Goal: Task Accomplishment & Management: Manage account settings

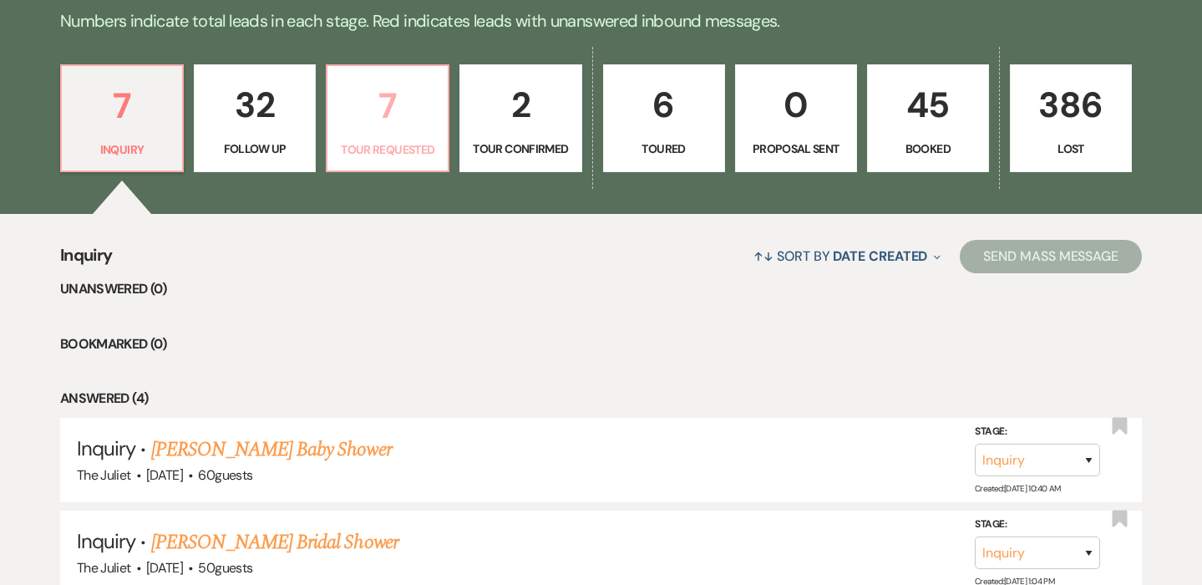
click at [373, 130] on p "7" at bounding box center [388, 106] width 100 height 56
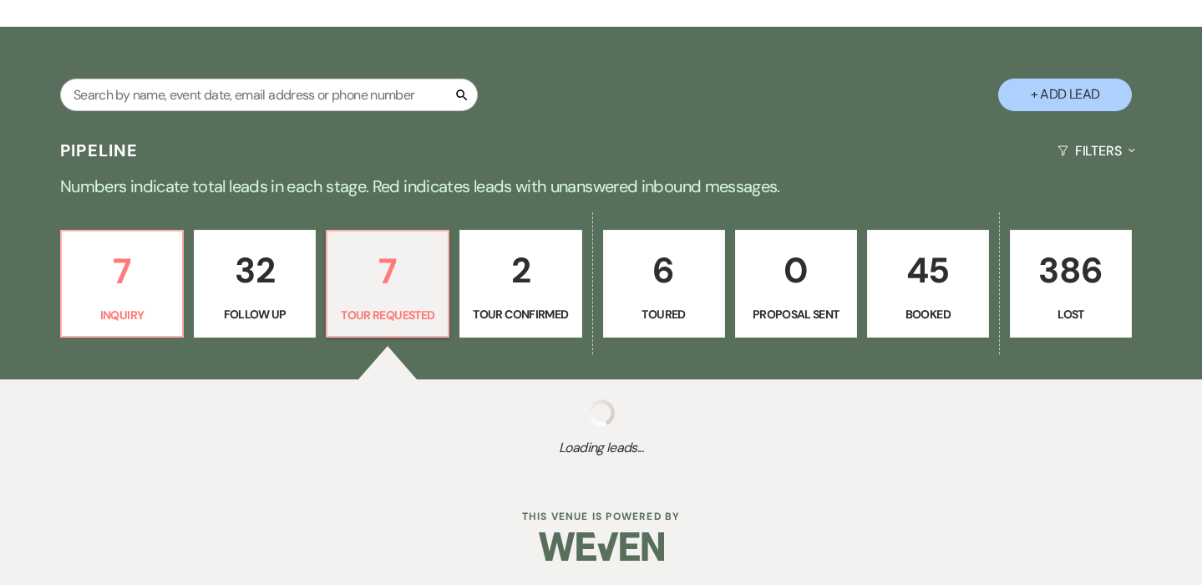
select select "2"
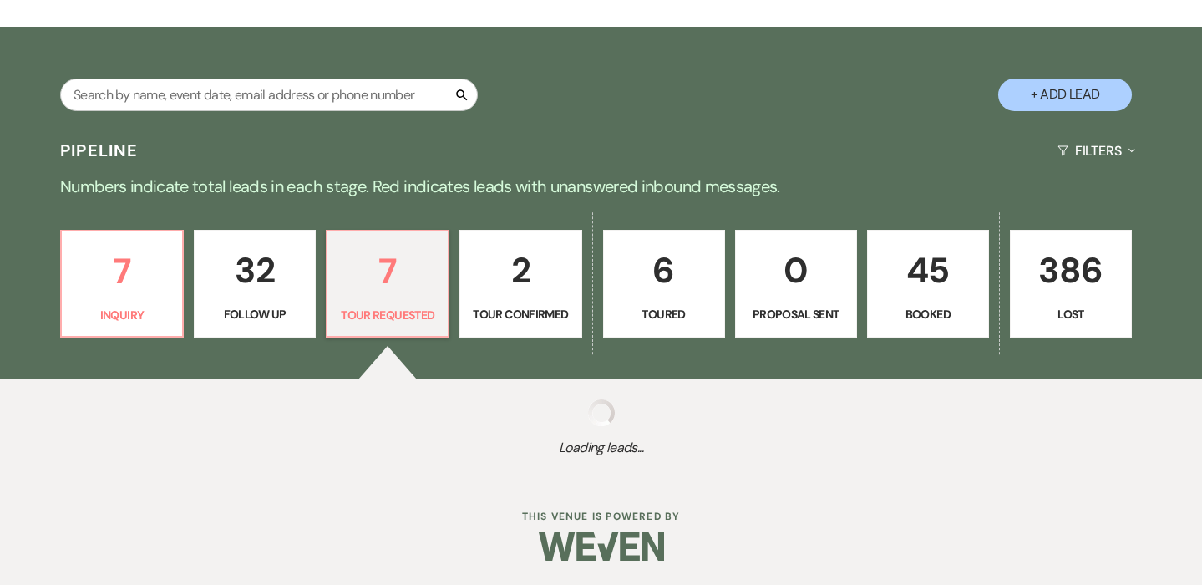
select select "2"
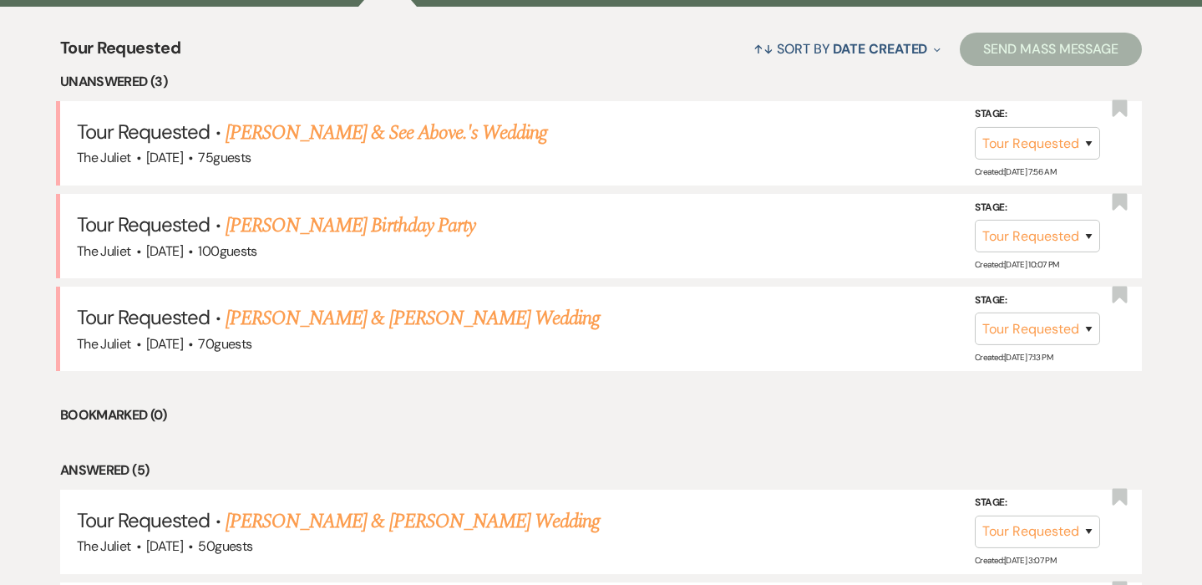
scroll to position [348, 0]
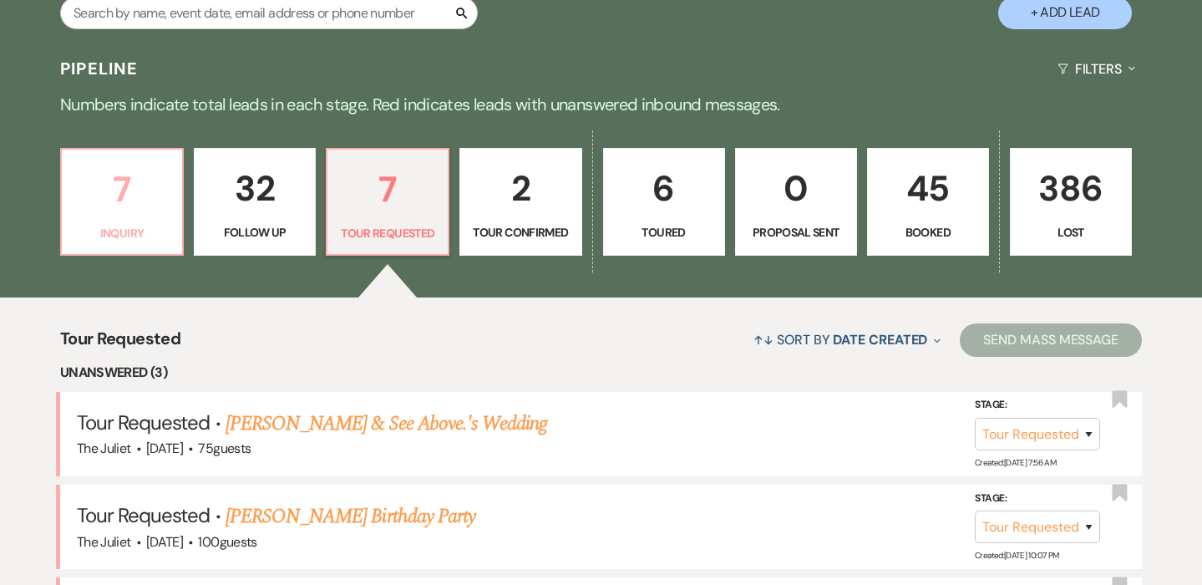
click at [146, 226] on p "Inquiry" at bounding box center [122, 233] width 100 height 18
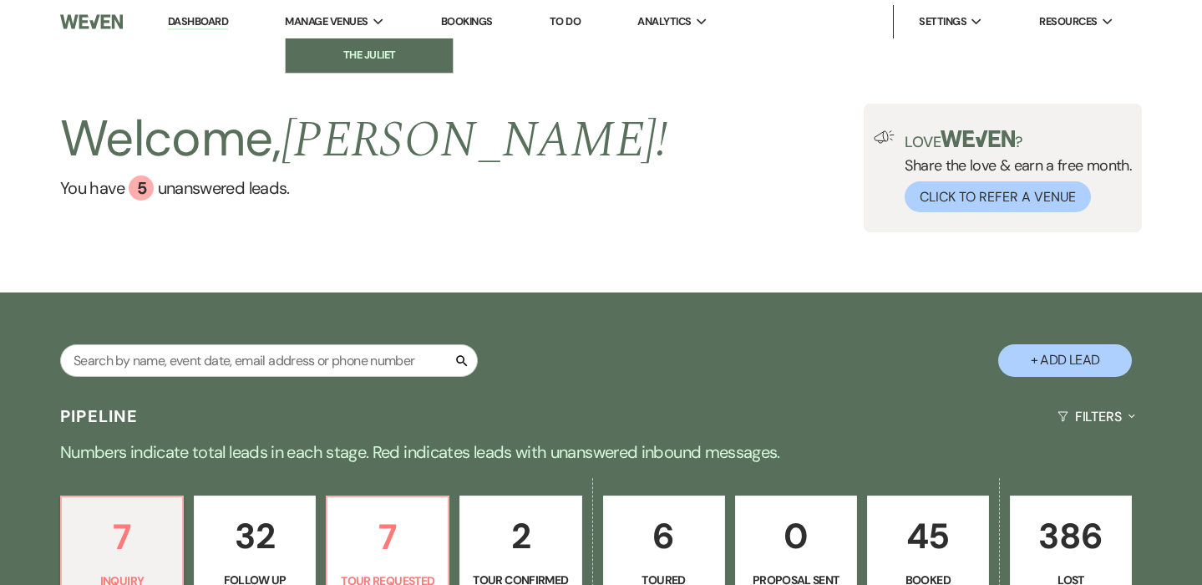
click at [368, 50] on li "The Juliet" at bounding box center [369, 55] width 150 height 17
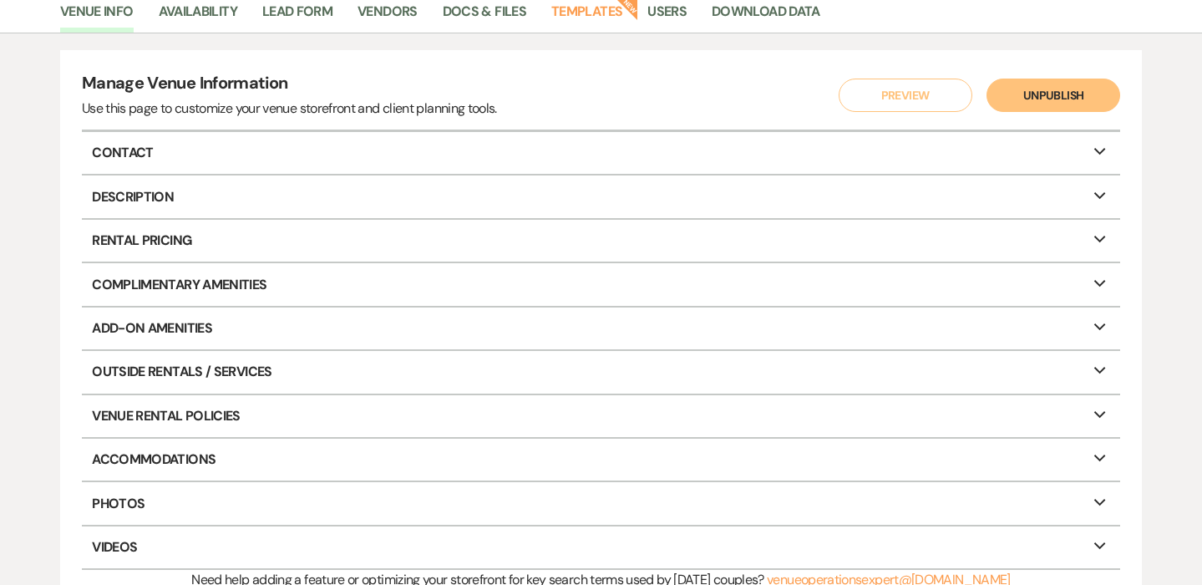
scroll to position [142, 0]
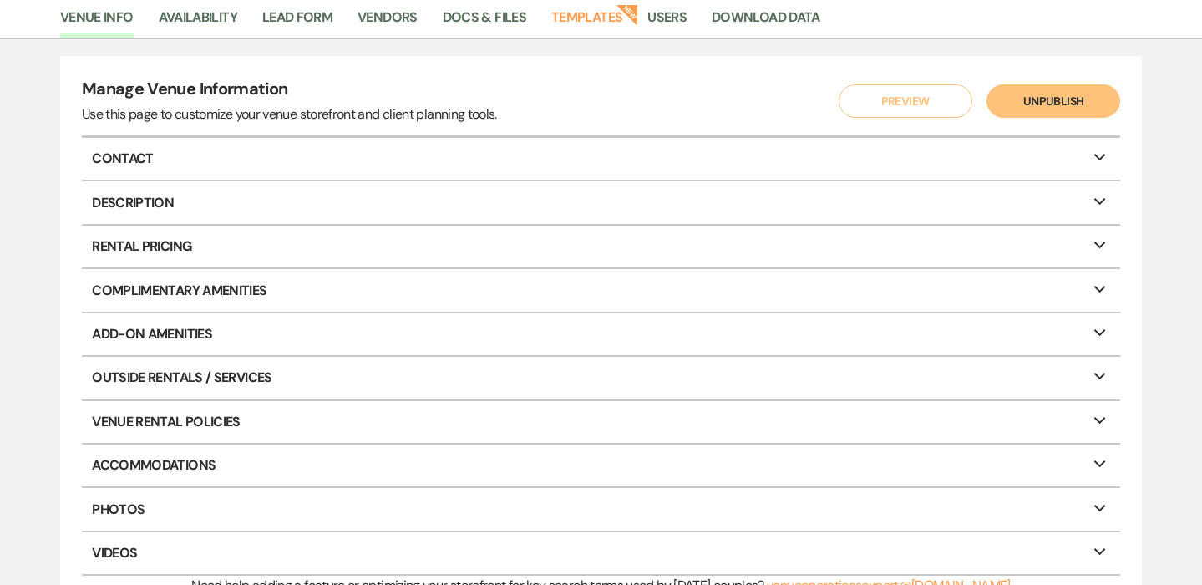
click at [136, 160] on p "Contact Expand" at bounding box center [601, 159] width 1039 height 42
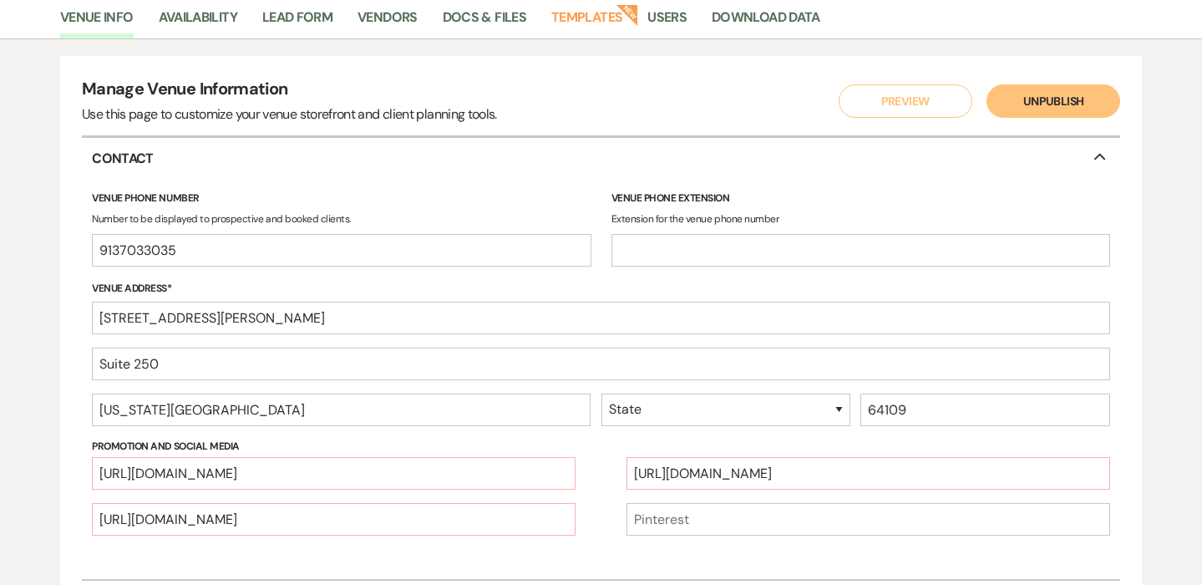
select select "26"
click at [136, 160] on p "Contact Collapse" at bounding box center [601, 159] width 1039 height 42
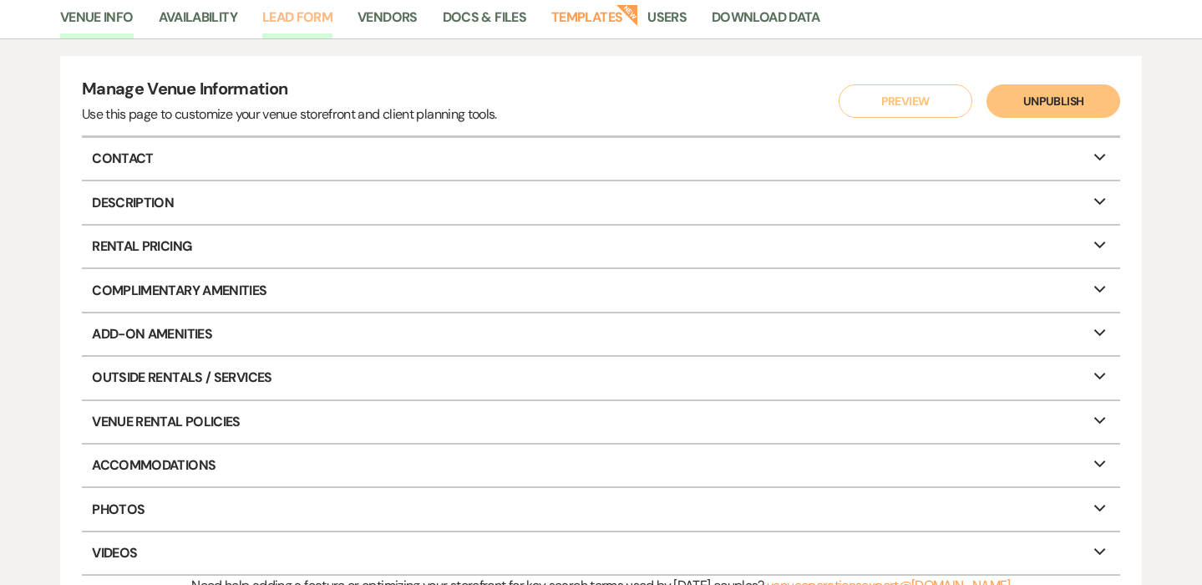
click at [303, 13] on link "Lead Form" at bounding box center [297, 23] width 70 height 32
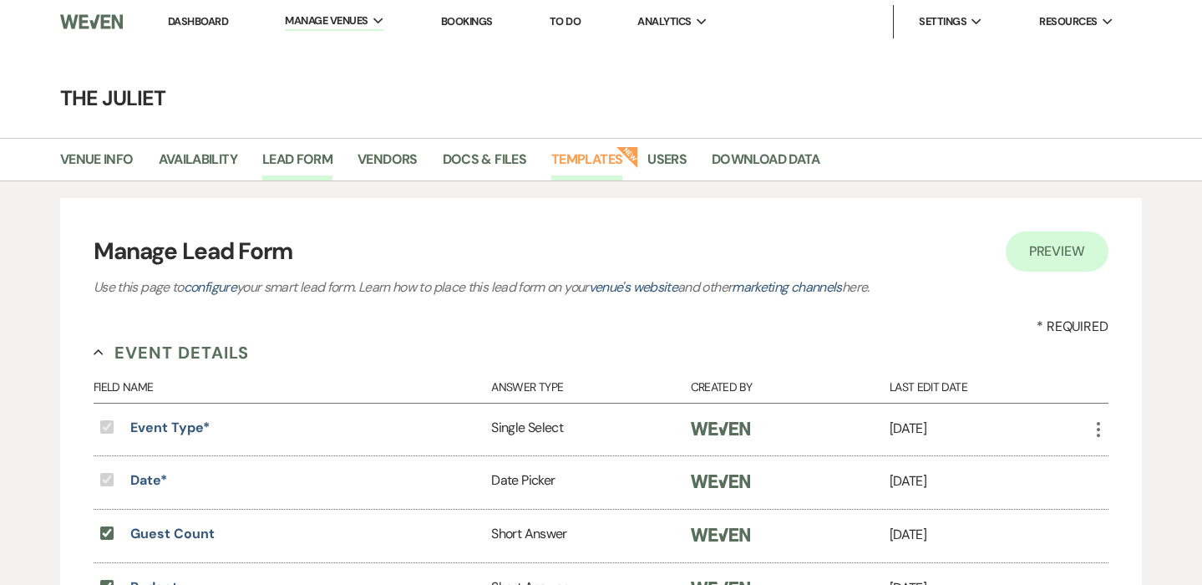
click at [595, 160] on link "Templates" at bounding box center [586, 165] width 71 height 32
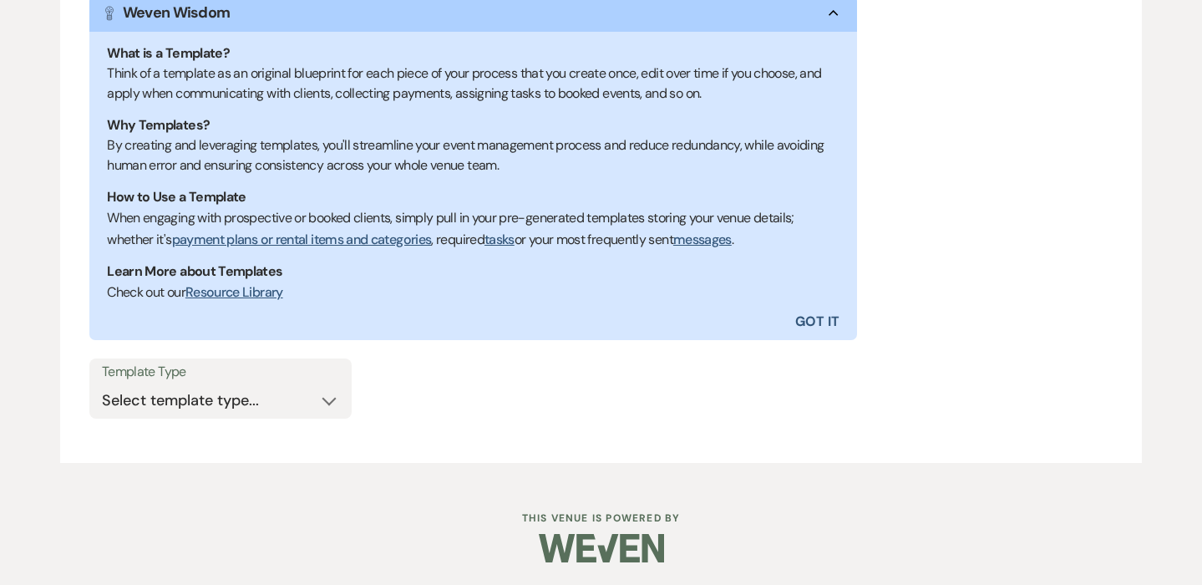
scroll to position [312, 0]
select select "Message Templates"
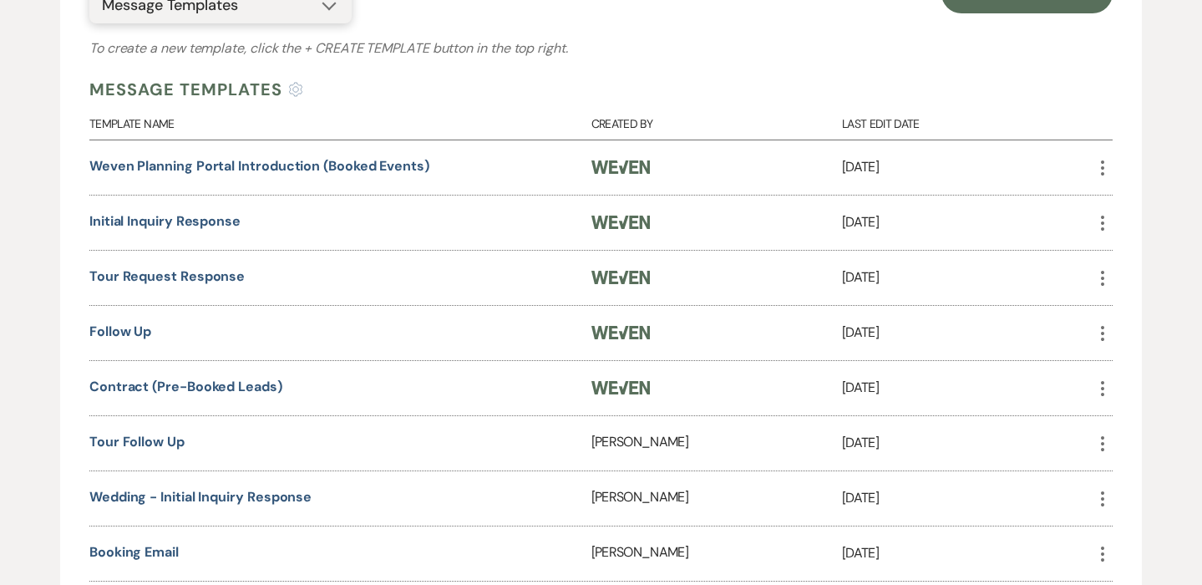
scroll to position [719, 0]
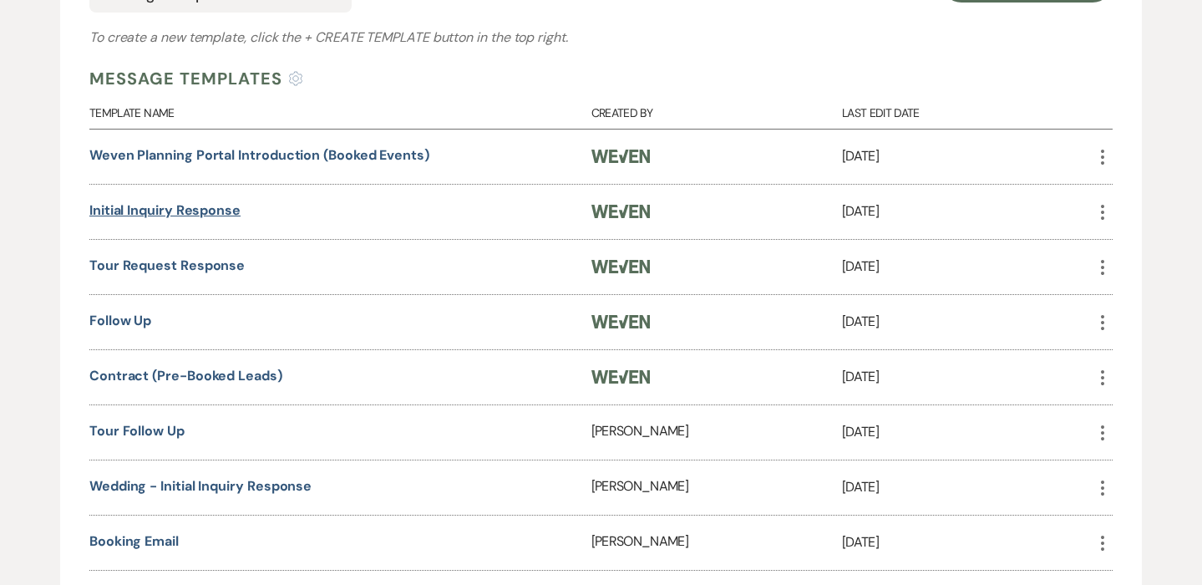
click at [171, 206] on link "Initial Inquiry Response" at bounding box center [164, 210] width 151 height 18
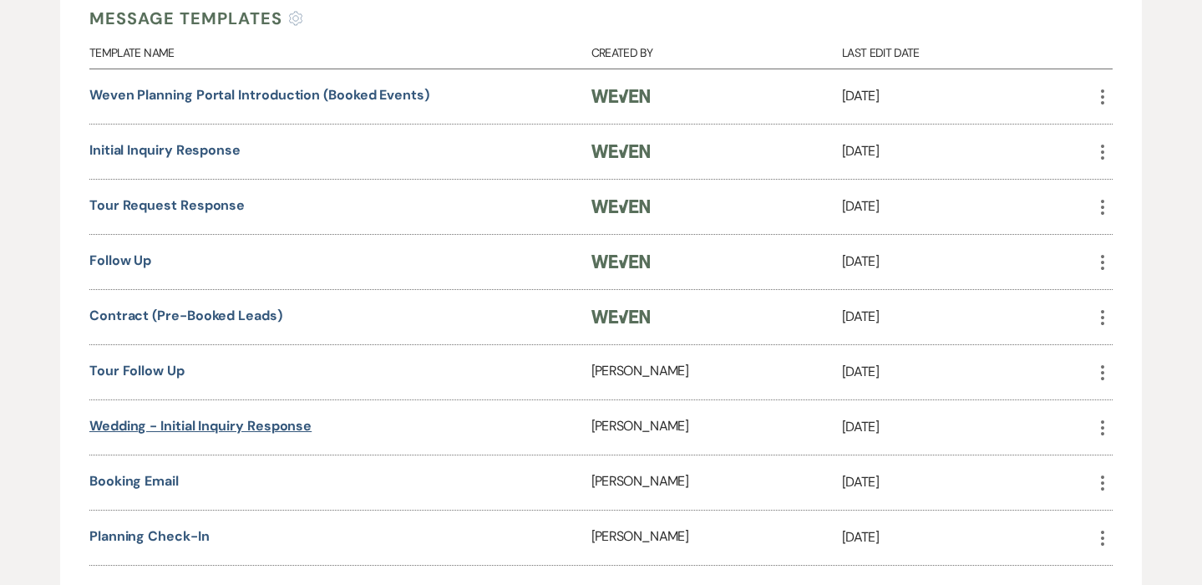
scroll to position [780, 0]
click at [122, 419] on link "Wedding - Initial Inquiry Response" at bounding box center [200, 425] width 222 height 18
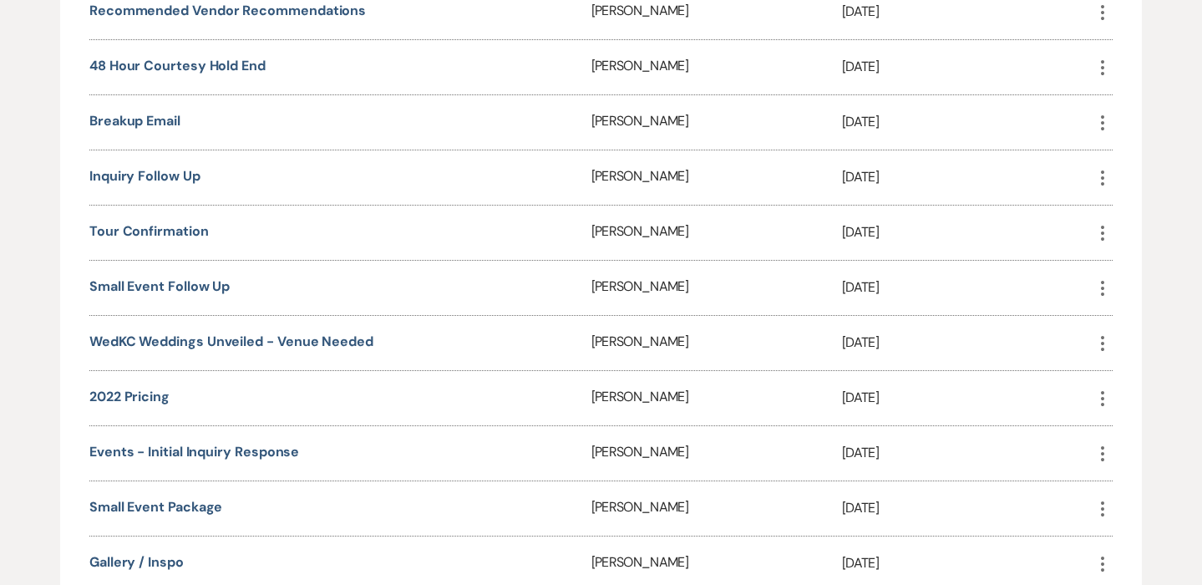
scroll to position [1499, 0]
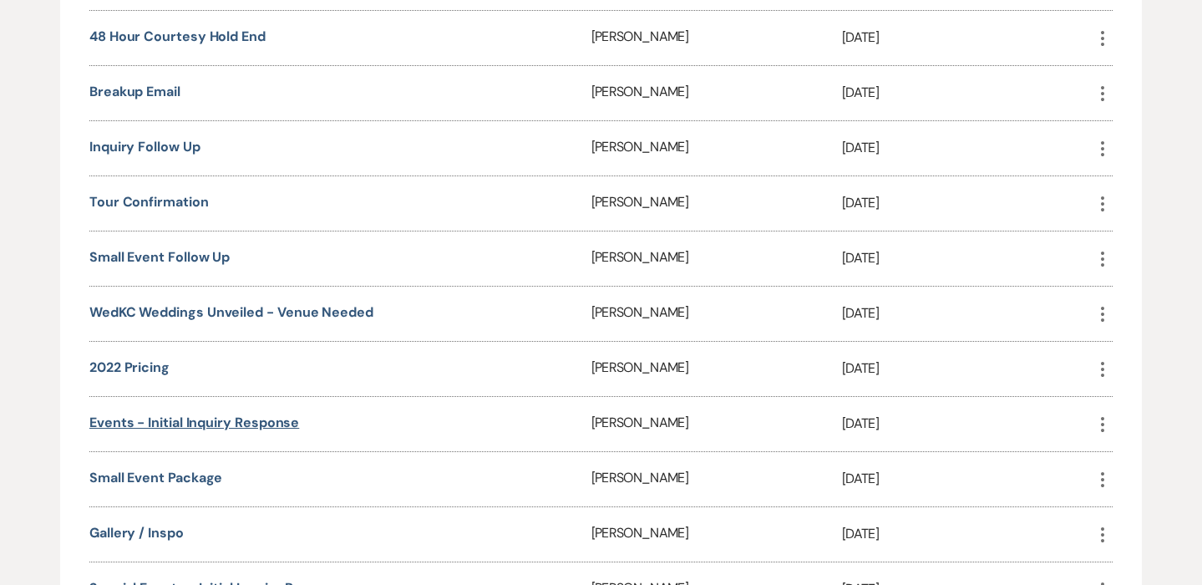
click at [183, 415] on link "Events - Initial Inquiry Response" at bounding box center [194, 423] width 210 height 18
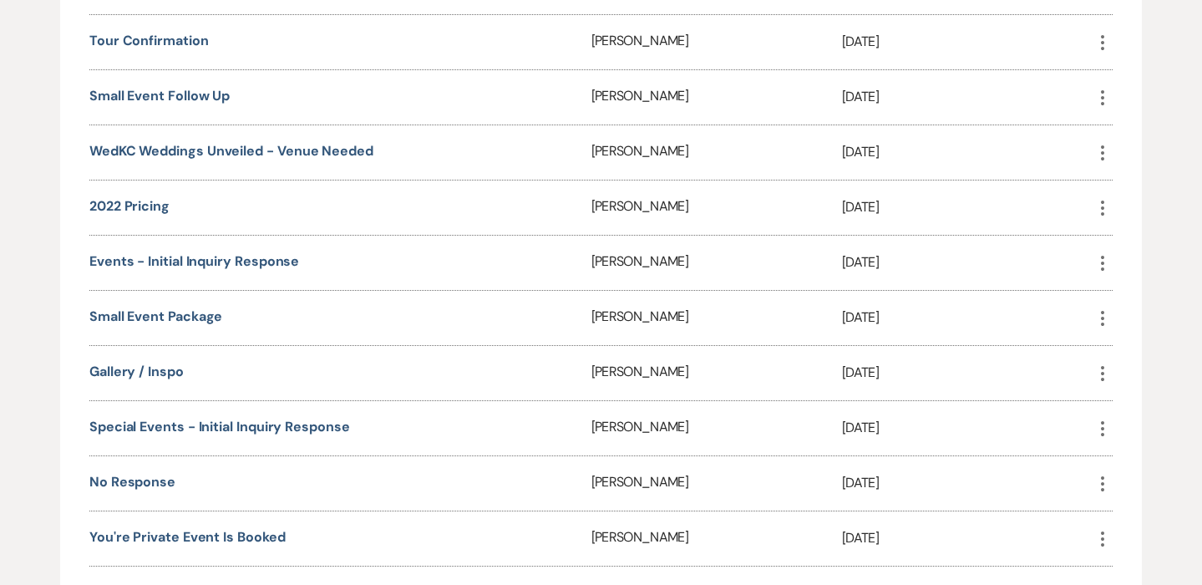
scroll to position [1661, 0]
click at [198, 424] on link "Special Events - Initial Inquiry Response" at bounding box center [219, 426] width 261 height 18
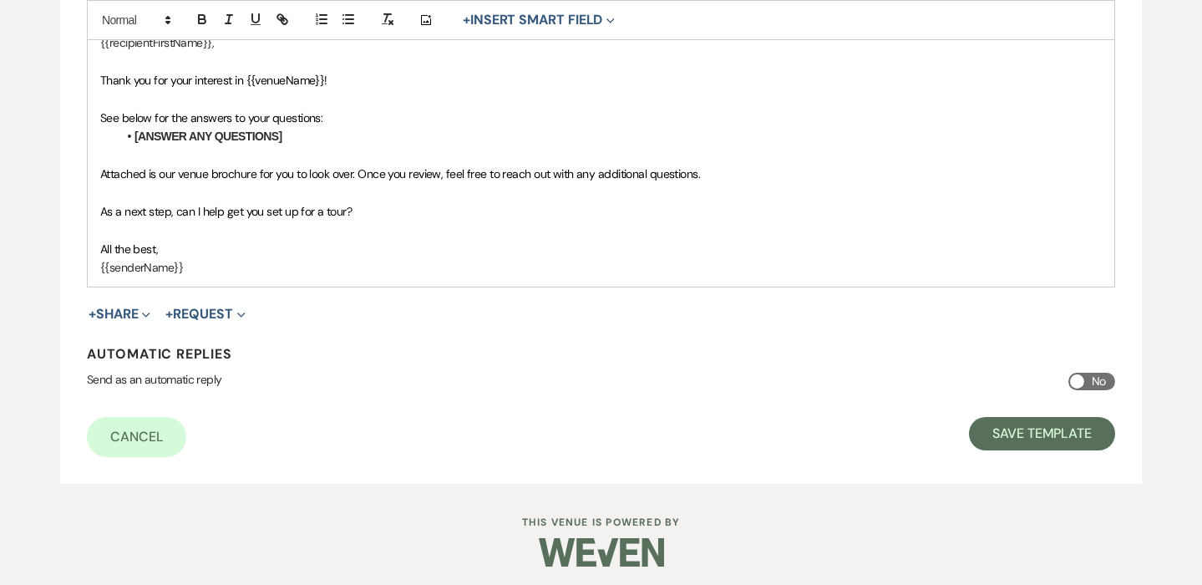
scroll to position [492, 0]
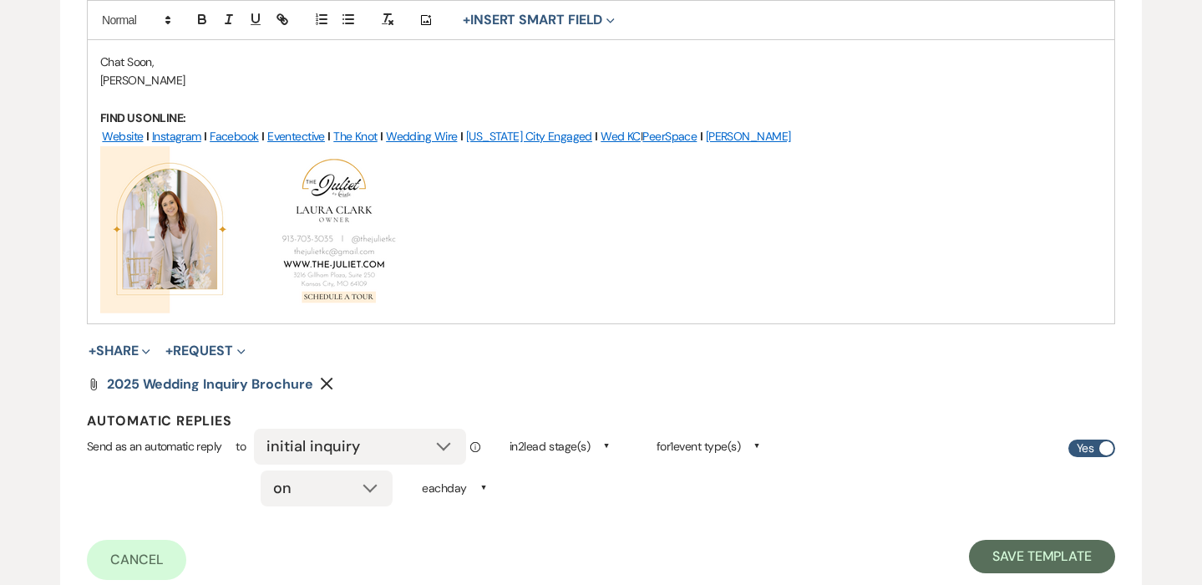
scroll to position [886, 0]
click at [1105, 440] on span at bounding box center [1107, 447] width 14 height 14
click at [1105, 439] on input "Yes" at bounding box center [1092, 448] width 47 height 18
checkbox input "false"
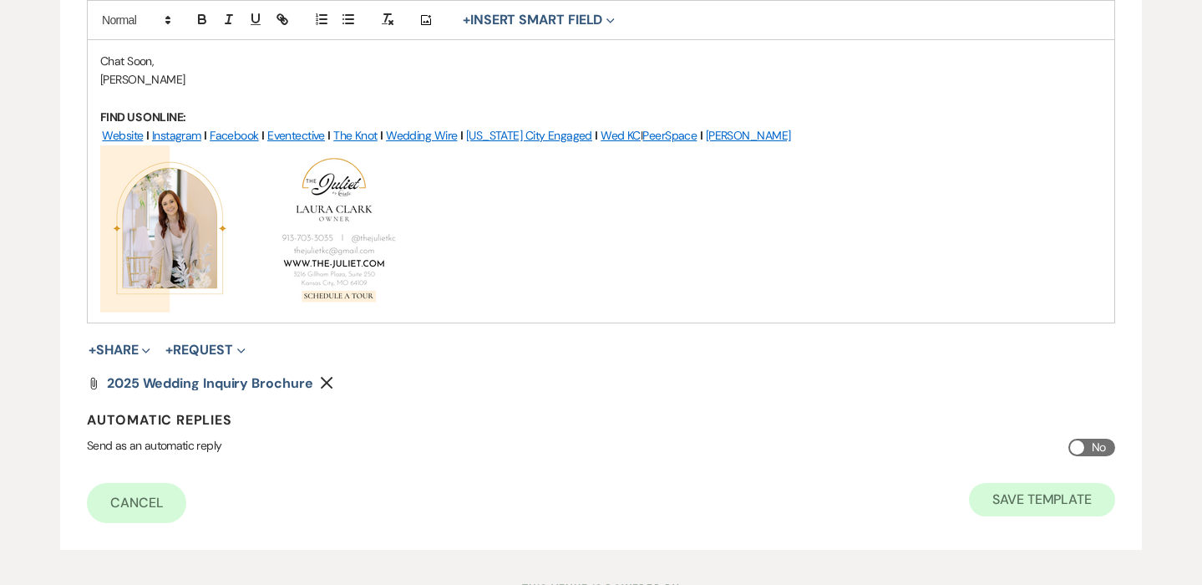
click at [1022, 488] on button "Save Template" at bounding box center [1042, 499] width 146 height 33
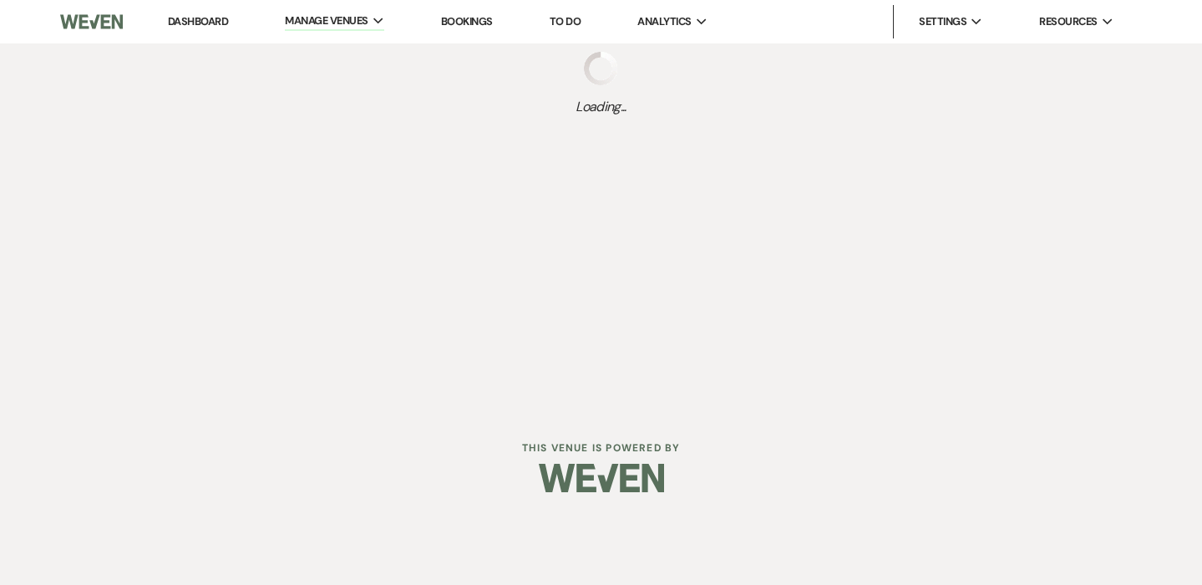
select select "Message Templates"
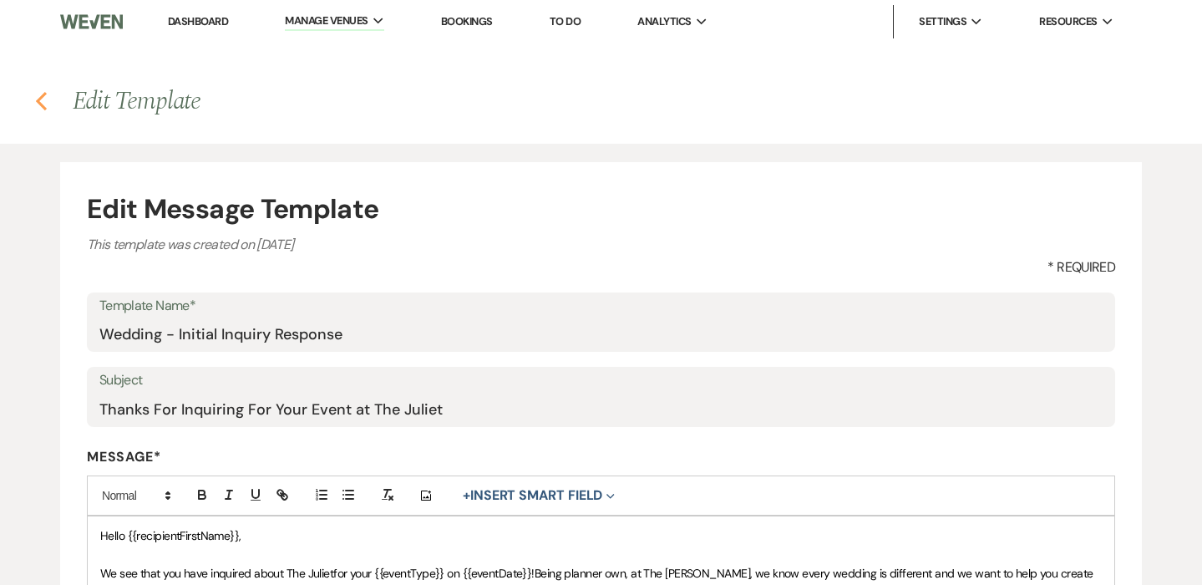
click at [38, 100] on use "button" at bounding box center [41, 101] width 11 height 18
click at [41, 100] on use "button" at bounding box center [41, 101] width 11 height 18
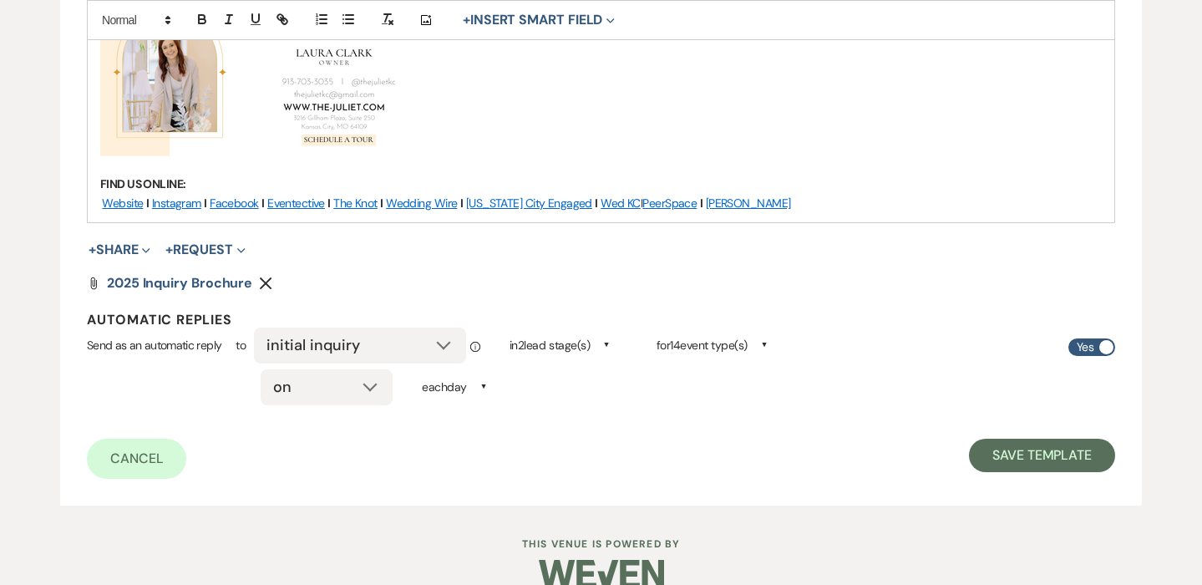
scroll to position [966, 0]
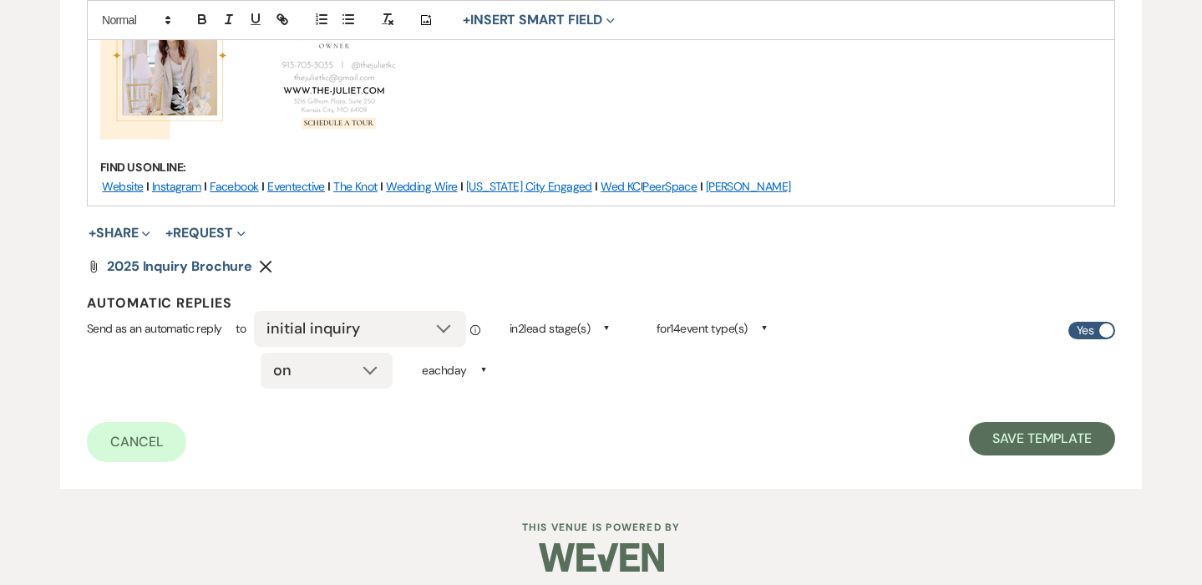
click at [1098, 322] on input "Yes" at bounding box center [1092, 331] width 47 height 18
checkbox input "false"
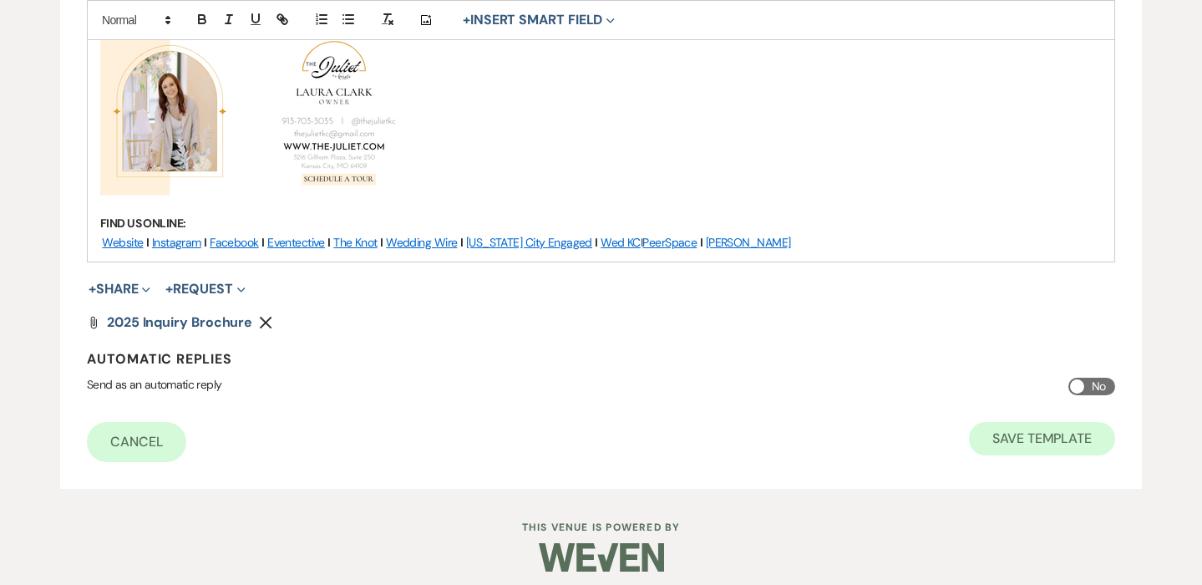
click at [1054, 432] on button "Save Template" at bounding box center [1042, 438] width 146 height 33
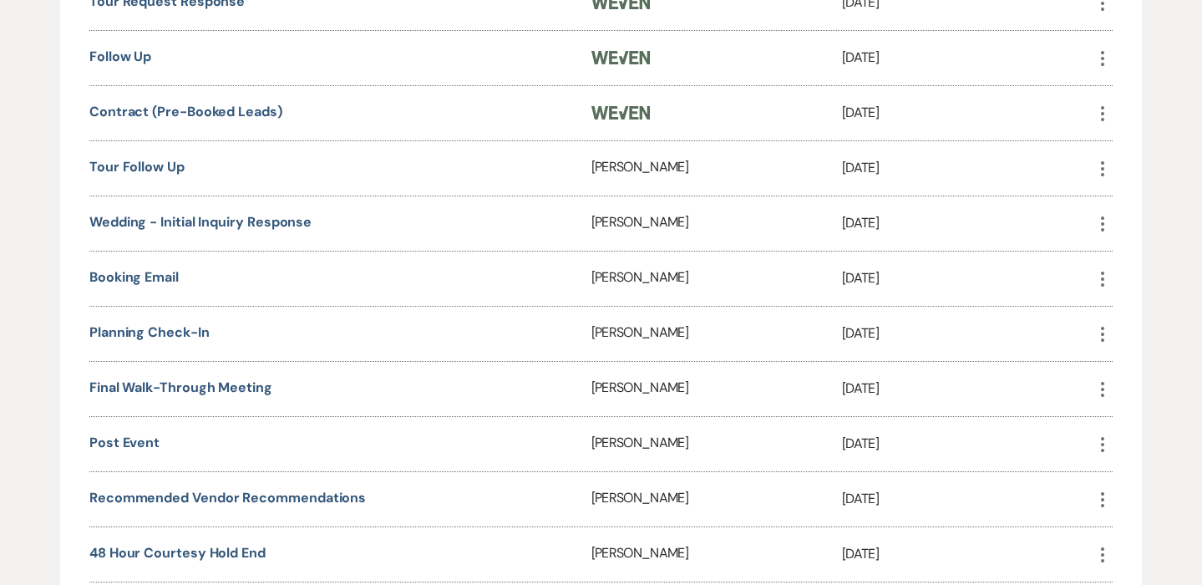
scroll to position [977, 0]
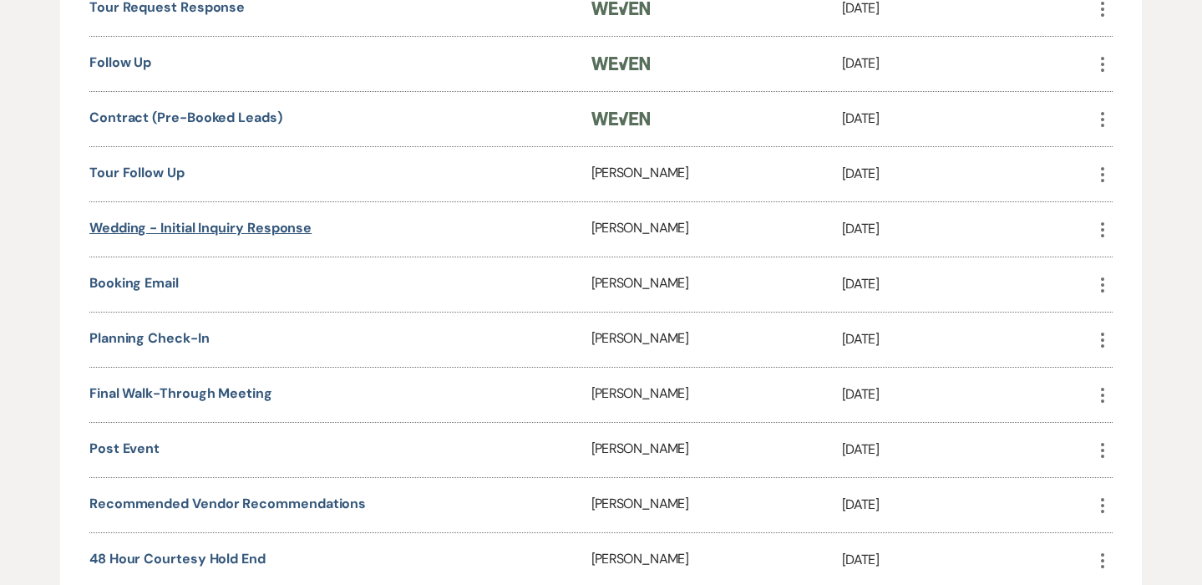
click at [180, 225] on link "Wedding - Initial Inquiry Response" at bounding box center [200, 228] width 222 height 18
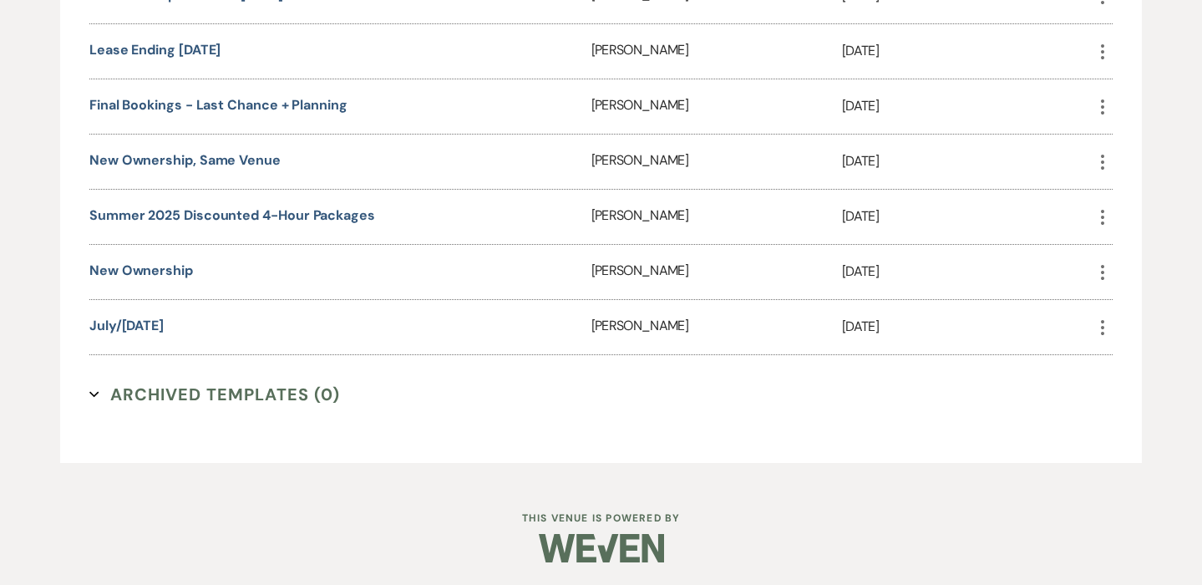
scroll to position [2698, 0]
click at [1100, 217] on icon "More" at bounding box center [1103, 218] width 20 height 20
click at [1148, 306] on button "Close Delete X Delete" at bounding box center [1142, 307] width 99 height 28
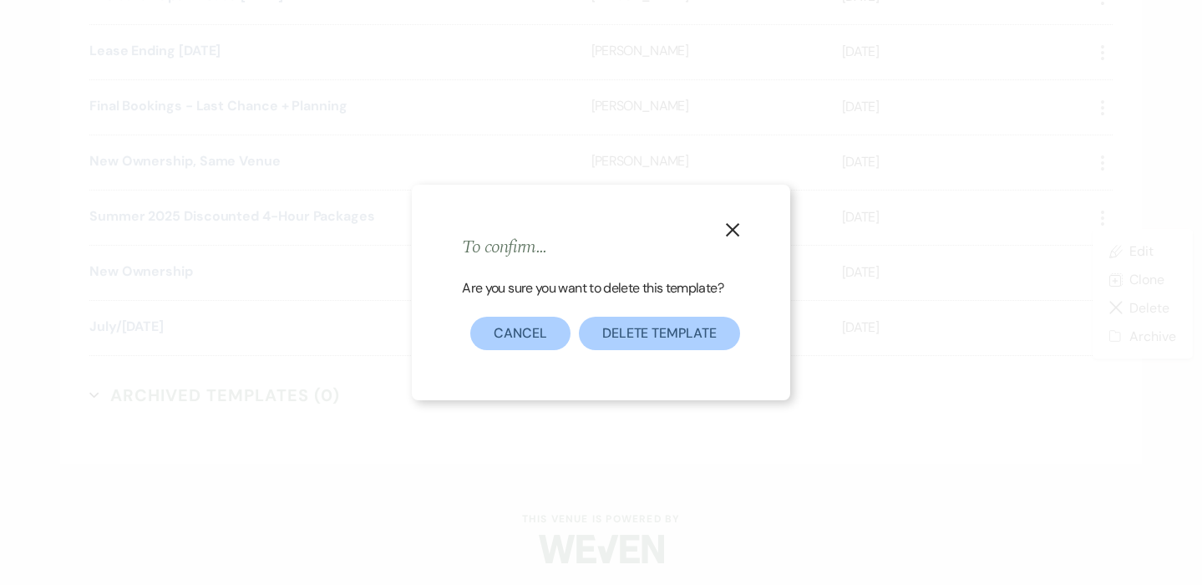
click at [658, 321] on button "Delete Template" at bounding box center [659, 333] width 161 height 33
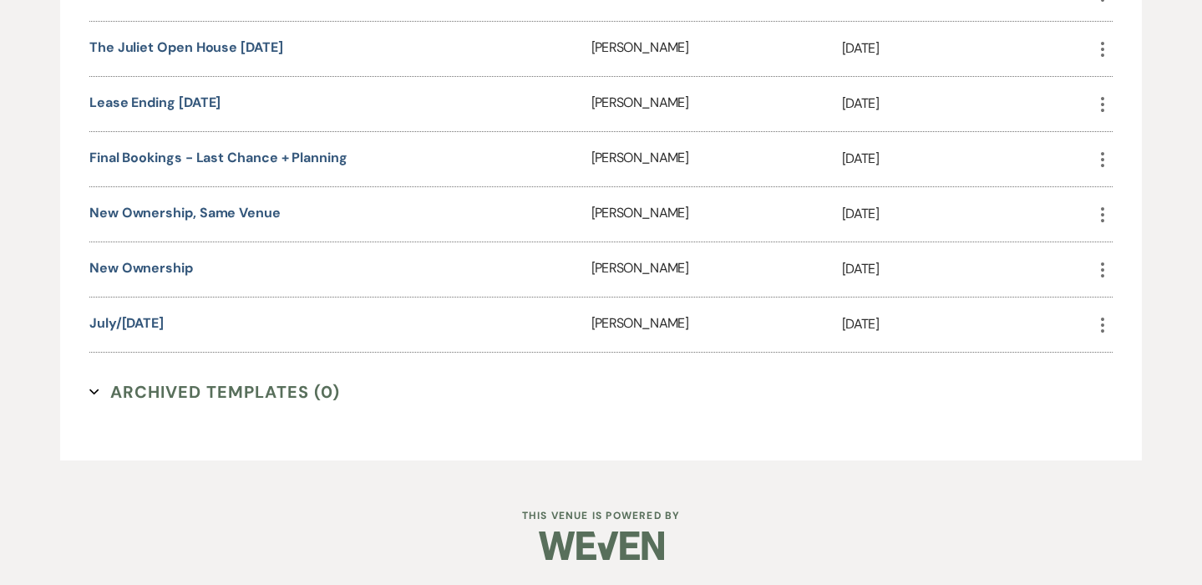
scroll to position [2643, 0]
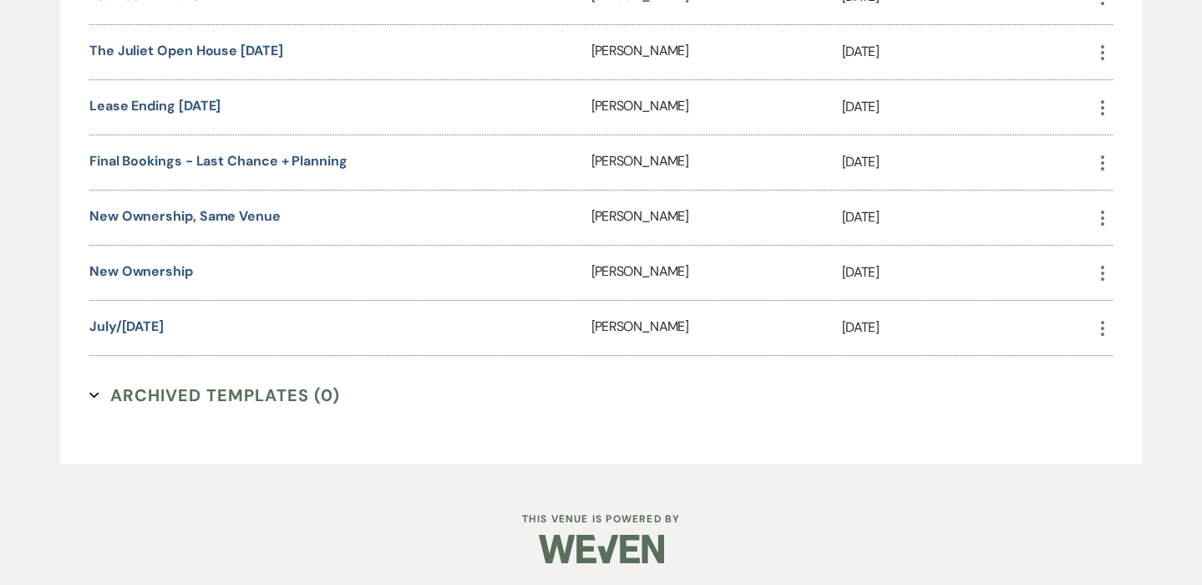
click at [1102, 324] on icon "More" at bounding box center [1103, 328] width 20 height 20
click at [1140, 417] on button "Close Delete X Delete" at bounding box center [1142, 418] width 99 height 28
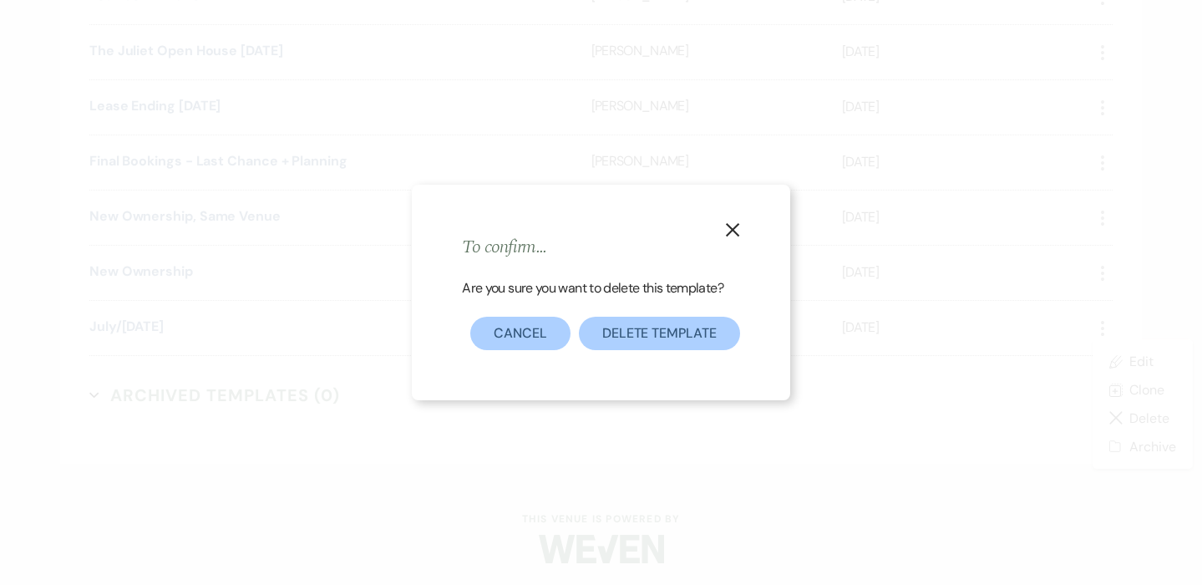
click at [668, 336] on button "Delete Template" at bounding box center [659, 333] width 161 height 33
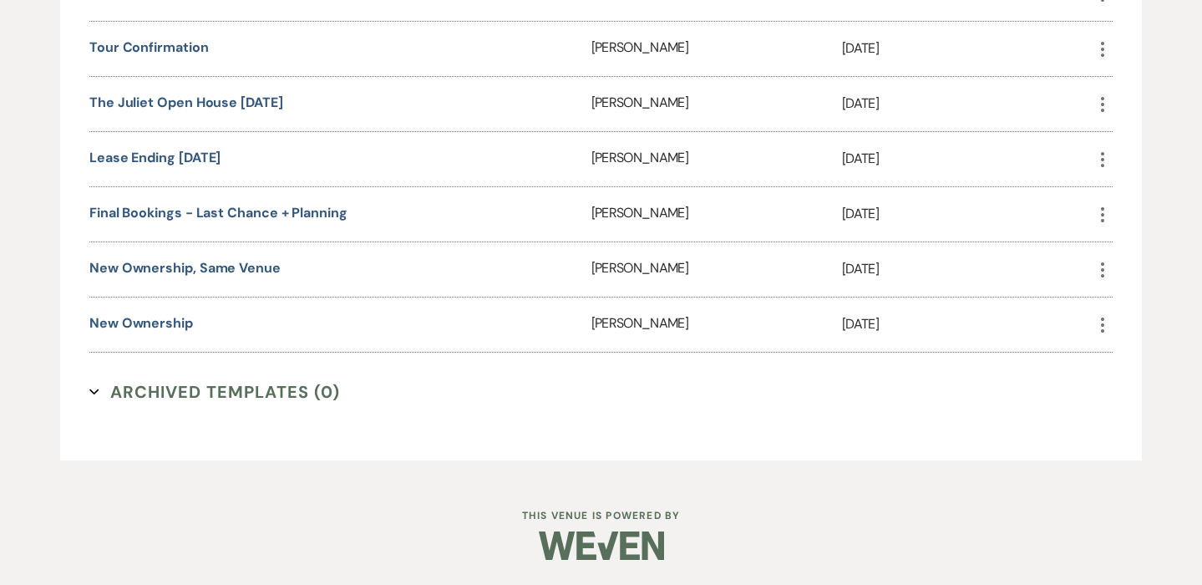
scroll to position [2588, 0]
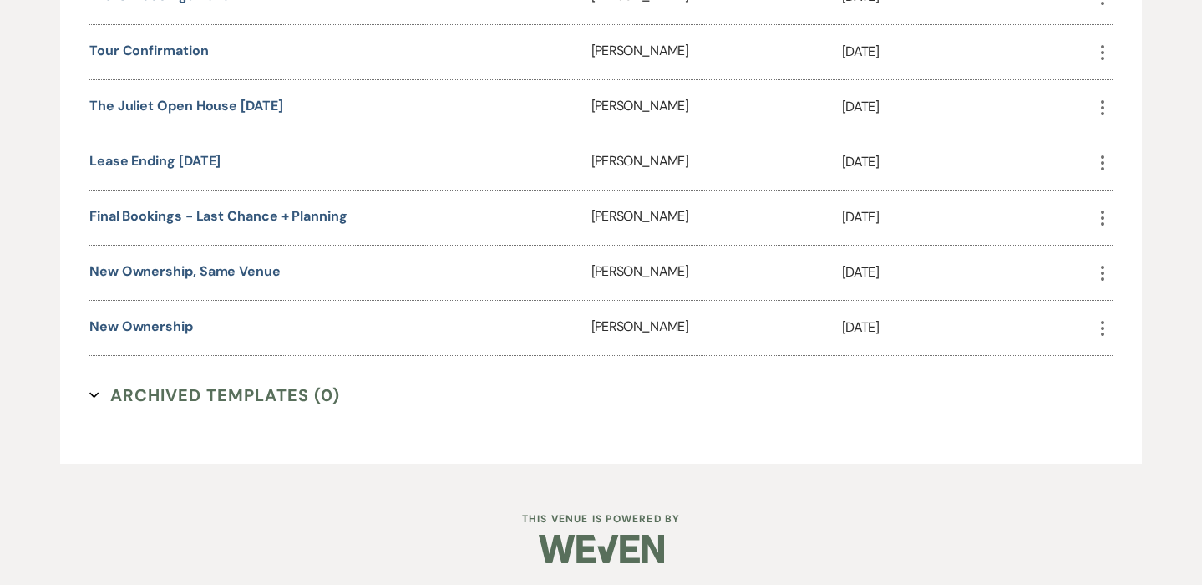
click at [1102, 208] on icon "More" at bounding box center [1103, 218] width 20 height 20
click at [1130, 307] on button "Close Delete X Delete" at bounding box center [1142, 307] width 99 height 28
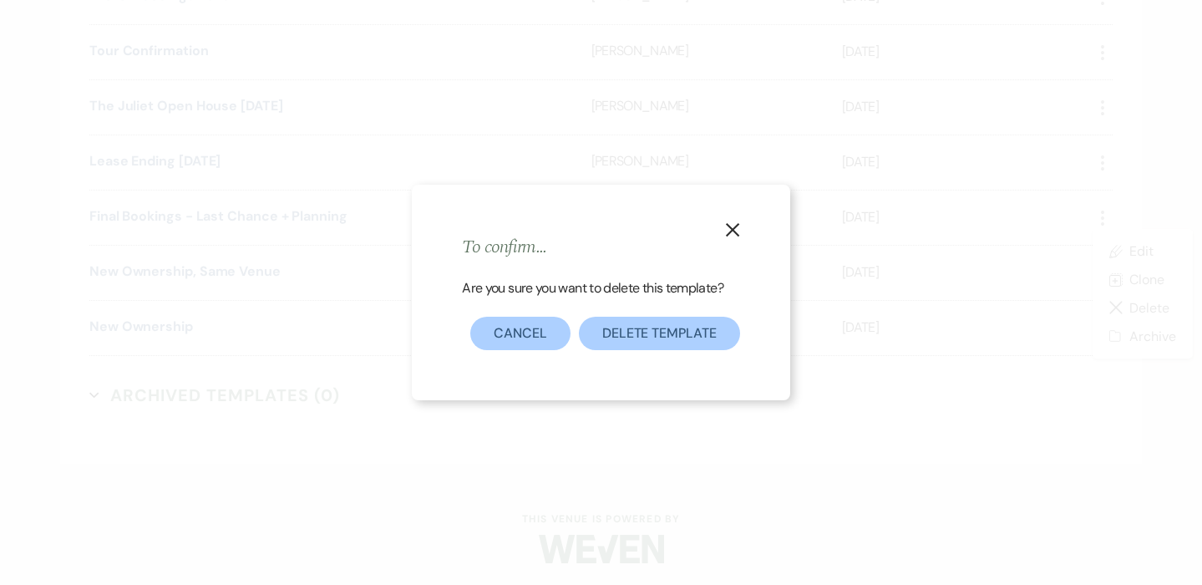
click at [683, 340] on button "Delete Template" at bounding box center [659, 333] width 161 height 33
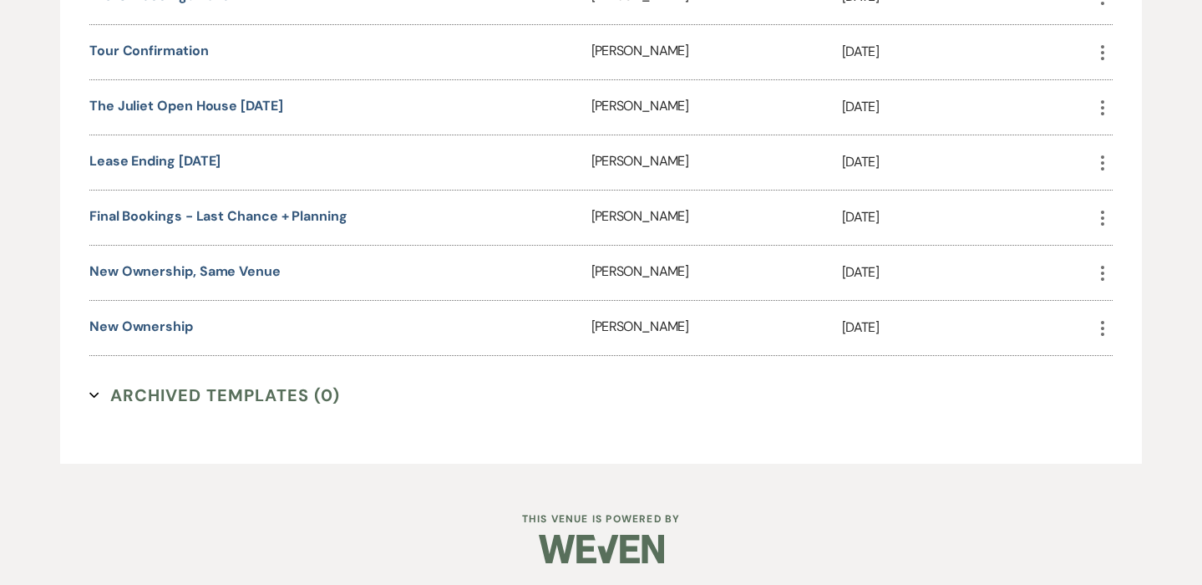
scroll to position [2532, 0]
click at [1104, 161] on use "button" at bounding box center [1102, 162] width 3 height 15
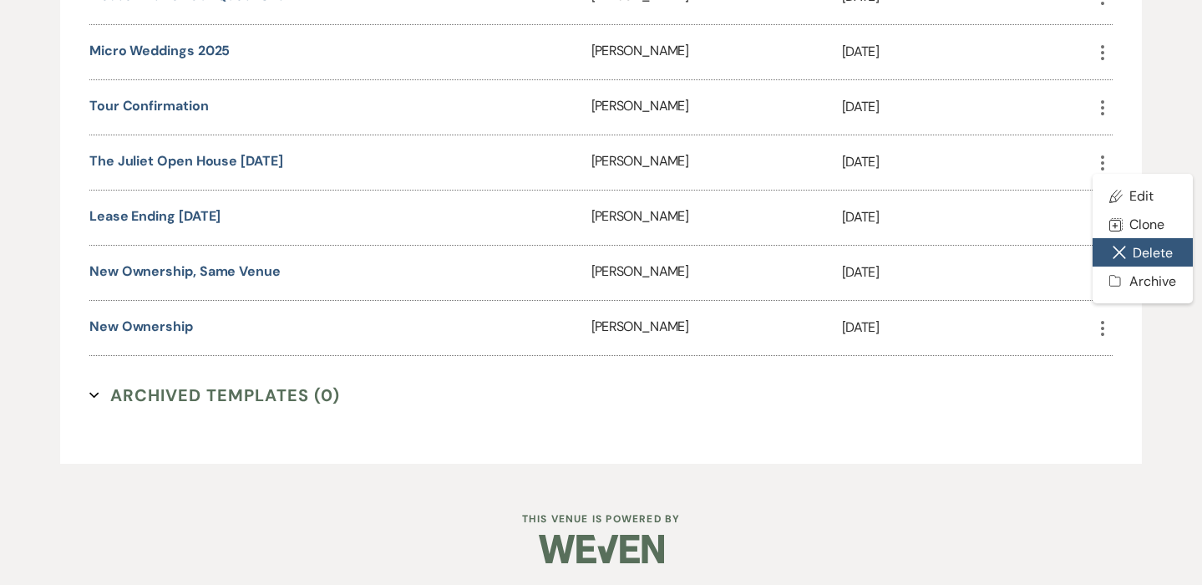
click at [1137, 250] on button "Close Delete X Delete" at bounding box center [1142, 252] width 99 height 28
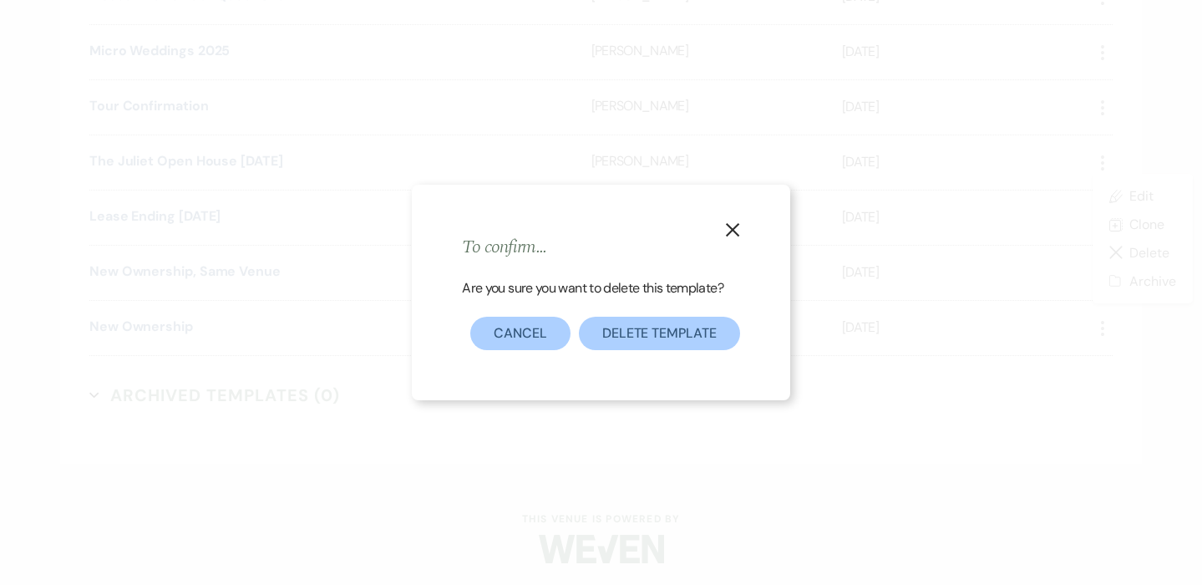
click at [697, 334] on button "Delete Template" at bounding box center [659, 333] width 161 height 33
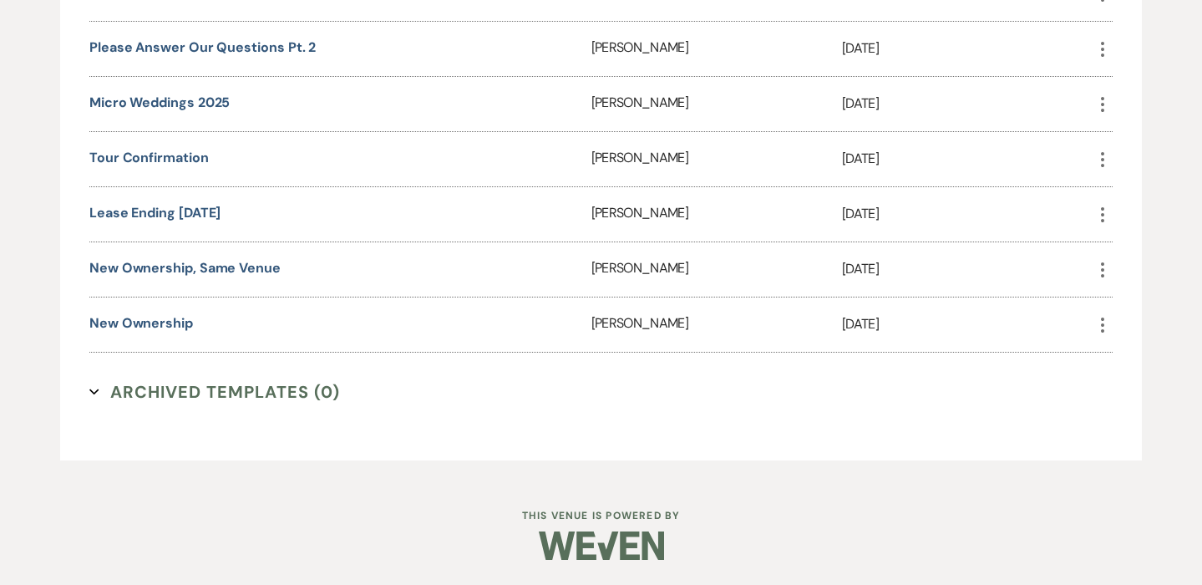
scroll to position [2477, 0]
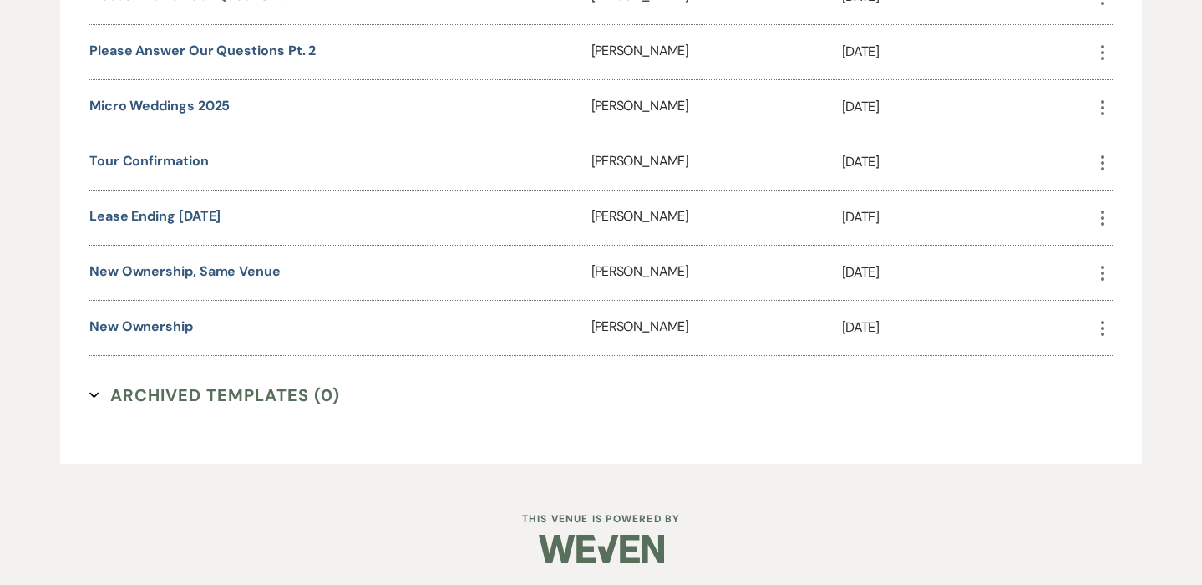
click at [1102, 100] on use "button" at bounding box center [1102, 107] width 3 height 15
click at [1134, 196] on button "Close Delete X Delete" at bounding box center [1142, 197] width 99 height 28
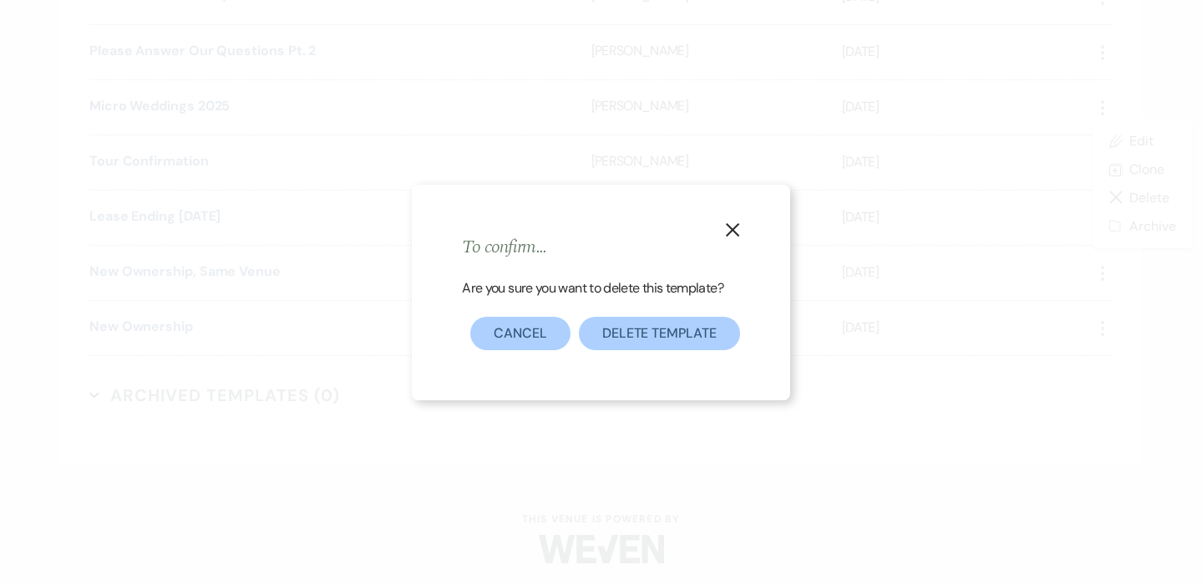
click at [695, 322] on button "Delete Template" at bounding box center [659, 333] width 161 height 33
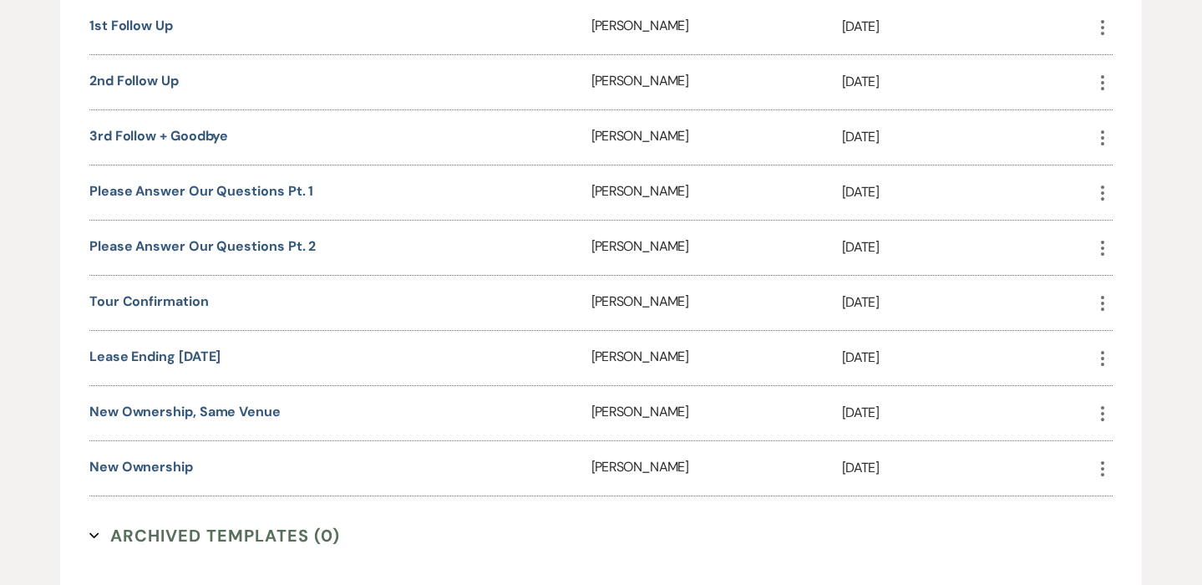
scroll to position [2278, 0]
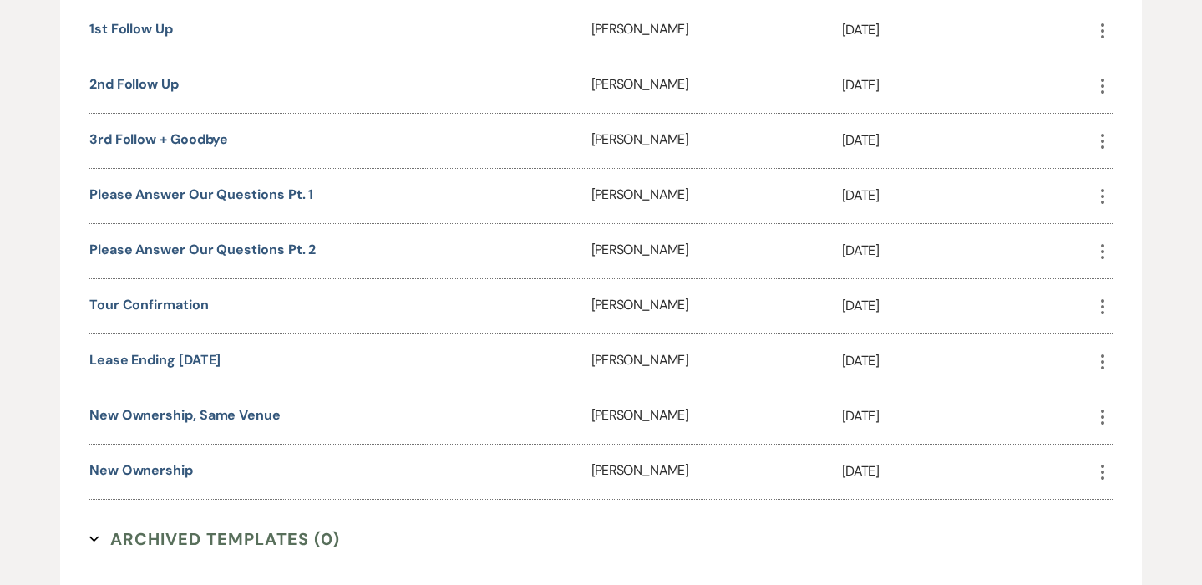
click at [1098, 249] on icon "More" at bounding box center [1103, 251] width 20 height 20
click at [1139, 339] on button "Close Delete X Delete" at bounding box center [1142, 341] width 99 height 28
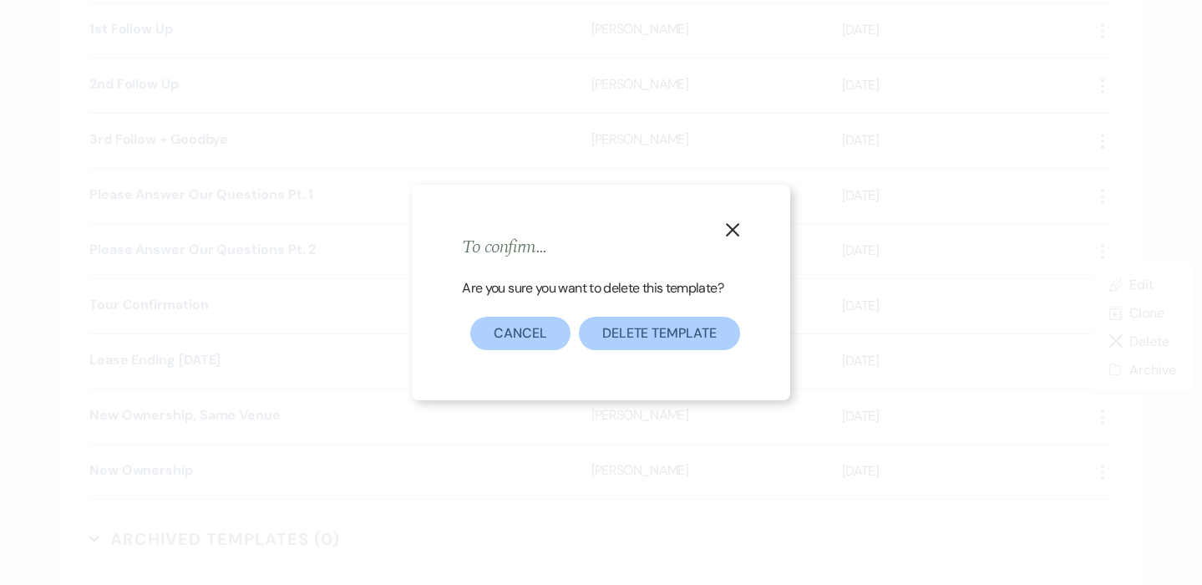
click at [685, 331] on button "Delete Template" at bounding box center [659, 333] width 161 height 33
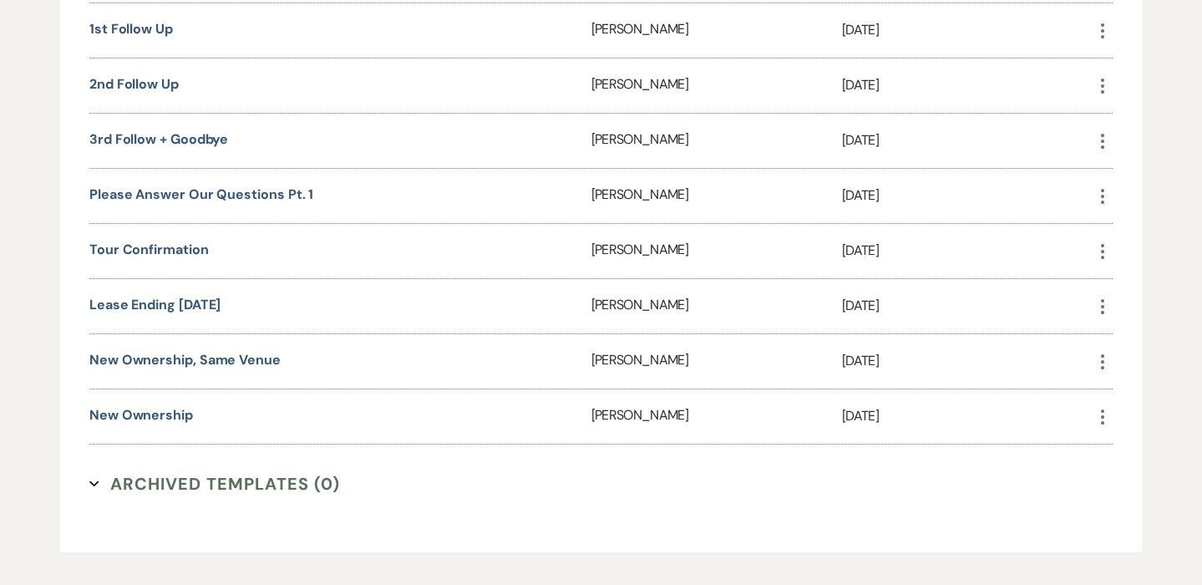
click at [1102, 191] on icon "More" at bounding box center [1103, 196] width 20 height 20
click at [1125, 284] on icon "Close Delete X" at bounding box center [1119, 285] width 13 height 13
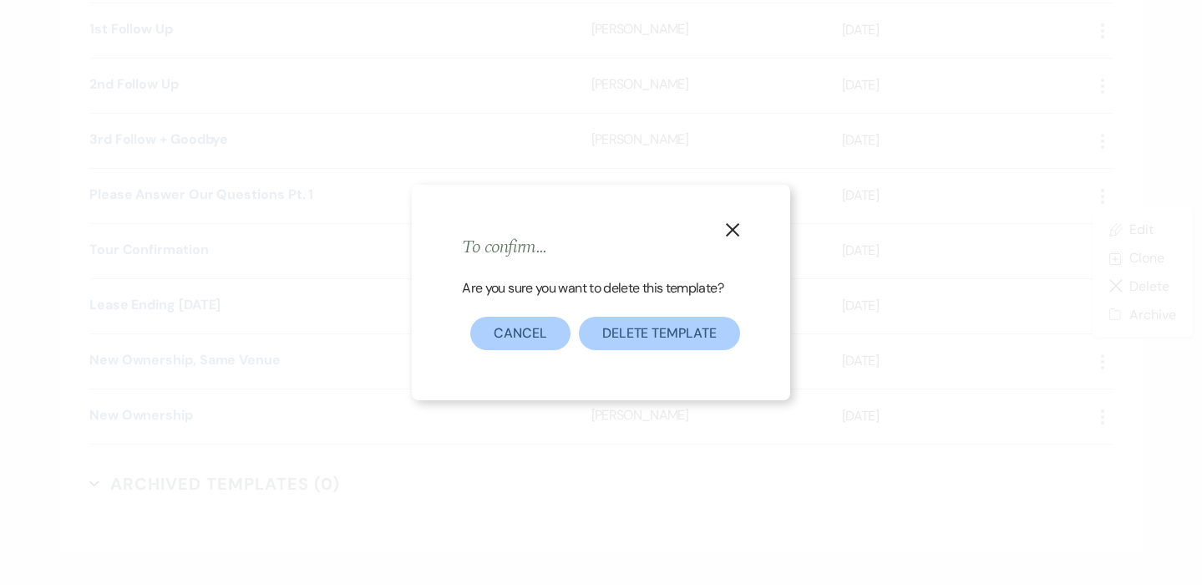
click at [652, 337] on button "Delete Template" at bounding box center [659, 333] width 161 height 33
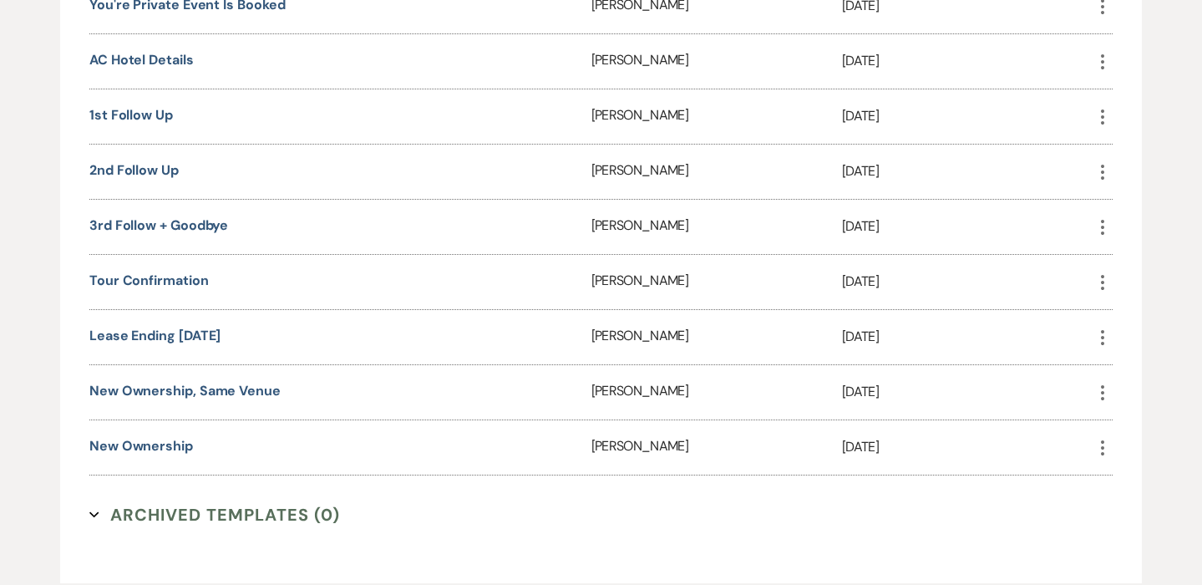
scroll to position [2178, 0]
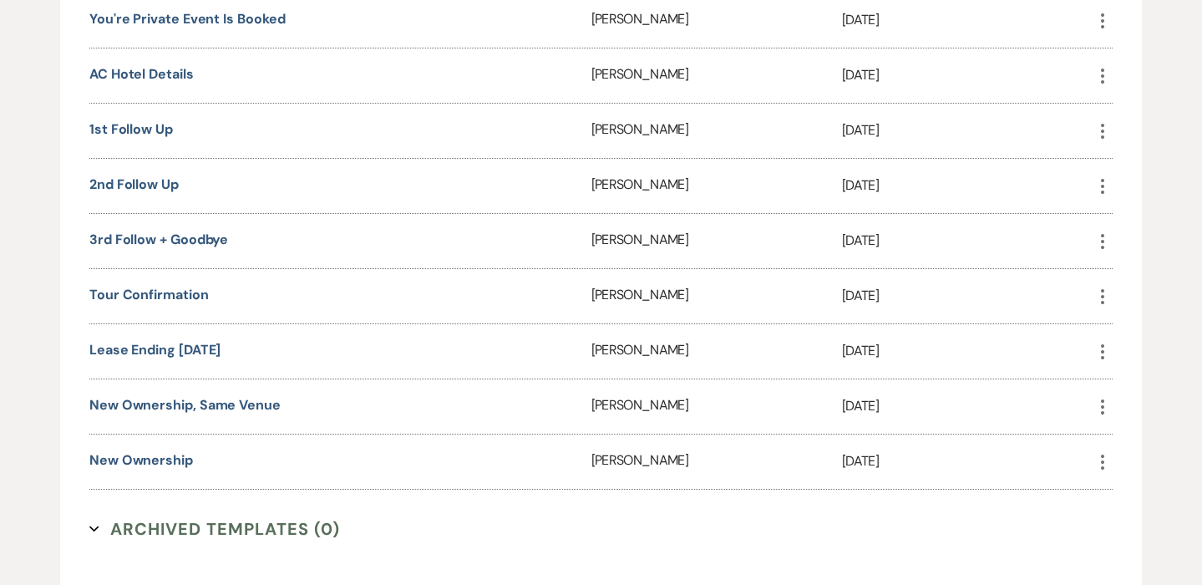
click at [1102, 241] on icon "More" at bounding box center [1103, 241] width 20 height 20
click at [1134, 337] on button "Close Delete X Delete" at bounding box center [1142, 331] width 99 height 28
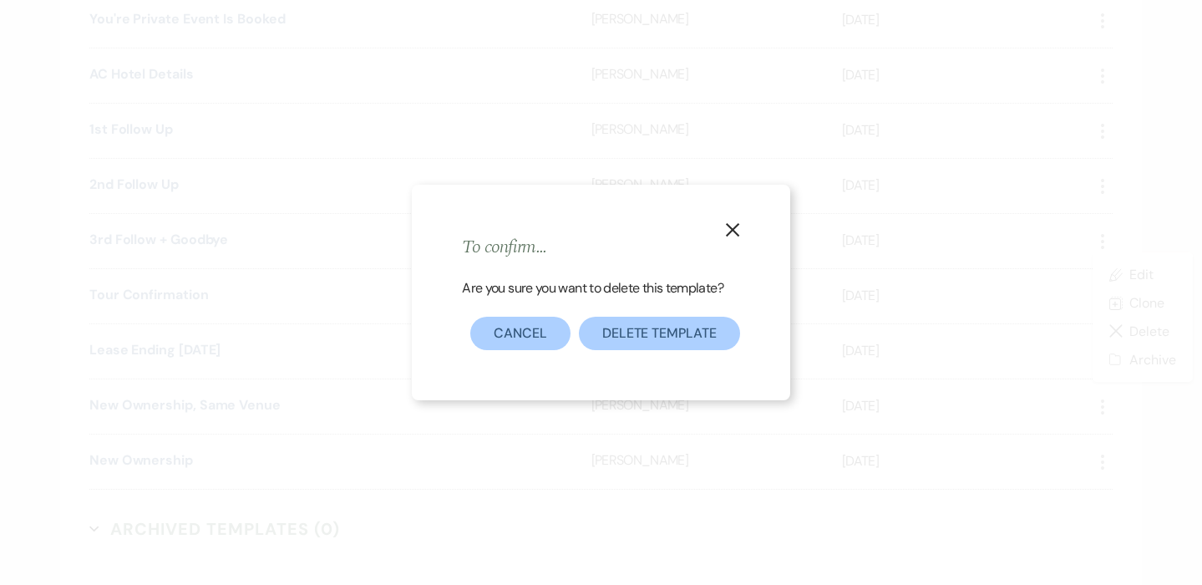
click at [674, 333] on button "Delete Template" at bounding box center [659, 333] width 161 height 33
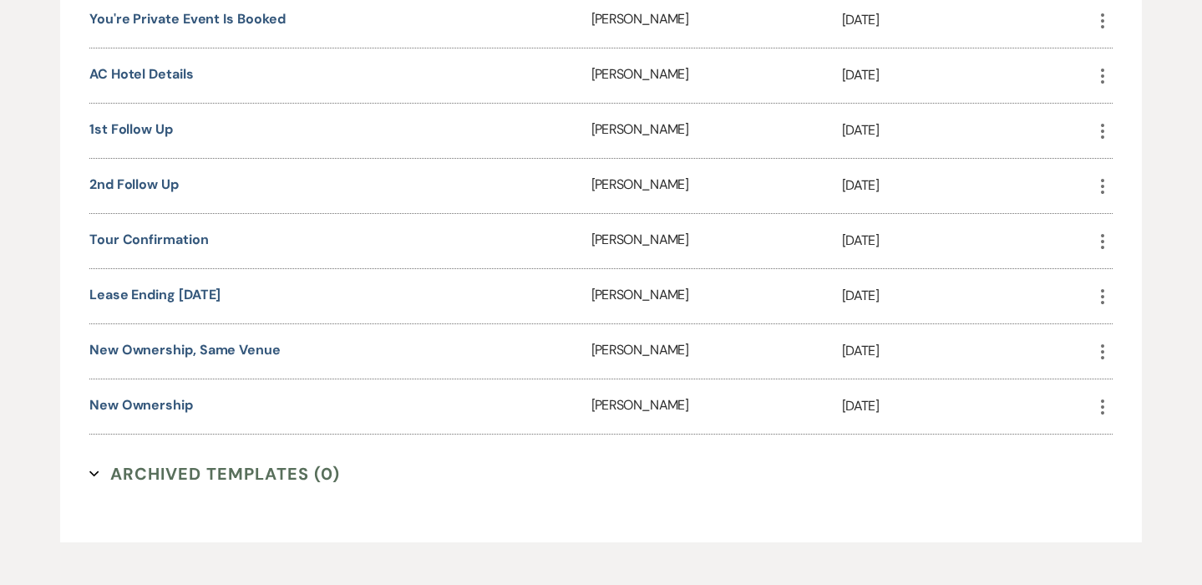
click at [1104, 185] on use "button" at bounding box center [1102, 186] width 3 height 15
click at [1131, 273] on button "Close Delete X Delete" at bounding box center [1142, 276] width 99 height 28
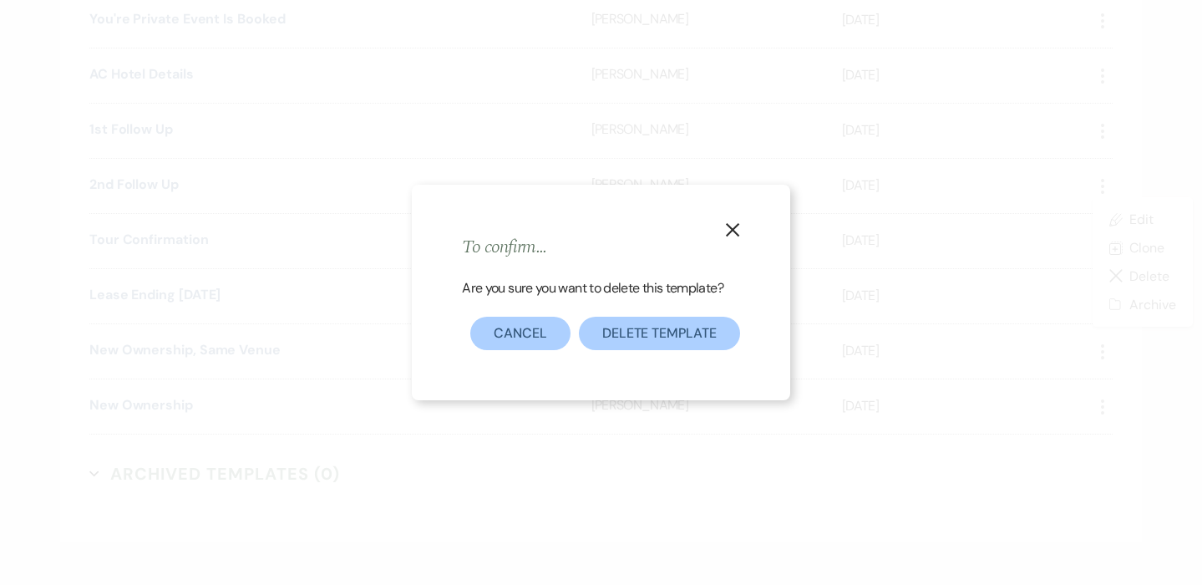
click at [637, 332] on button "Delete Template" at bounding box center [659, 333] width 161 height 33
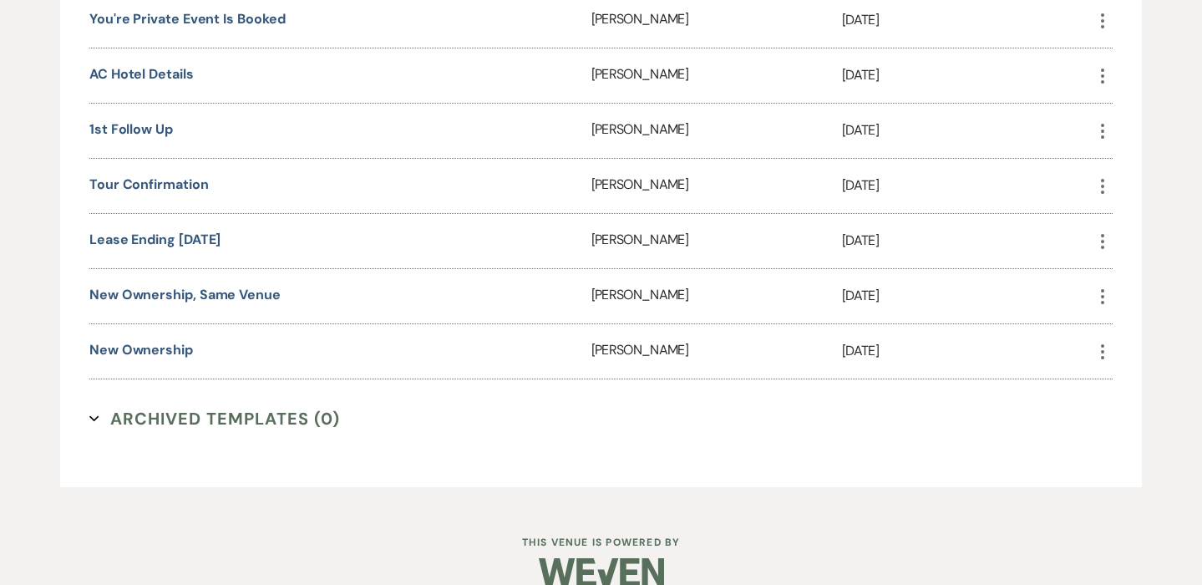
click at [1103, 126] on icon "More" at bounding box center [1103, 131] width 20 height 20
click at [1129, 221] on button "Close Delete X Delete" at bounding box center [1142, 220] width 99 height 28
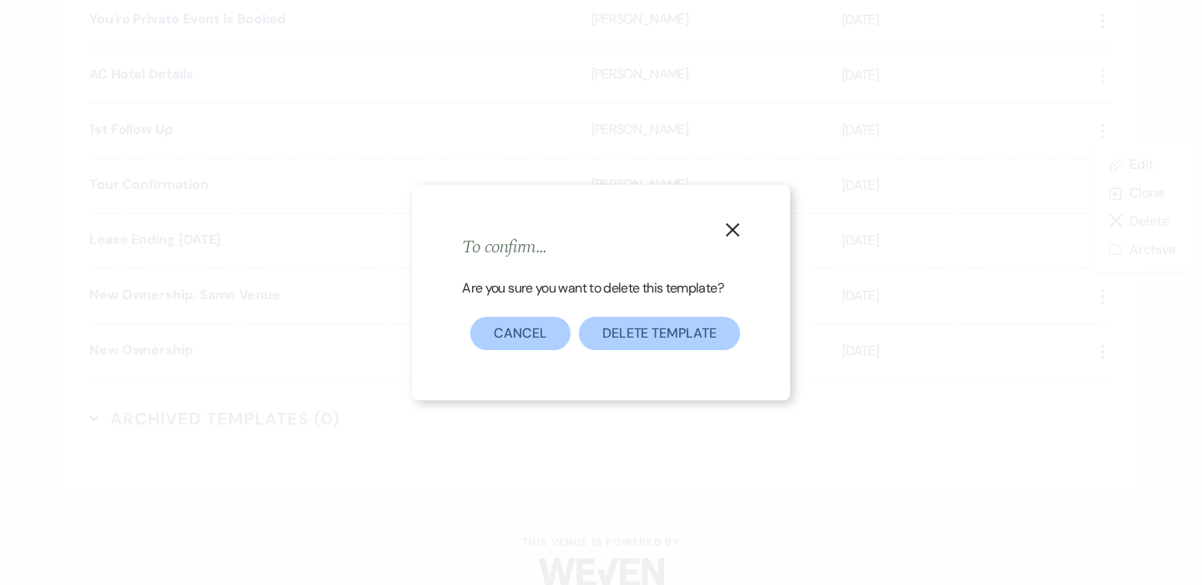
click at [658, 325] on button "Delete Template" at bounding box center [659, 333] width 161 height 33
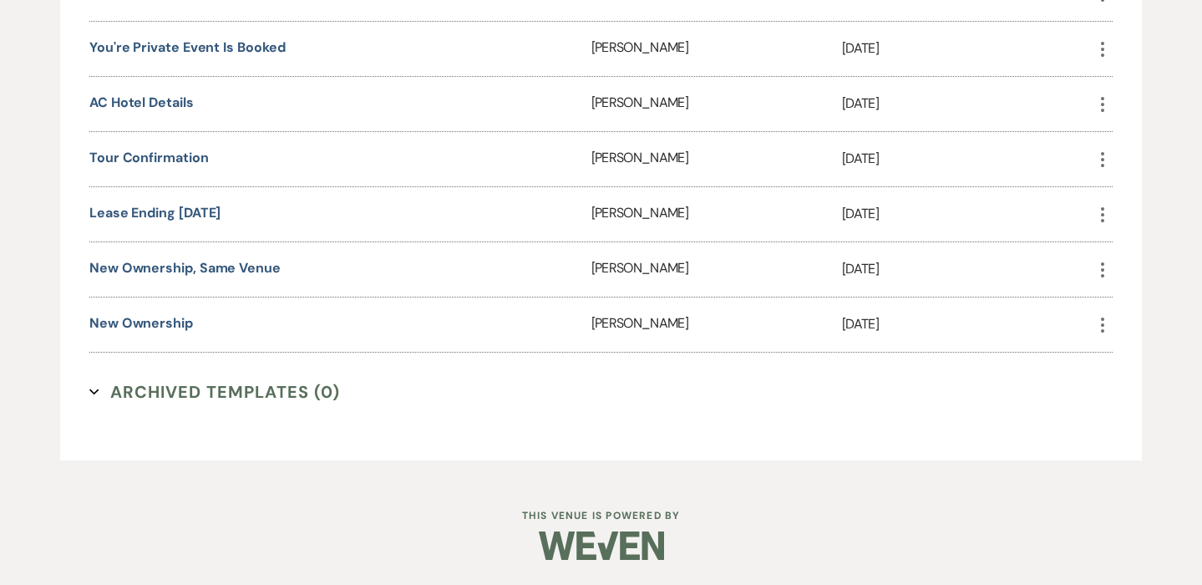
scroll to position [2146, 0]
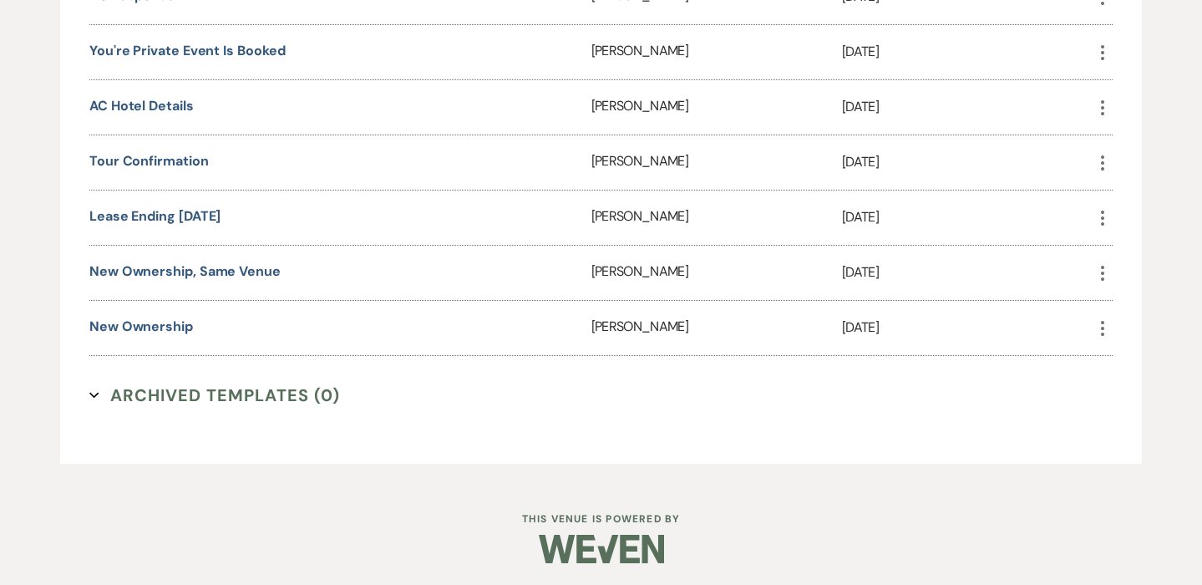
click at [1103, 109] on icon "More" at bounding box center [1103, 108] width 20 height 20
click at [1137, 190] on button "Close Delete X Delete" at bounding box center [1142, 197] width 99 height 28
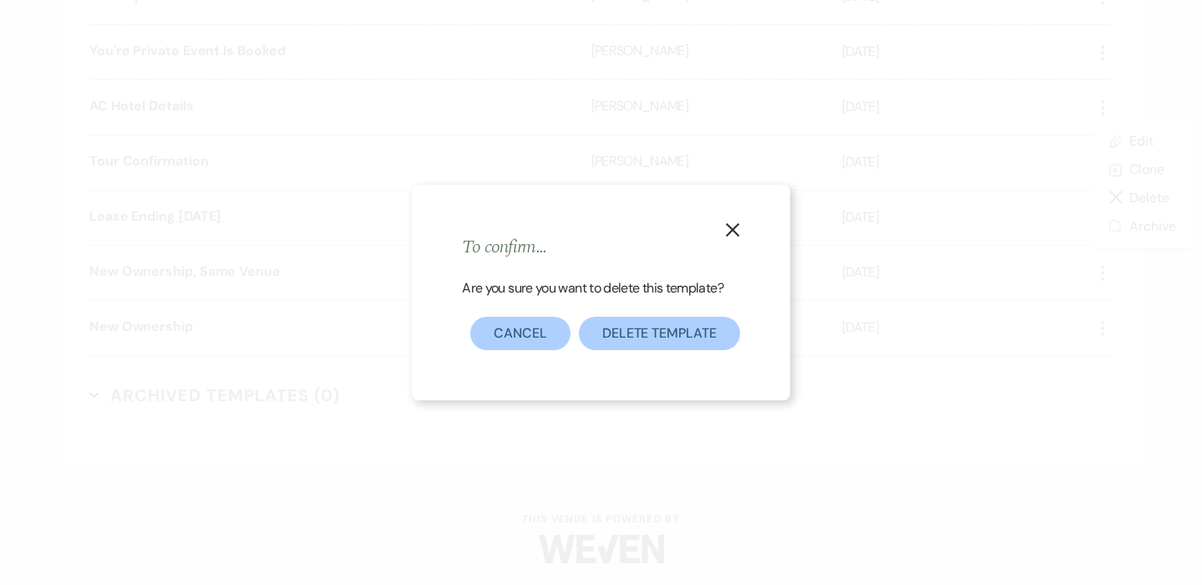
click at [678, 332] on button "Delete Template" at bounding box center [659, 333] width 161 height 33
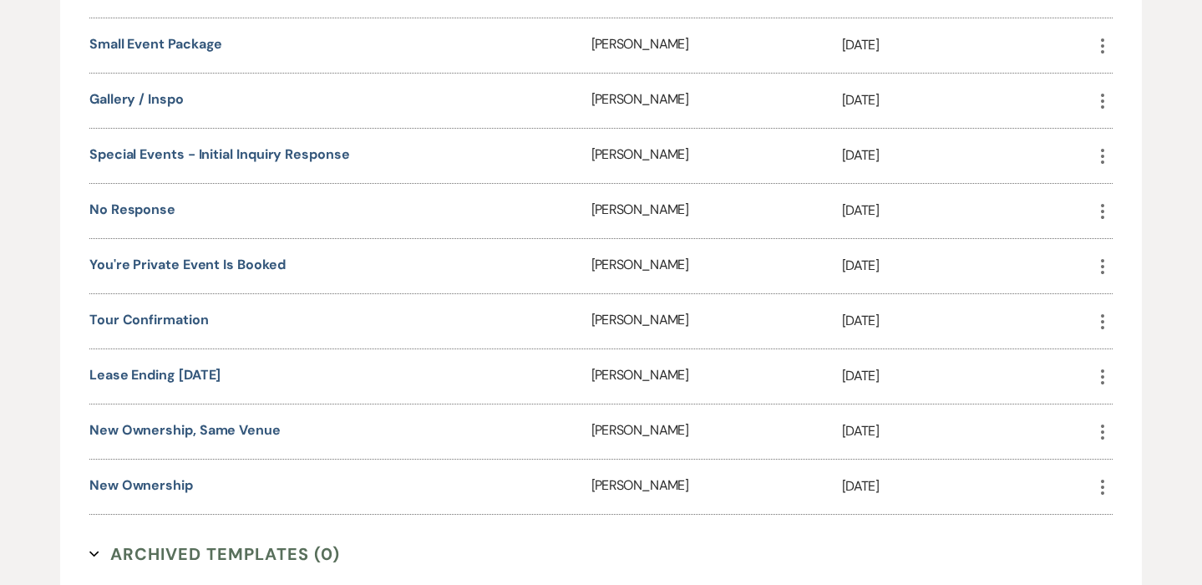
scroll to position [1928, 0]
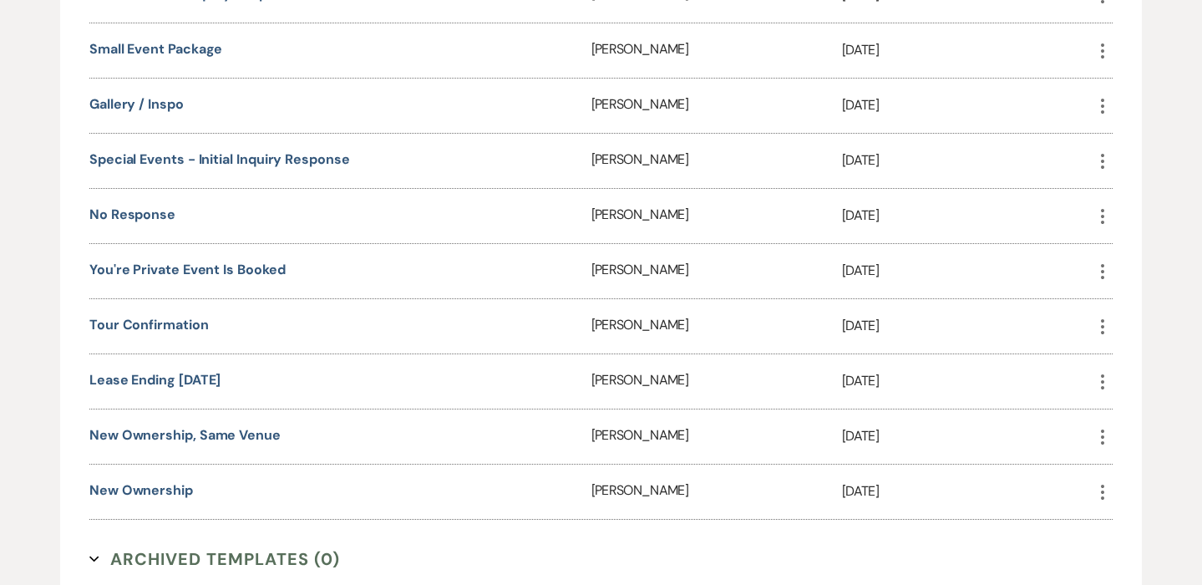
click at [1105, 213] on icon "More" at bounding box center [1103, 216] width 20 height 20
click at [1136, 307] on button "Close Delete X Delete" at bounding box center [1142, 306] width 99 height 28
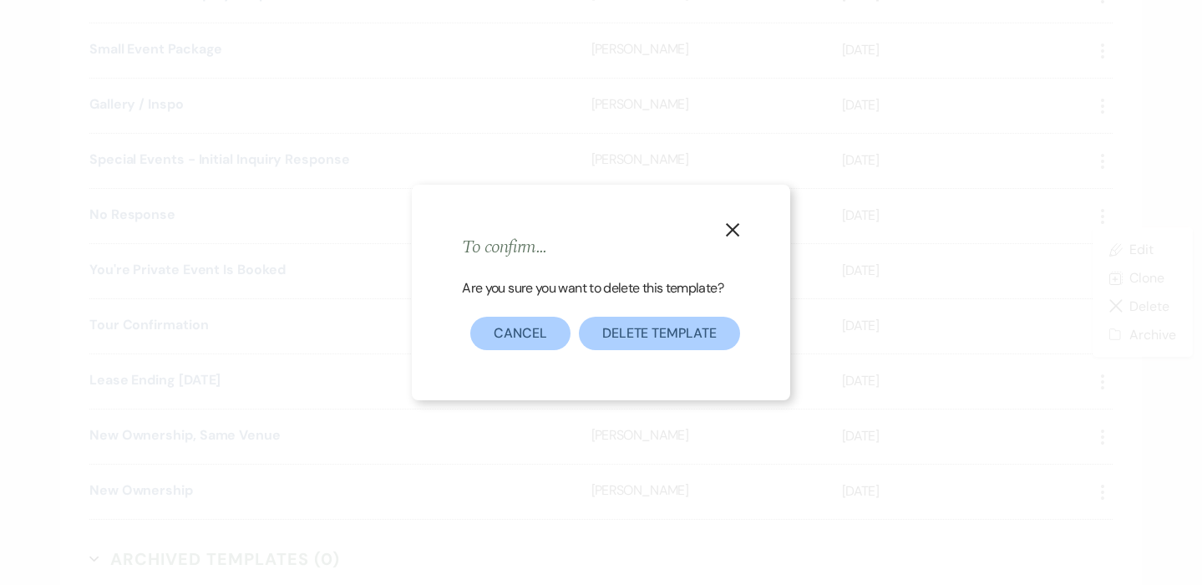
click at [702, 329] on button "Delete Template" at bounding box center [659, 333] width 161 height 33
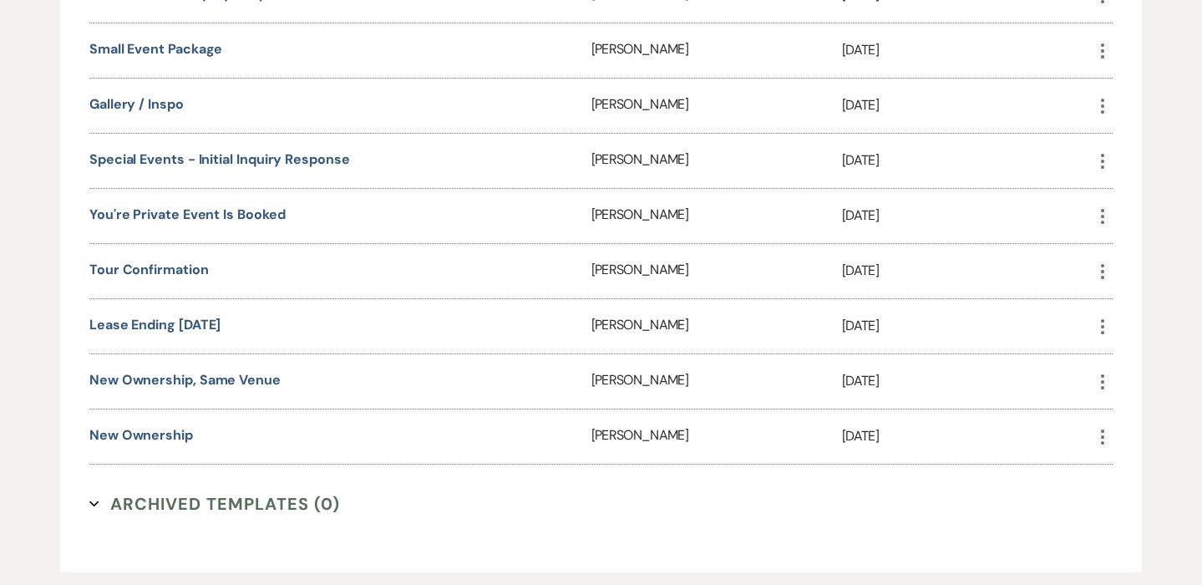
click at [1104, 216] on icon "More" at bounding box center [1103, 216] width 20 height 20
click at [1128, 300] on button "Close Delete X Delete" at bounding box center [1142, 306] width 99 height 28
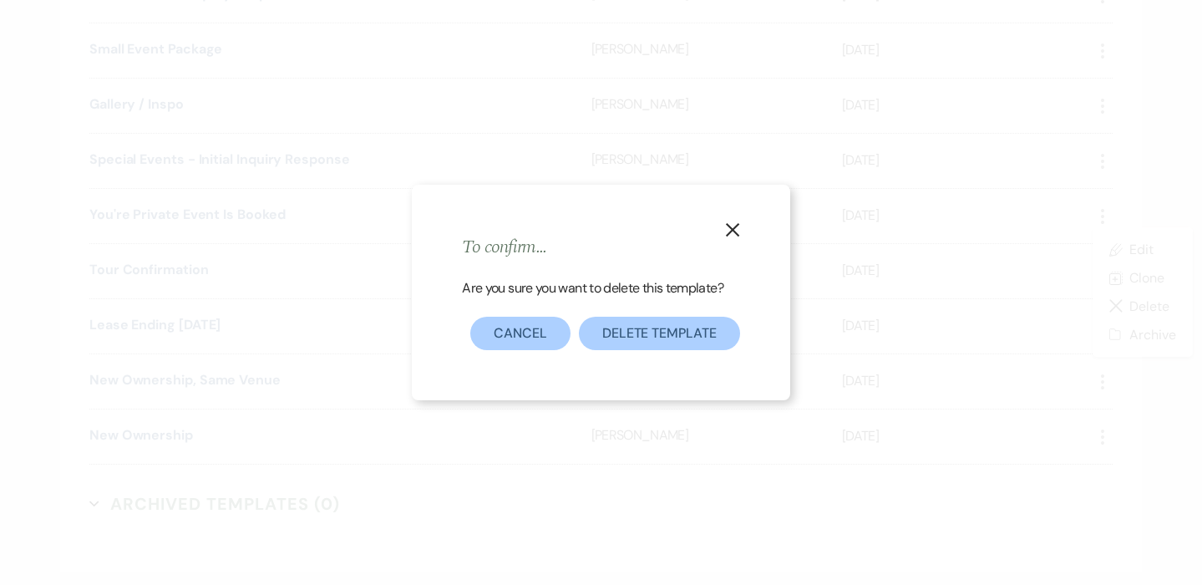
click at [623, 323] on button "Delete Template" at bounding box center [659, 333] width 161 height 33
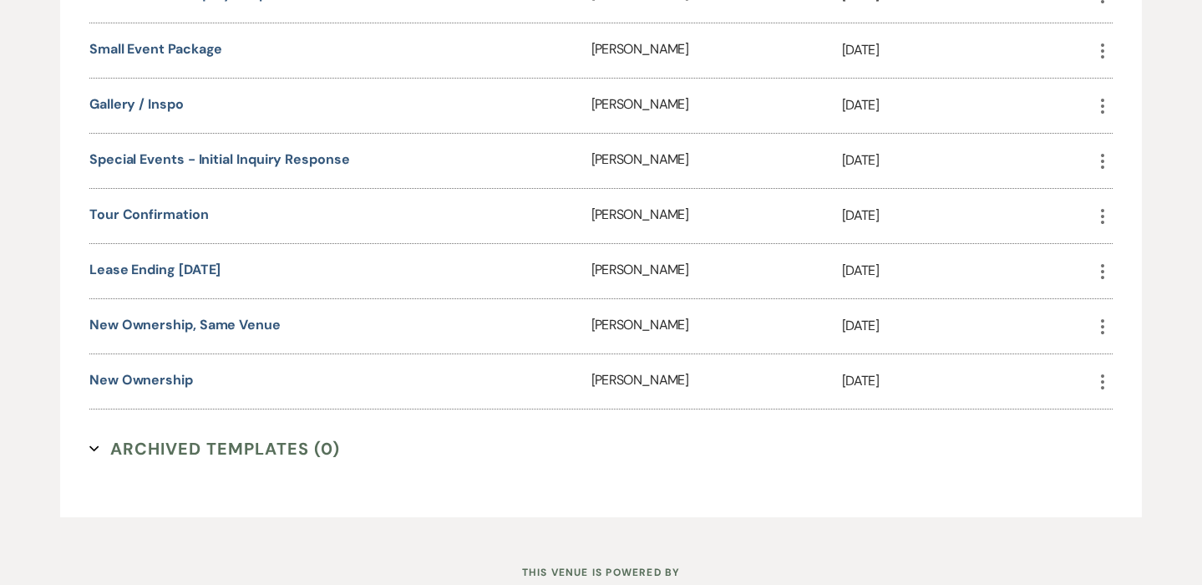
click at [1103, 272] on icon "More" at bounding box center [1103, 272] width 20 height 20
click at [1132, 358] on button "Close Delete X Delete" at bounding box center [1142, 361] width 99 height 28
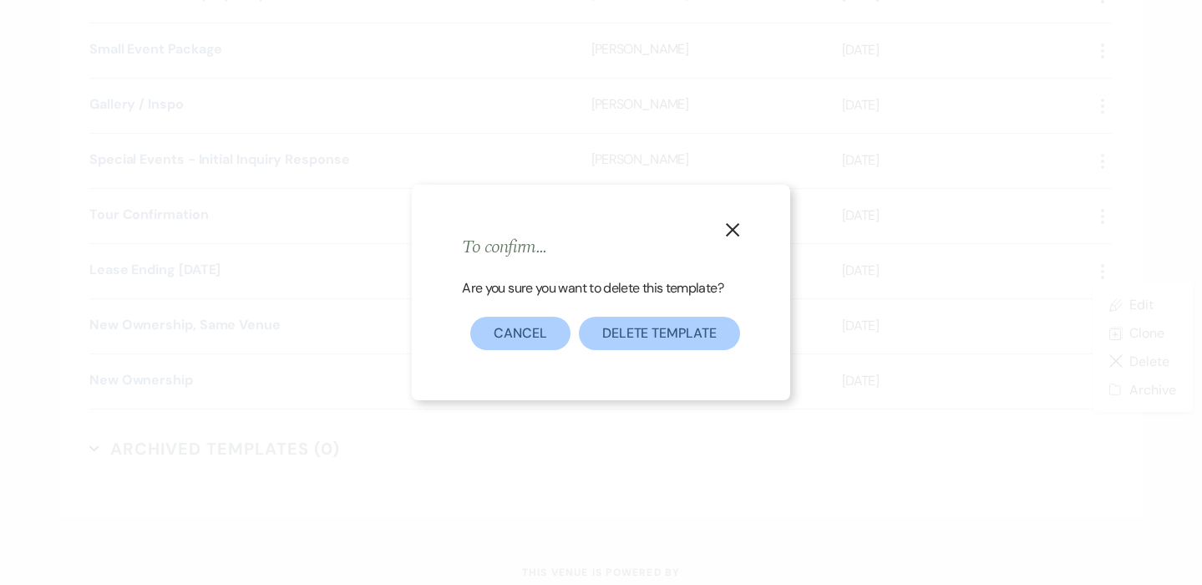
click at [699, 333] on button "Delete Template" at bounding box center [659, 333] width 161 height 33
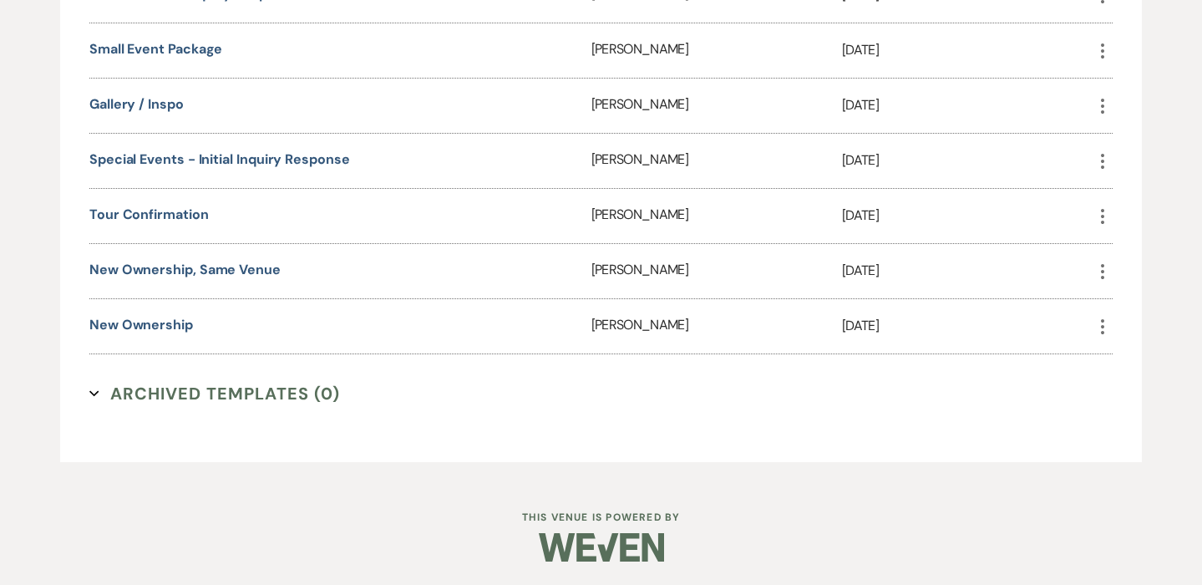
scroll to position [1926, 0]
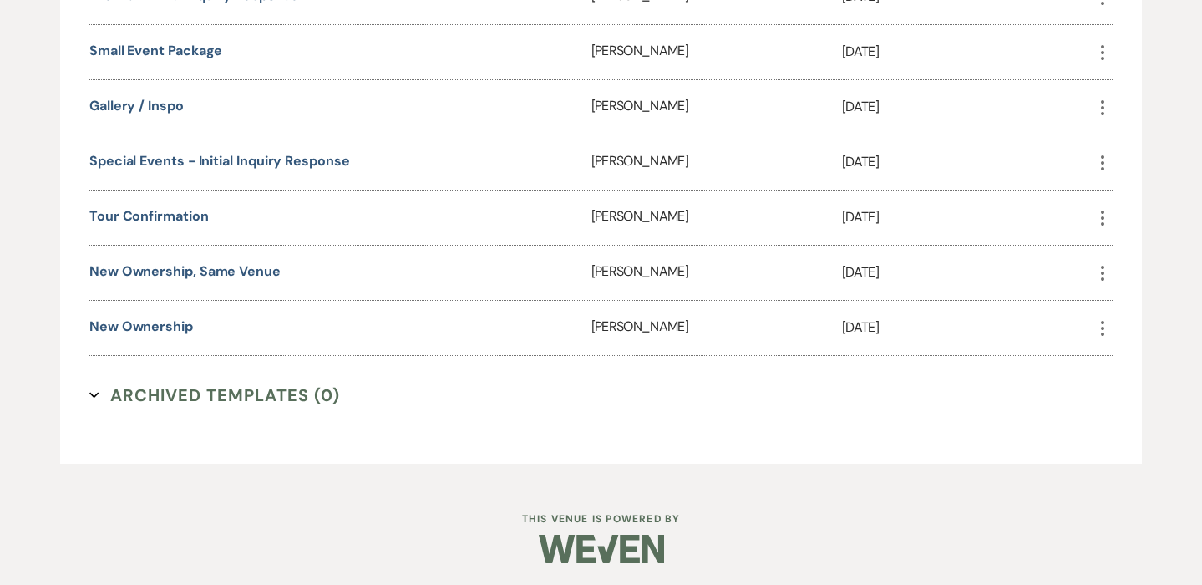
click at [1105, 268] on icon "More" at bounding box center [1103, 273] width 20 height 20
click at [1142, 360] on button "Close Delete X Delete" at bounding box center [1142, 362] width 99 height 28
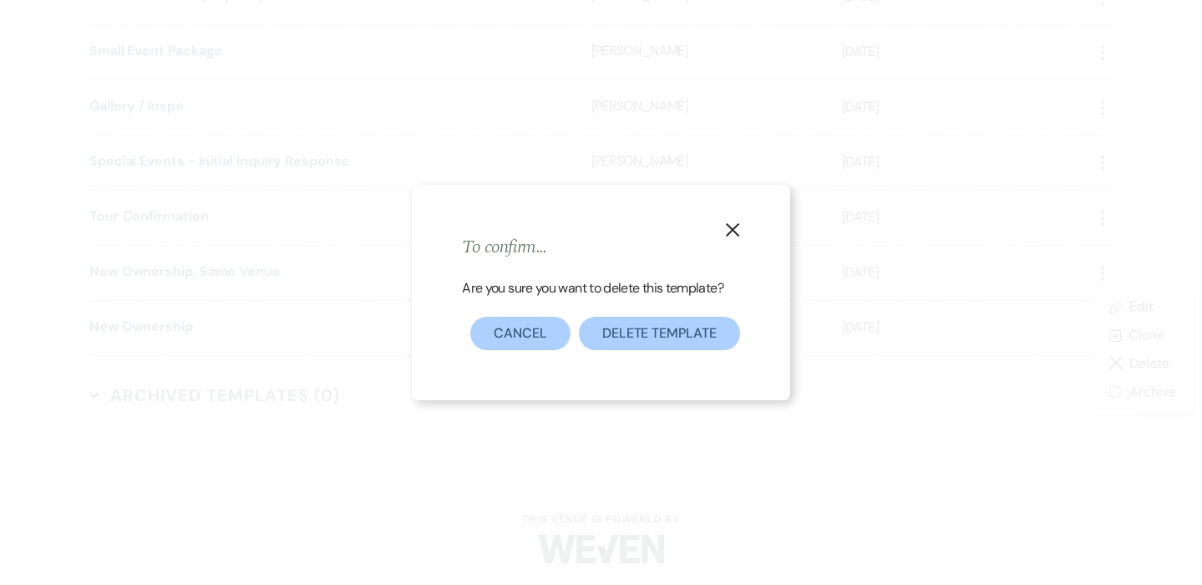
click at [641, 325] on button "Delete Template" at bounding box center [659, 333] width 161 height 33
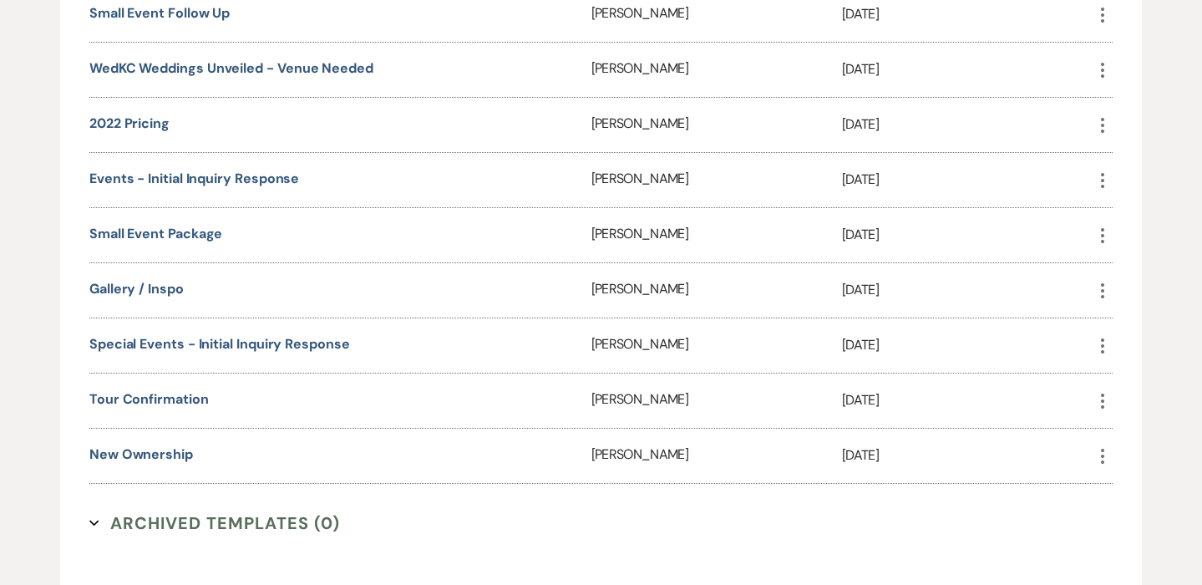
scroll to position [1739, 0]
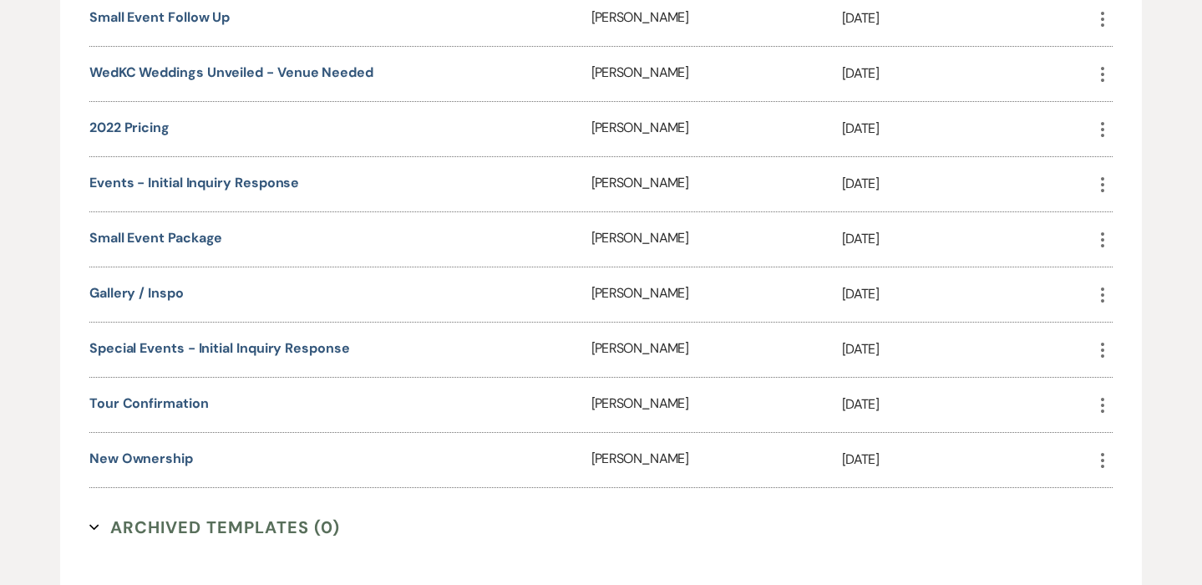
click at [1105, 405] on icon "More" at bounding box center [1103, 405] width 20 height 20
click at [1141, 488] on button "Close Delete X Delete" at bounding box center [1142, 494] width 99 height 28
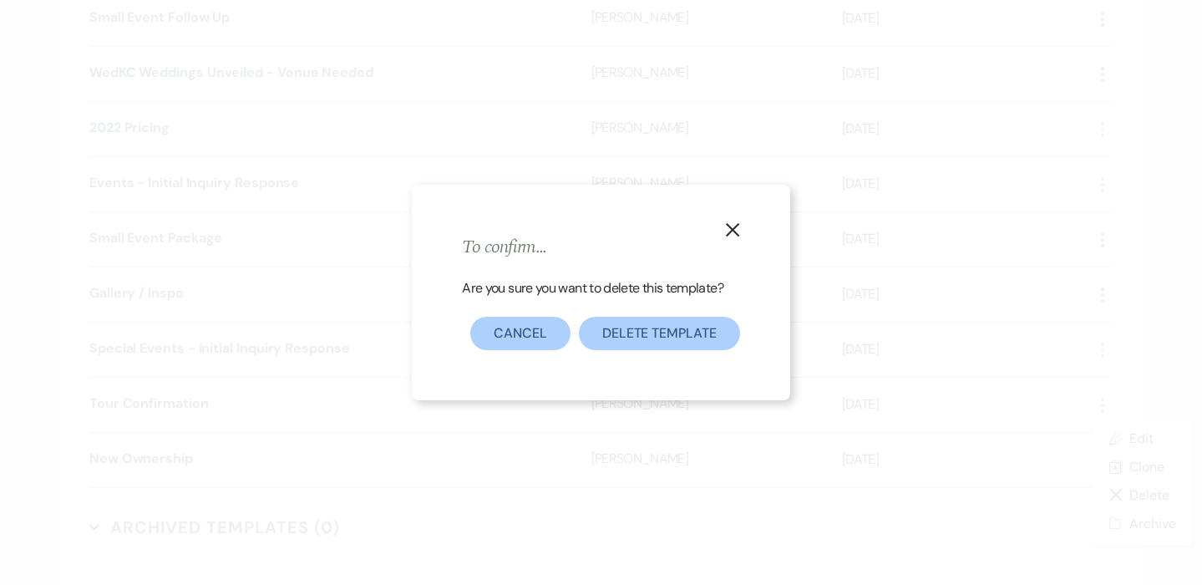
click at [721, 337] on button "Delete Template" at bounding box center [659, 333] width 161 height 33
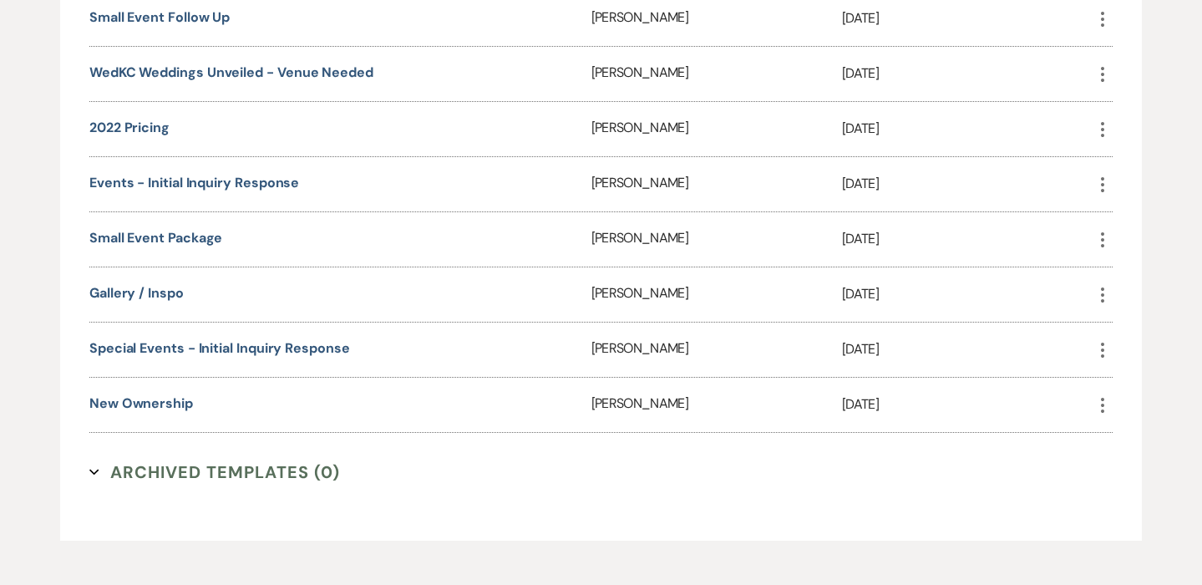
click at [1103, 293] on use "button" at bounding box center [1102, 294] width 3 height 15
click at [1135, 386] on button "Close Delete X Delete" at bounding box center [1142, 384] width 99 height 28
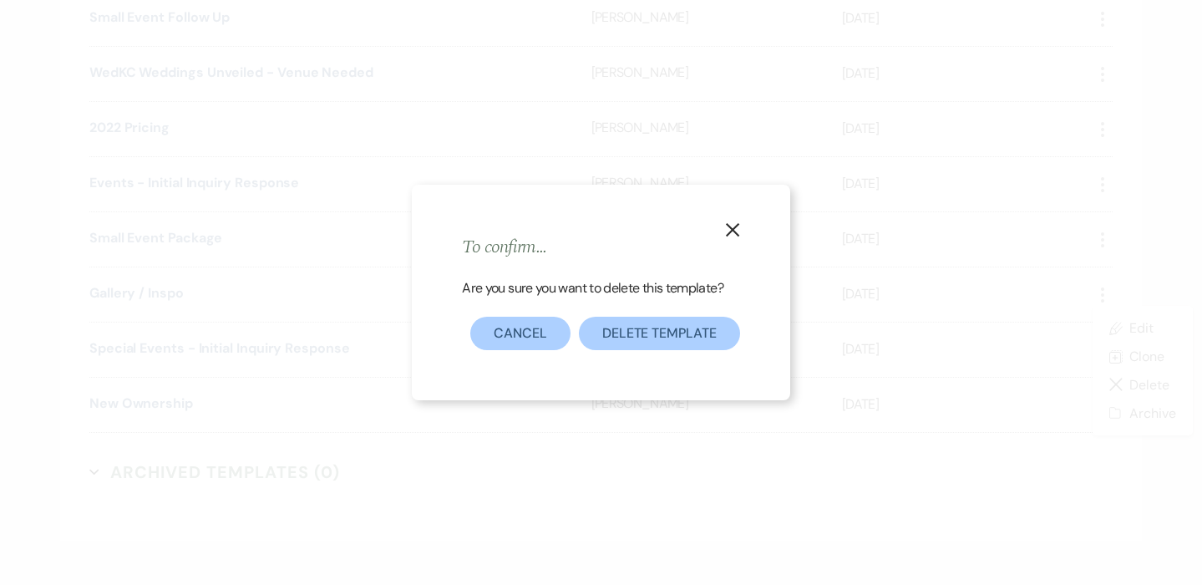
click at [693, 326] on button "Delete Template" at bounding box center [659, 333] width 161 height 33
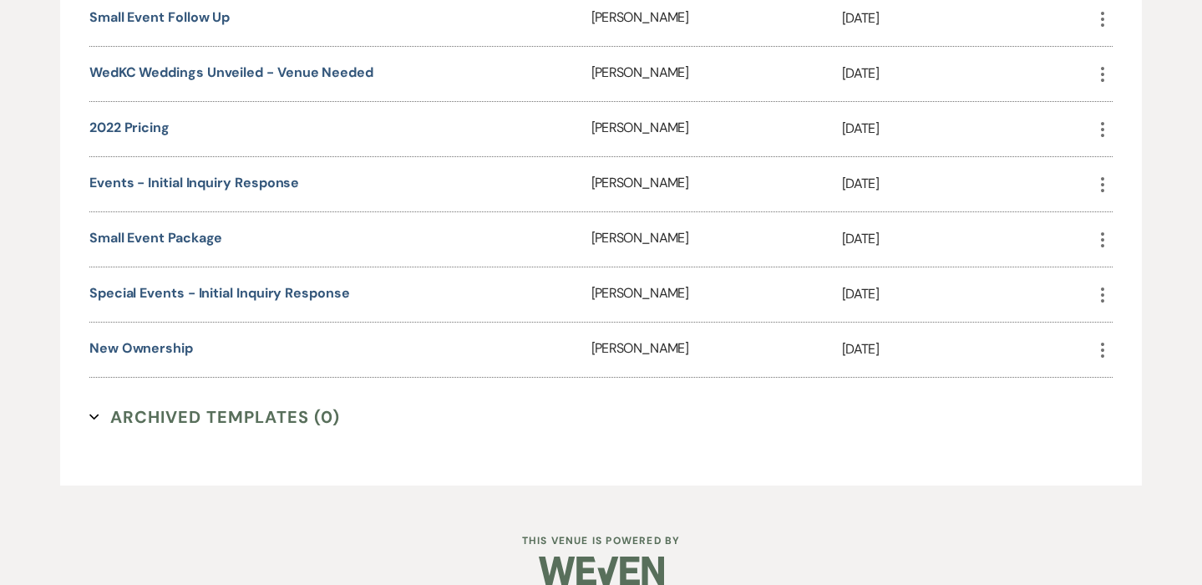
click at [1099, 235] on icon "More" at bounding box center [1103, 240] width 20 height 20
click at [1120, 318] on button "Close Delete X Delete" at bounding box center [1142, 329] width 99 height 28
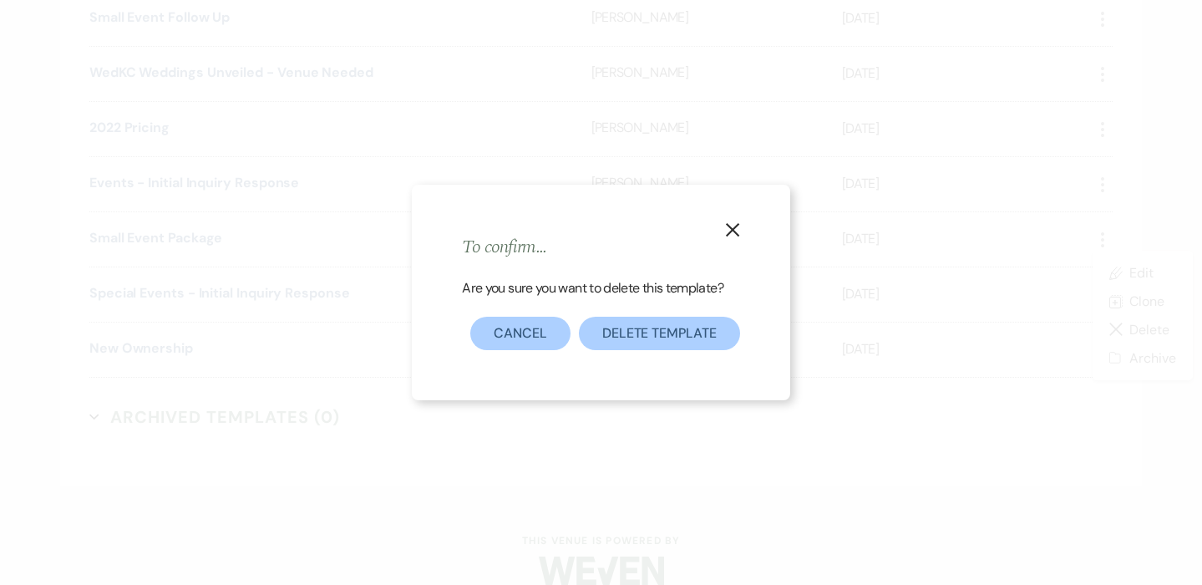
click at [670, 328] on button "Delete Template" at bounding box center [659, 333] width 161 height 33
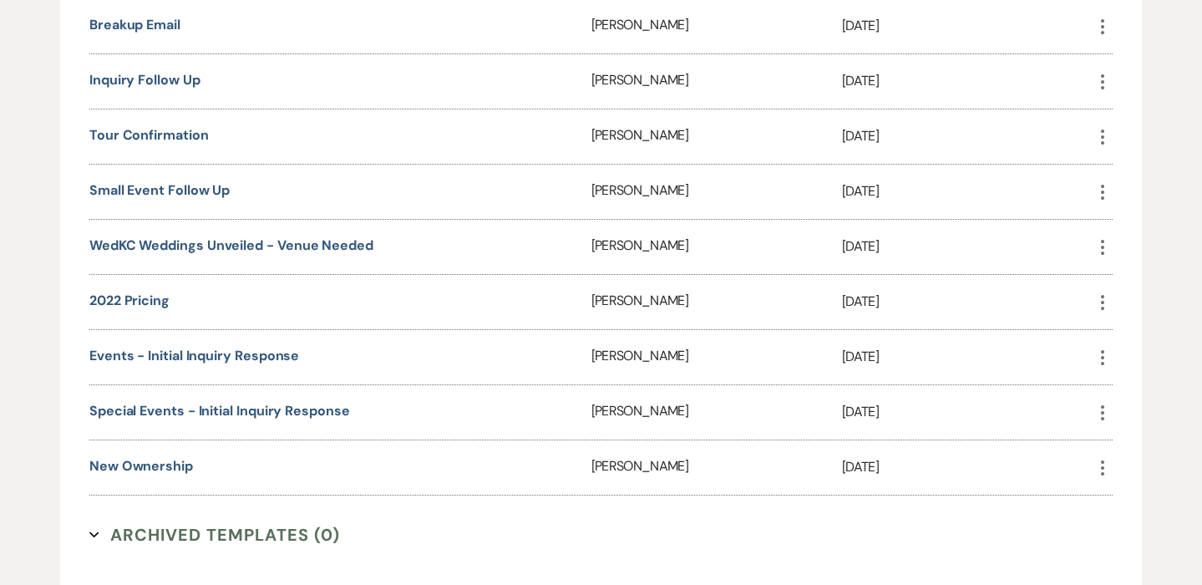
scroll to position [1552, 0]
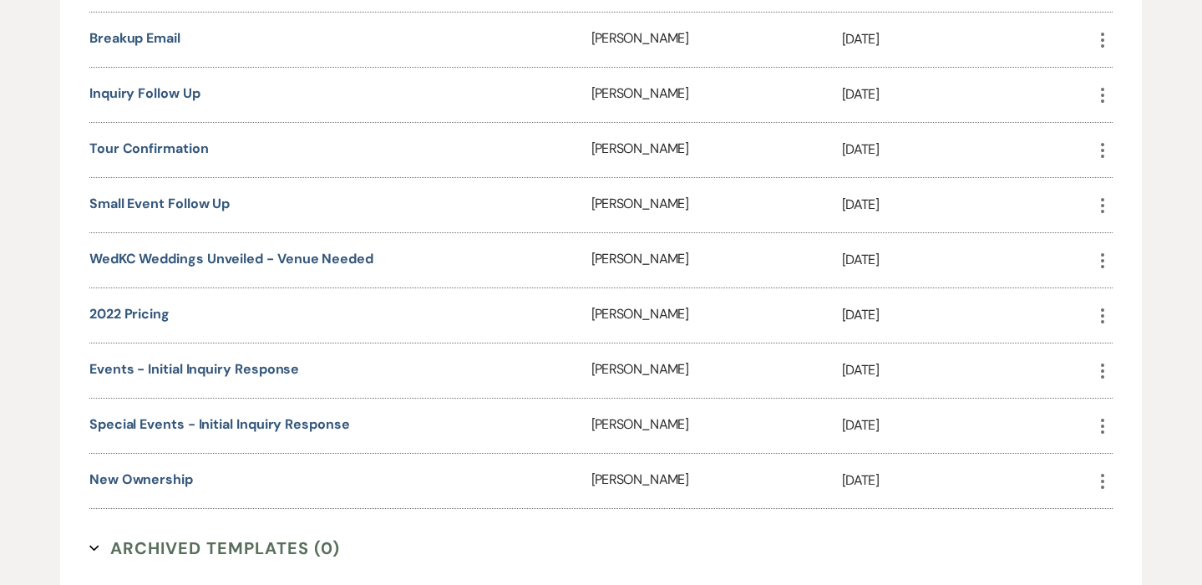
click at [1100, 309] on icon "More" at bounding box center [1103, 316] width 20 height 20
click at [1130, 404] on button "Close Delete X Delete" at bounding box center [1142, 405] width 99 height 28
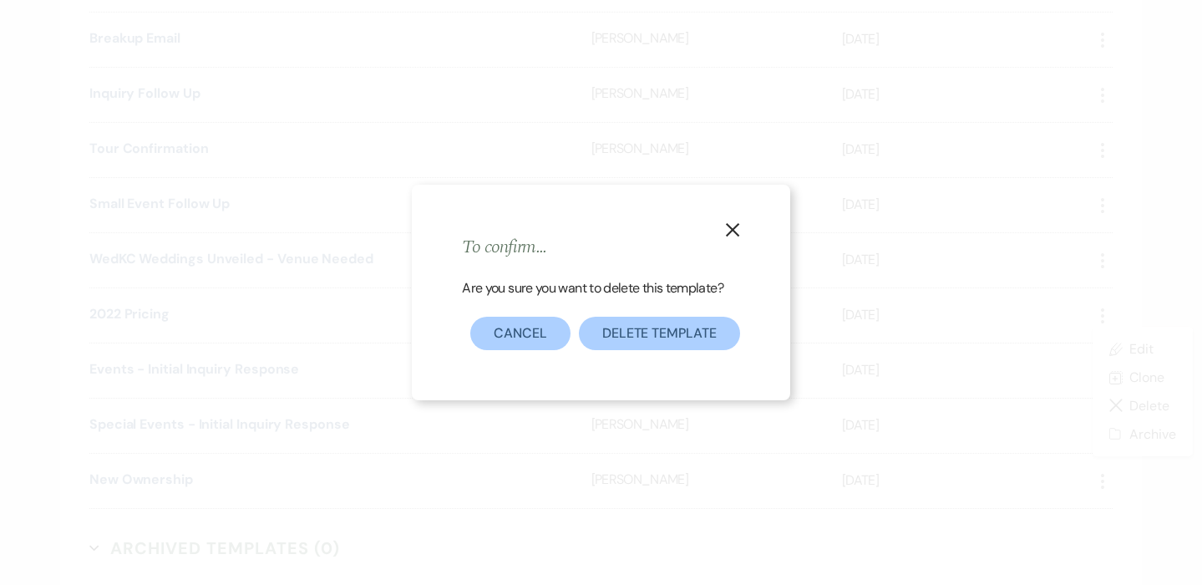
click at [673, 332] on button "Delete Template" at bounding box center [659, 333] width 161 height 33
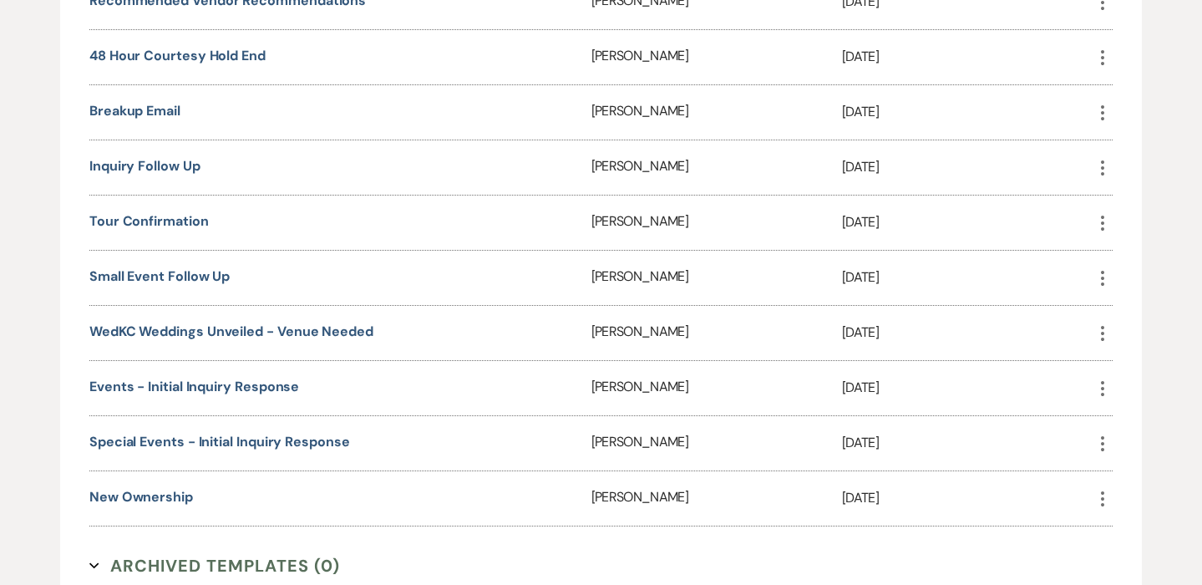
scroll to position [1466, 0]
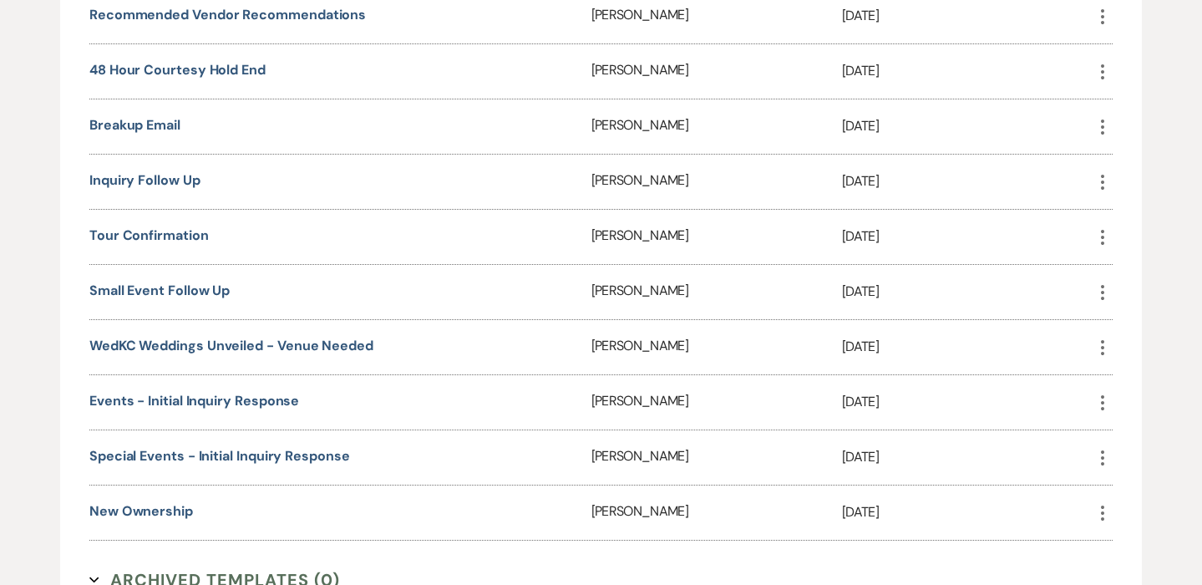
click at [1101, 342] on icon "More" at bounding box center [1103, 348] width 20 height 20
click at [1146, 434] on button "Close Delete X Delete" at bounding box center [1142, 437] width 99 height 28
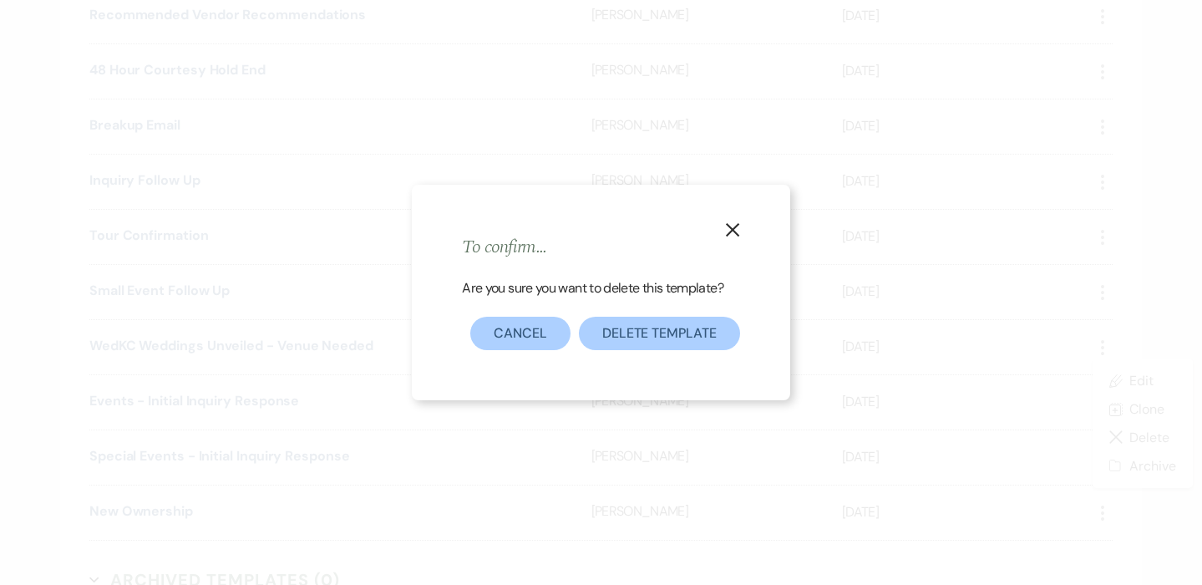
click at [653, 334] on button "Delete Template" at bounding box center [659, 333] width 161 height 33
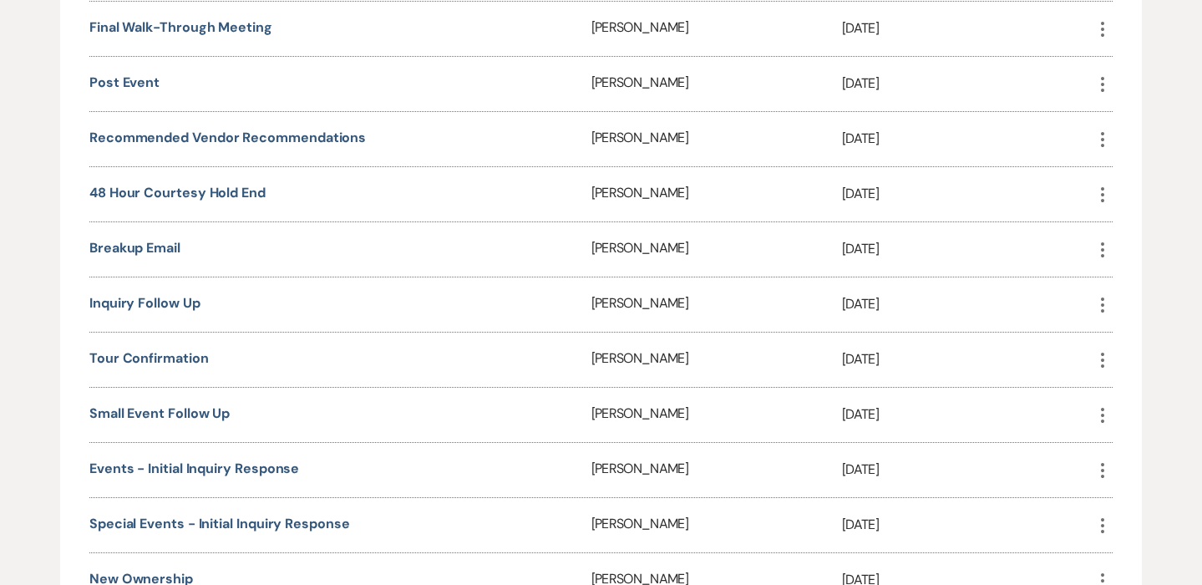
scroll to position [1341, 0]
click at [1103, 414] on use "button" at bounding box center [1102, 416] width 3 height 15
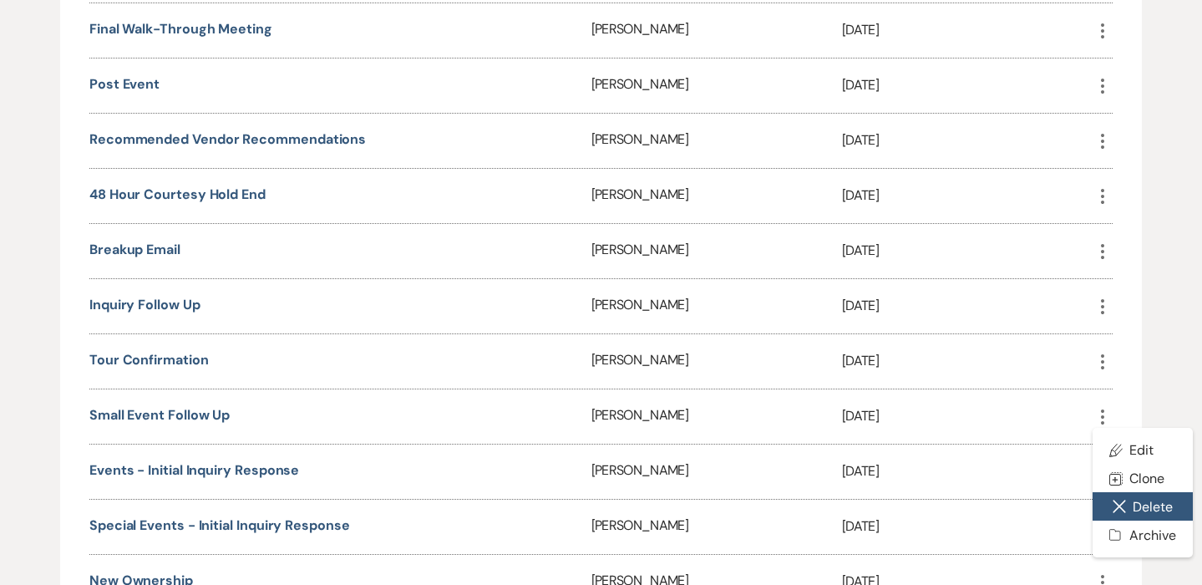
click at [1136, 505] on button "Close Delete X Delete" at bounding box center [1142, 506] width 99 height 28
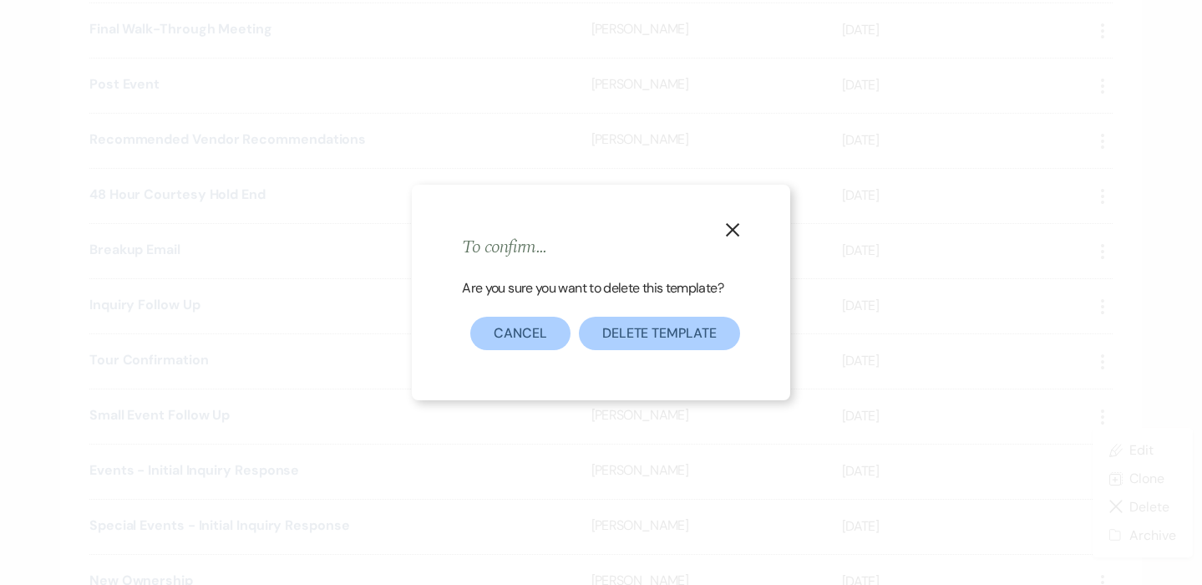
click at [710, 334] on button "Delete Template" at bounding box center [659, 333] width 161 height 33
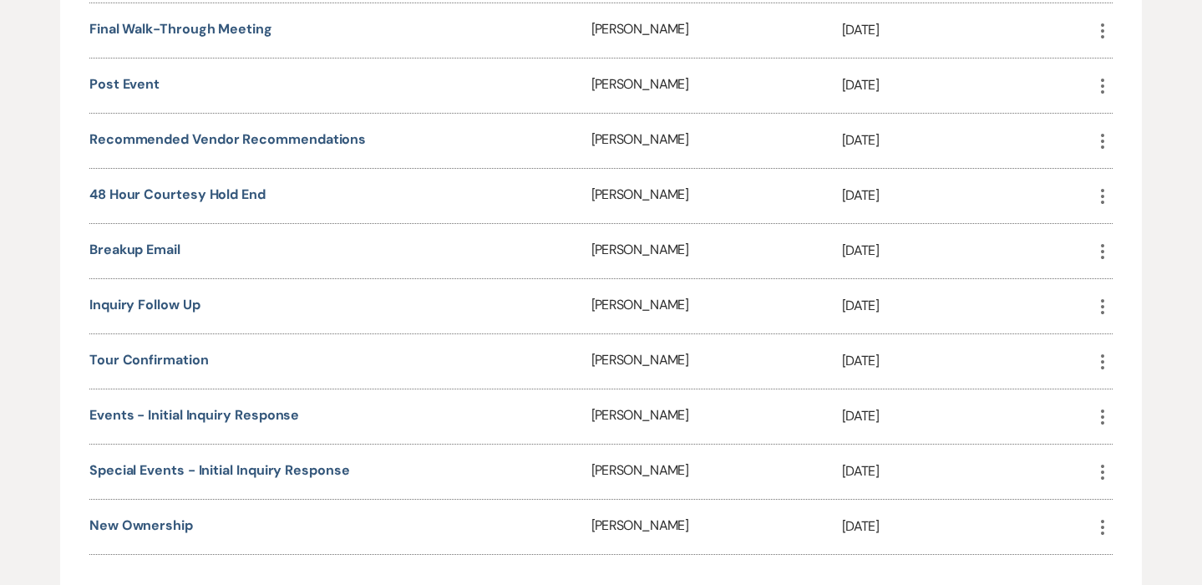
click at [1101, 358] on icon "More" at bounding box center [1103, 362] width 20 height 20
click at [1130, 452] on button "Close Delete X Delete" at bounding box center [1142, 451] width 99 height 28
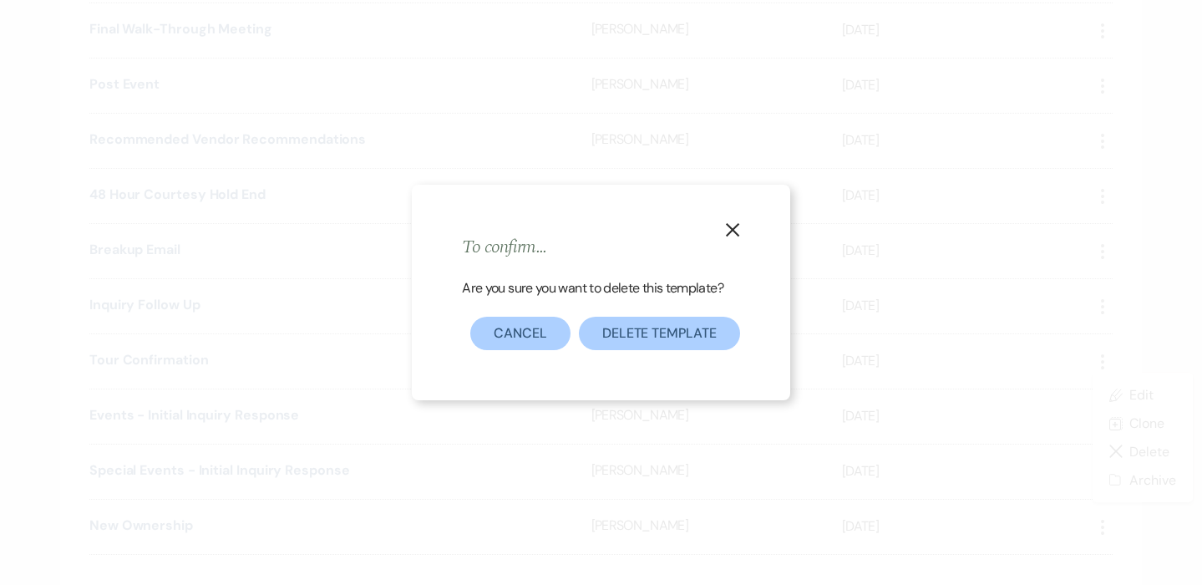
click at [699, 328] on button "Delete Template" at bounding box center [659, 333] width 161 height 33
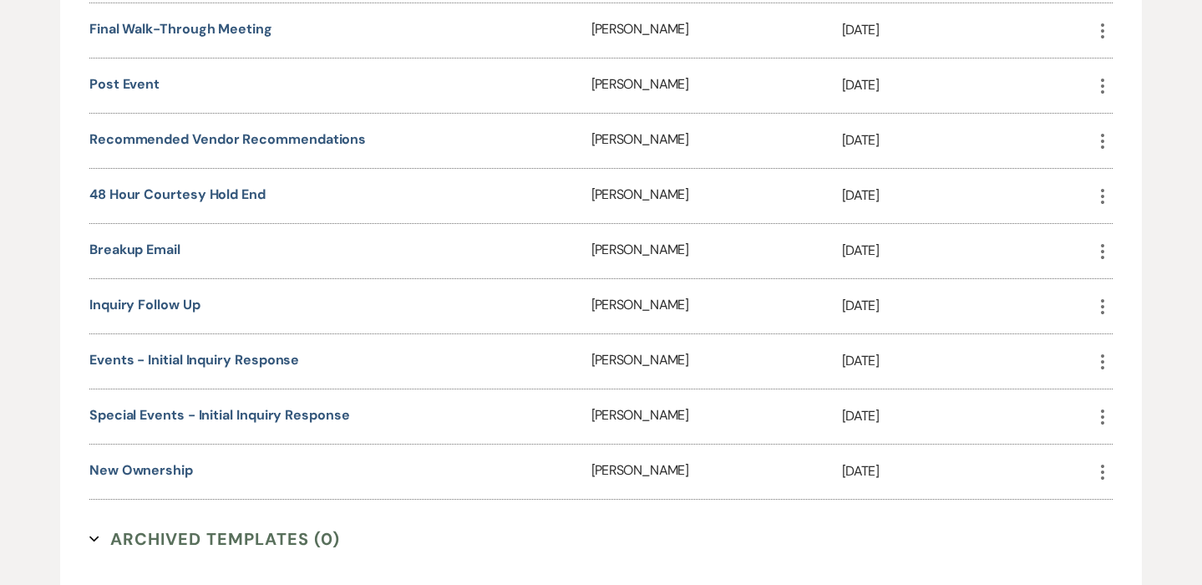
click at [1104, 247] on use "button" at bounding box center [1102, 251] width 3 height 15
click at [1134, 338] on button "Close Delete X Delete" at bounding box center [1142, 341] width 99 height 28
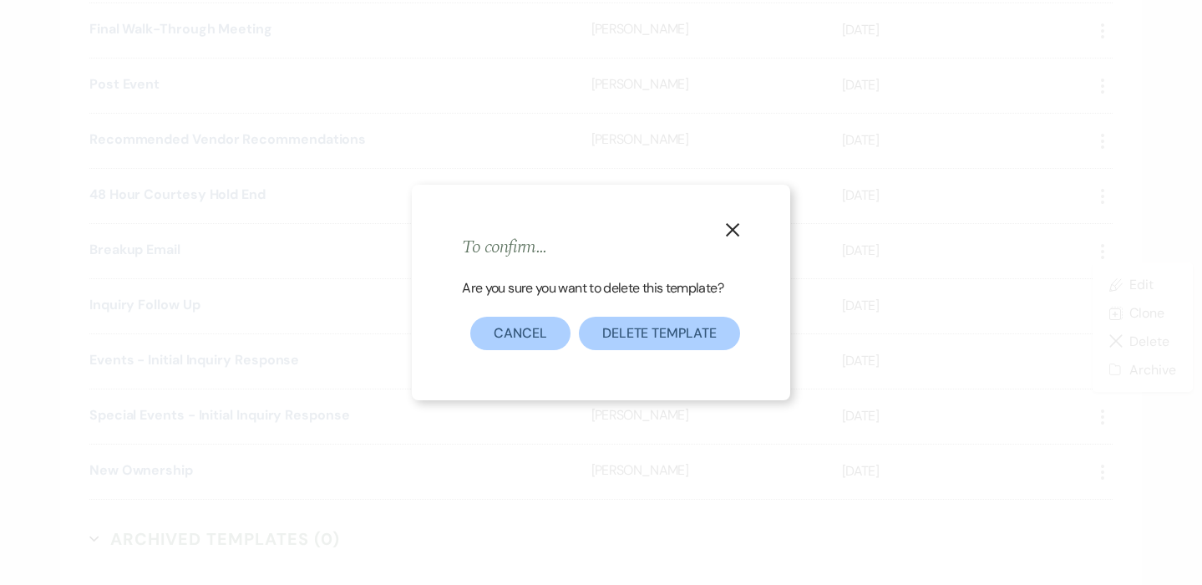
click at [687, 328] on button "Delete Template" at bounding box center [659, 333] width 161 height 33
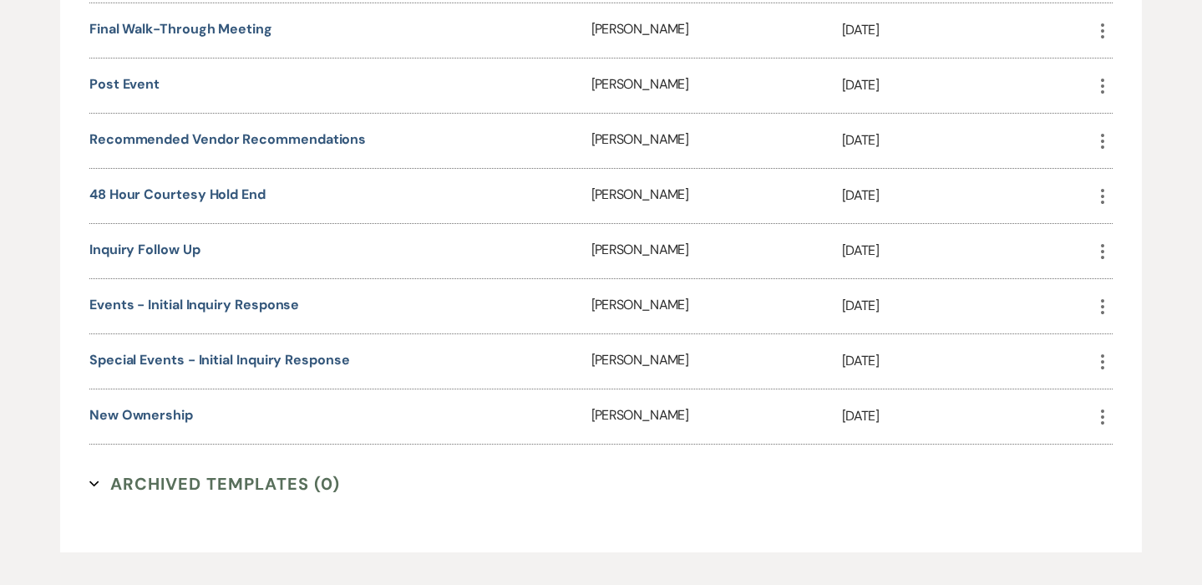
click at [1105, 248] on icon "More" at bounding box center [1103, 251] width 20 height 20
click at [1135, 341] on button "Close Delete X Delete" at bounding box center [1142, 341] width 99 height 28
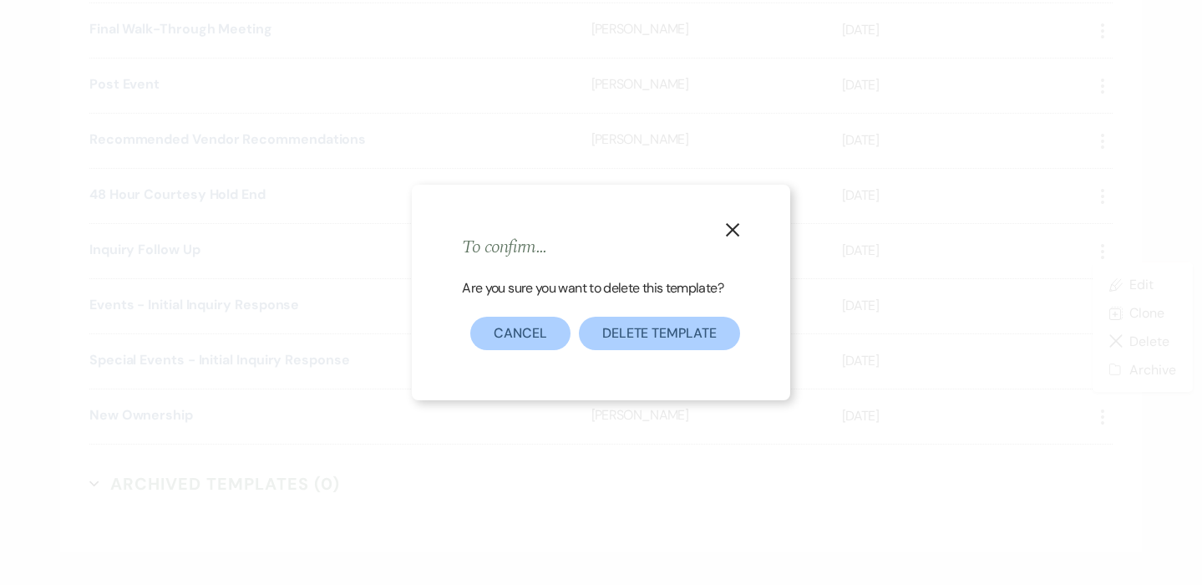
click at [666, 323] on button "Delete Template" at bounding box center [659, 333] width 161 height 33
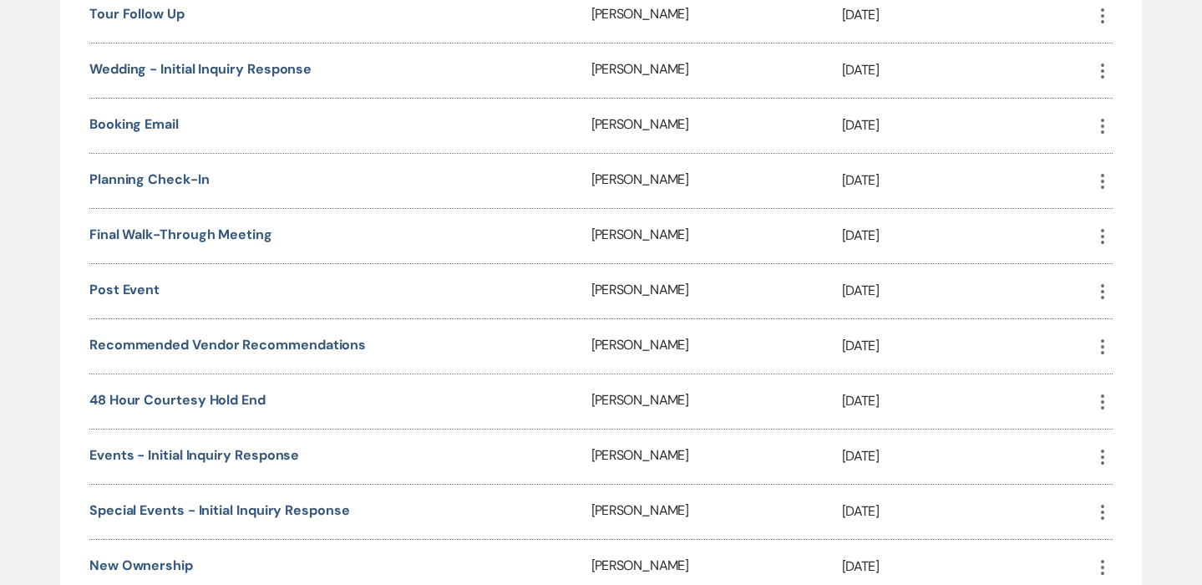
scroll to position [1130, 0]
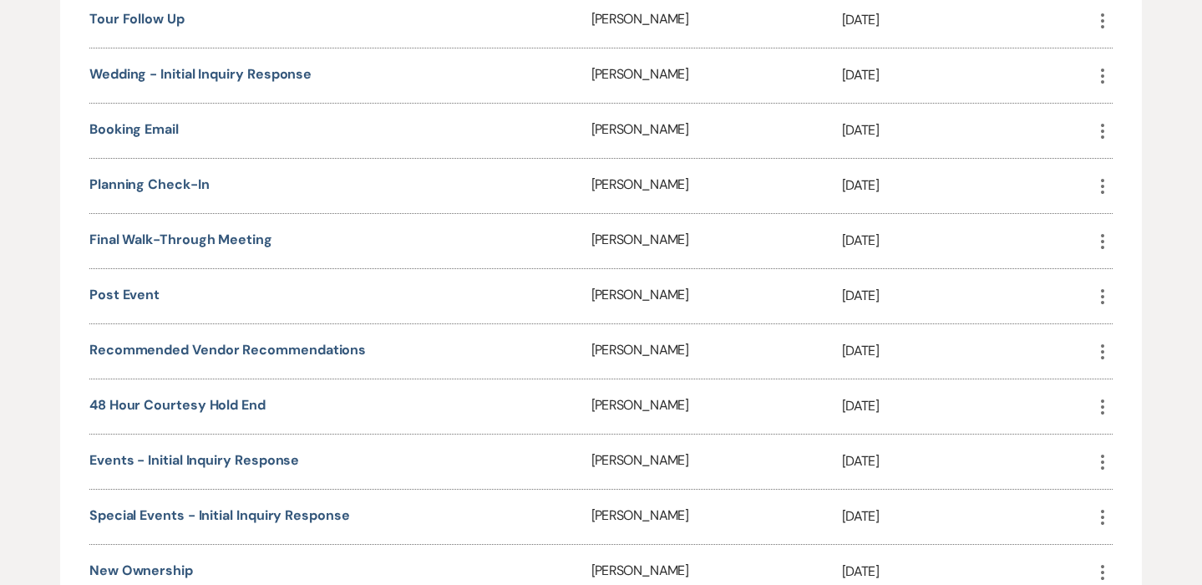
click at [1100, 342] on icon "More" at bounding box center [1103, 352] width 20 height 20
click at [1136, 445] on button "Close Delete X Delete" at bounding box center [1142, 441] width 99 height 28
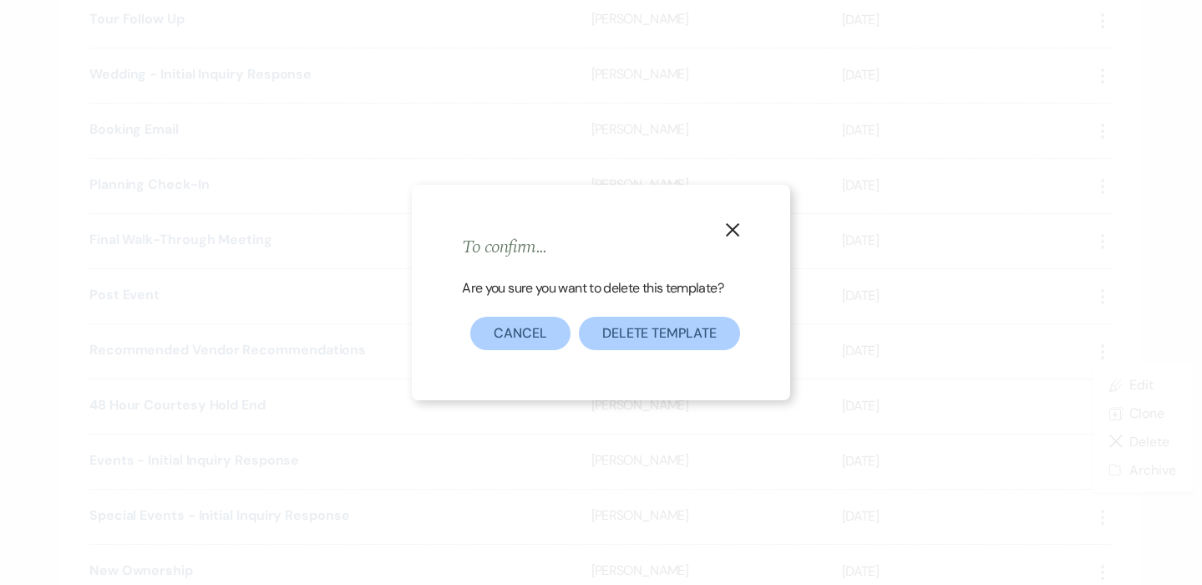
click at [718, 338] on button "Delete Template" at bounding box center [659, 333] width 161 height 33
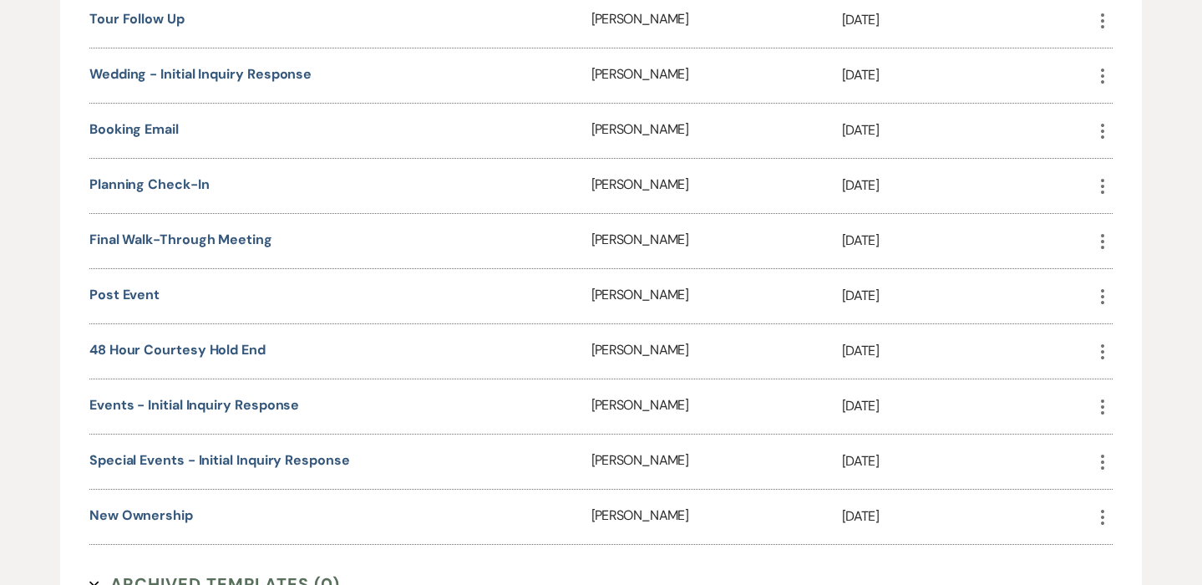
click at [1101, 292] on icon "More" at bounding box center [1103, 297] width 20 height 20
click at [1131, 386] on button "Close Delete X Delete" at bounding box center [1142, 386] width 99 height 28
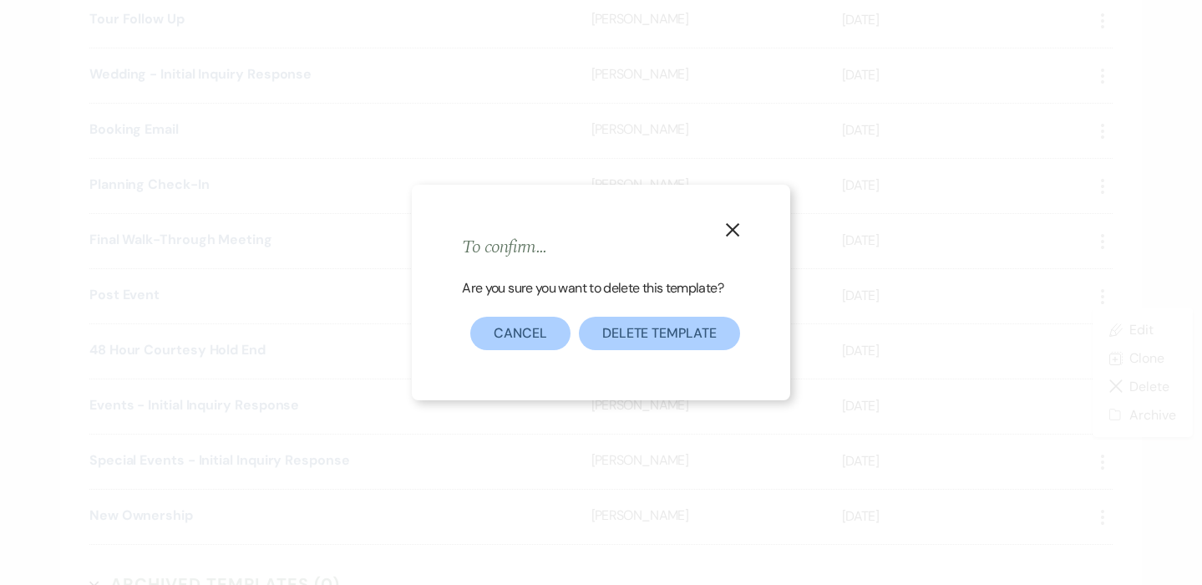
click at [696, 333] on button "Delete Template" at bounding box center [659, 333] width 161 height 33
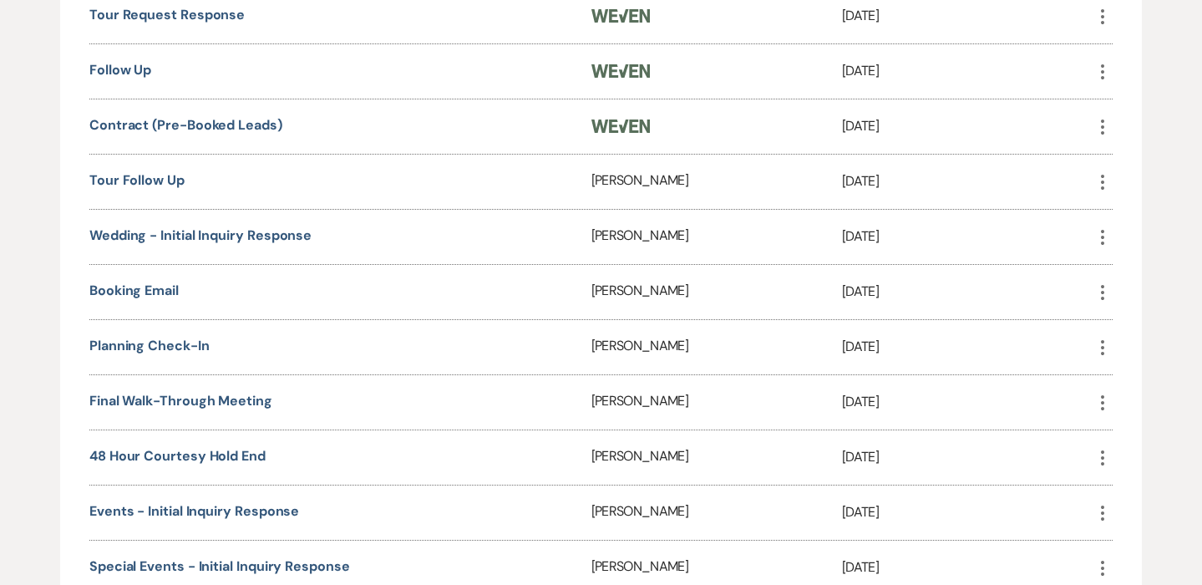
scroll to position [966, 0]
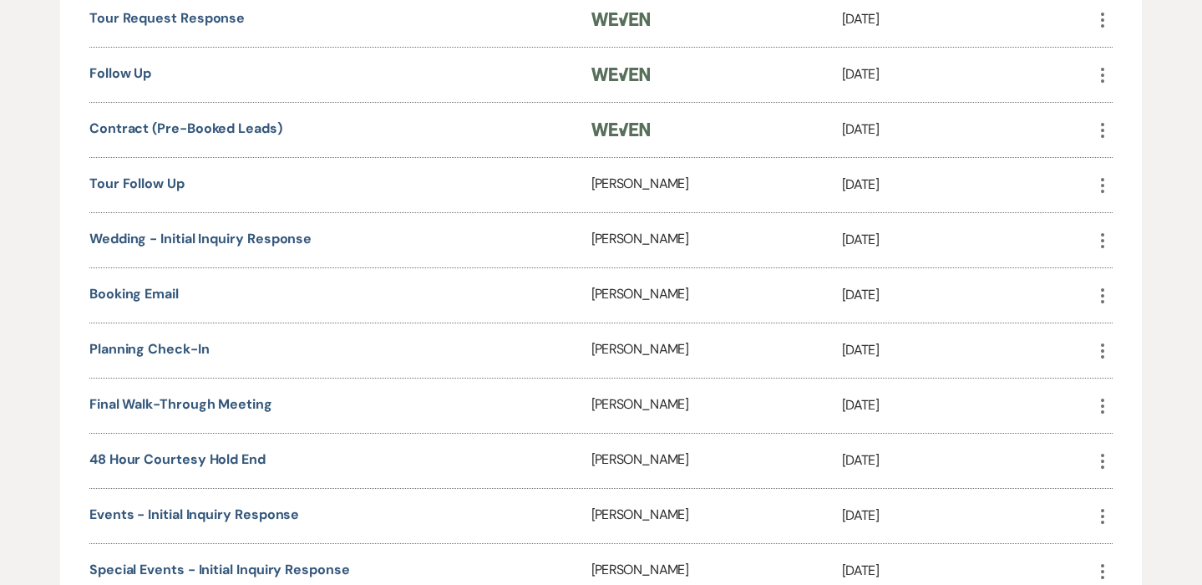
click at [1105, 350] on icon "More" at bounding box center [1103, 351] width 20 height 20
click at [1134, 445] on button "Close Delete X Delete" at bounding box center [1142, 440] width 99 height 28
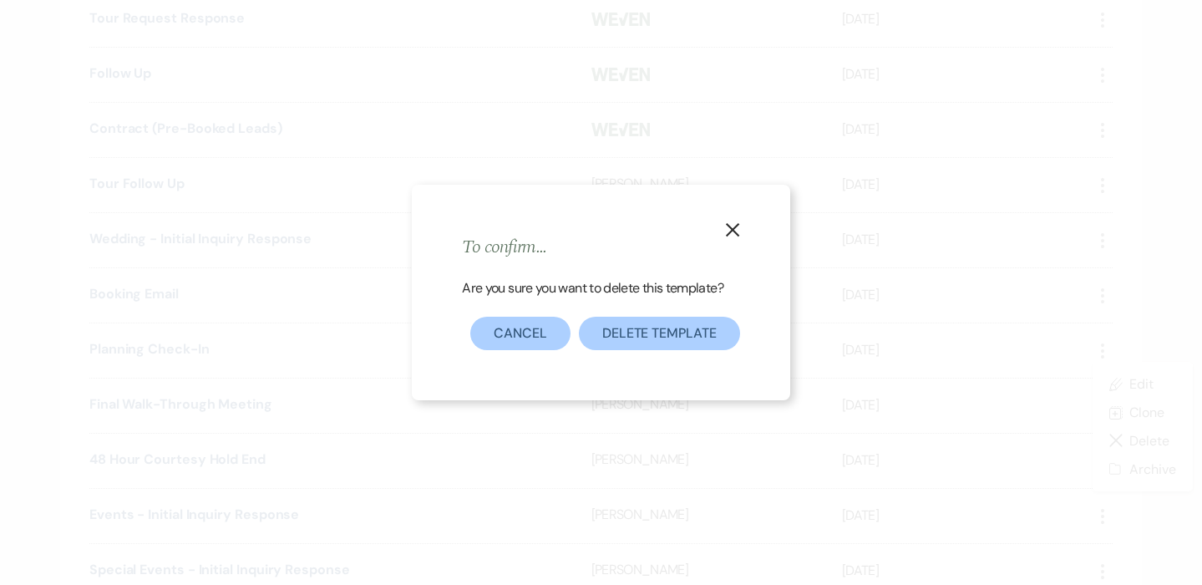
click at [711, 333] on button "Delete Template" at bounding box center [659, 333] width 161 height 33
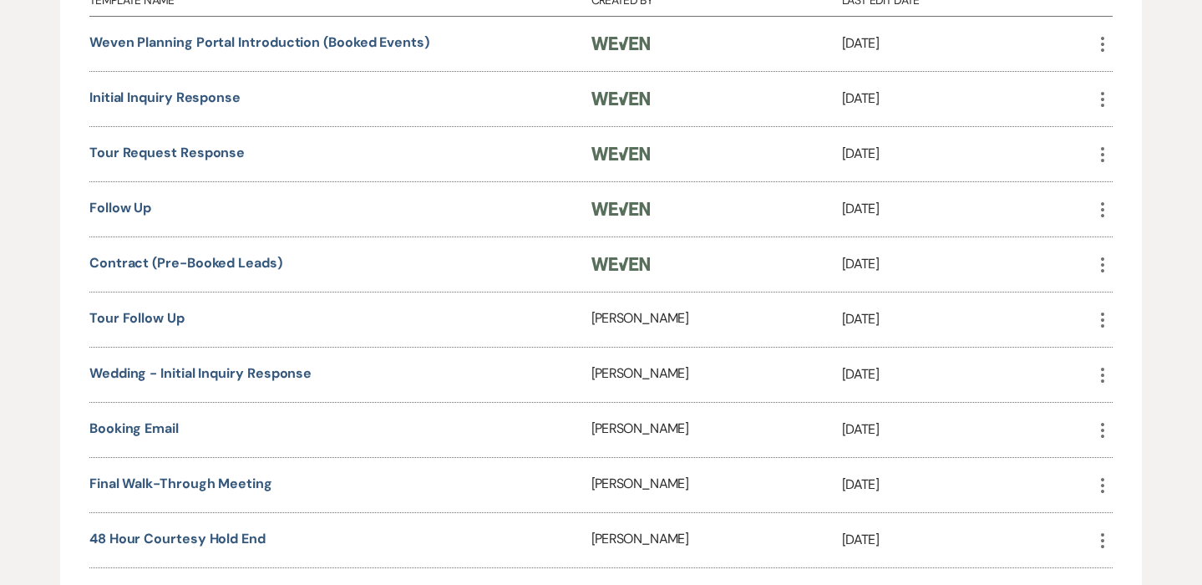
scroll to position [831, 0]
click at [1108, 321] on icon "More" at bounding box center [1103, 321] width 20 height 20
click at [1141, 411] on button "Close Delete X Delete" at bounding box center [1142, 410] width 99 height 28
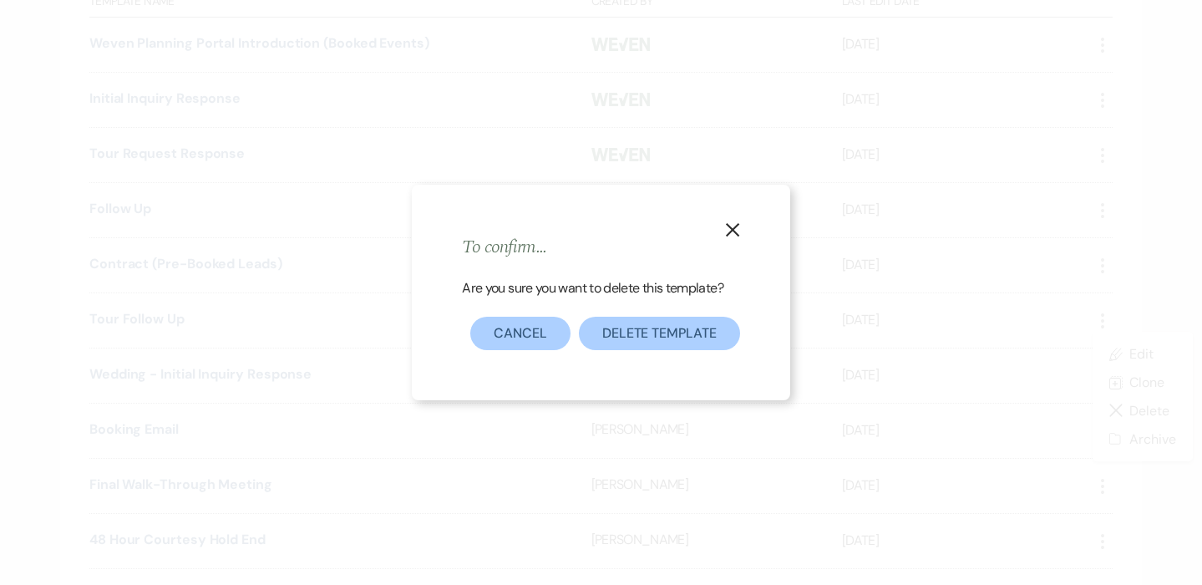
click at [648, 330] on button "Delete Template" at bounding box center [659, 333] width 161 height 33
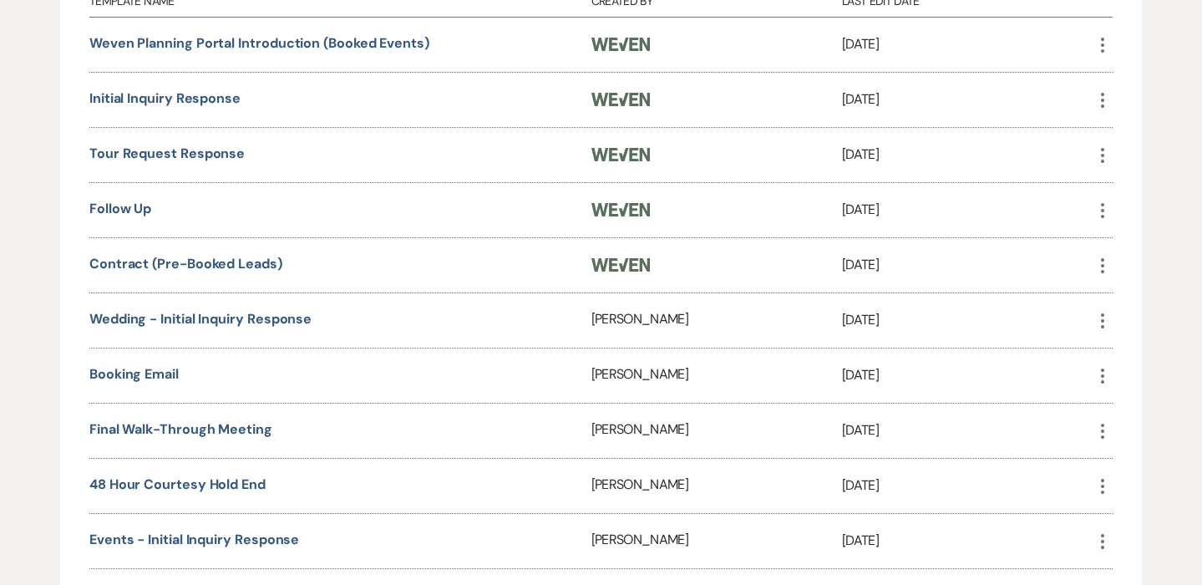
click at [1105, 370] on icon "More" at bounding box center [1103, 376] width 20 height 20
click at [1125, 466] on icon "Close Delete X" at bounding box center [1119, 465] width 13 height 13
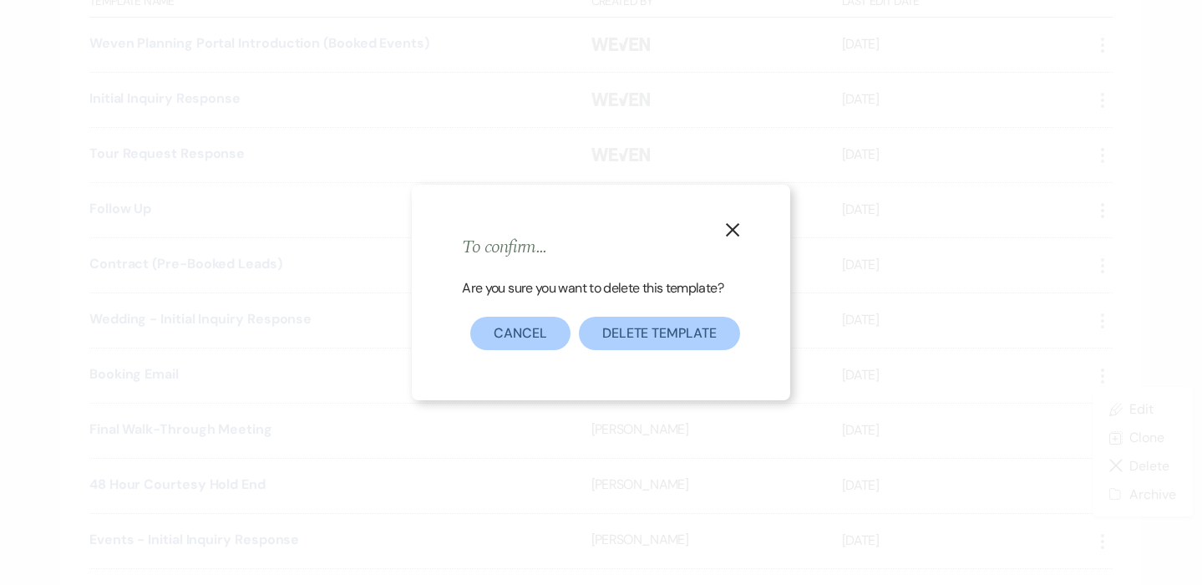
click at [685, 337] on button "Delete Template" at bounding box center [659, 333] width 161 height 33
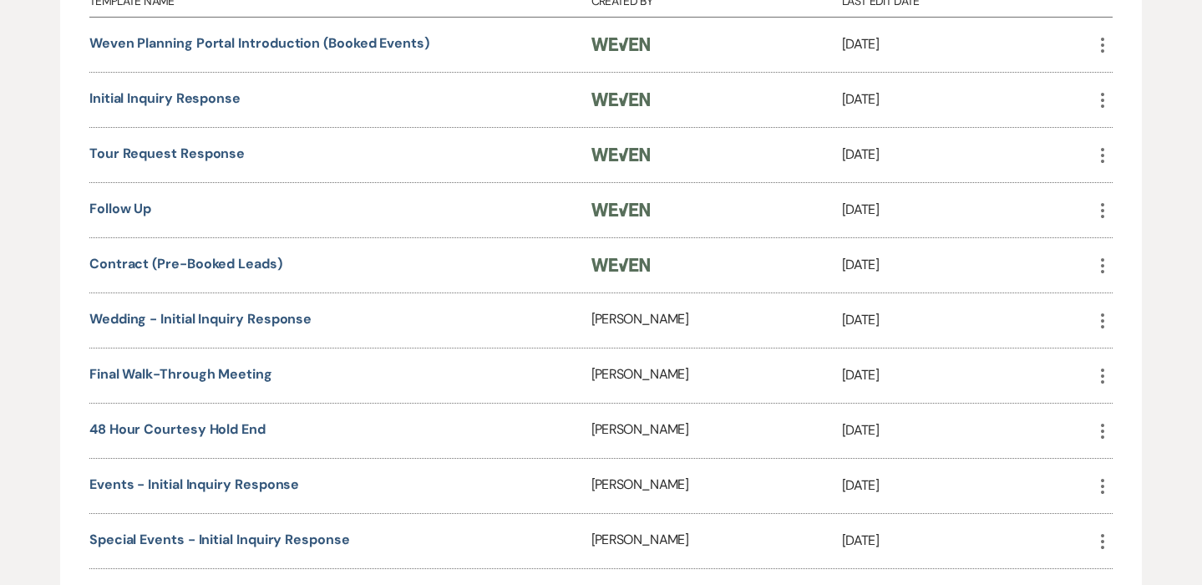
click at [1101, 319] on icon "More" at bounding box center [1103, 321] width 20 height 20
click at [1118, 411] on icon "Close Delete X" at bounding box center [1119, 410] width 13 height 13
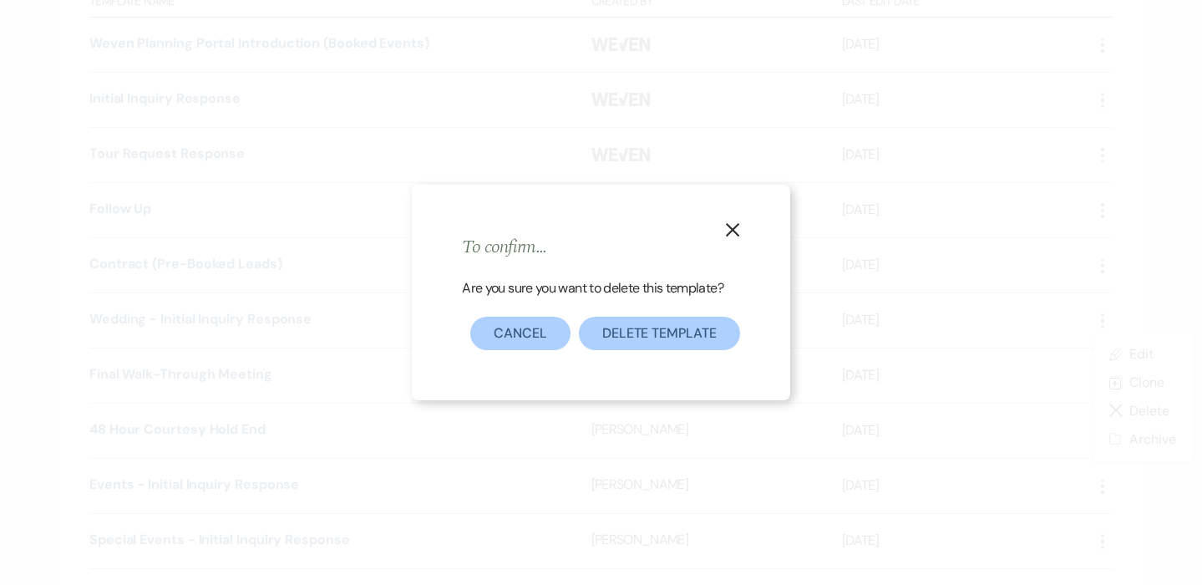
click at [665, 329] on button "Delete Template" at bounding box center [659, 333] width 161 height 33
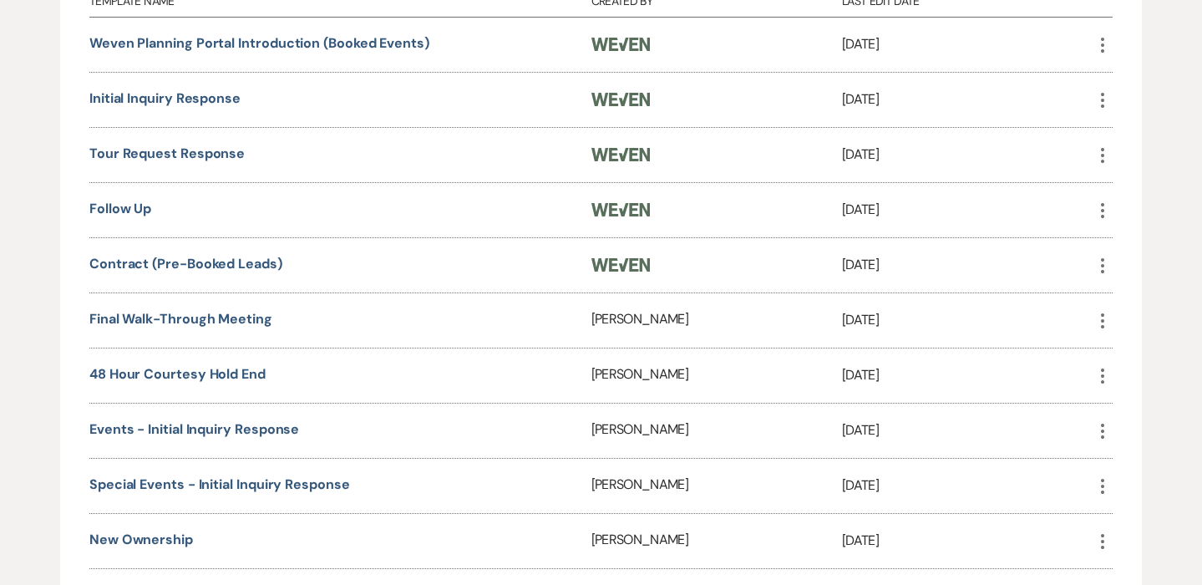
click at [1104, 321] on icon "More" at bounding box center [1103, 321] width 20 height 20
click at [1139, 412] on button "Close Delete X Delete" at bounding box center [1142, 410] width 99 height 28
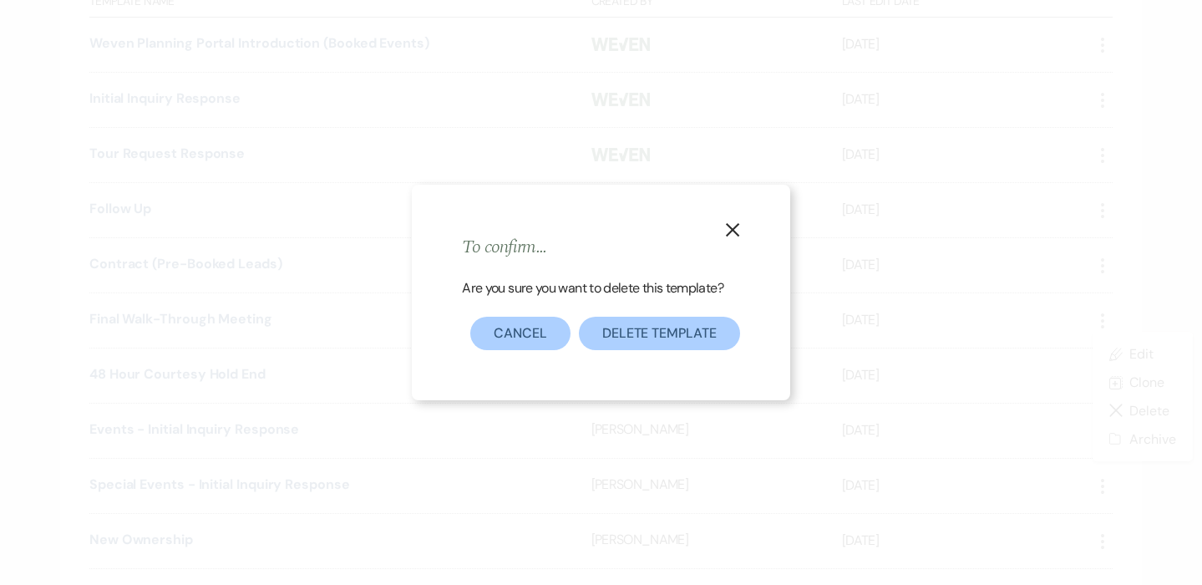
click at [709, 335] on button "Delete Template" at bounding box center [659, 333] width 161 height 33
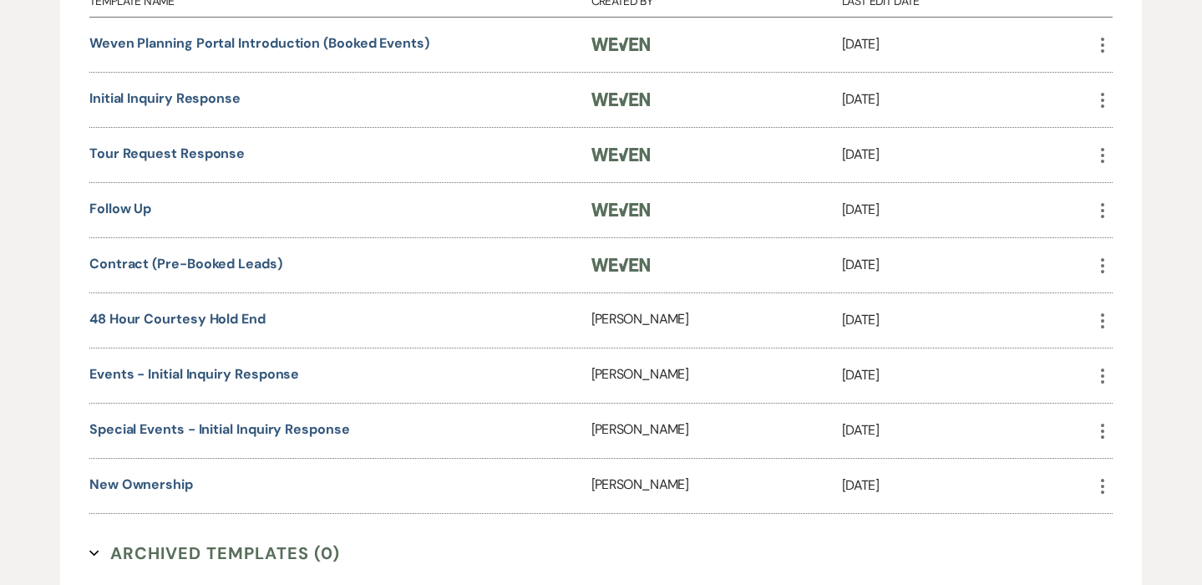
click at [1100, 314] on icon "More" at bounding box center [1103, 321] width 20 height 20
click at [1131, 406] on button "Close Delete X Delete" at bounding box center [1142, 410] width 99 height 28
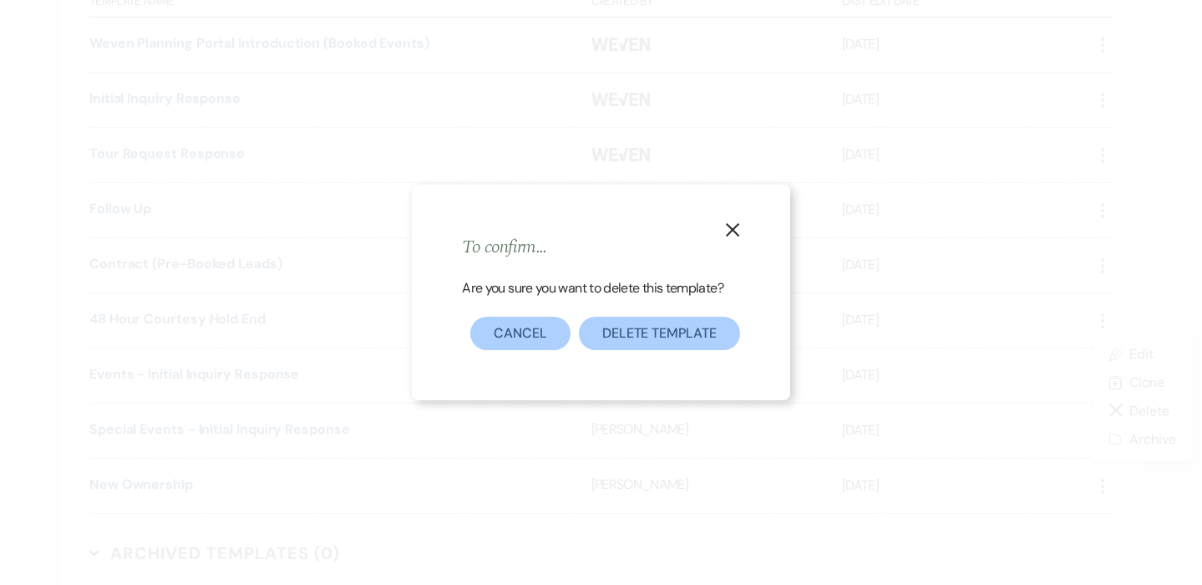
click at [688, 332] on button "Delete Template" at bounding box center [659, 333] width 161 height 33
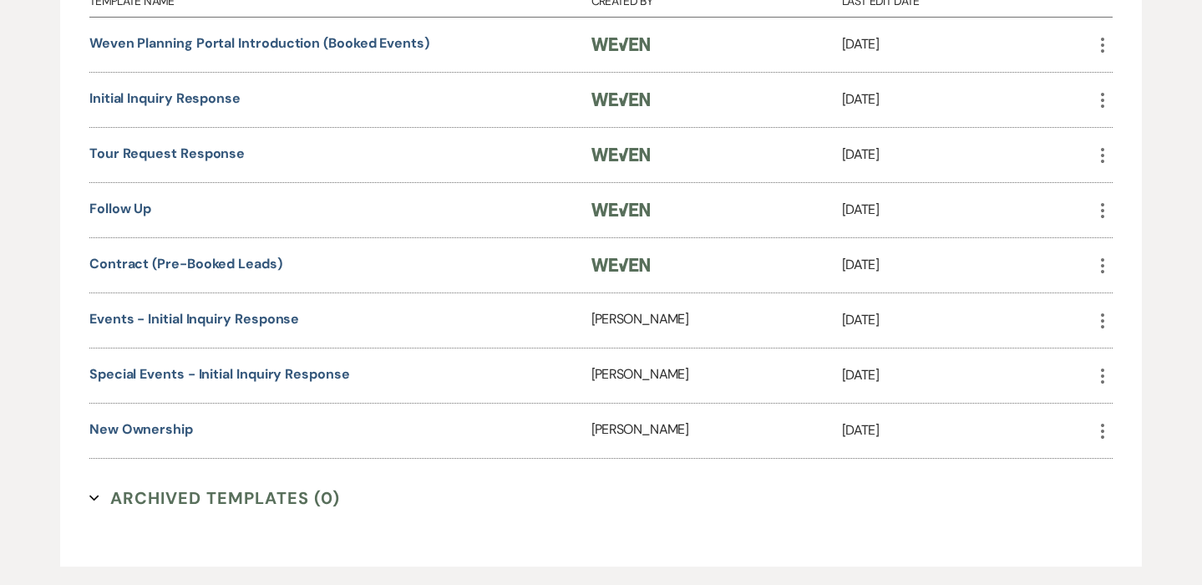
click at [1100, 315] on icon "More" at bounding box center [1103, 321] width 20 height 20
click at [1140, 409] on button "Close Delete X Delete" at bounding box center [1142, 410] width 99 height 28
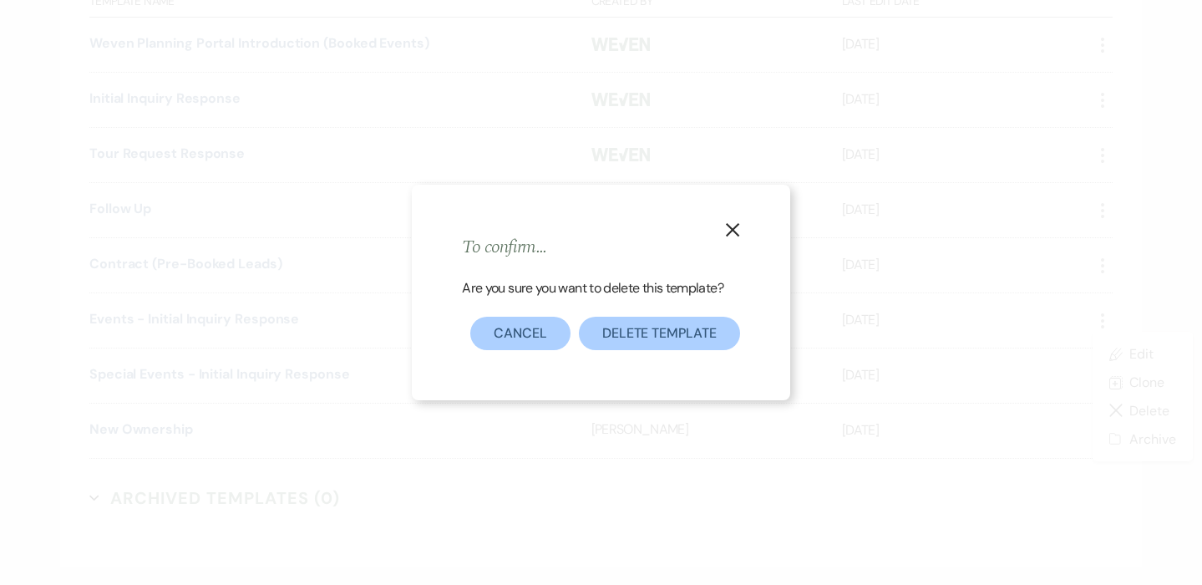
click at [707, 336] on button "Delete Template" at bounding box center [659, 333] width 161 height 33
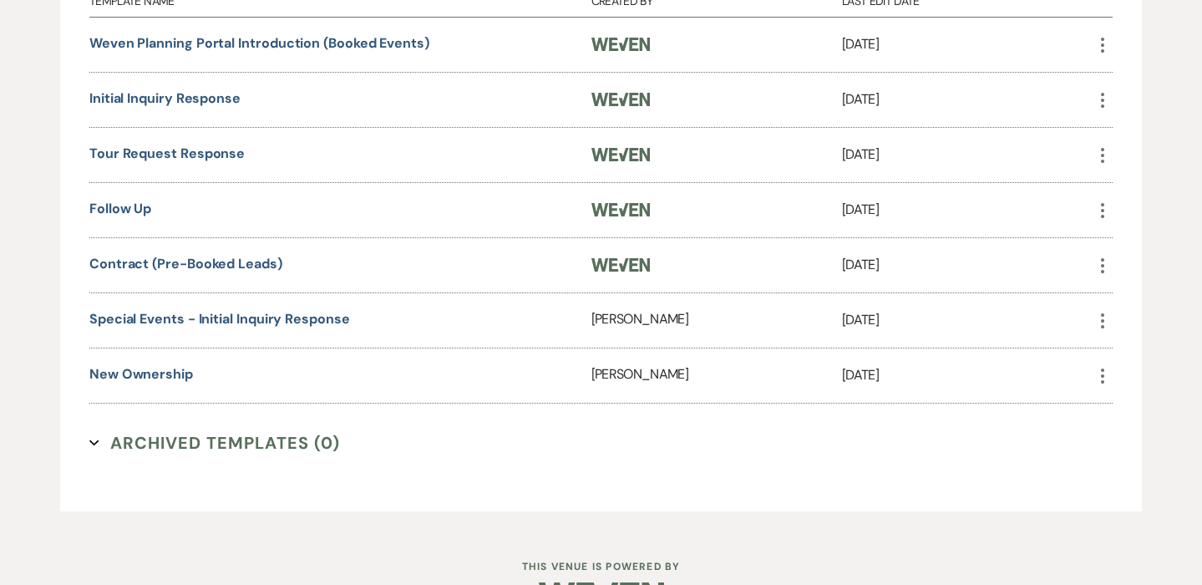
click at [1101, 313] on icon "More" at bounding box center [1103, 321] width 20 height 20
click at [1134, 406] on button "Close Delete X Delete" at bounding box center [1142, 410] width 99 height 28
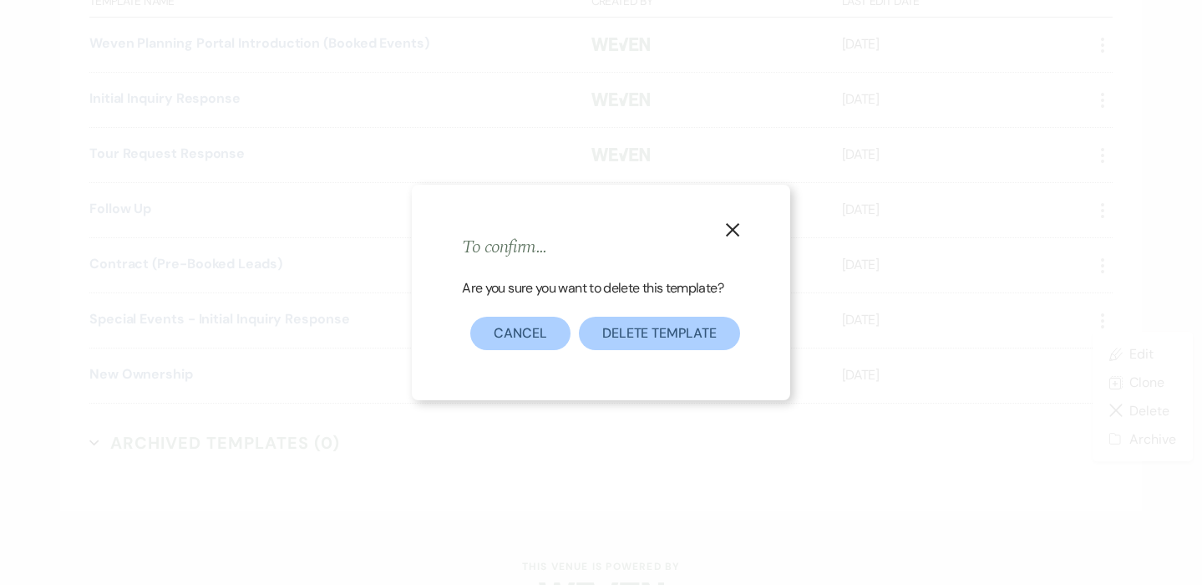
click at [691, 323] on button "Delete Template" at bounding box center [659, 333] width 161 height 33
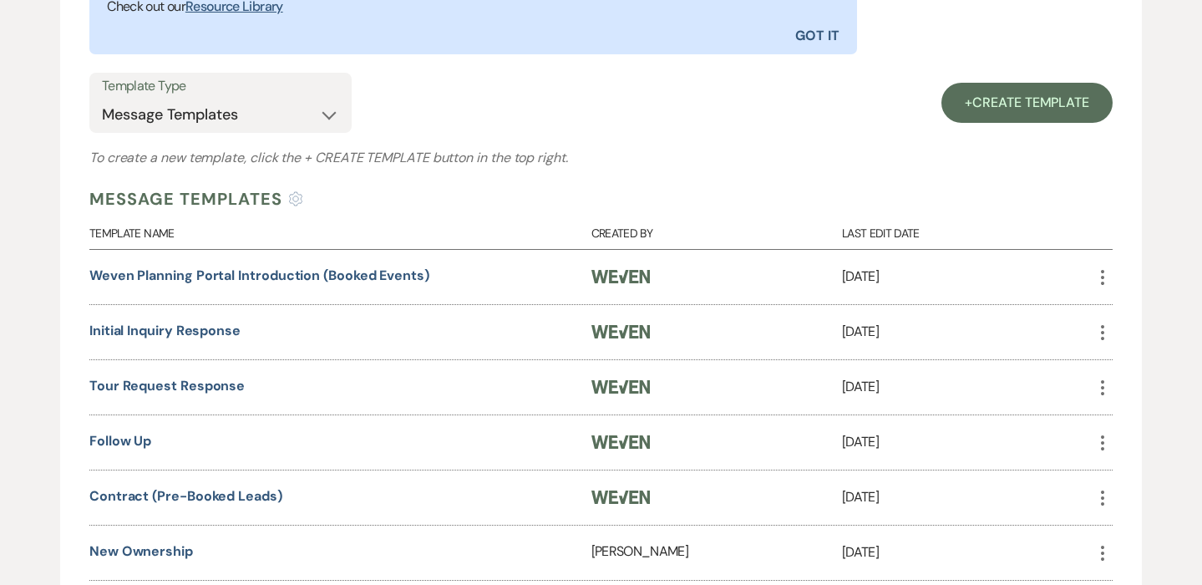
scroll to position [640, 0]
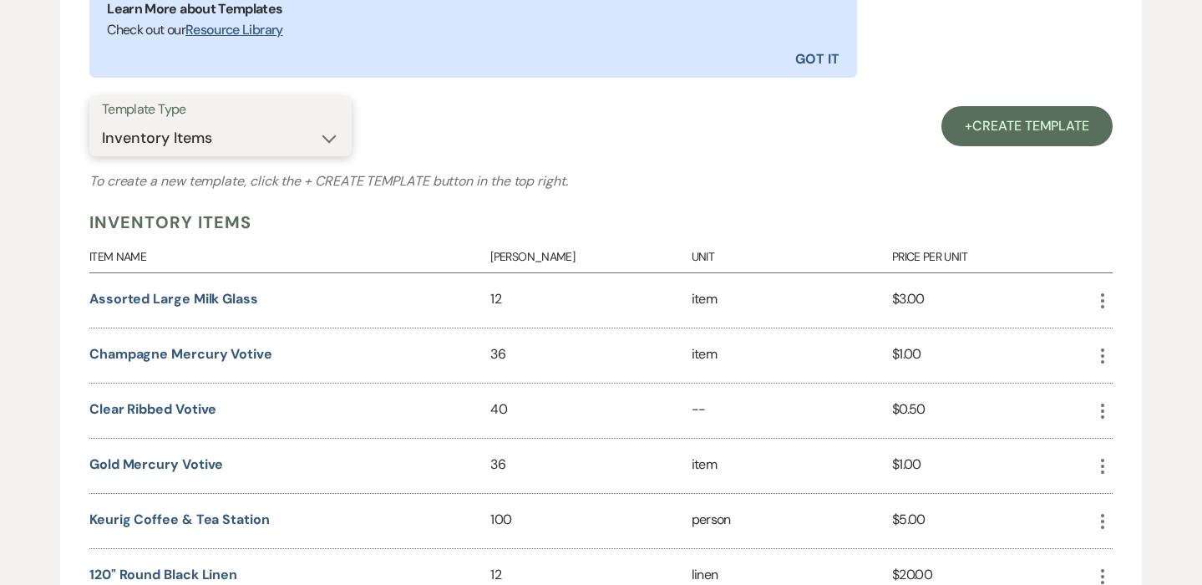
scroll to position [579, 0]
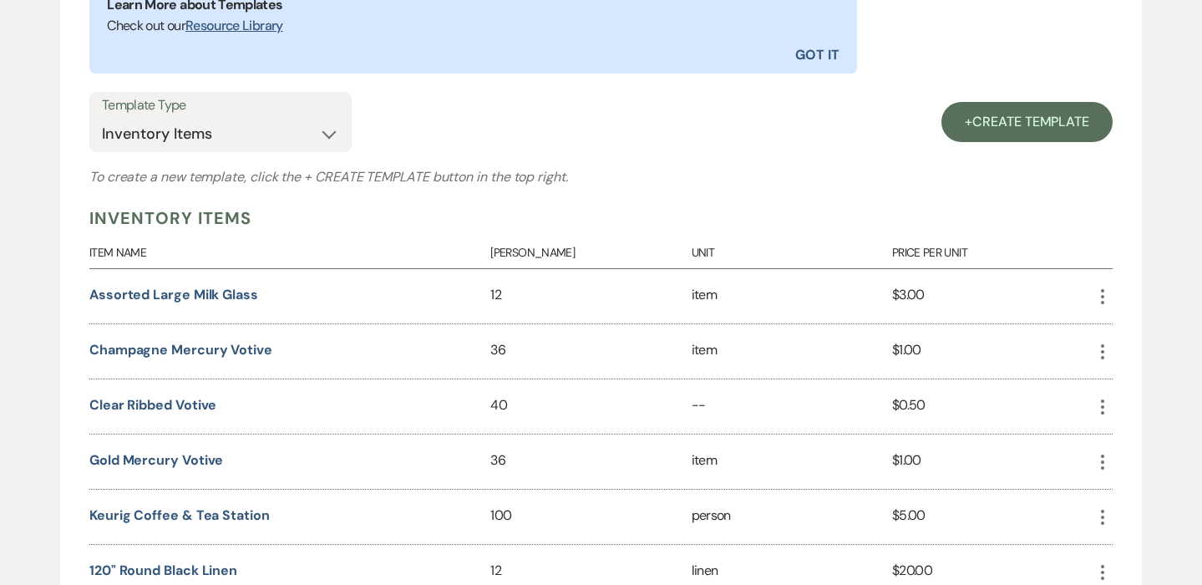
click at [1107, 293] on icon "More" at bounding box center [1103, 297] width 20 height 20
click at [1133, 388] on button "Close Delete X Delete" at bounding box center [1142, 386] width 99 height 28
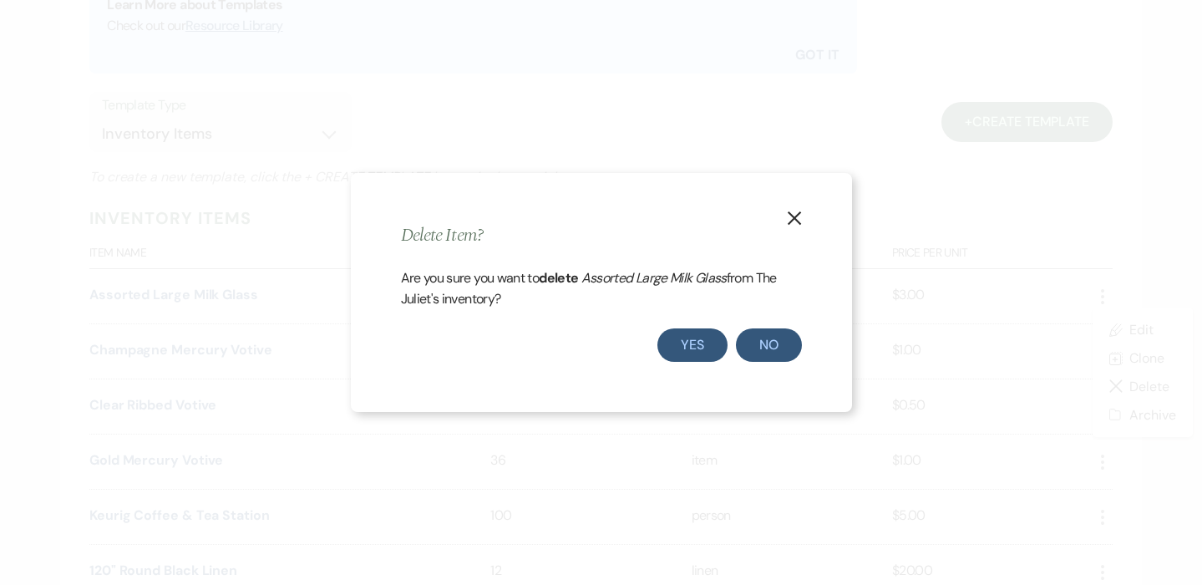
click at [706, 348] on button "Yes" at bounding box center [693, 344] width 70 height 33
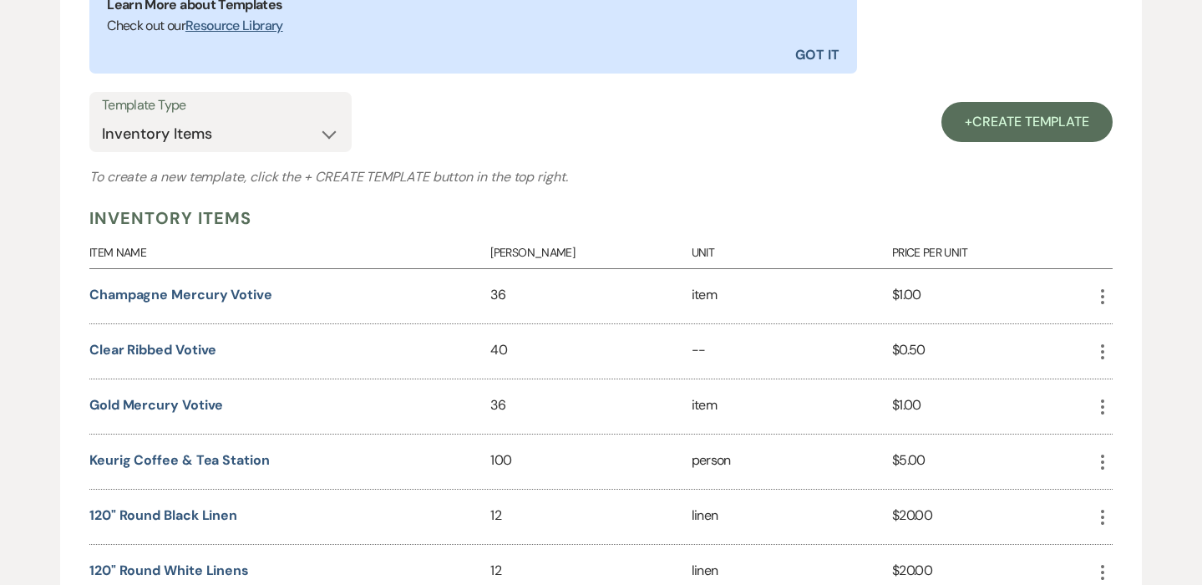
click at [1100, 300] on icon "More" at bounding box center [1103, 297] width 20 height 20
click at [1130, 386] on button "Close Delete X Delete" at bounding box center [1142, 386] width 99 height 28
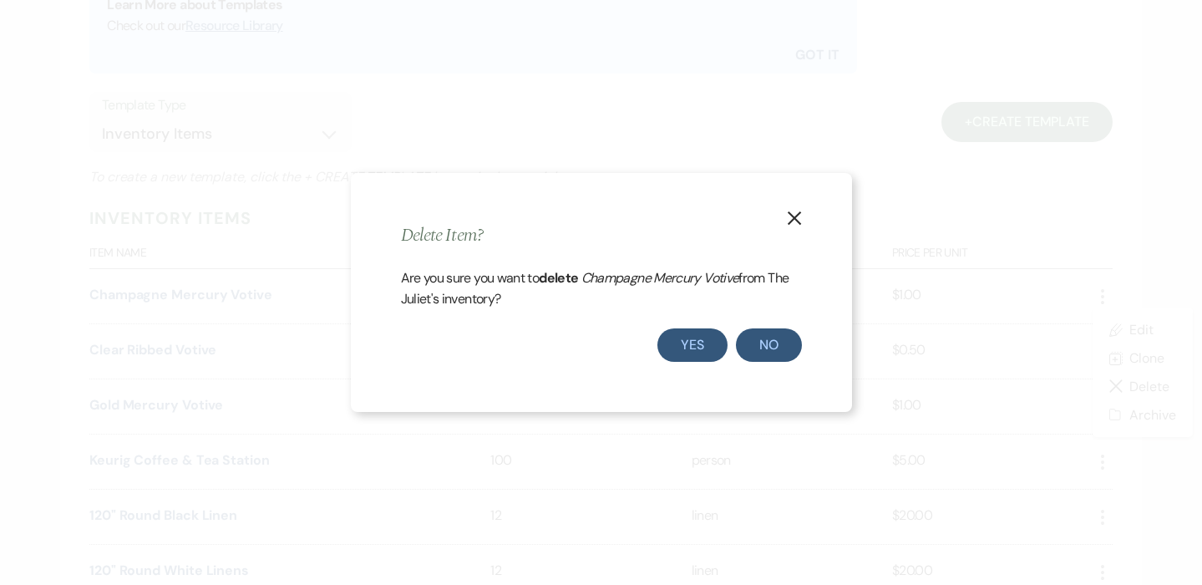
click at [703, 338] on button "Yes" at bounding box center [693, 344] width 70 height 33
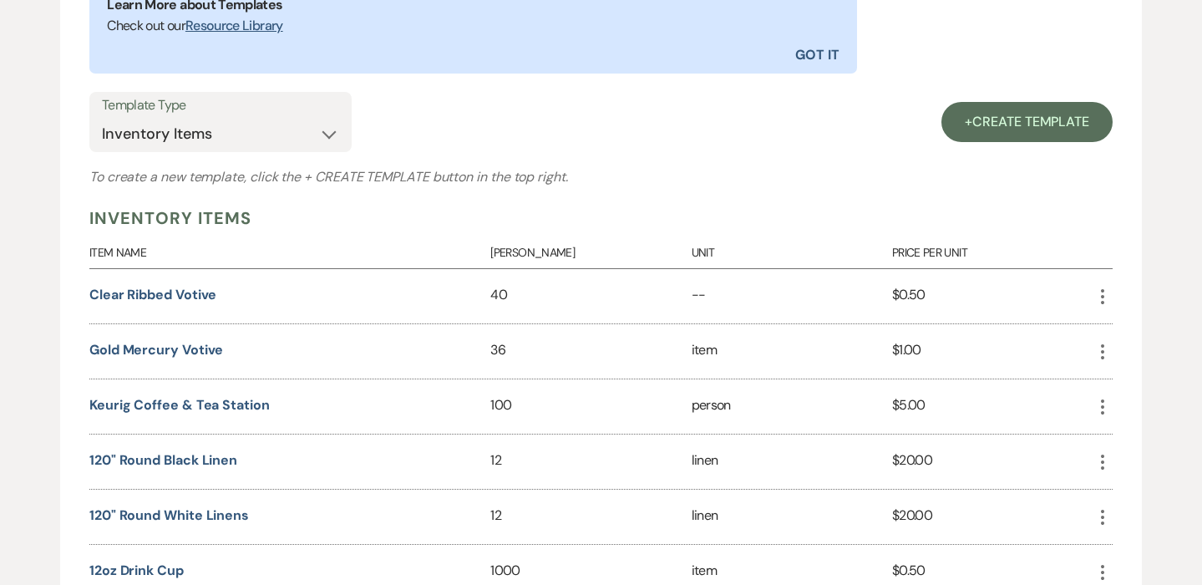
click at [1103, 291] on icon "More" at bounding box center [1103, 297] width 20 height 20
click at [1120, 390] on icon "Close Delete X" at bounding box center [1119, 385] width 13 height 13
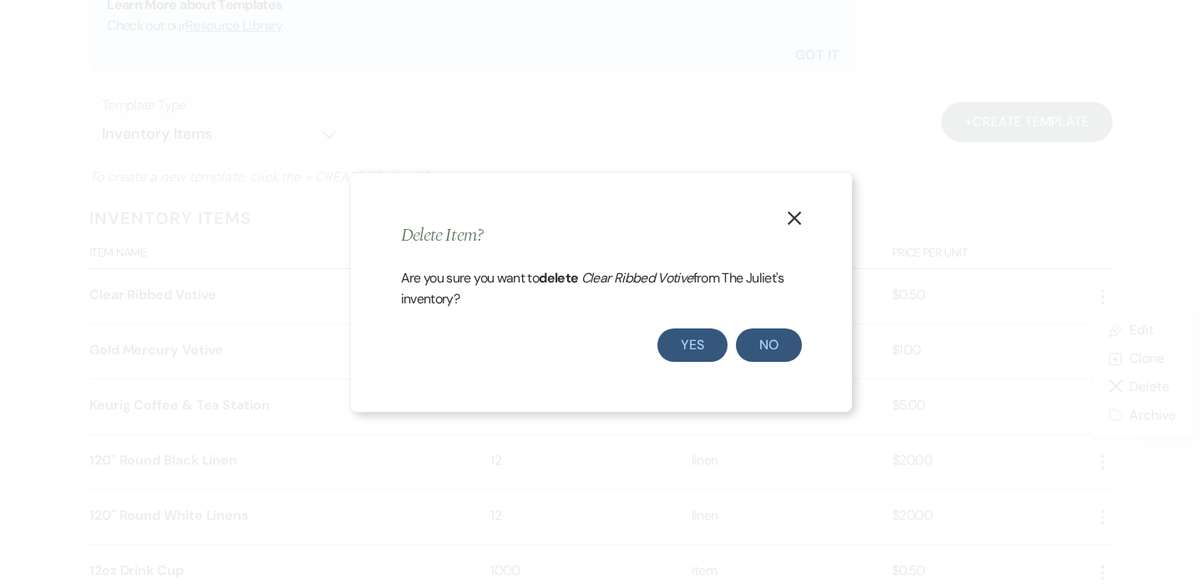
click at [678, 344] on button "Yes" at bounding box center [693, 344] width 70 height 33
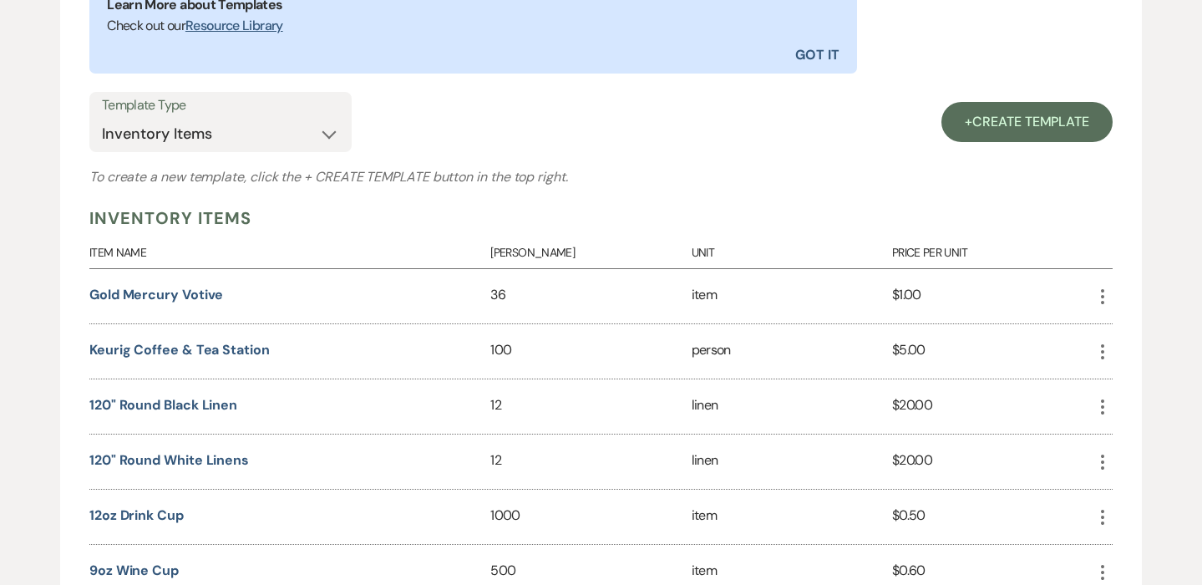
click at [1107, 292] on icon "More" at bounding box center [1103, 297] width 20 height 20
click at [1137, 397] on button "Close Delete X Delete" at bounding box center [1142, 386] width 99 height 28
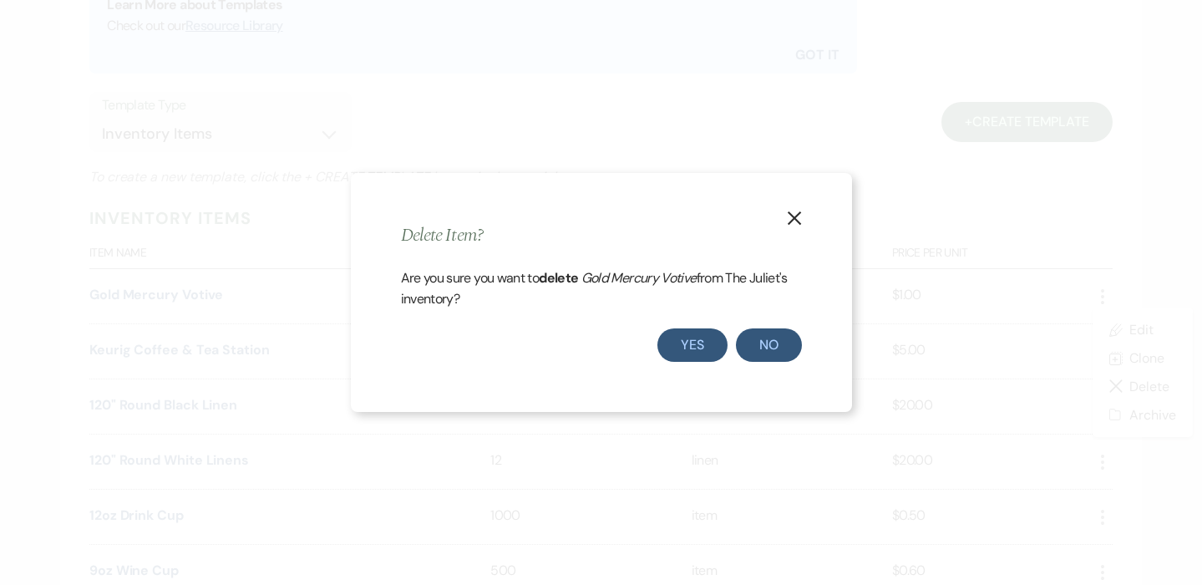
click at [674, 346] on button "Yes" at bounding box center [693, 344] width 70 height 33
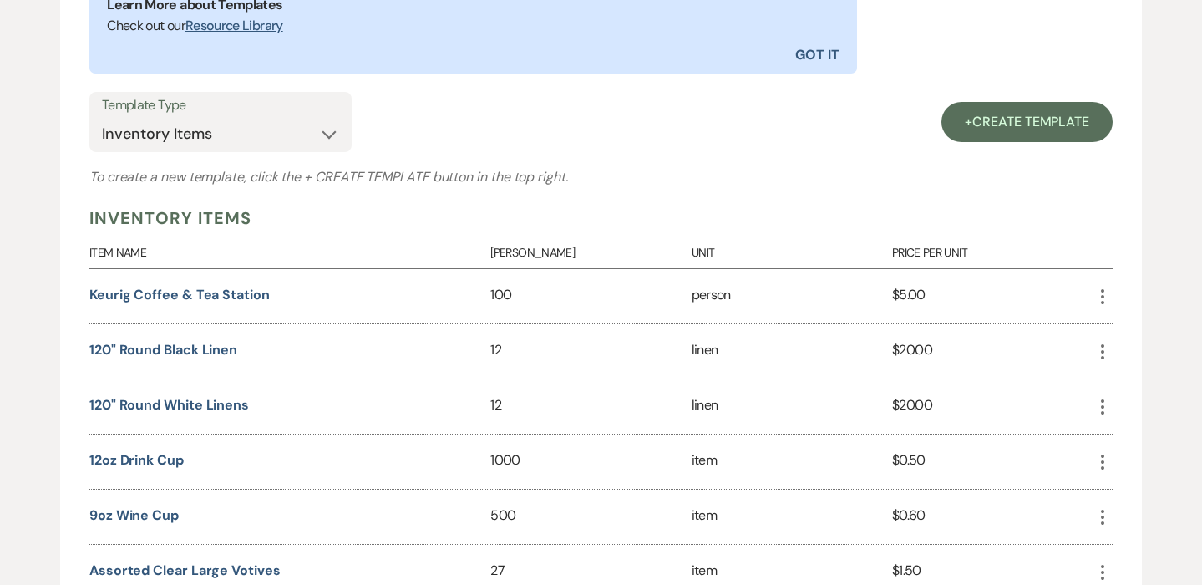
click at [1101, 296] on icon "More" at bounding box center [1103, 297] width 20 height 20
click at [1122, 385] on icon "Close Delete X" at bounding box center [1119, 385] width 13 height 13
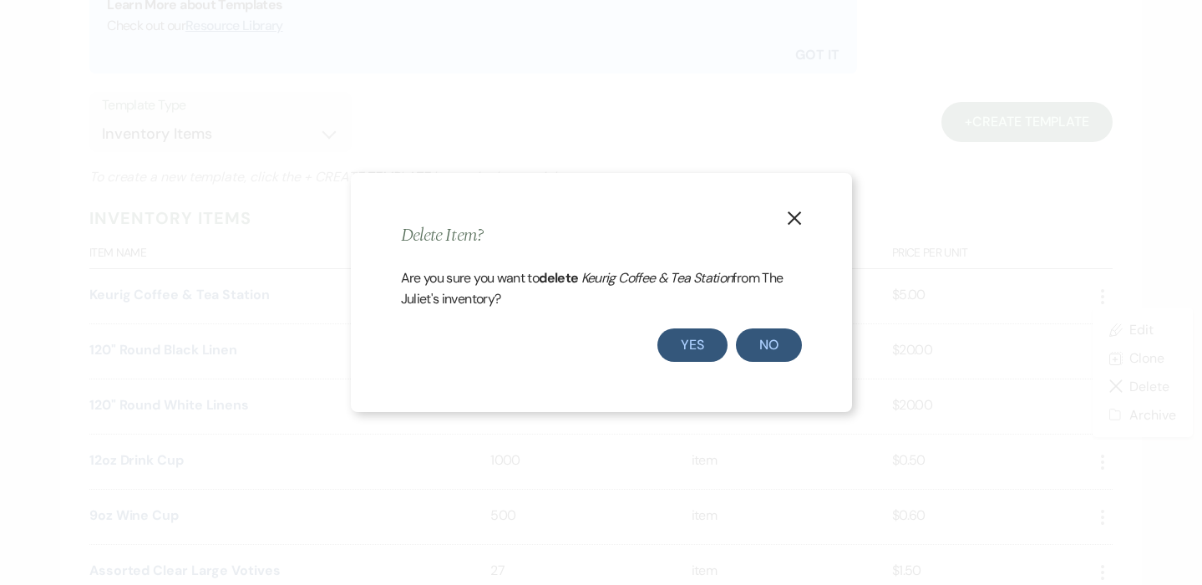
click at [696, 339] on button "Yes" at bounding box center [693, 344] width 70 height 33
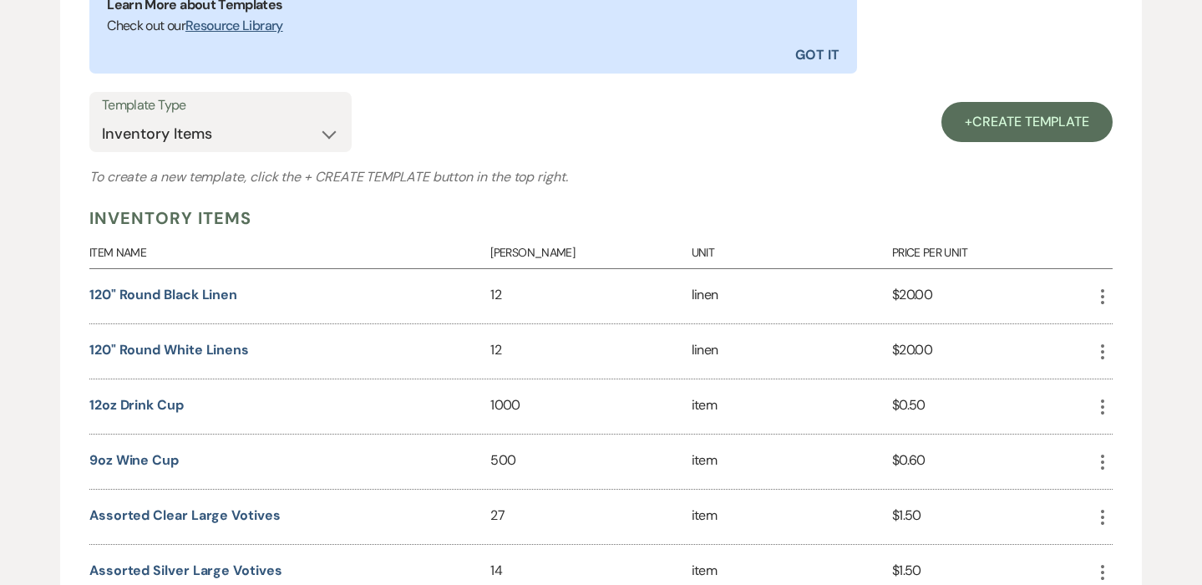
click at [1105, 291] on icon "More" at bounding box center [1103, 297] width 20 height 20
click at [1112, 387] on button "Close Delete X Delete" at bounding box center [1142, 386] width 99 height 28
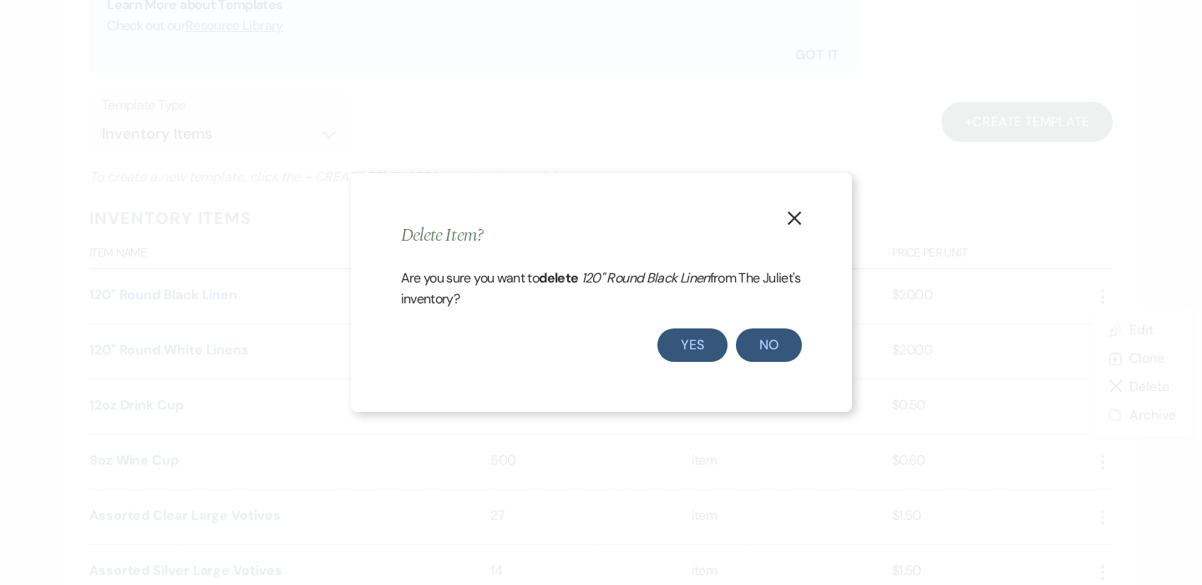
click at [694, 350] on button "Yes" at bounding box center [693, 344] width 70 height 33
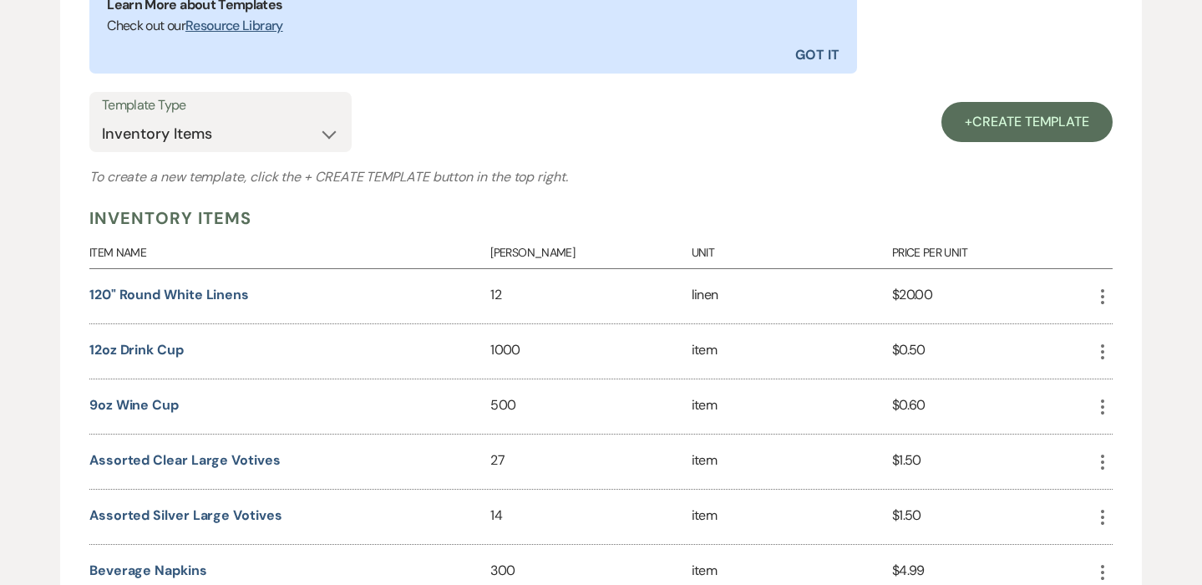
click at [1107, 290] on icon "More" at bounding box center [1103, 297] width 20 height 20
click at [1123, 381] on use "button" at bounding box center [1120, 386] width 12 height 12
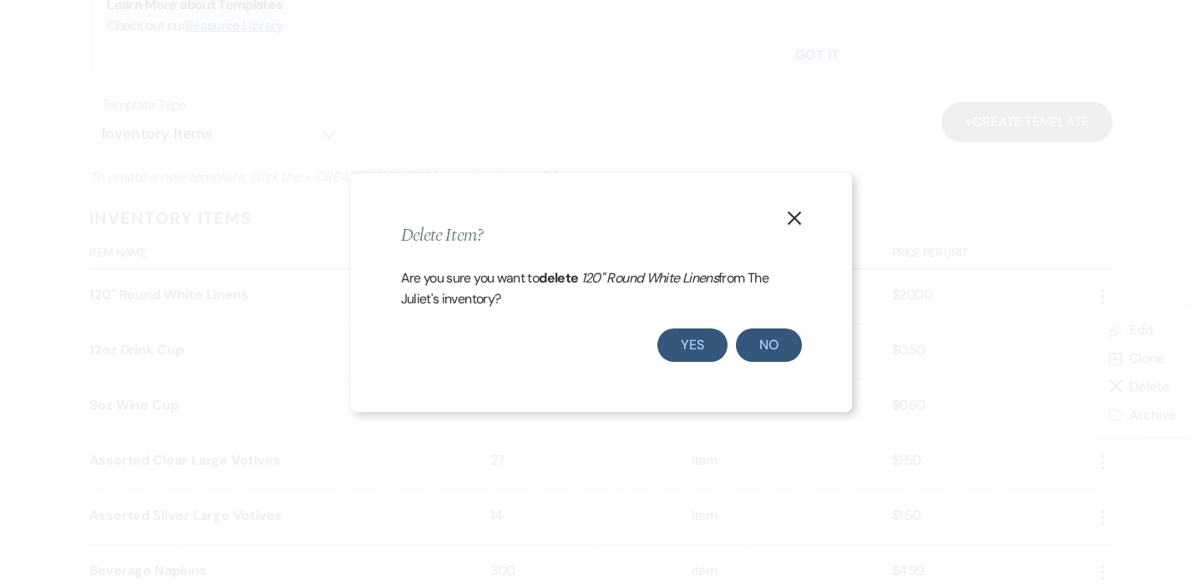
click at [700, 348] on button "Yes" at bounding box center [693, 344] width 70 height 33
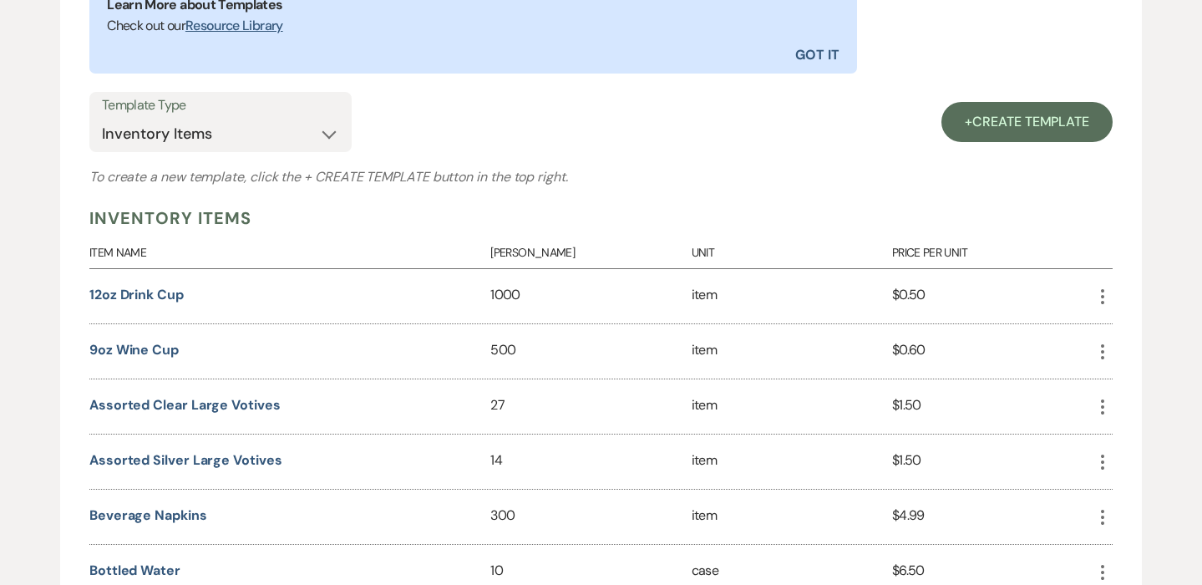
click at [1101, 295] on icon "More" at bounding box center [1103, 297] width 20 height 20
click at [1116, 385] on icon "Close Delete X" at bounding box center [1119, 385] width 13 height 13
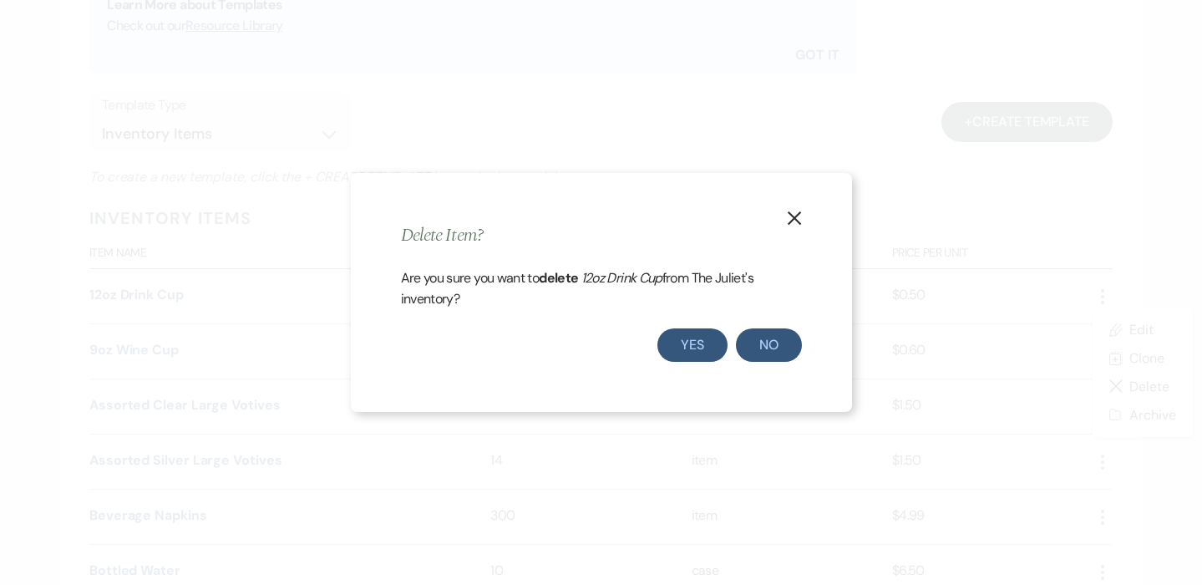
click at [702, 345] on button "Yes" at bounding box center [693, 344] width 70 height 33
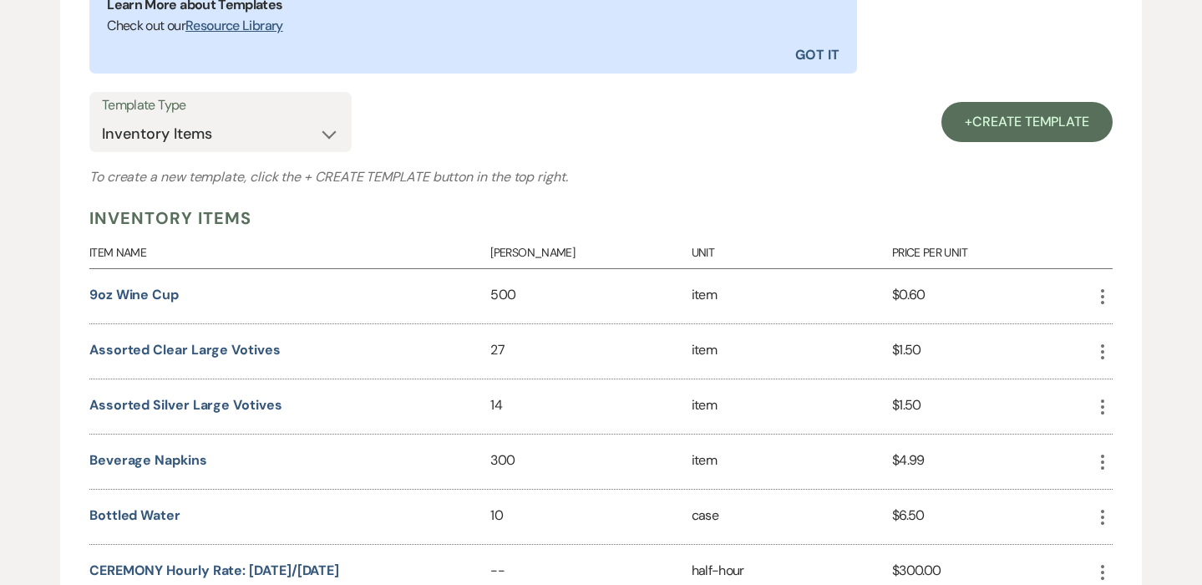
click at [1105, 295] on icon "More" at bounding box center [1103, 297] width 20 height 20
click at [1127, 384] on button "Close Delete X Delete" at bounding box center [1142, 386] width 99 height 28
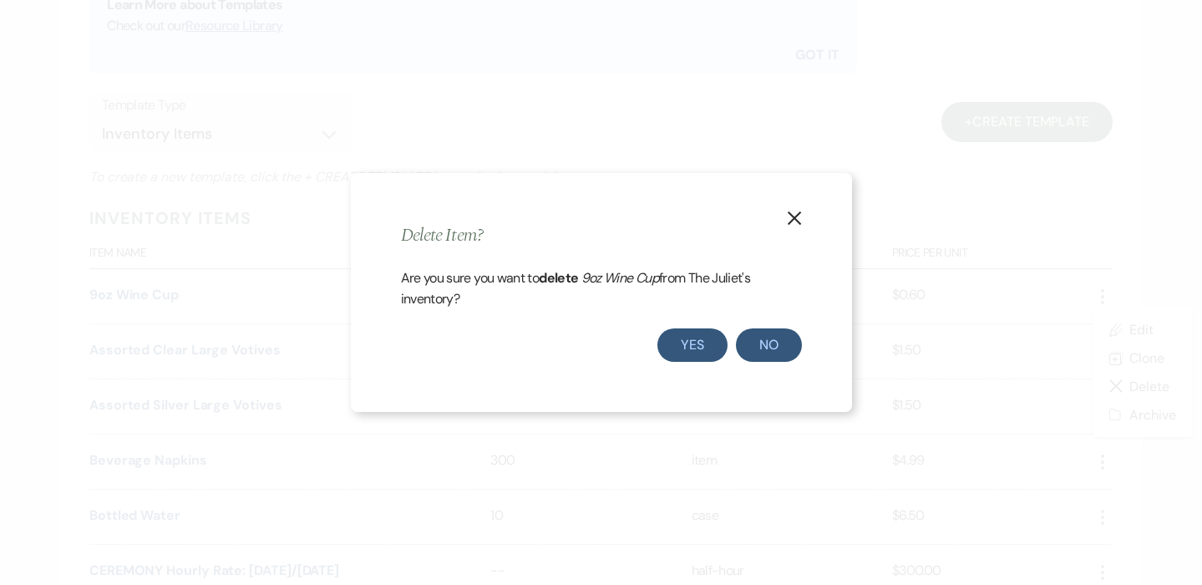
click at [687, 350] on button "Yes" at bounding box center [693, 344] width 70 height 33
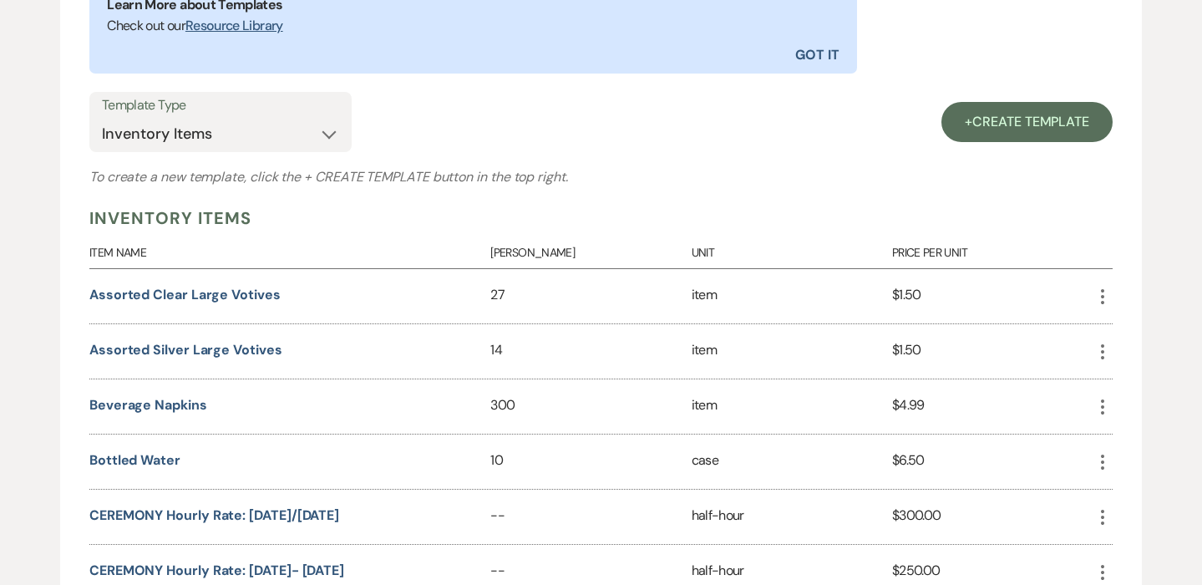
click at [1104, 295] on use "button" at bounding box center [1102, 296] width 3 height 15
click at [1124, 391] on button "Close Delete X Delete" at bounding box center [1142, 386] width 99 height 28
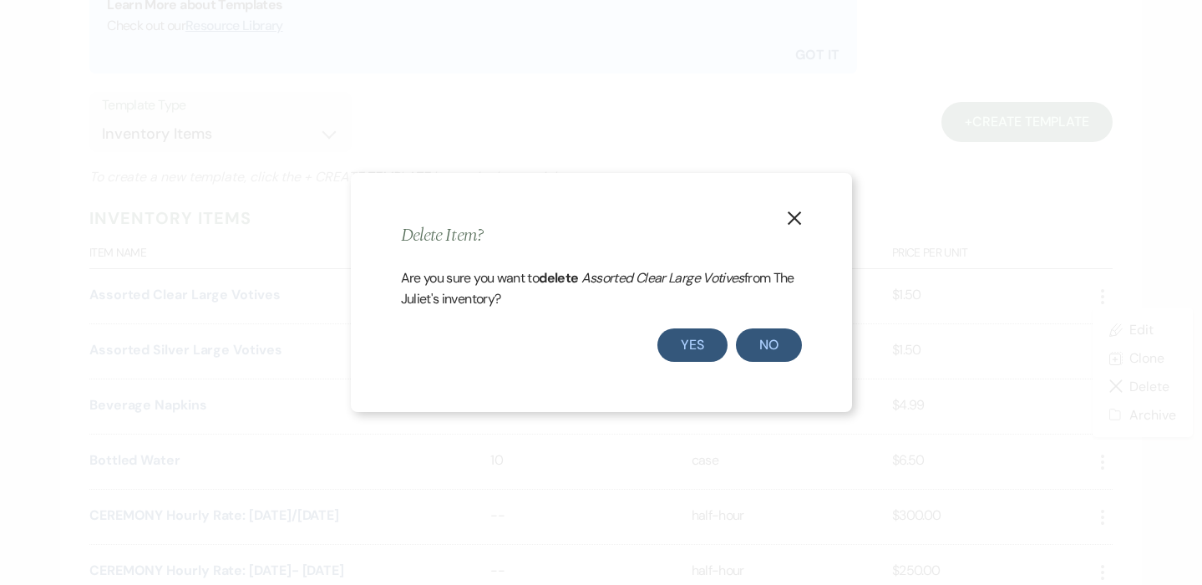
click at [693, 353] on button "Yes" at bounding box center [693, 344] width 70 height 33
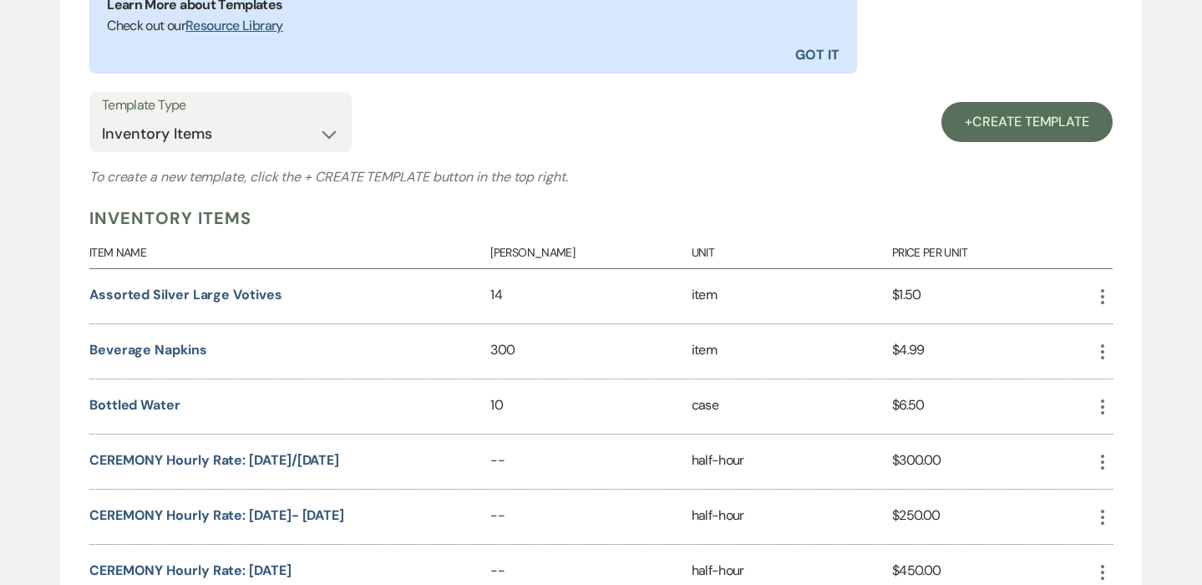
click at [1099, 292] on icon "More" at bounding box center [1103, 297] width 20 height 20
click at [1115, 387] on icon "Close Delete X" at bounding box center [1119, 385] width 13 height 13
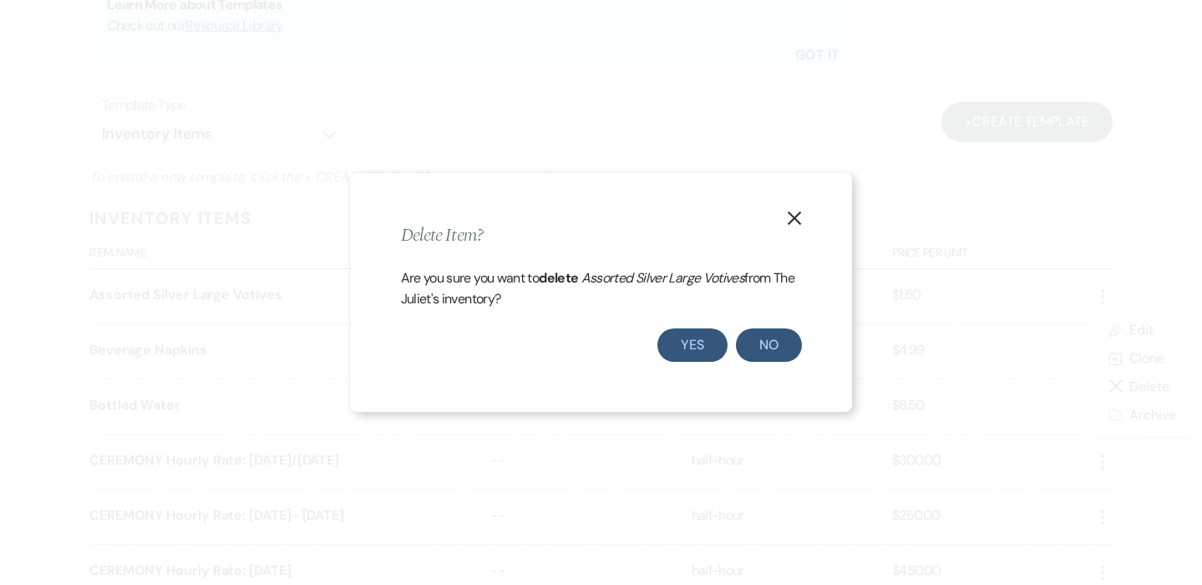
click at [701, 347] on button "Yes" at bounding box center [693, 344] width 70 height 33
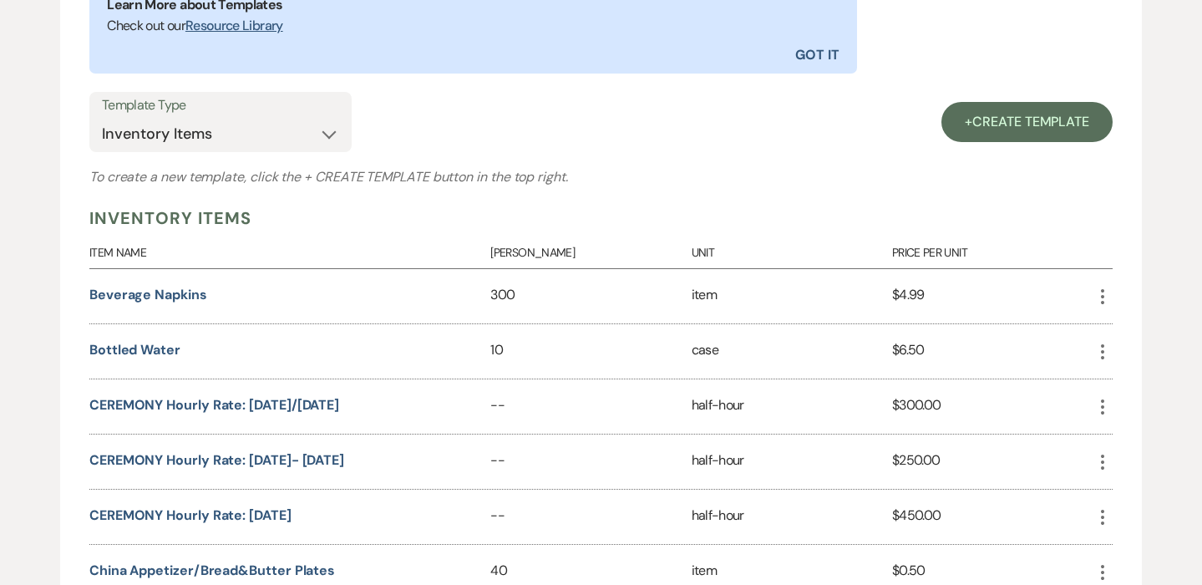
click at [1102, 292] on icon "More" at bounding box center [1103, 297] width 20 height 20
click at [1107, 389] on button "Close Delete X Delete" at bounding box center [1142, 386] width 99 height 28
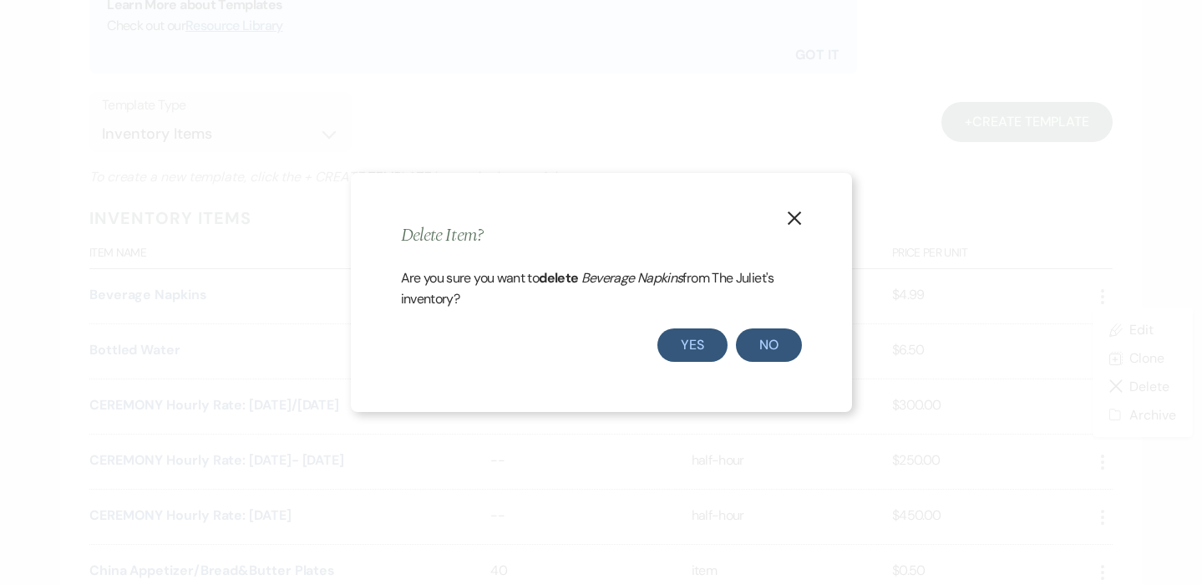
click at [693, 337] on button "Yes" at bounding box center [693, 344] width 70 height 33
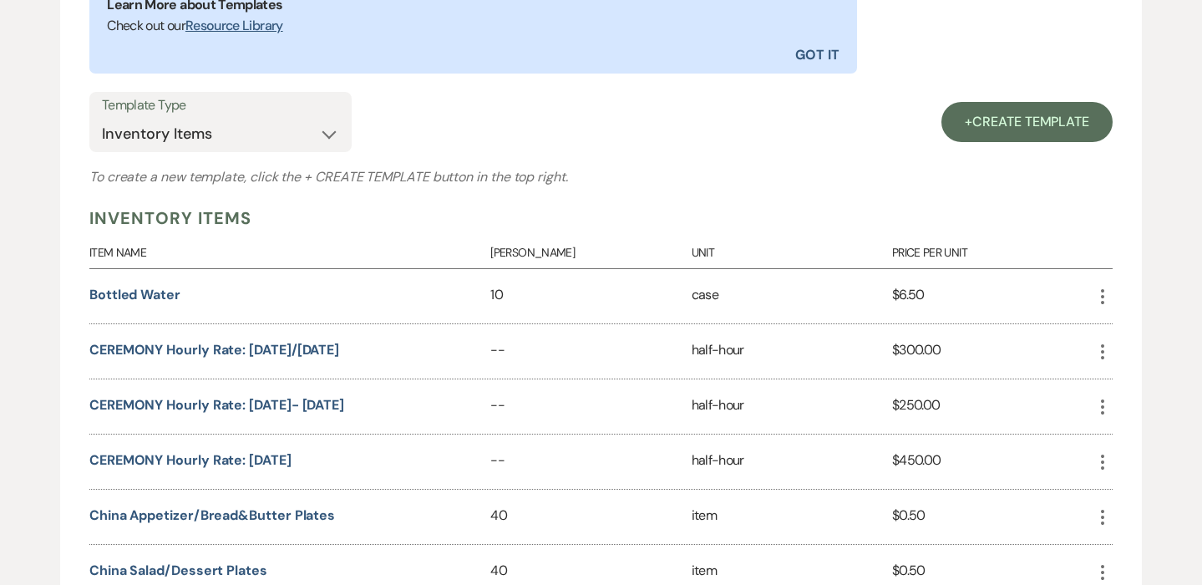
click at [1102, 289] on use "button" at bounding box center [1102, 296] width 3 height 15
click at [1119, 386] on icon "Close Delete X" at bounding box center [1119, 385] width 13 height 13
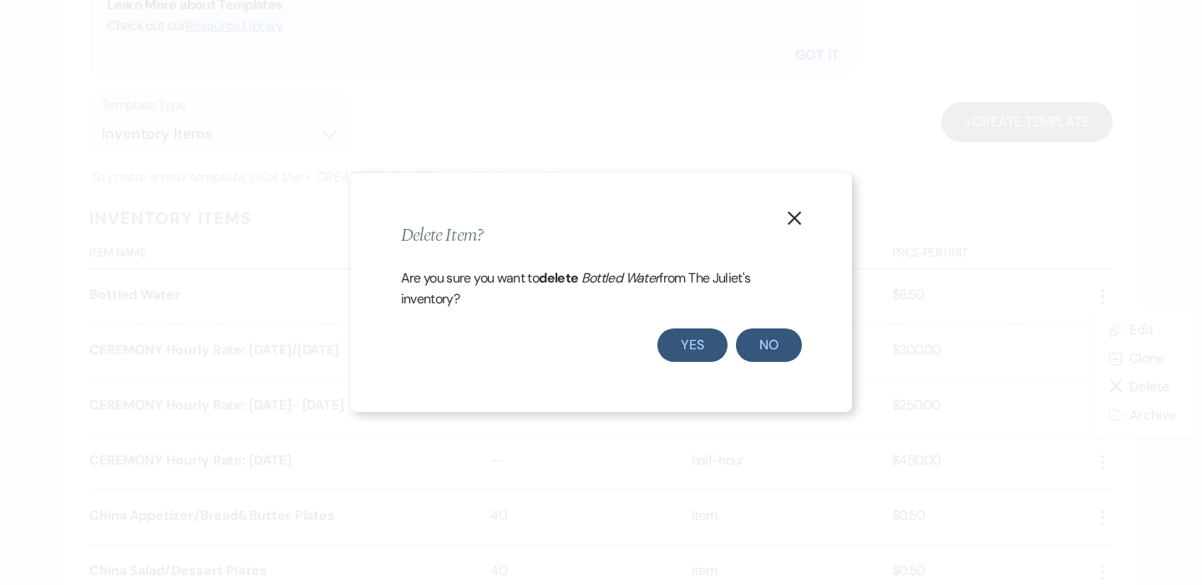
click at [678, 340] on button "Yes" at bounding box center [693, 344] width 70 height 33
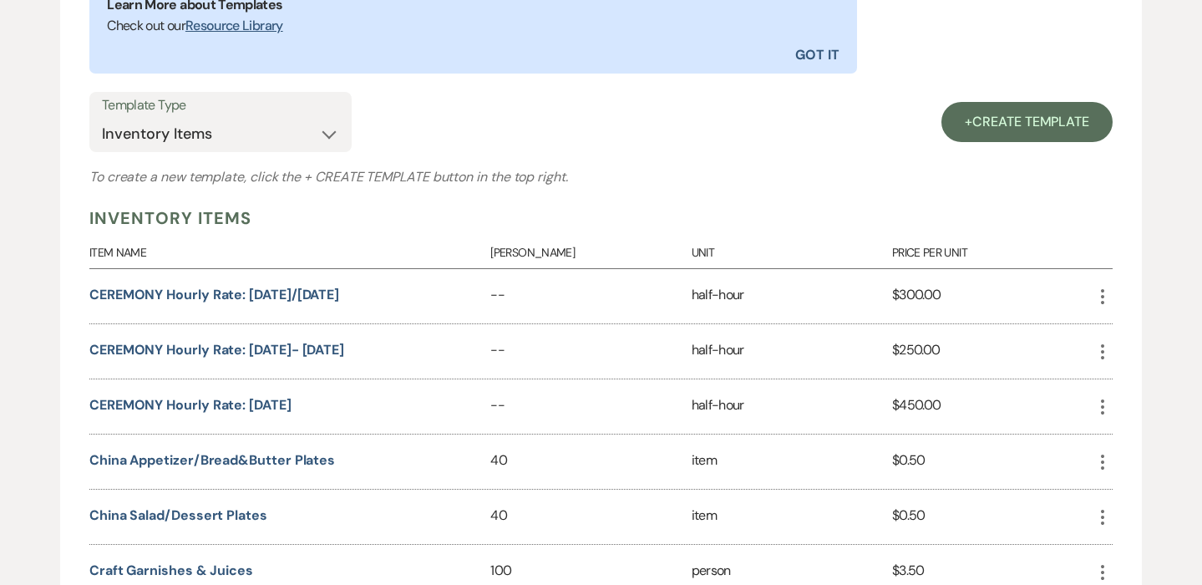
click at [1100, 292] on icon "More" at bounding box center [1103, 297] width 20 height 20
click at [1113, 384] on icon "Close Delete X" at bounding box center [1119, 385] width 13 height 13
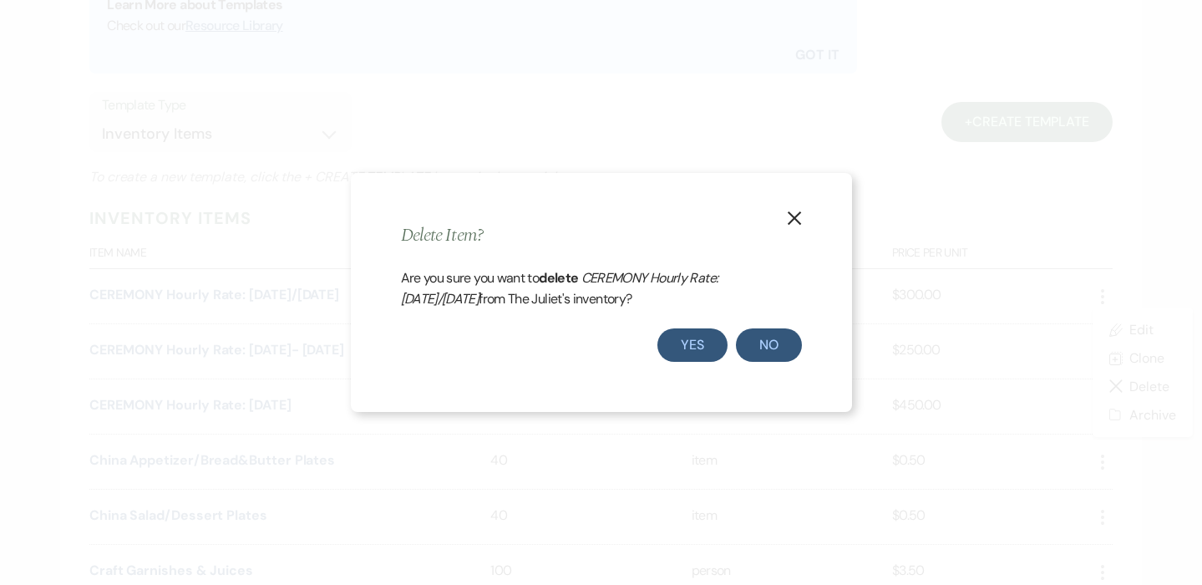
click at [694, 347] on button "Yes" at bounding box center [693, 344] width 70 height 33
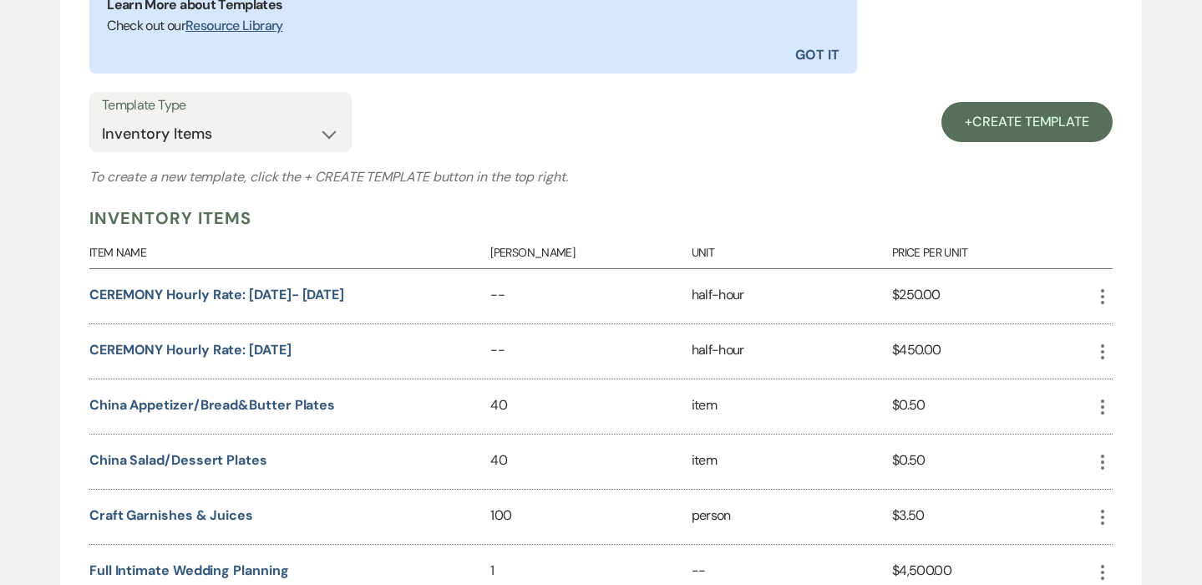
click at [1103, 293] on use "button" at bounding box center [1102, 296] width 3 height 15
click at [1131, 389] on button "Close Delete X Delete" at bounding box center [1142, 386] width 99 height 28
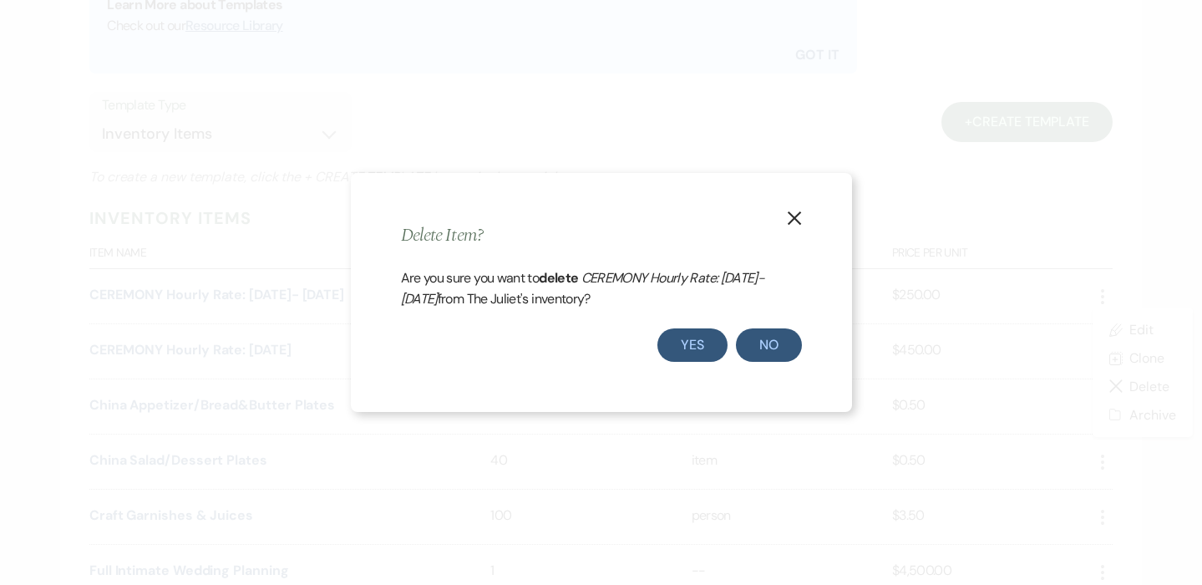
click at [682, 348] on button "Yes" at bounding box center [693, 344] width 70 height 33
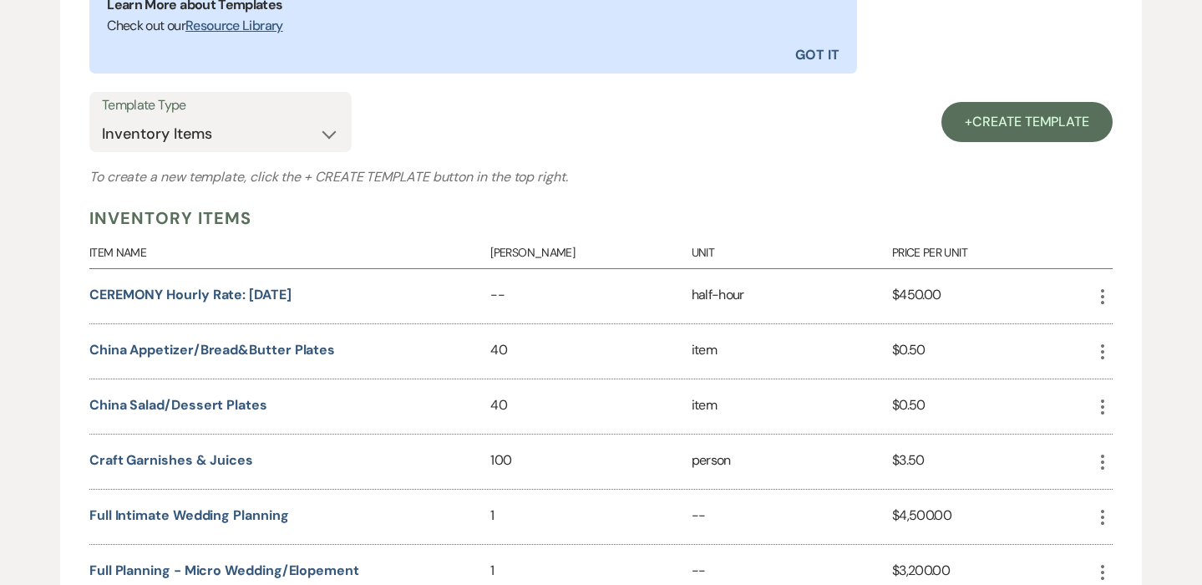
click at [1103, 289] on use "button" at bounding box center [1102, 296] width 3 height 15
click at [1131, 389] on button "Close Delete X Delete" at bounding box center [1142, 386] width 99 height 28
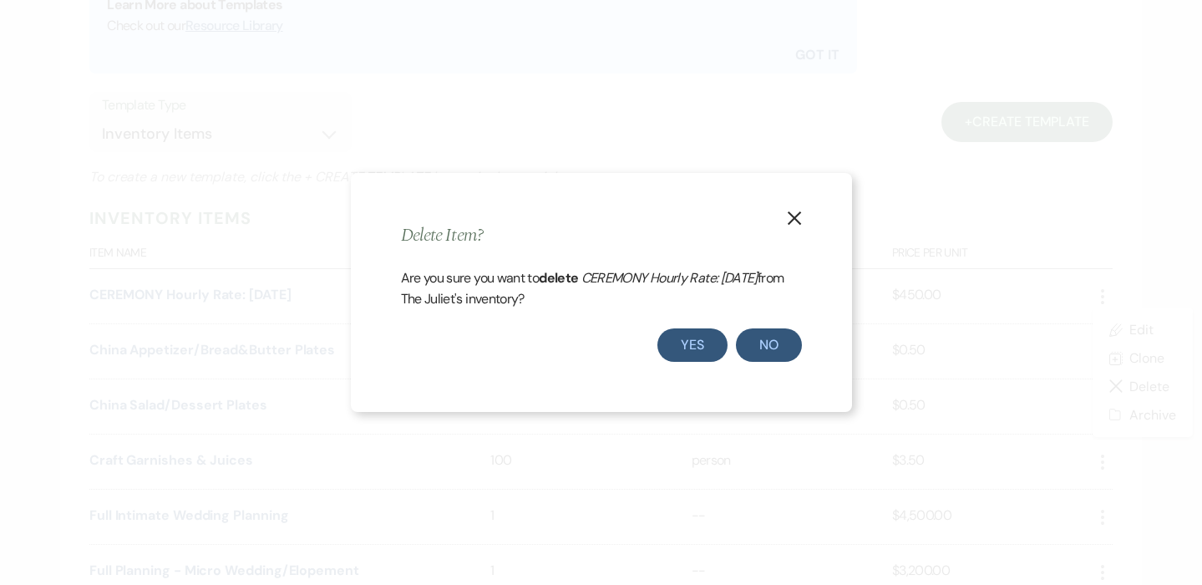
click at [696, 337] on button "Yes" at bounding box center [693, 344] width 70 height 33
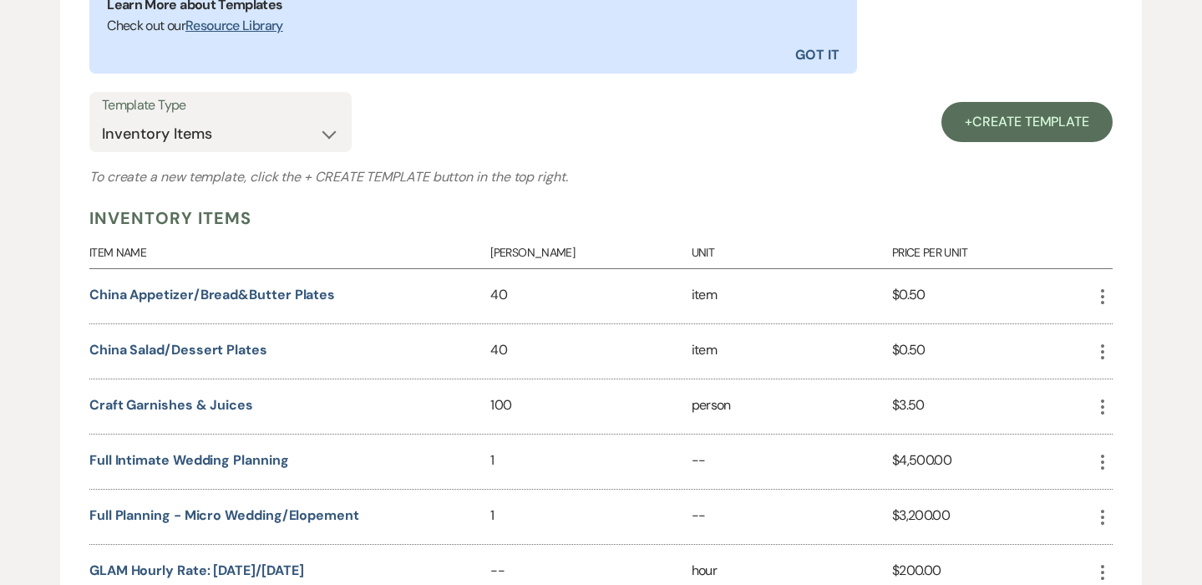
click at [1105, 297] on icon "More" at bounding box center [1103, 297] width 20 height 20
click at [1126, 389] on icon "Close Delete X" at bounding box center [1119, 385] width 13 height 13
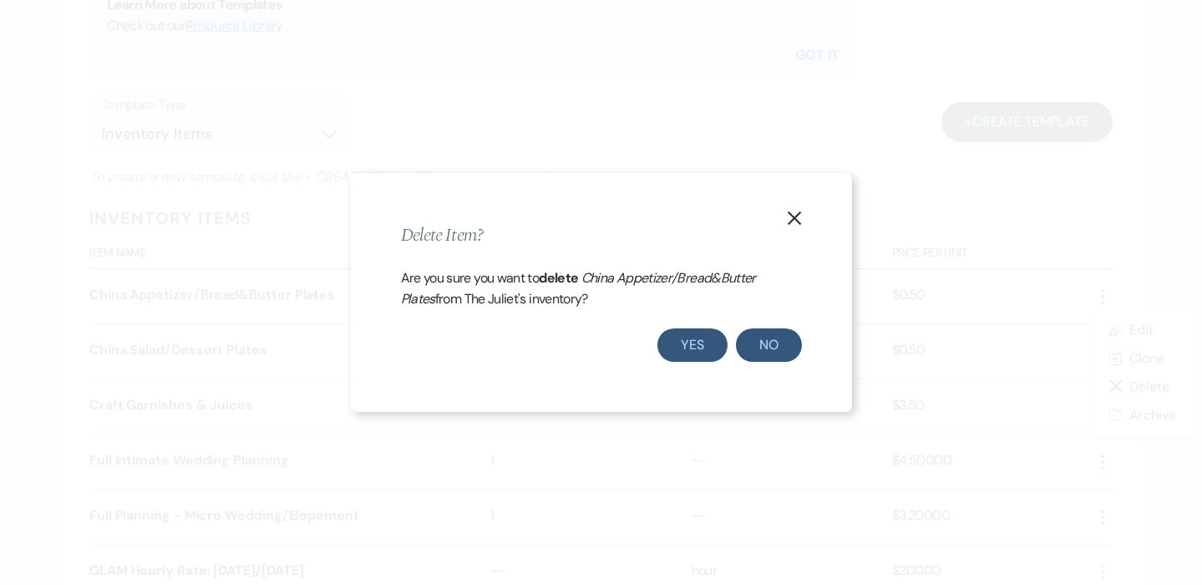
click at [680, 353] on button "Yes" at bounding box center [693, 344] width 70 height 33
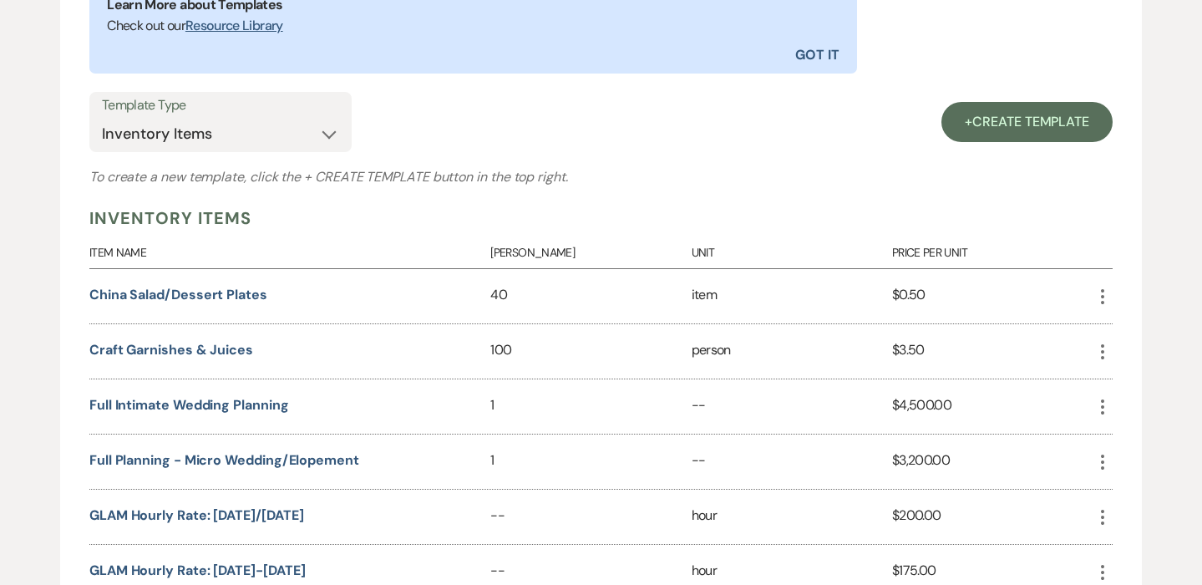
click at [1098, 296] on icon "More" at bounding box center [1103, 297] width 20 height 20
click at [1124, 379] on icon "Close Delete X" at bounding box center [1119, 385] width 13 height 13
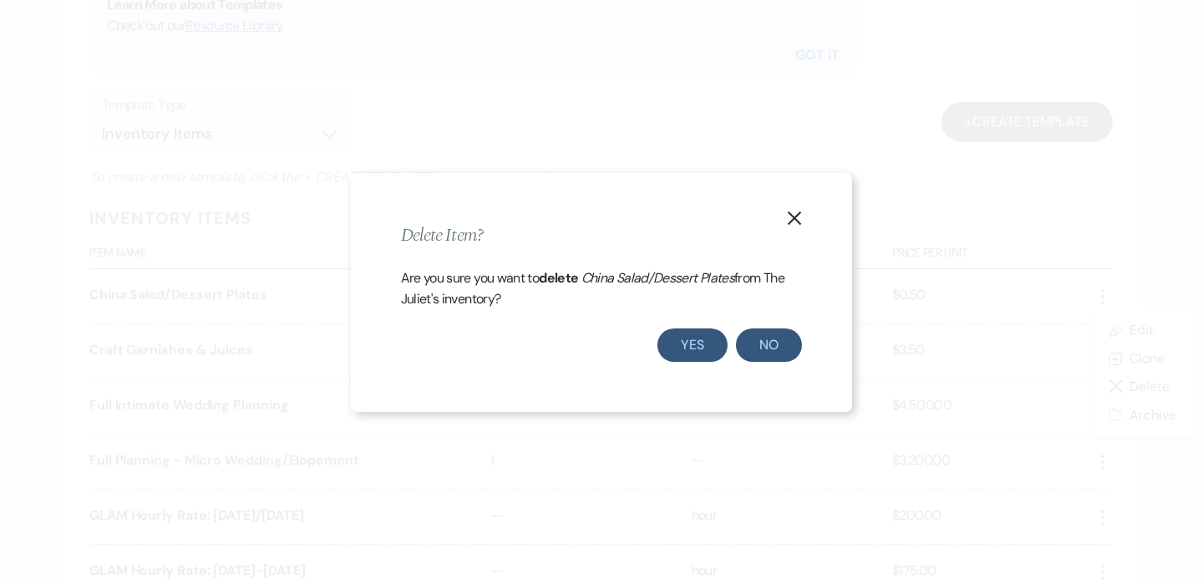
click at [693, 343] on button "Yes" at bounding box center [693, 344] width 70 height 33
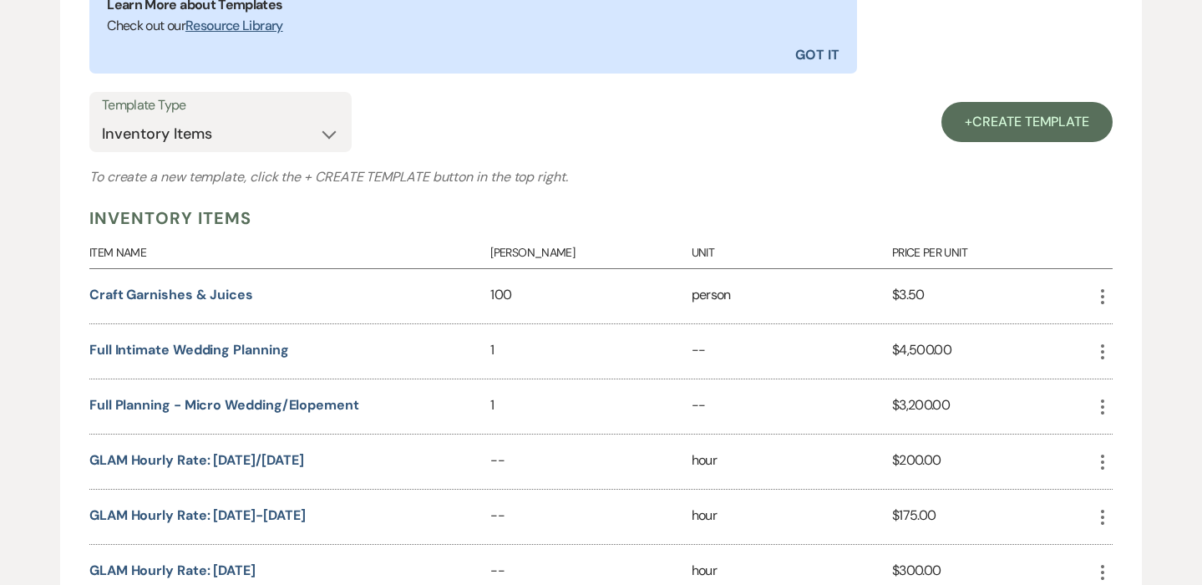
click at [1101, 294] on icon "More" at bounding box center [1103, 297] width 20 height 20
click at [1131, 378] on button "Close Delete X Delete" at bounding box center [1142, 386] width 99 height 28
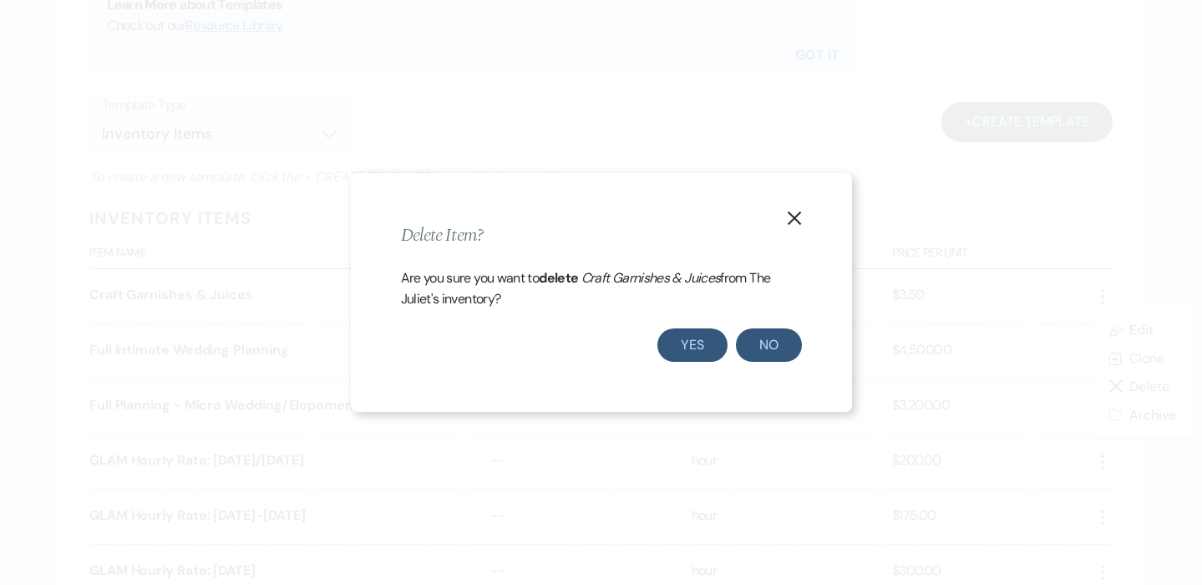
click at [679, 340] on button "Yes" at bounding box center [693, 344] width 70 height 33
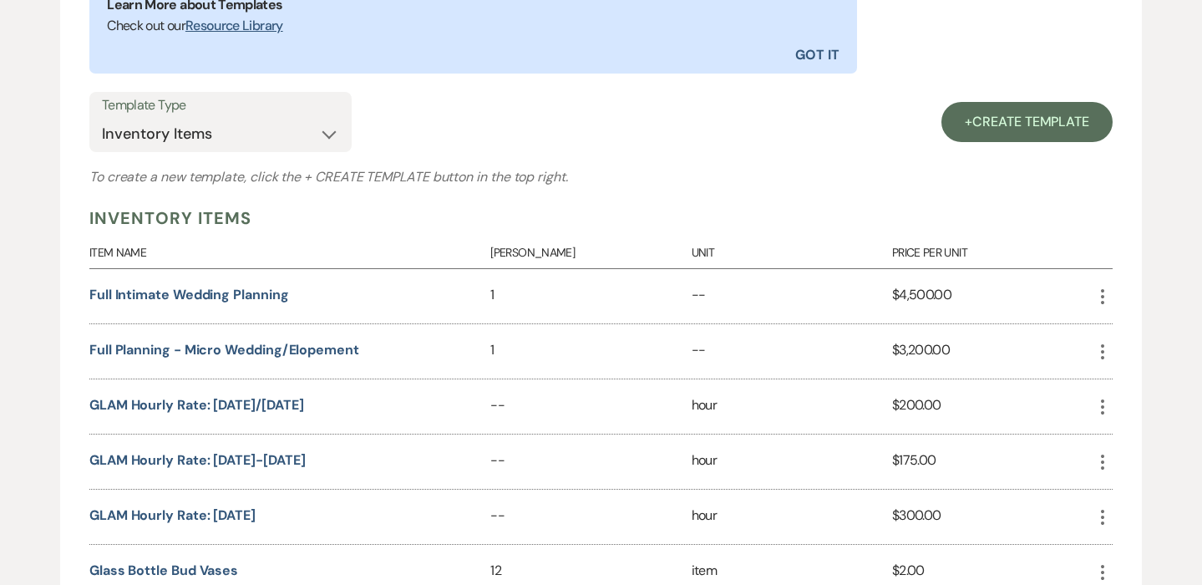
click at [1107, 298] on icon "More" at bounding box center [1103, 297] width 20 height 20
click at [1142, 387] on button "Close Delete X Delete" at bounding box center [1142, 386] width 99 height 28
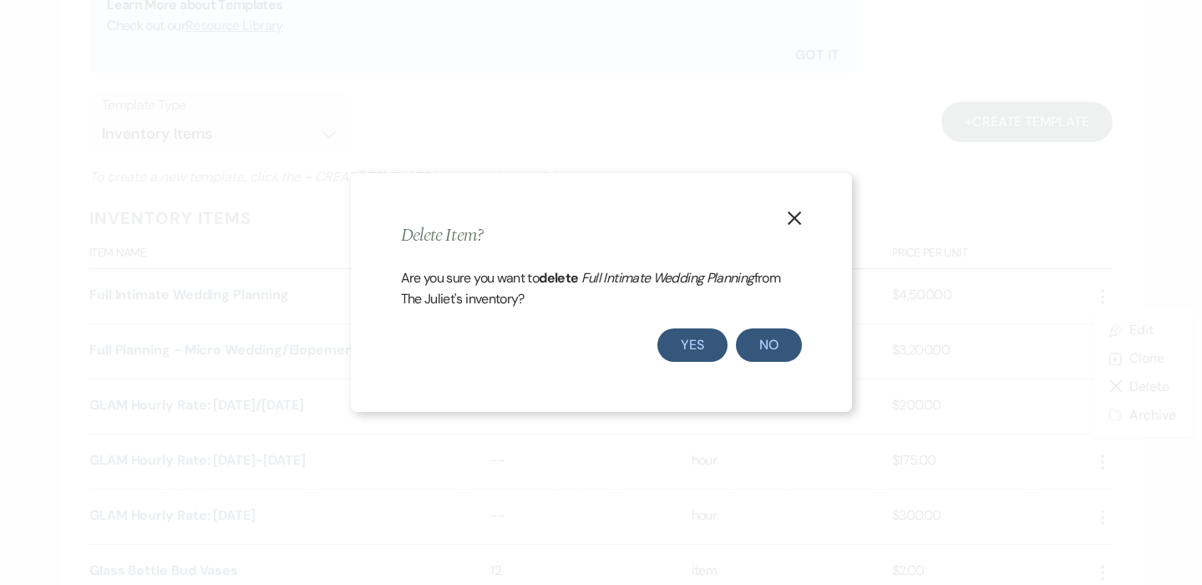
click at [692, 334] on button "Yes" at bounding box center [693, 344] width 70 height 33
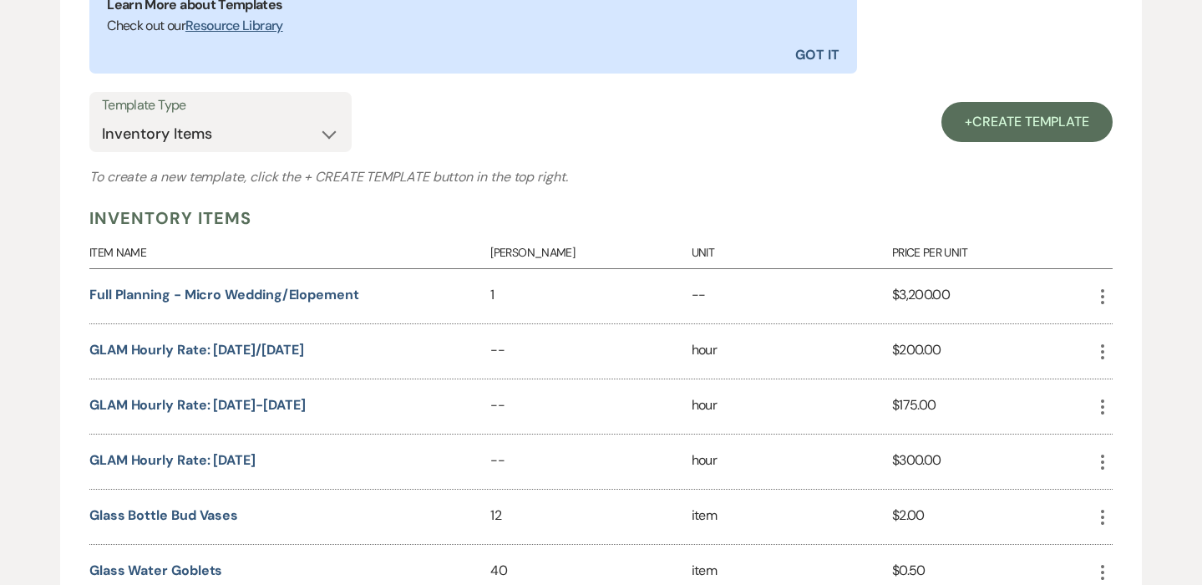
scroll to position [580, 0]
click at [1100, 291] on icon "More" at bounding box center [1103, 296] width 20 height 20
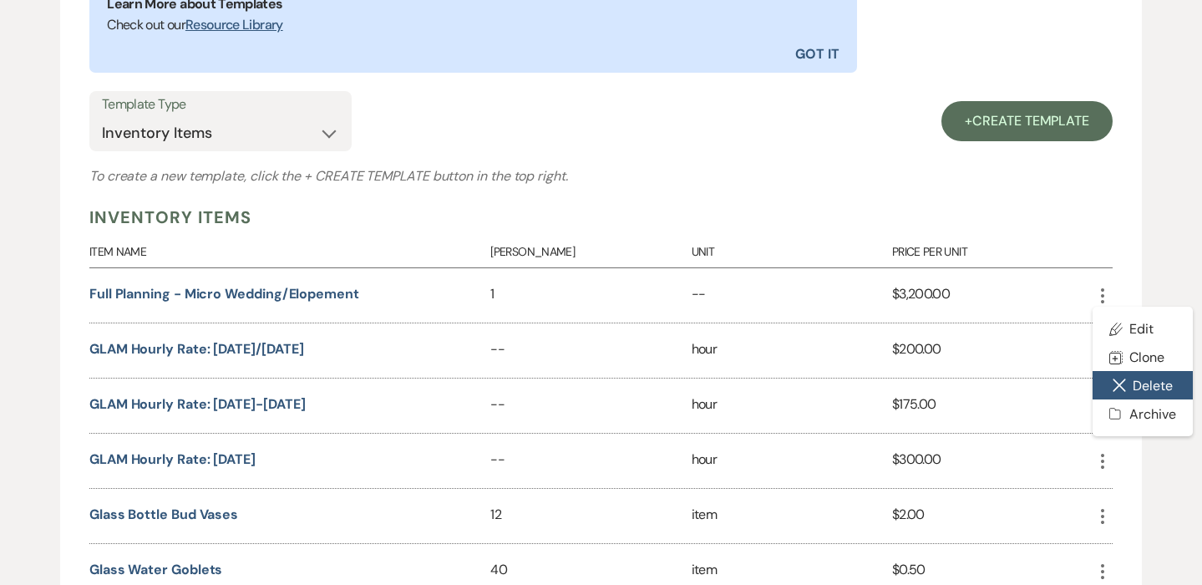
click at [1133, 384] on button "Close Delete X Delete" at bounding box center [1142, 385] width 99 height 28
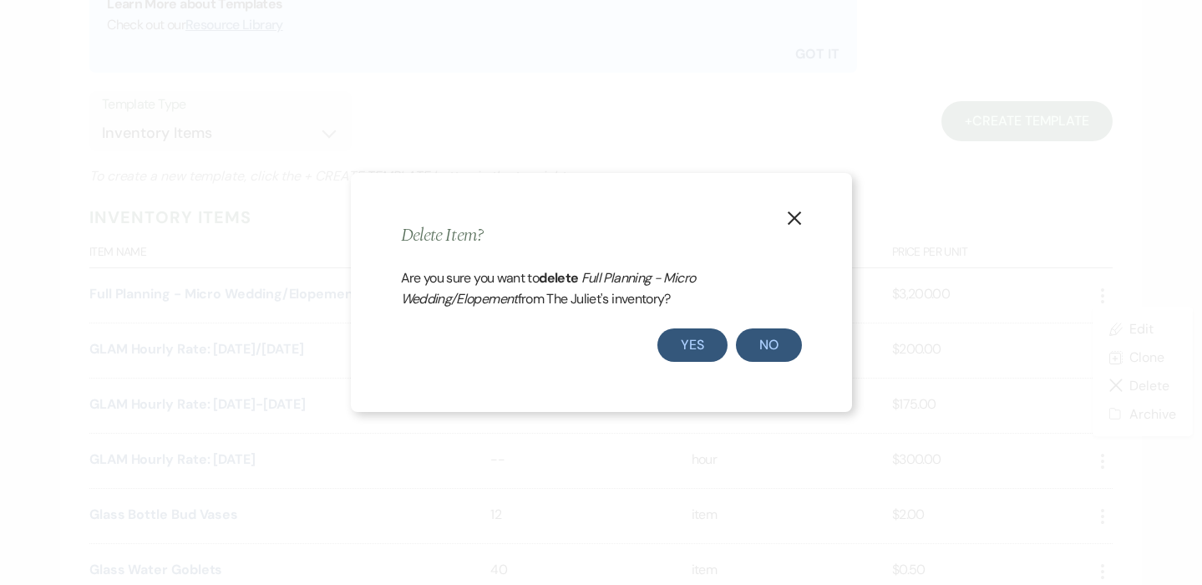
click at [688, 345] on button "Yes" at bounding box center [693, 344] width 70 height 33
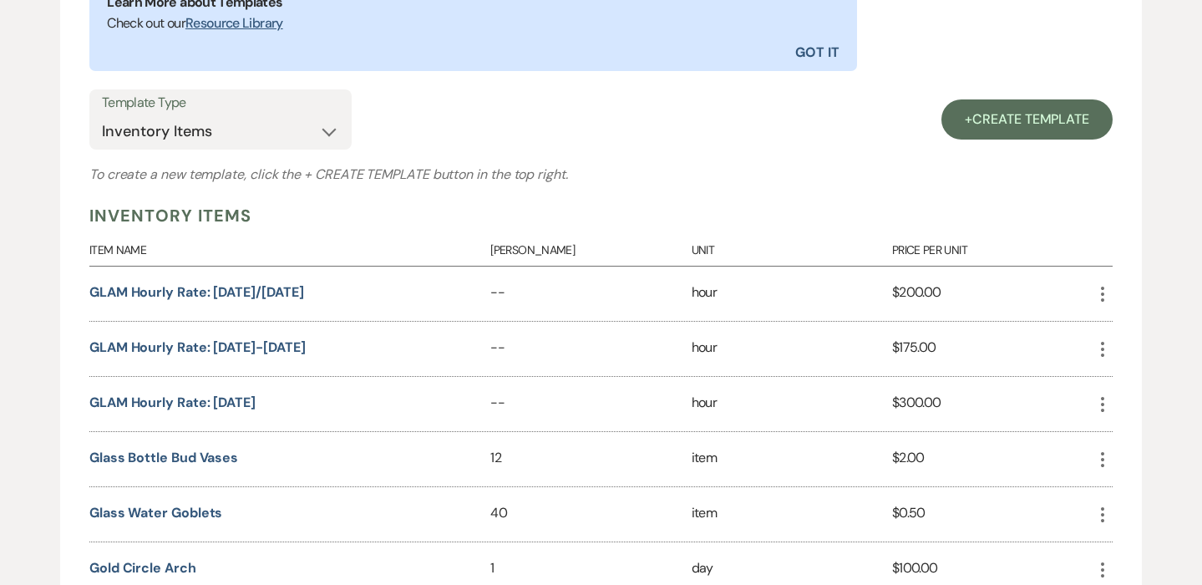
scroll to position [582, 0]
click at [1105, 293] on icon "More" at bounding box center [1103, 293] width 20 height 20
click at [1130, 377] on button "Close Delete X Delete" at bounding box center [1142, 382] width 99 height 28
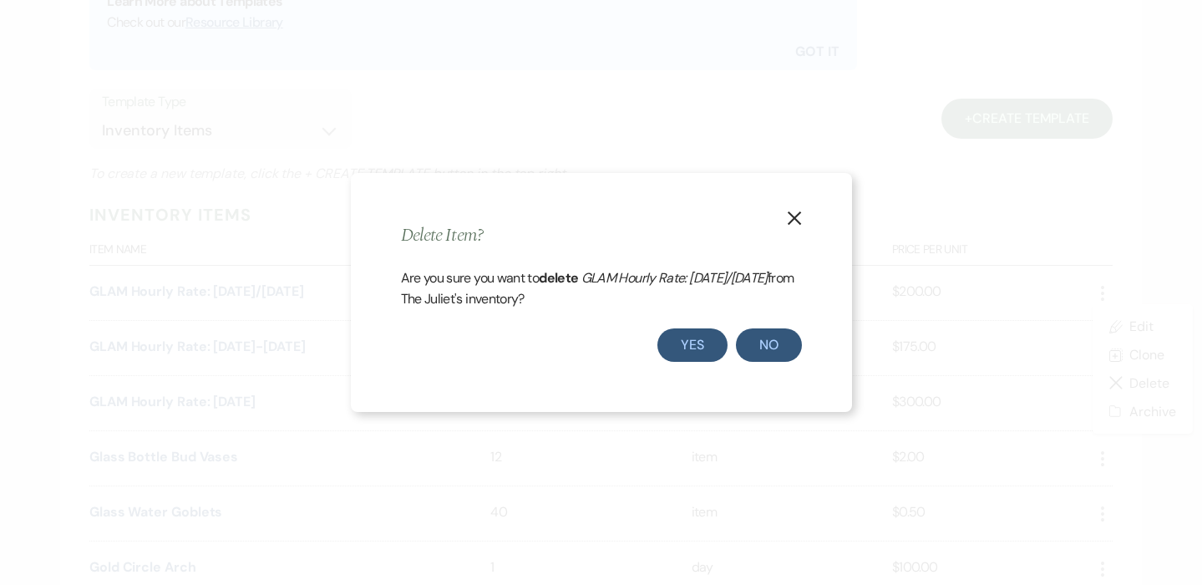
click at [688, 343] on button "Yes" at bounding box center [693, 344] width 70 height 33
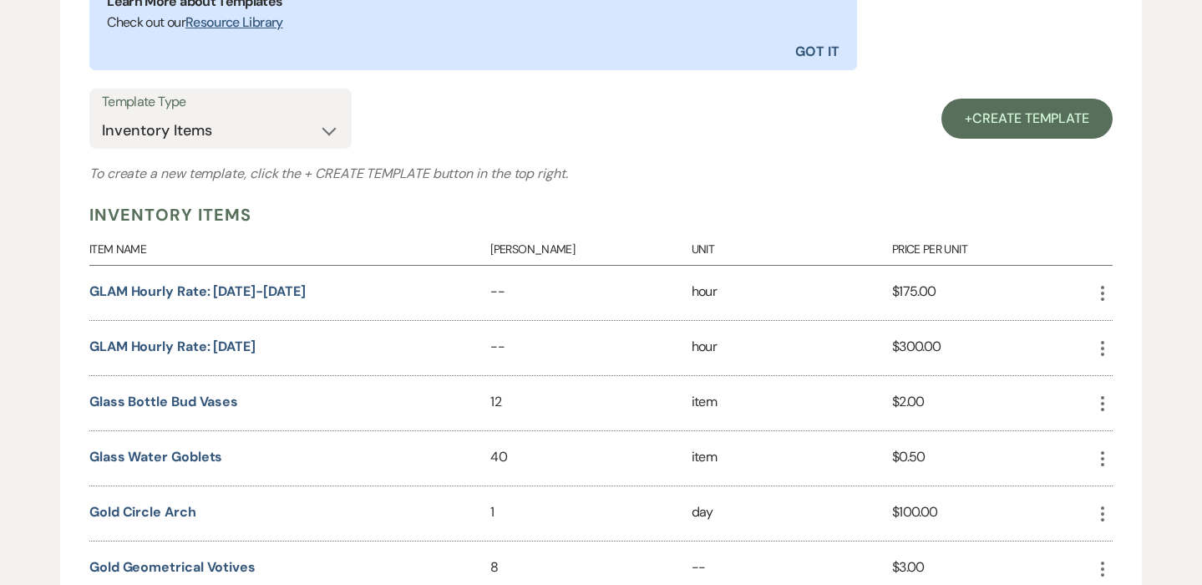
click at [1102, 289] on icon "More" at bounding box center [1103, 293] width 20 height 20
click at [1120, 382] on use "button" at bounding box center [1120, 383] width 12 height 12
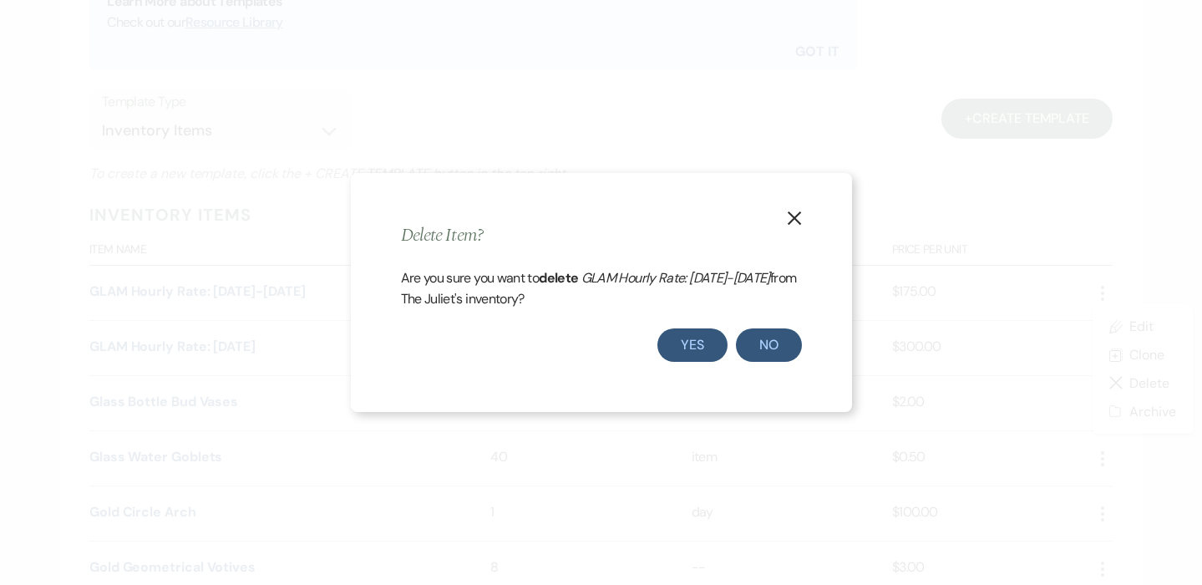
click at [681, 348] on button "Yes" at bounding box center [693, 344] width 70 height 33
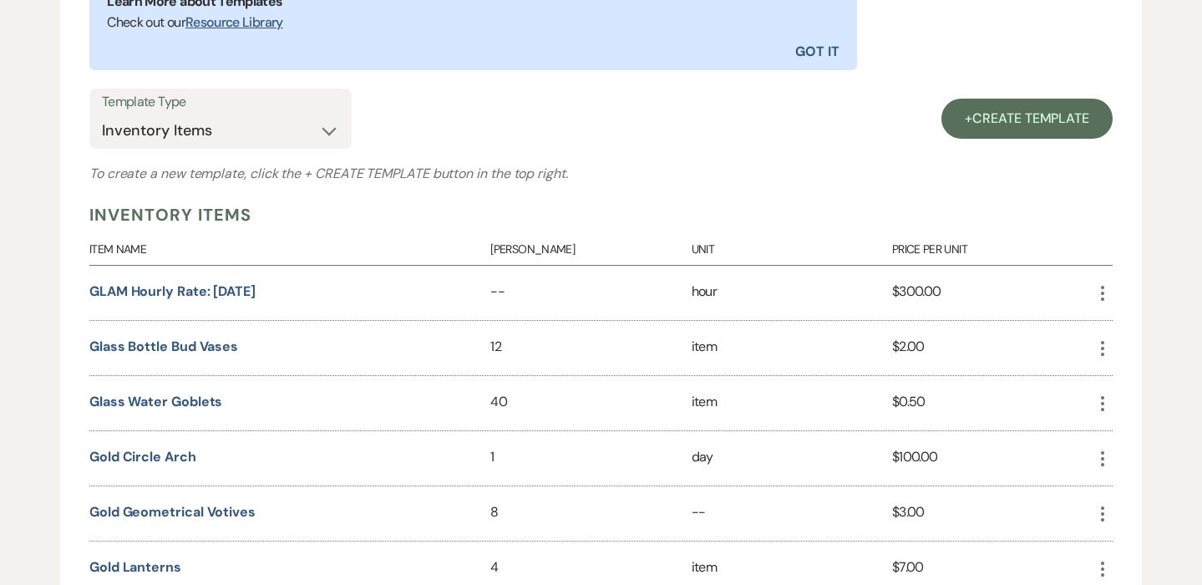
click at [1107, 287] on icon "More" at bounding box center [1103, 293] width 20 height 20
click at [1119, 377] on icon "Close Delete X" at bounding box center [1119, 382] width 13 height 13
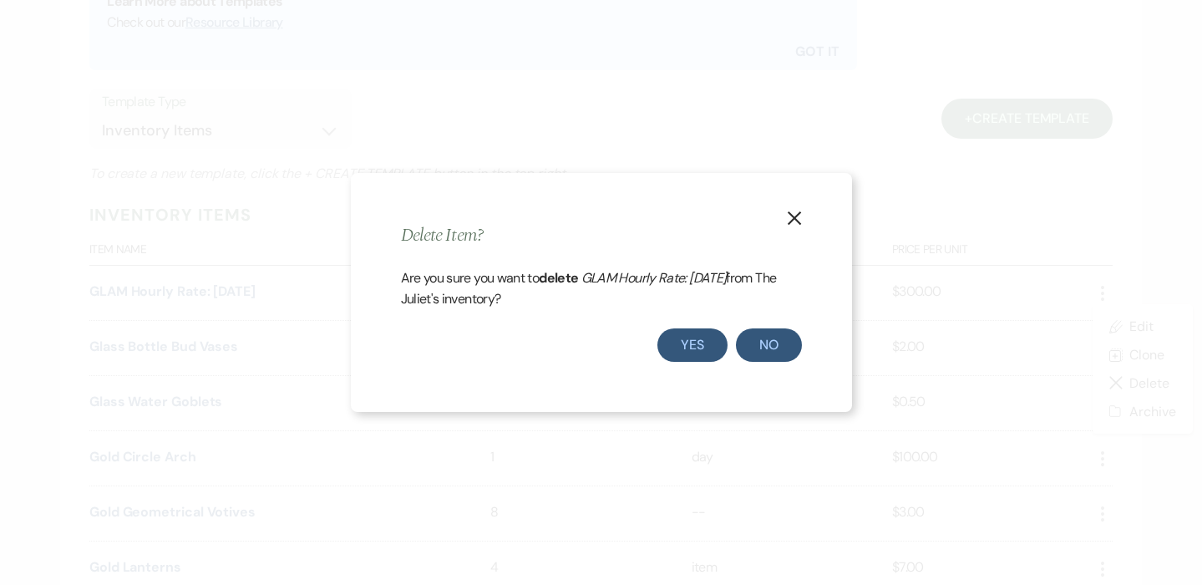
click at [681, 338] on button "Yes" at bounding box center [693, 344] width 70 height 33
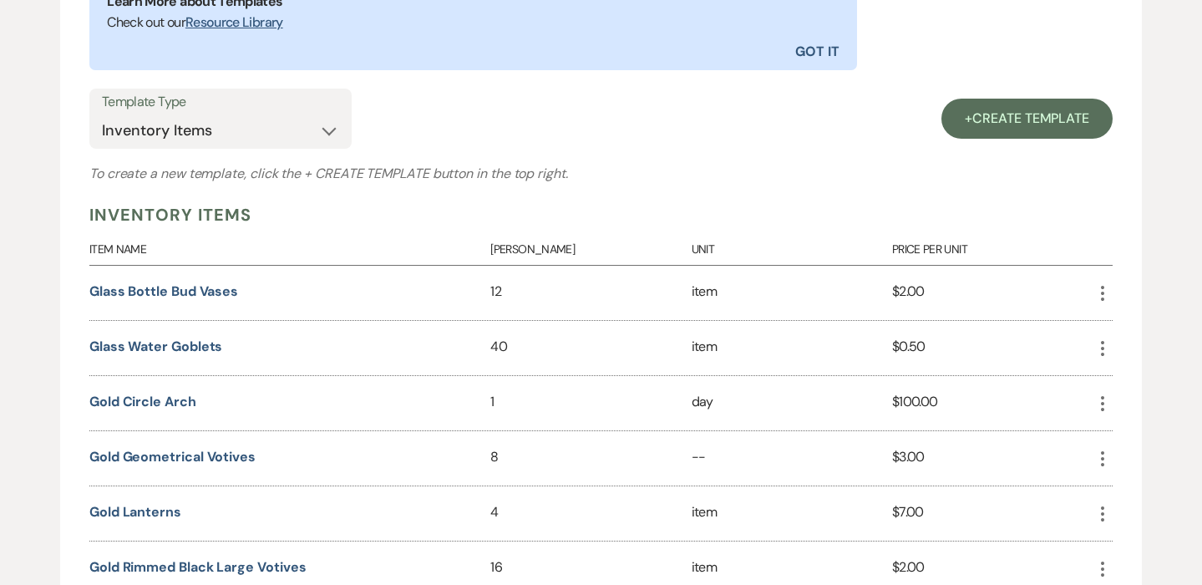
click at [1102, 287] on icon "More" at bounding box center [1103, 293] width 20 height 20
click at [1117, 376] on icon "Close Delete X" at bounding box center [1119, 382] width 13 height 13
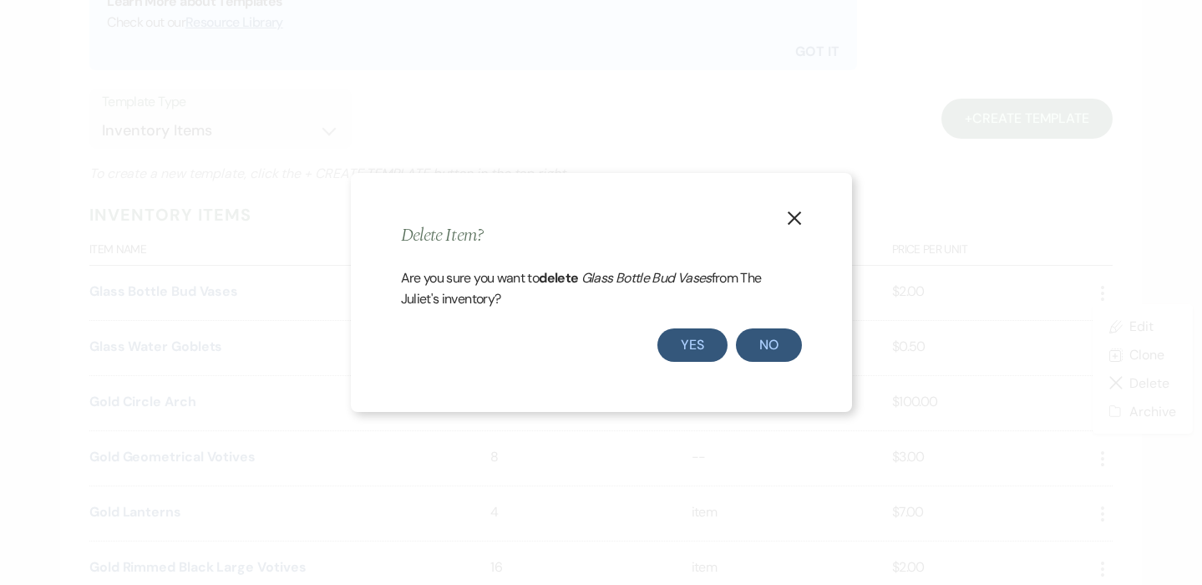
click at [693, 333] on button "Yes" at bounding box center [693, 344] width 70 height 33
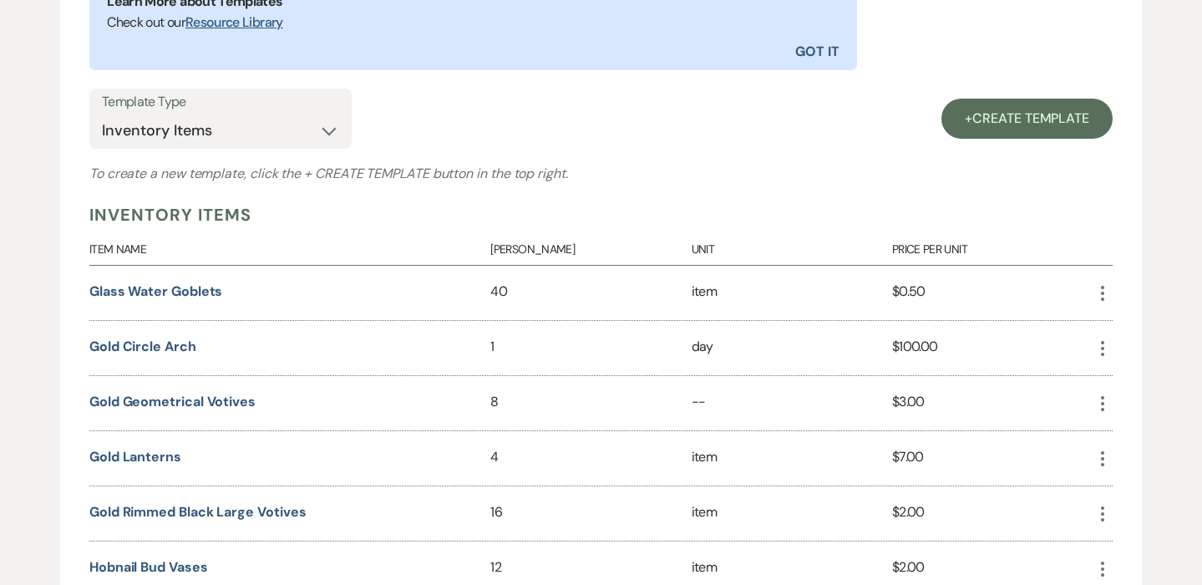
click at [1104, 287] on icon "More" at bounding box center [1103, 293] width 20 height 20
click at [1111, 389] on button "Close Delete X Delete" at bounding box center [1142, 382] width 99 height 28
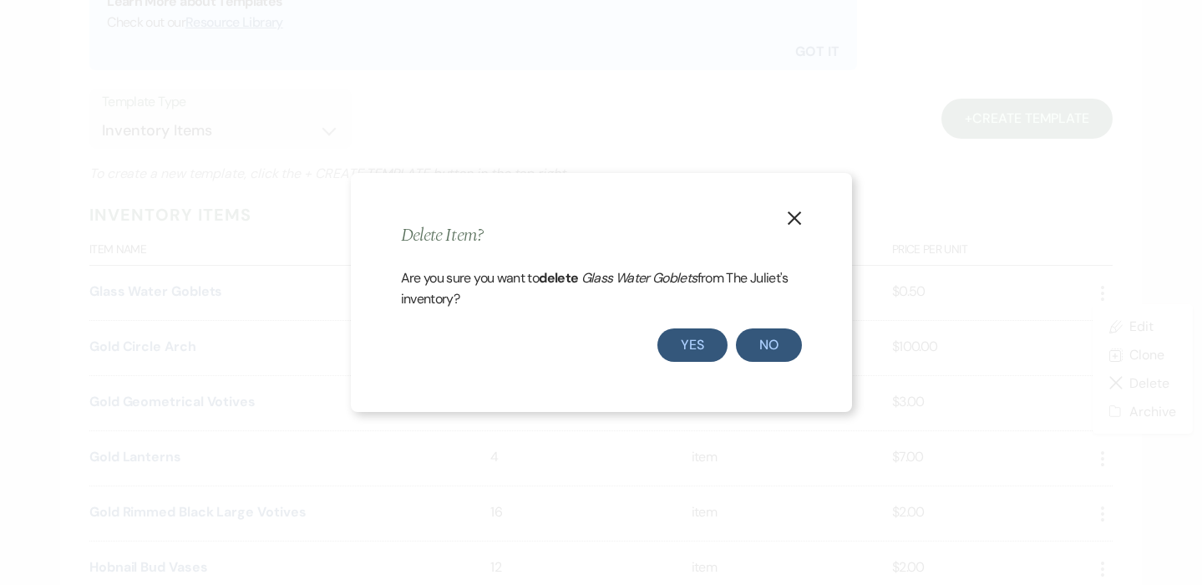
click at [707, 344] on button "Yes" at bounding box center [693, 344] width 70 height 33
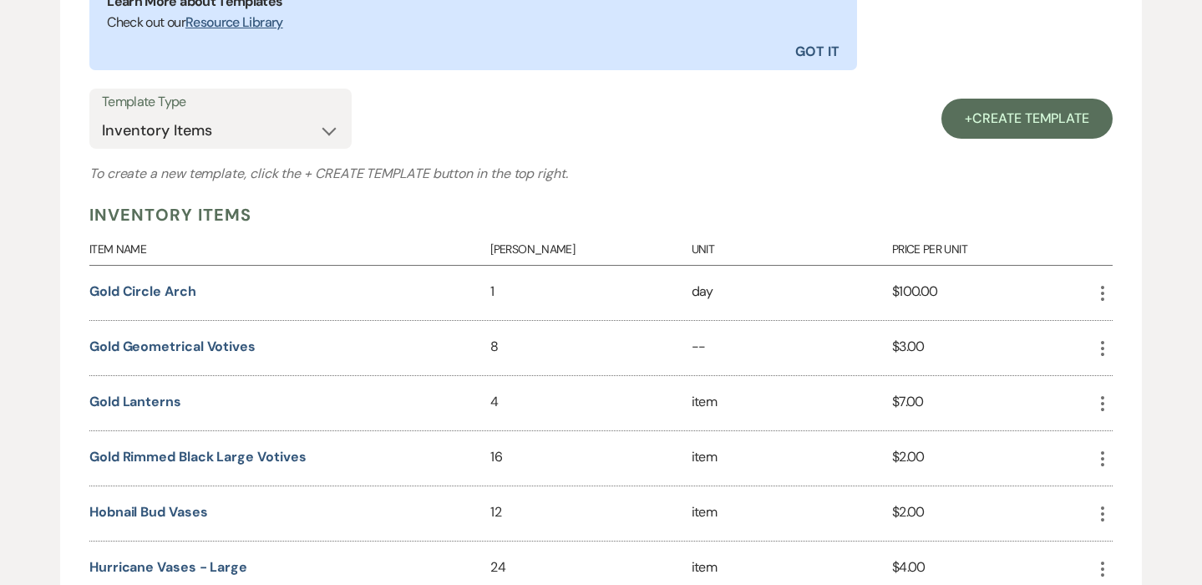
click at [1099, 292] on icon "More" at bounding box center [1103, 293] width 20 height 20
click at [1113, 379] on icon "Close Delete X" at bounding box center [1119, 382] width 13 height 13
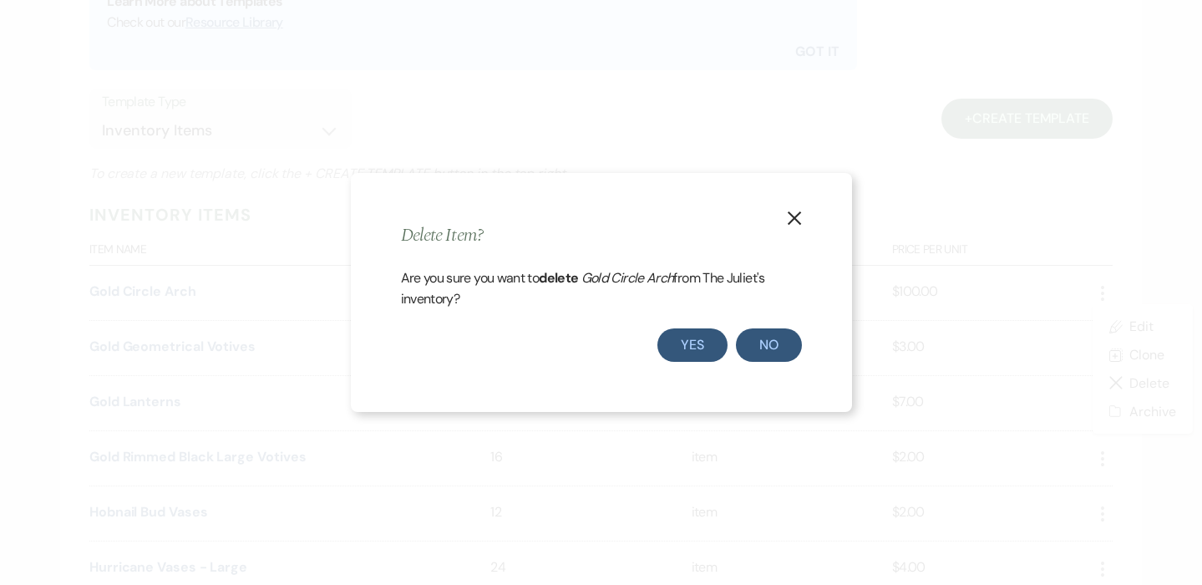
click at [695, 346] on button "Yes" at bounding box center [693, 344] width 70 height 33
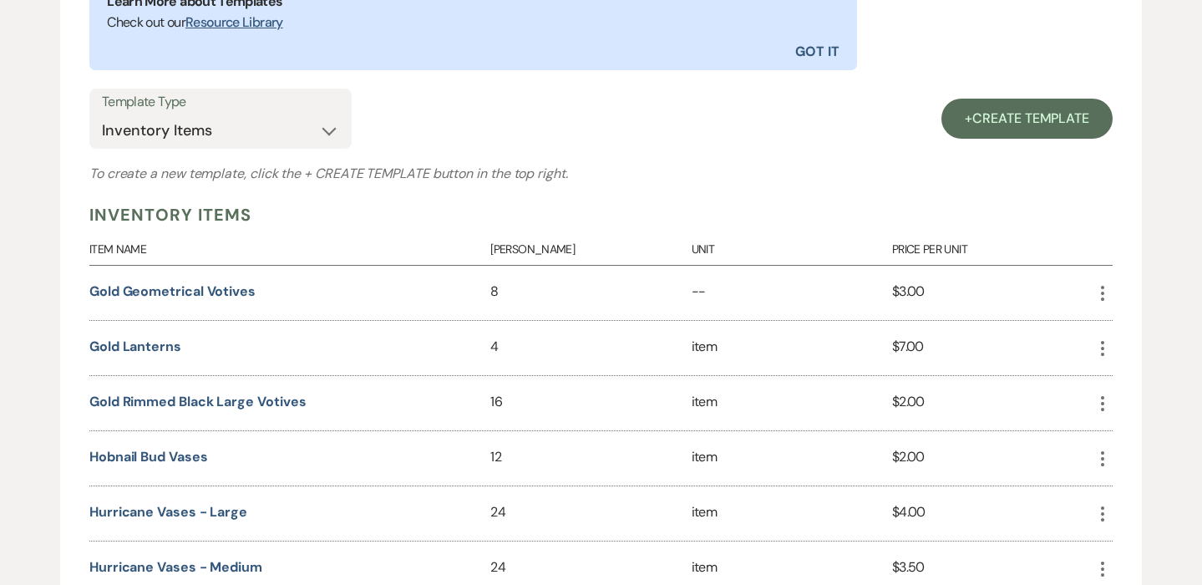
click at [1104, 297] on use "button" at bounding box center [1102, 293] width 3 height 15
click at [1116, 382] on icon "Close Delete X" at bounding box center [1119, 382] width 13 height 13
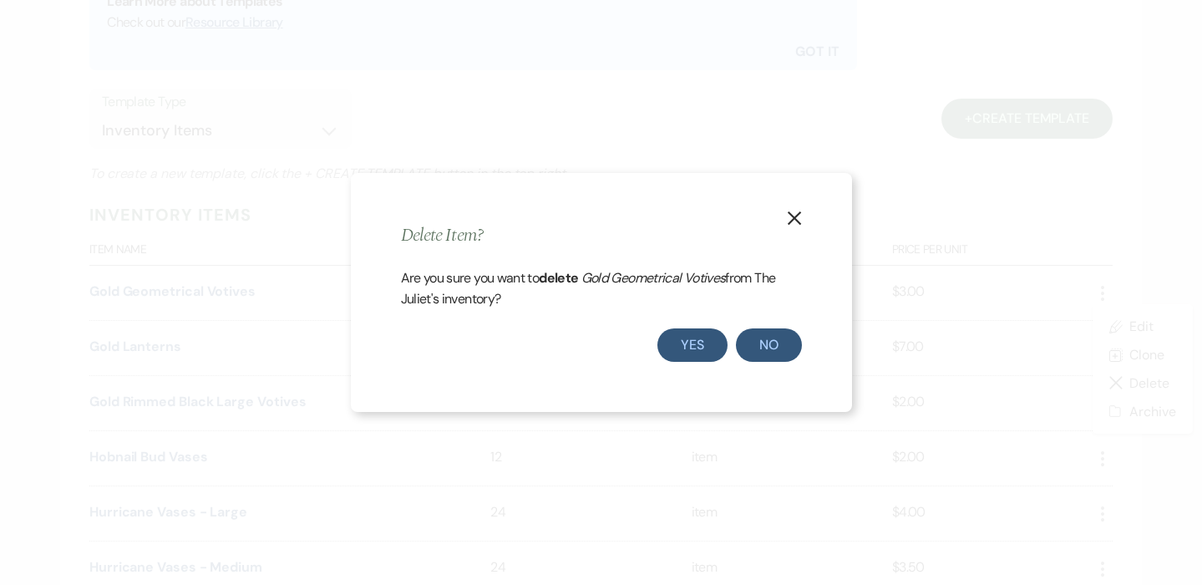
click at [692, 344] on button "Yes" at bounding box center [693, 344] width 70 height 33
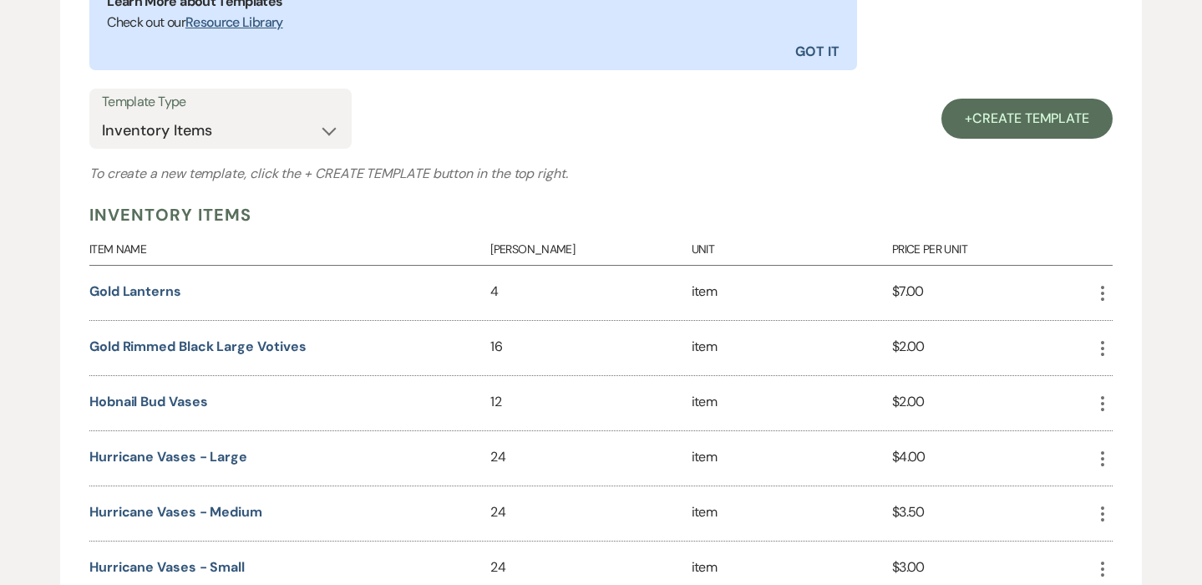
click at [1101, 290] on icon "More" at bounding box center [1103, 293] width 20 height 20
click at [1130, 385] on button "Close Delete X Delete" at bounding box center [1142, 382] width 99 height 28
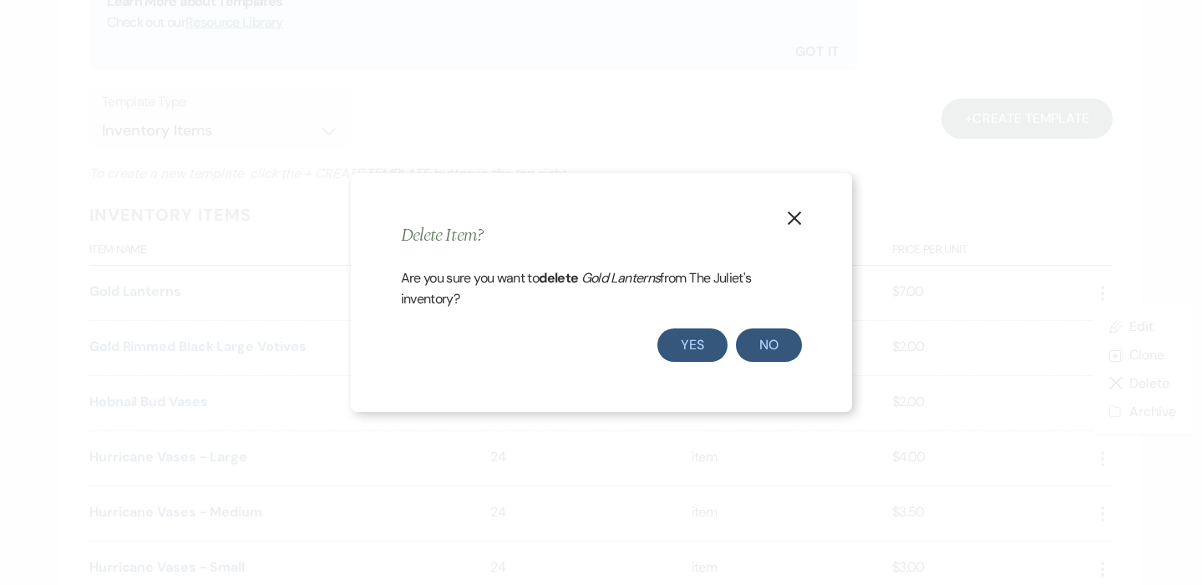
click at [682, 347] on button "Yes" at bounding box center [693, 344] width 70 height 33
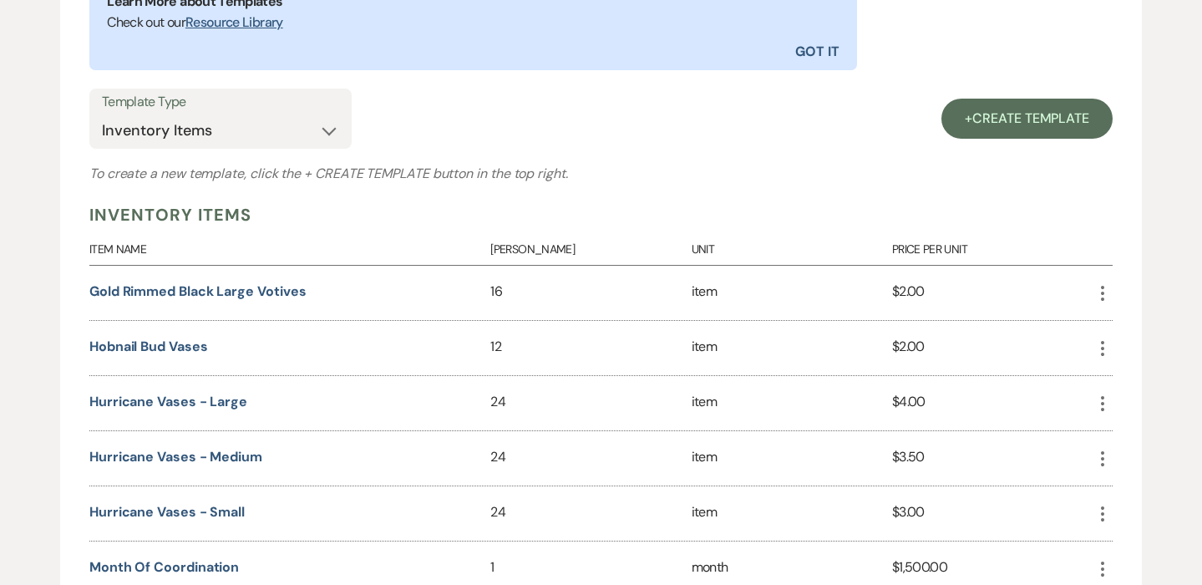
click at [1102, 293] on icon "More" at bounding box center [1103, 293] width 20 height 20
click at [1122, 376] on icon "Close Delete X" at bounding box center [1119, 382] width 13 height 13
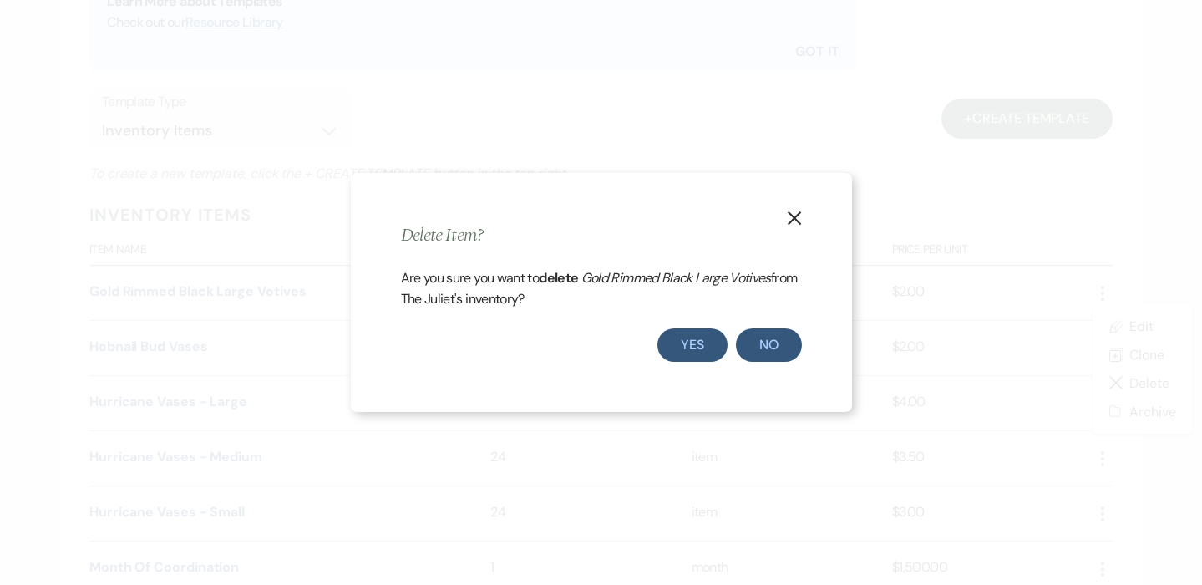
click at [693, 343] on button "Yes" at bounding box center [693, 344] width 70 height 33
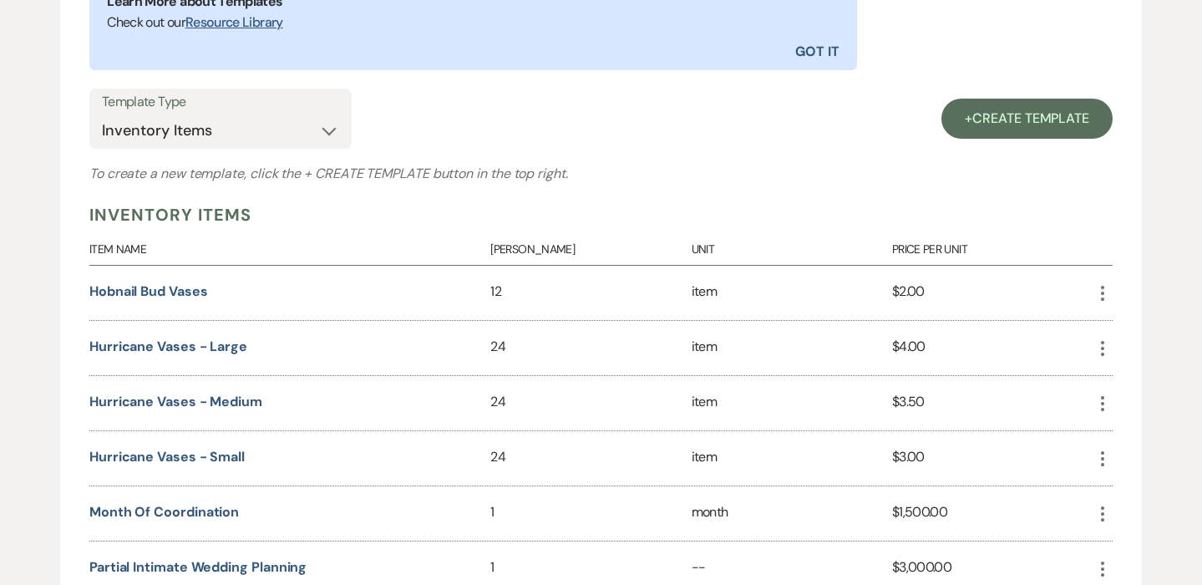
click at [1107, 292] on icon "More" at bounding box center [1103, 293] width 20 height 20
click at [1118, 380] on icon "Close Delete X" at bounding box center [1119, 382] width 13 height 13
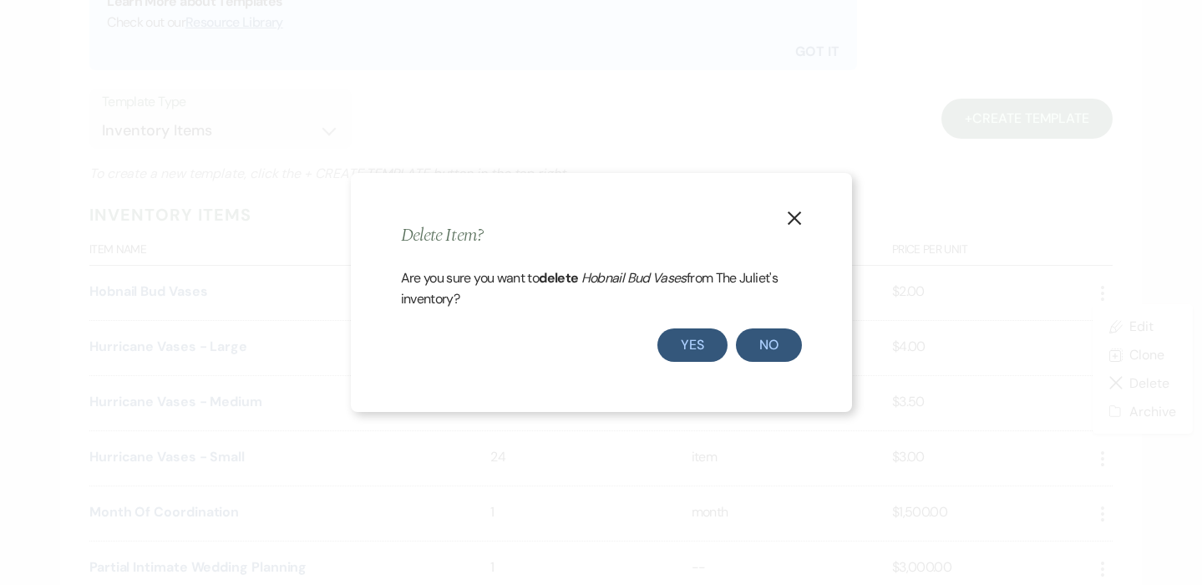
click at [693, 344] on button "Yes" at bounding box center [693, 344] width 70 height 33
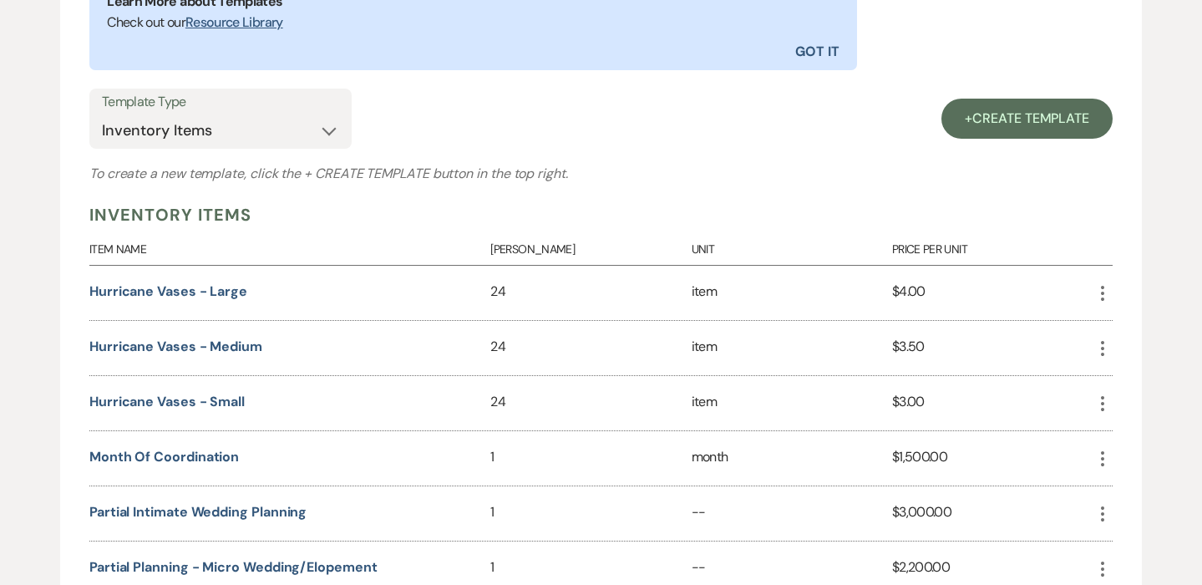
click at [1106, 289] on icon "More" at bounding box center [1103, 293] width 20 height 20
click at [1120, 380] on use "button" at bounding box center [1120, 383] width 12 height 12
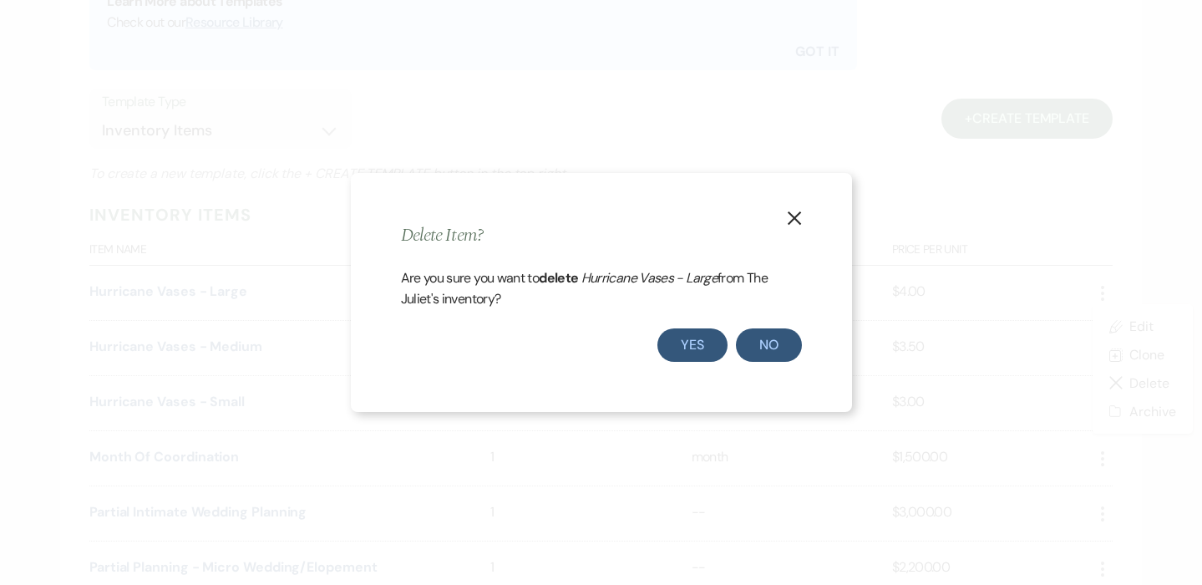
click at [679, 343] on button "Yes" at bounding box center [693, 344] width 70 height 33
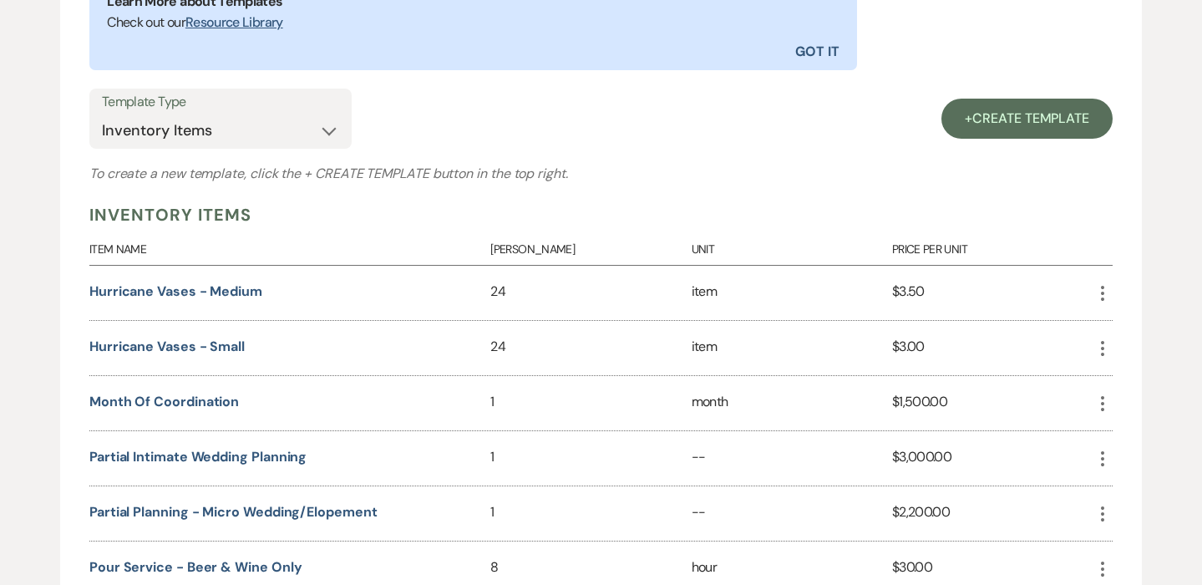
click at [1106, 288] on icon "More" at bounding box center [1103, 293] width 20 height 20
click at [1135, 385] on button "Close Delete X Delete" at bounding box center [1142, 382] width 99 height 28
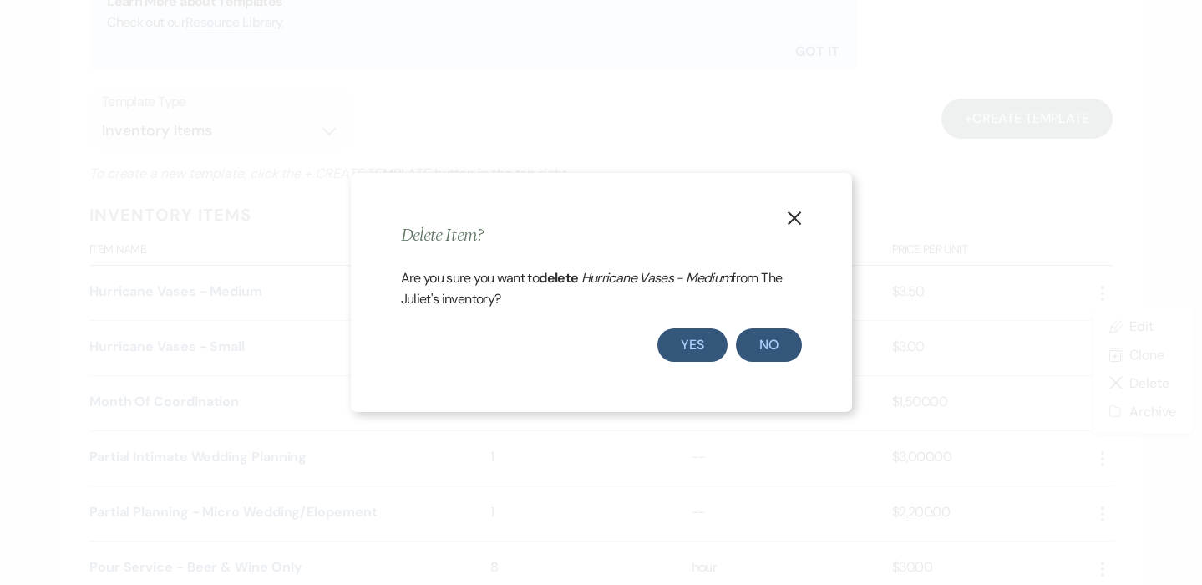
click at [677, 349] on button "Yes" at bounding box center [693, 344] width 70 height 33
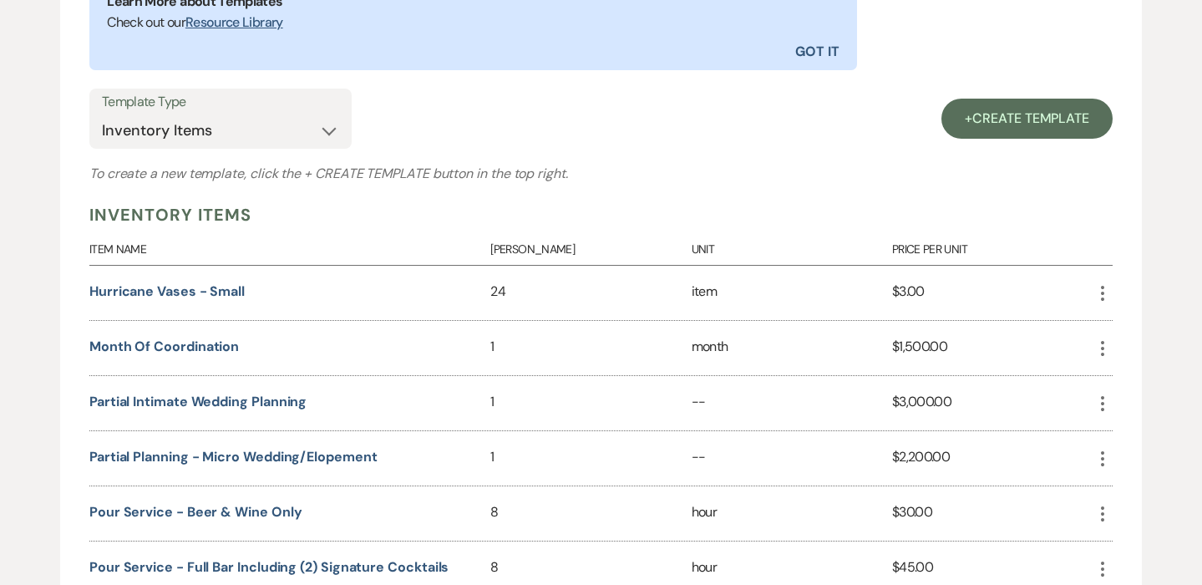
click at [1100, 294] on icon "More" at bounding box center [1103, 293] width 20 height 20
click at [1123, 384] on use "button" at bounding box center [1120, 383] width 12 height 12
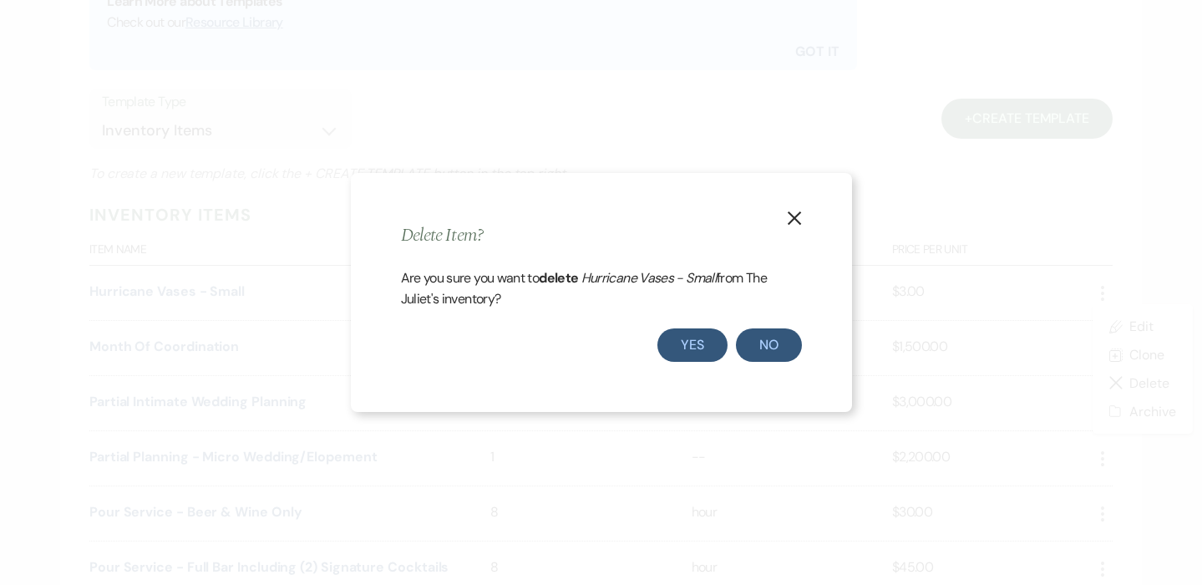
click at [700, 343] on button "Yes" at bounding box center [693, 344] width 70 height 33
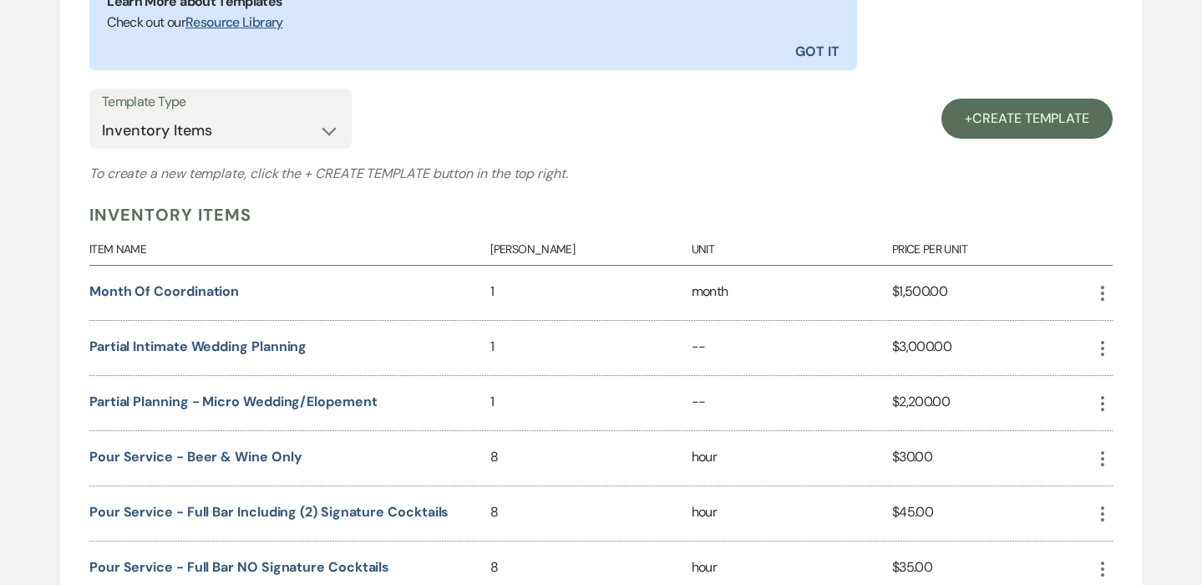
click at [1101, 298] on icon "More" at bounding box center [1103, 293] width 20 height 20
click at [1127, 378] on button "Close Delete X Delete" at bounding box center [1142, 382] width 99 height 28
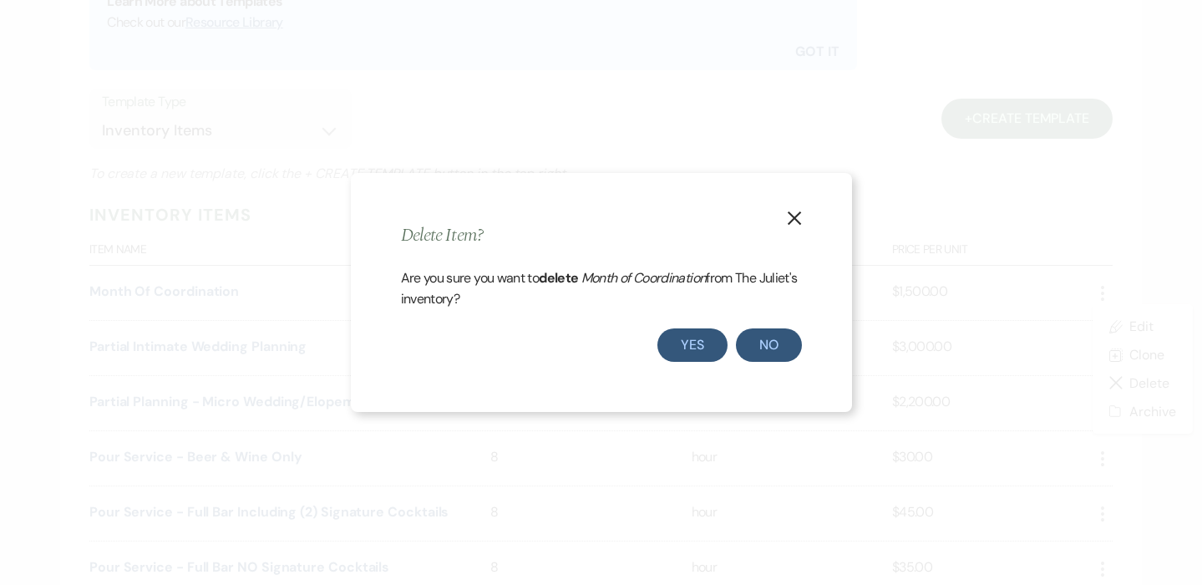
click at [698, 343] on button "Yes" at bounding box center [693, 344] width 70 height 33
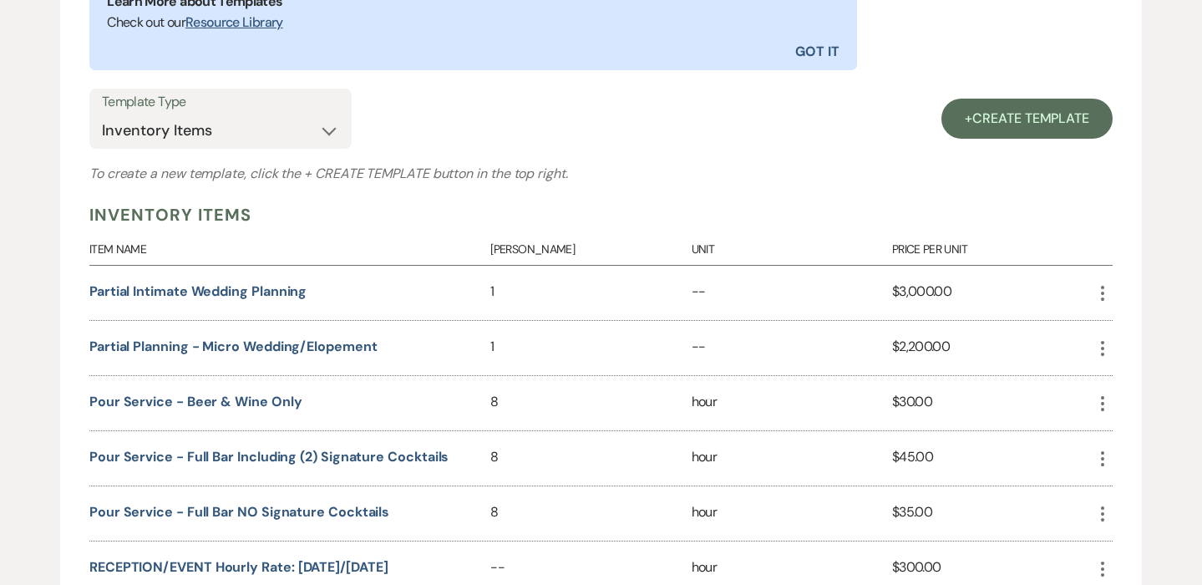
click at [1103, 291] on use "button" at bounding box center [1102, 293] width 3 height 15
click at [1135, 380] on button "Close Delete X Delete" at bounding box center [1142, 382] width 99 height 28
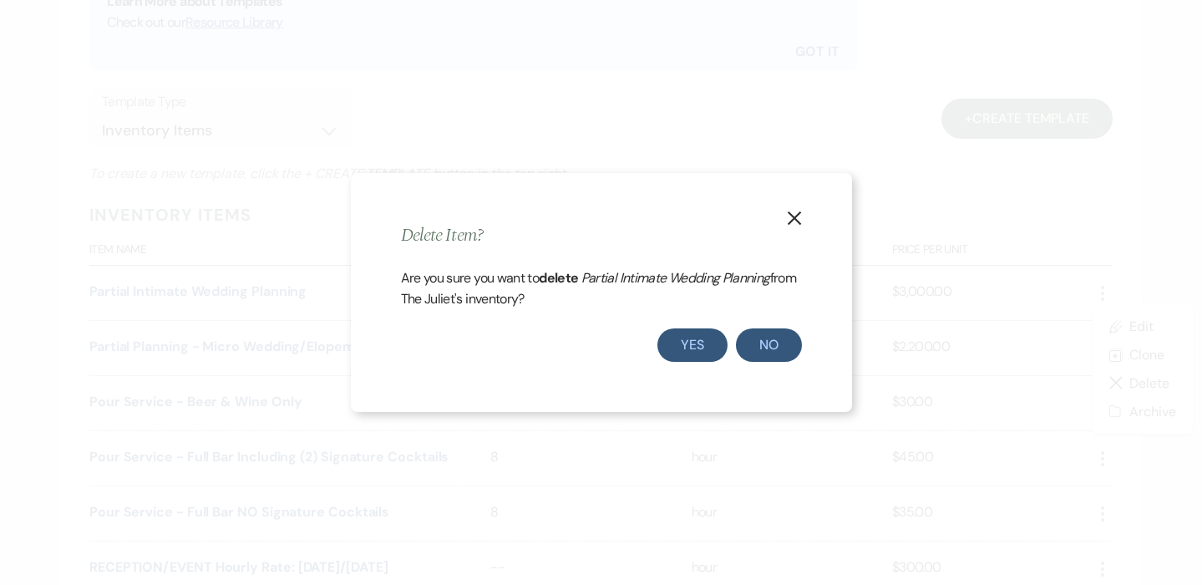
click at [677, 339] on button "Yes" at bounding box center [693, 344] width 70 height 33
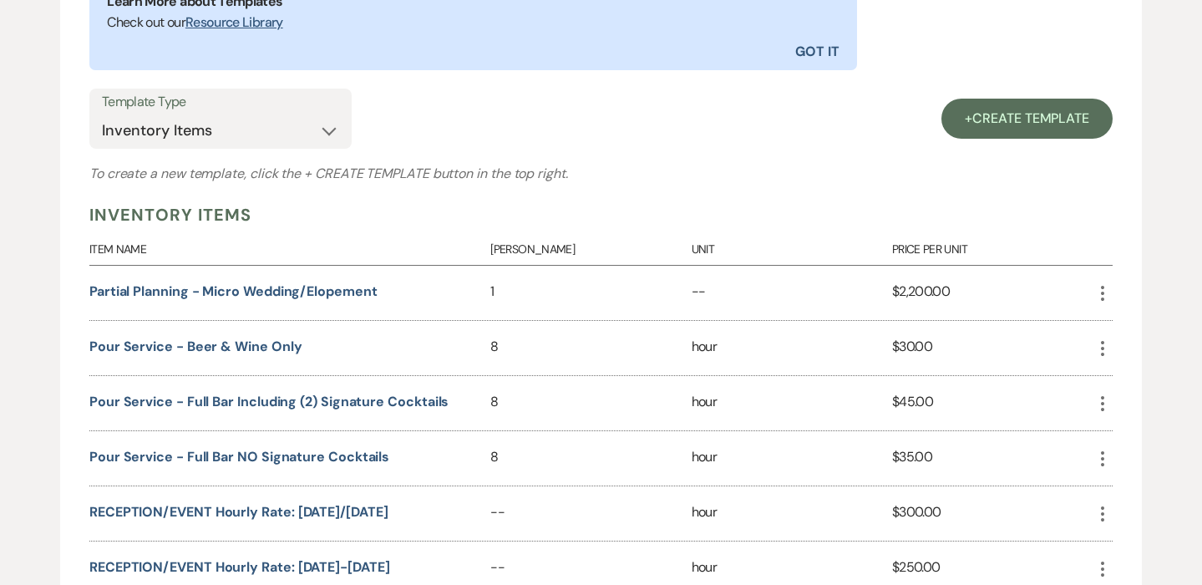
click at [1102, 292] on use "button" at bounding box center [1102, 293] width 3 height 15
click at [1113, 379] on icon "Close Delete X" at bounding box center [1119, 382] width 13 height 13
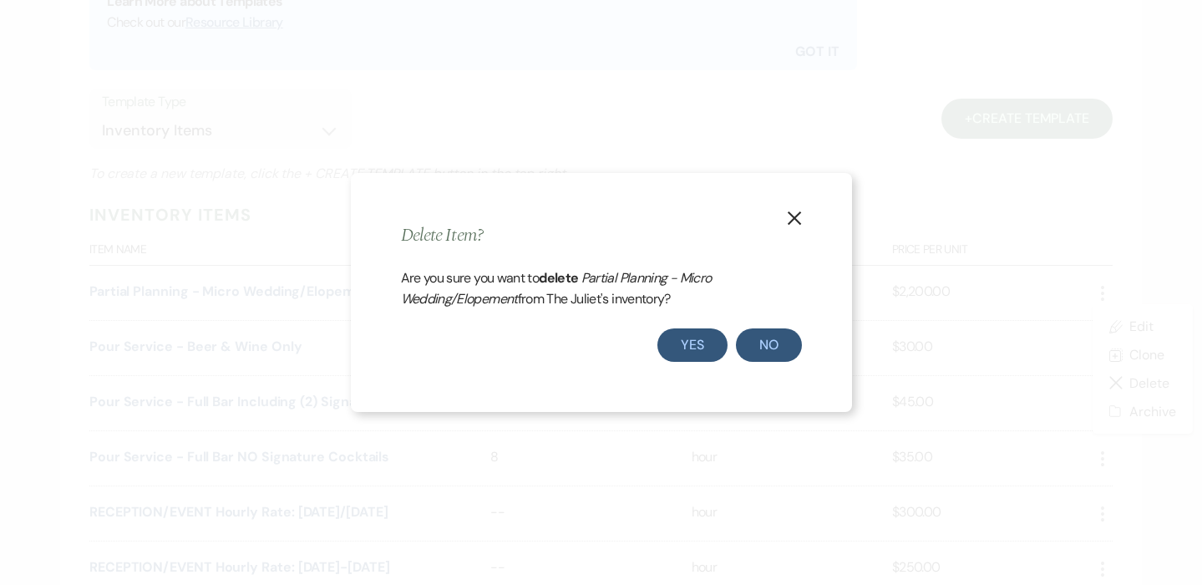
click at [693, 339] on button "Yes" at bounding box center [693, 344] width 70 height 33
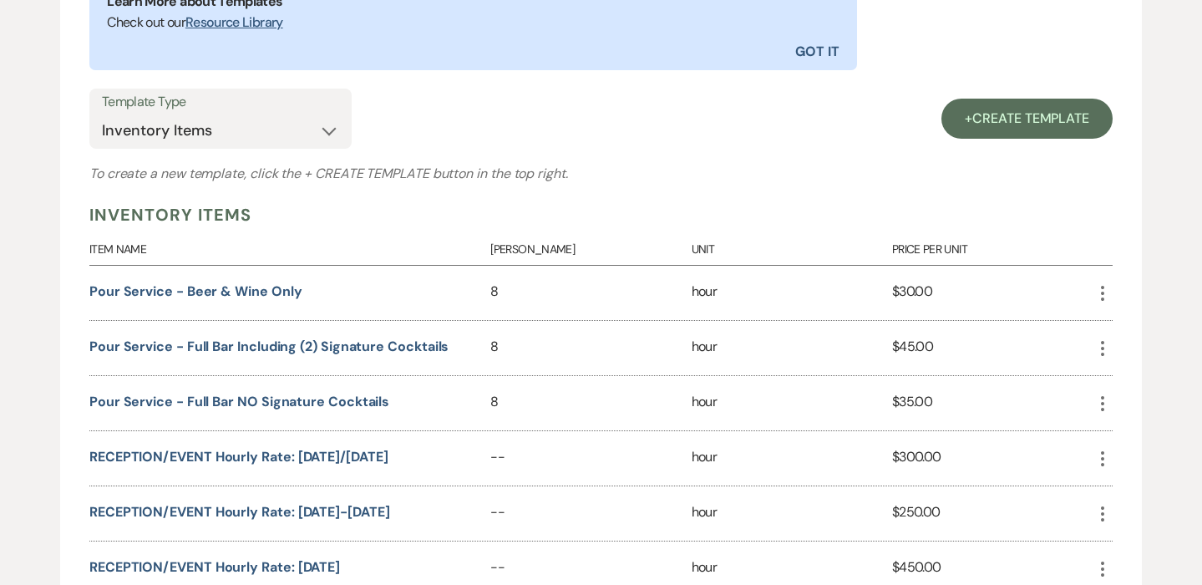
click at [1106, 287] on icon "More" at bounding box center [1103, 293] width 20 height 20
click at [1123, 380] on icon "Close Delete X" at bounding box center [1119, 382] width 13 height 13
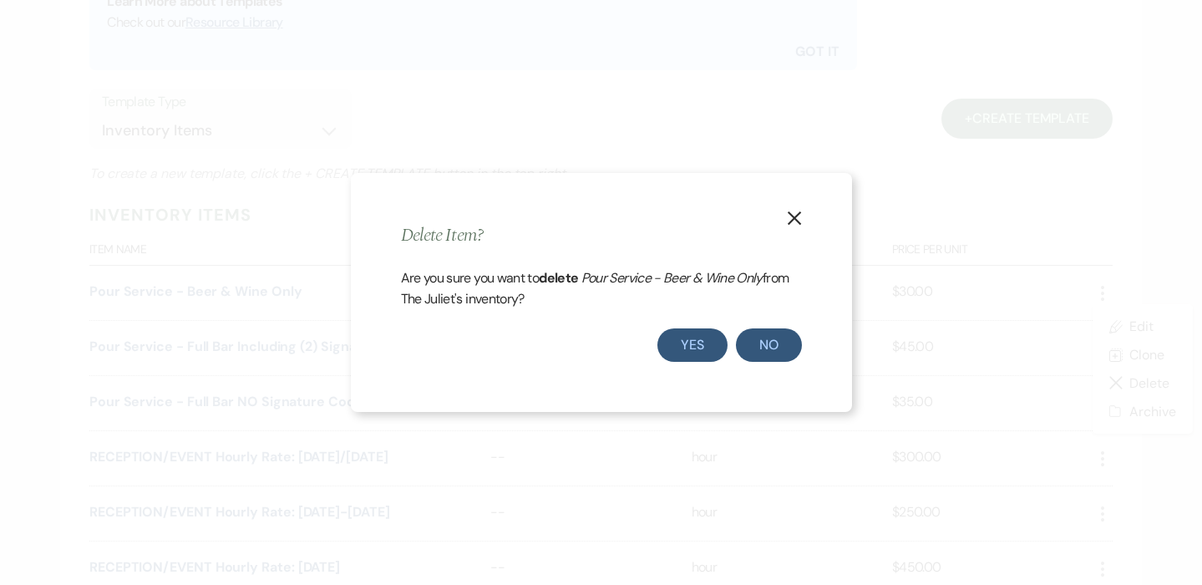
click at [700, 344] on button "Yes" at bounding box center [693, 344] width 70 height 33
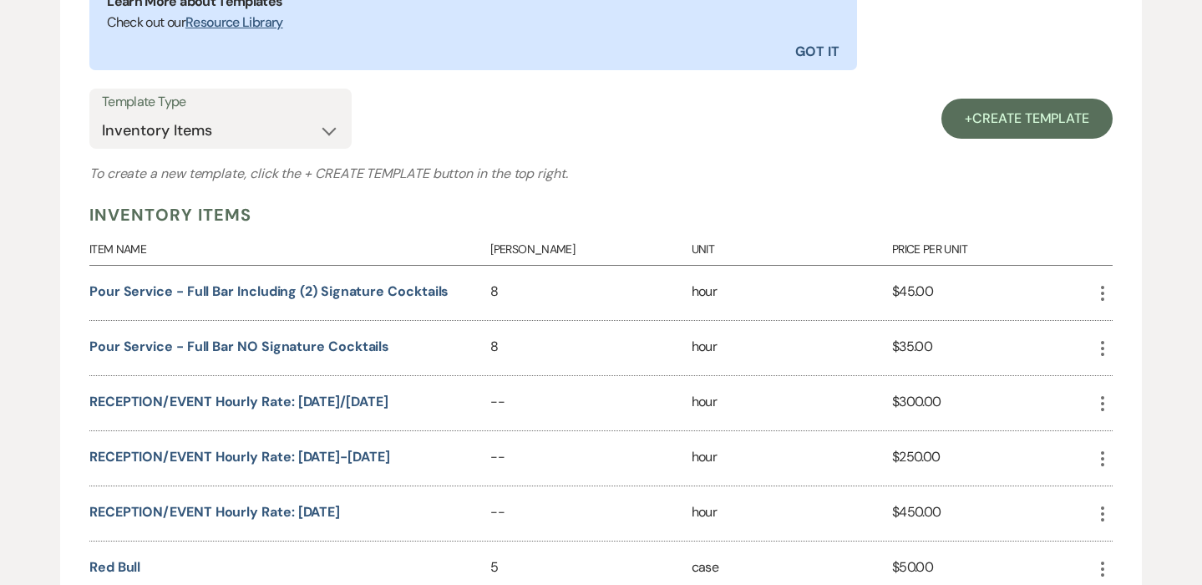
click at [1103, 289] on use "button" at bounding box center [1102, 293] width 3 height 15
click at [1125, 378] on icon "Close Delete X" at bounding box center [1119, 382] width 13 height 13
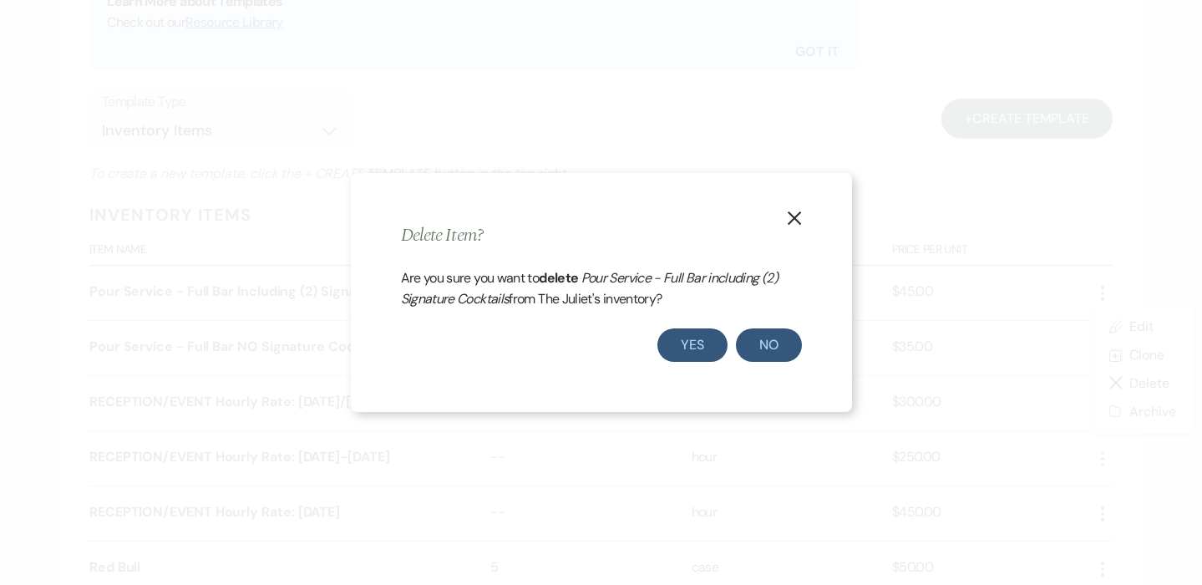
click at [703, 338] on button "Yes" at bounding box center [693, 344] width 70 height 33
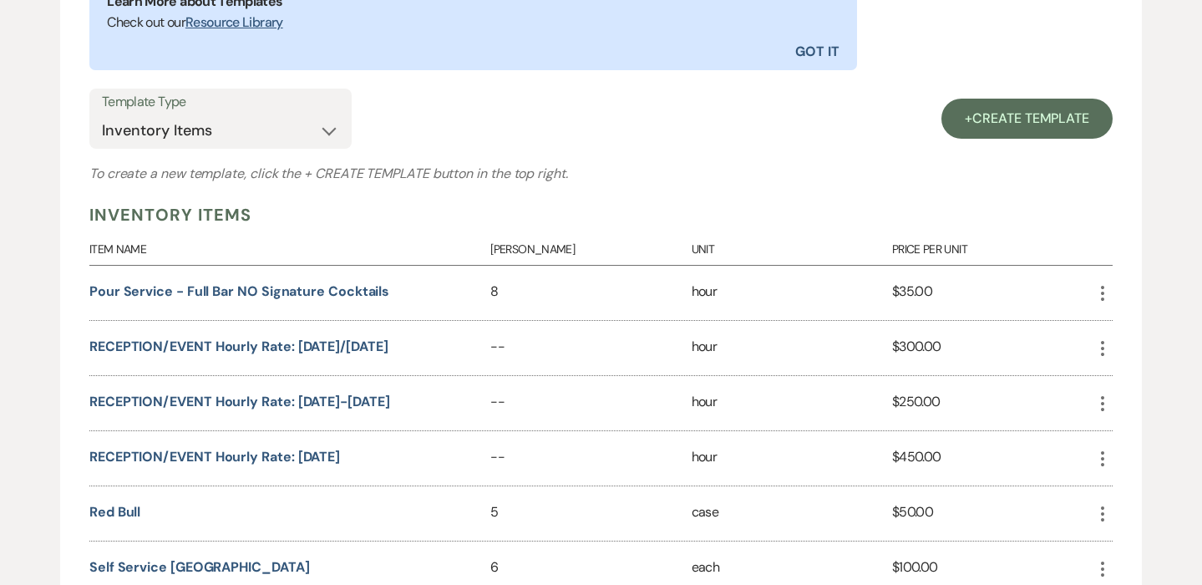
click at [1100, 289] on icon "More" at bounding box center [1103, 293] width 20 height 20
click at [1117, 390] on button "Close Delete X Delete" at bounding box center [1142, 382] width 99 height 28
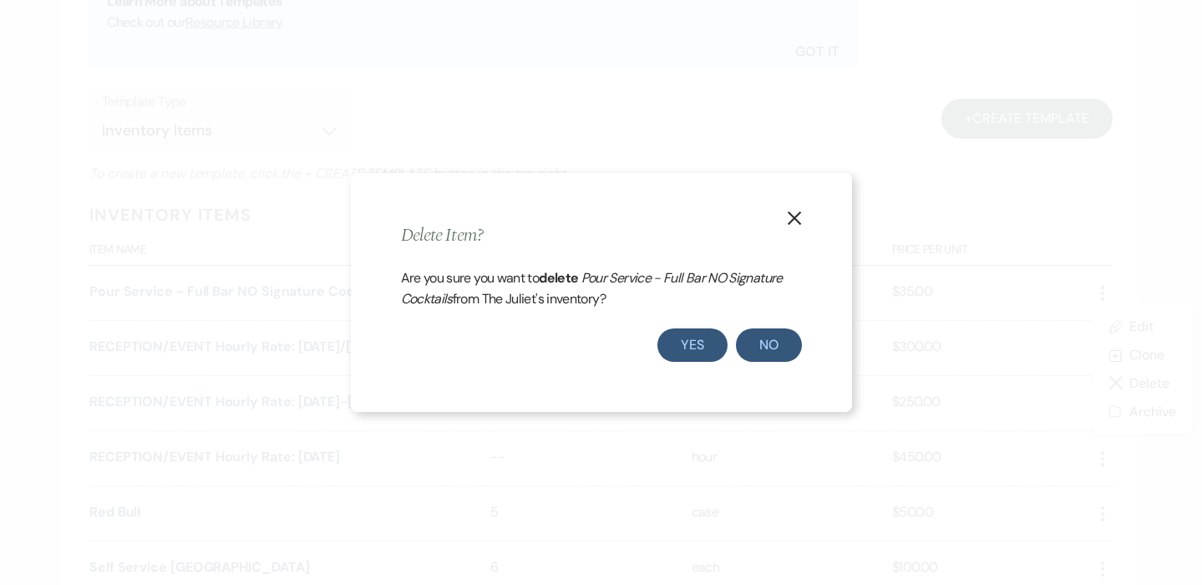
click at [700, 331] on button "Yes" at bounding box center [693, 344] width 70 height 33
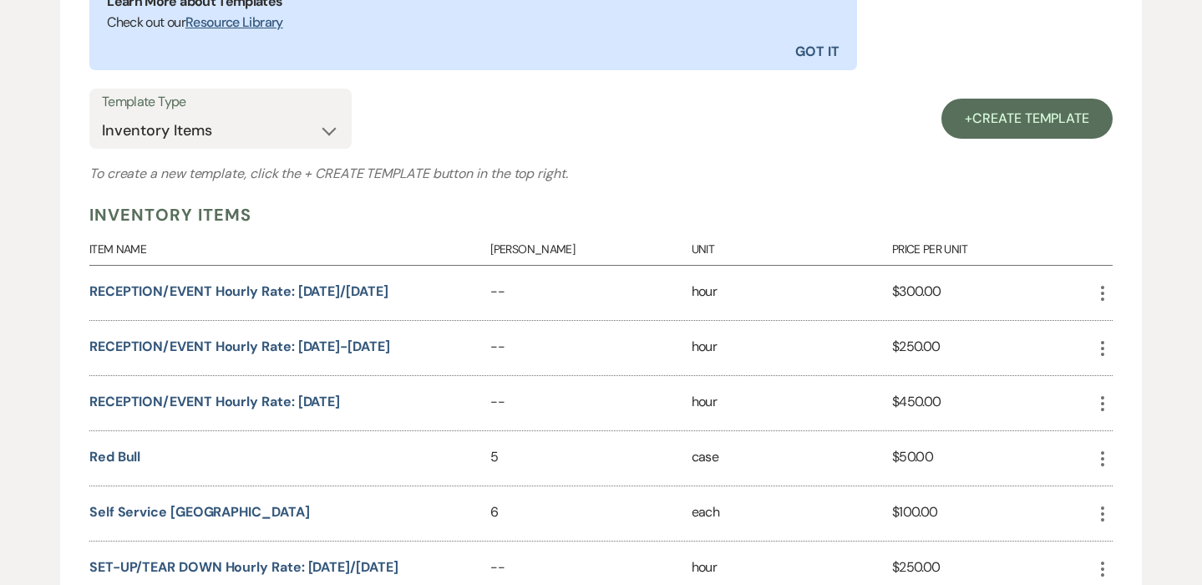
click at [1104, 290] on use "button" at bounding box center [1102, 293] width 3 height 15
click at [1124, 376] on icon "Close Delete X" at bounding box center [1119, 382] width 13 height 13
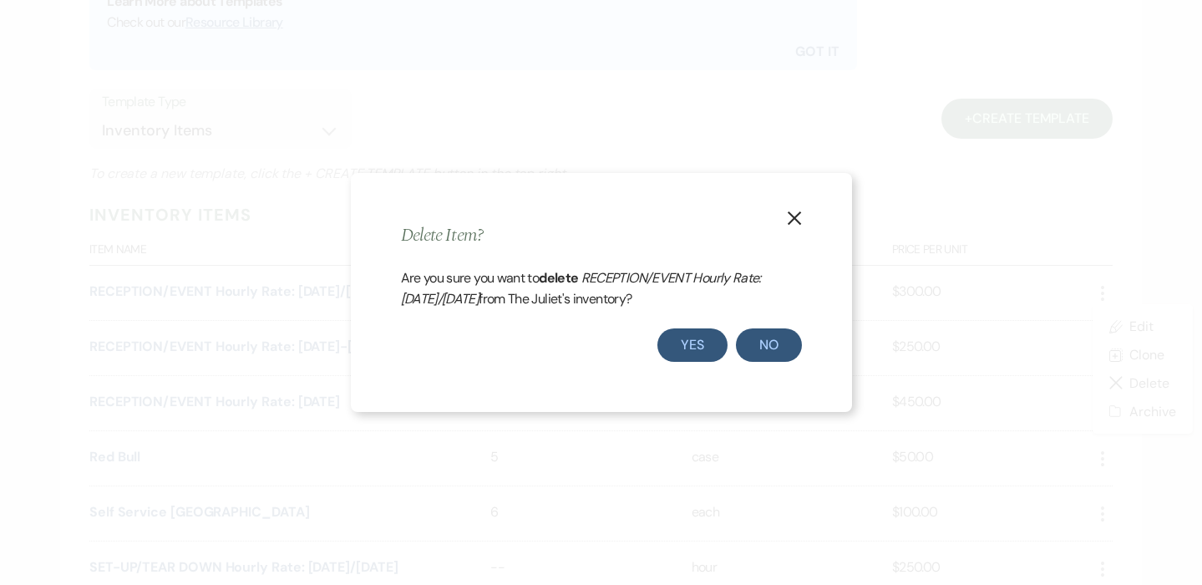
click at [679, 336] on button "Yes" at bounding box center [693, 344] width 70 height 33
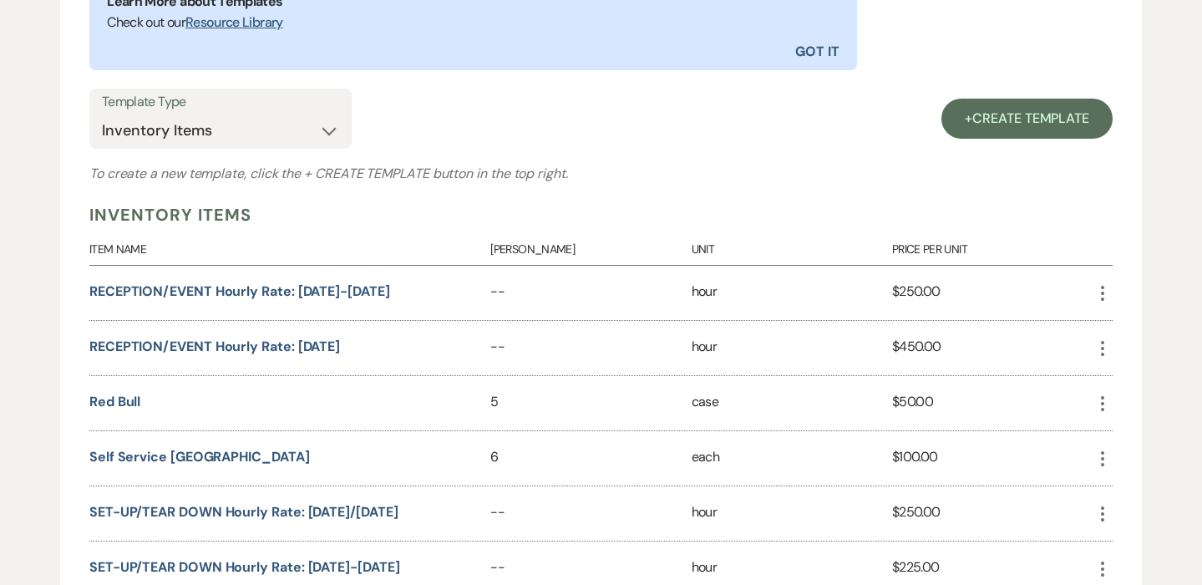
click at [1105, 290] on icon "More" at bounding box center [1103, 293] width 20 height 20
click at [1104, 385] on button "Close Delete X Delete" at bounding box center [1142, 382] width 99 height 28
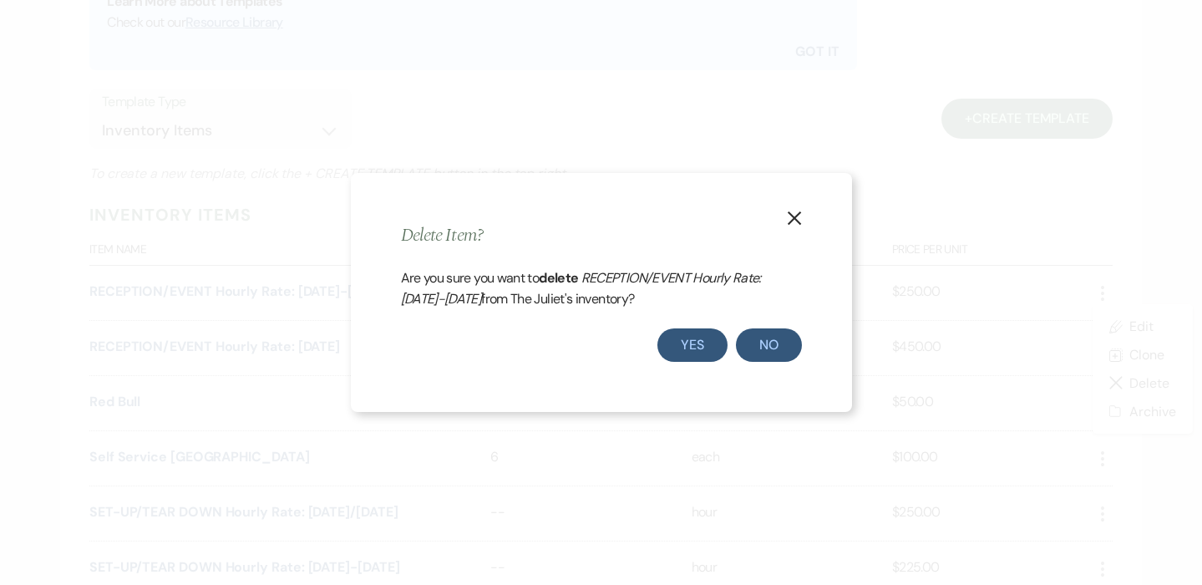
click at [678, 338] on button "Yes" at bounding box center [693, 344] width 70 height 33
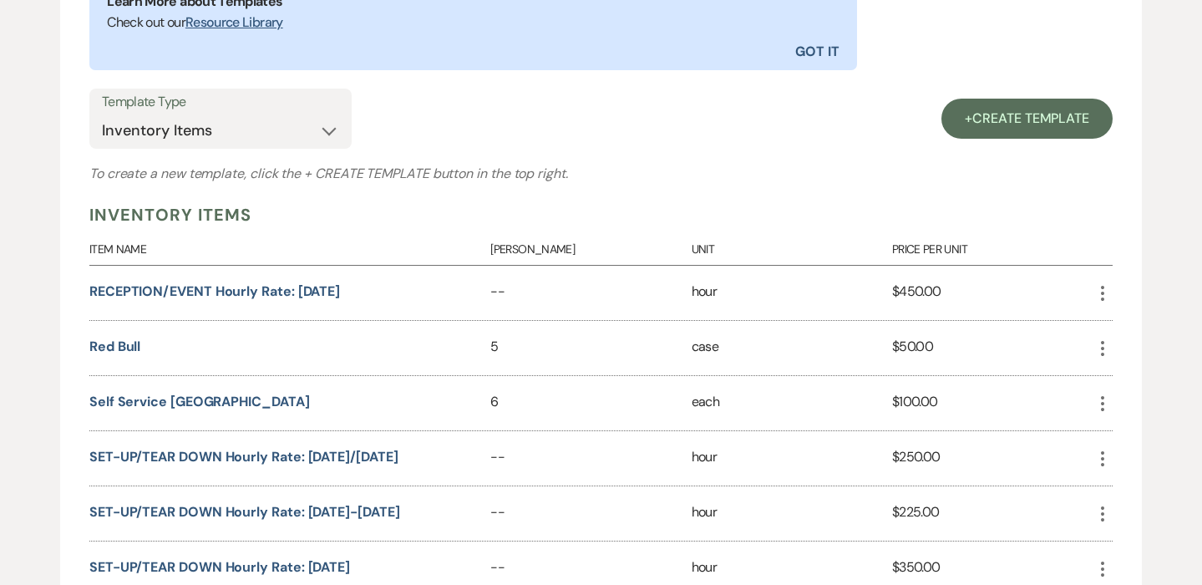
click at [1109, 293] on icon "More" at bounding box center [1103, 293] width 20 height 20
click at [1143, 392] on button "Close Delete X Delete" at bounding box center [1142, 382] width 99 height 28
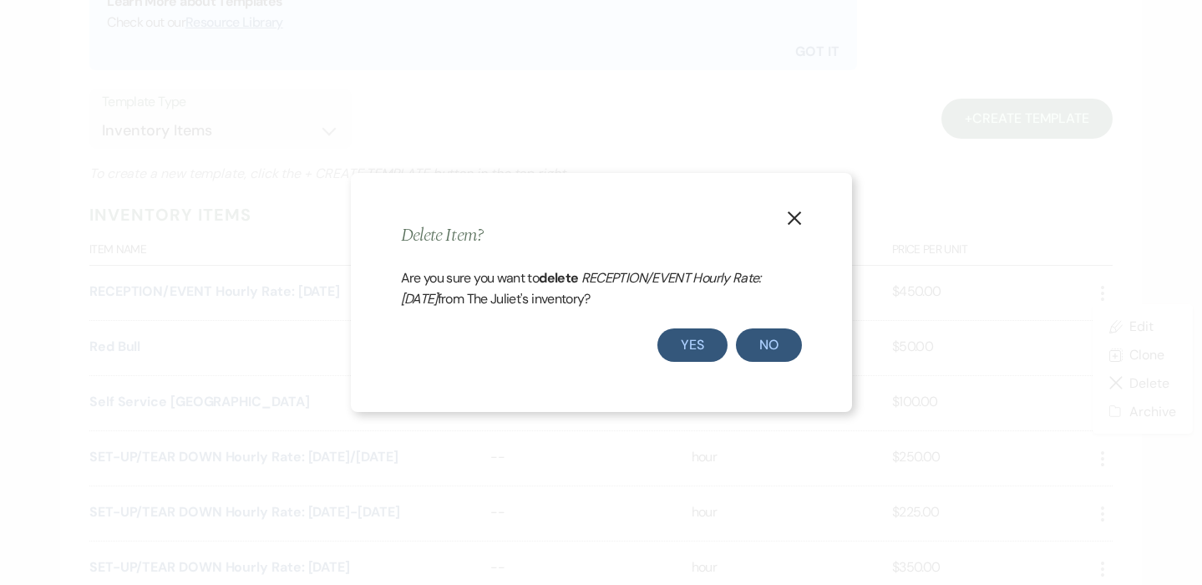
click at [696, 355] on button "Yes" at bounding box center [693, 344] width 70 height 33
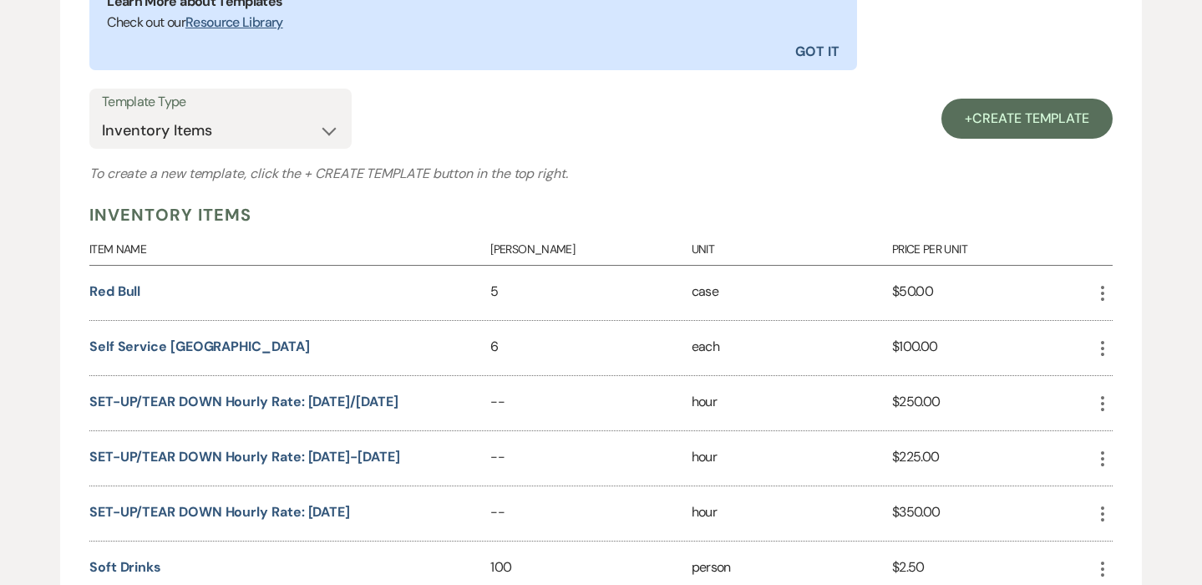
click at [1108, 288] on icon "More" at bounding box center [1103, 293] width 20 height 20
click at [1127, 384] on button "Close Delete X Delete" at bounding box center [1142, 382] width 99 height 28
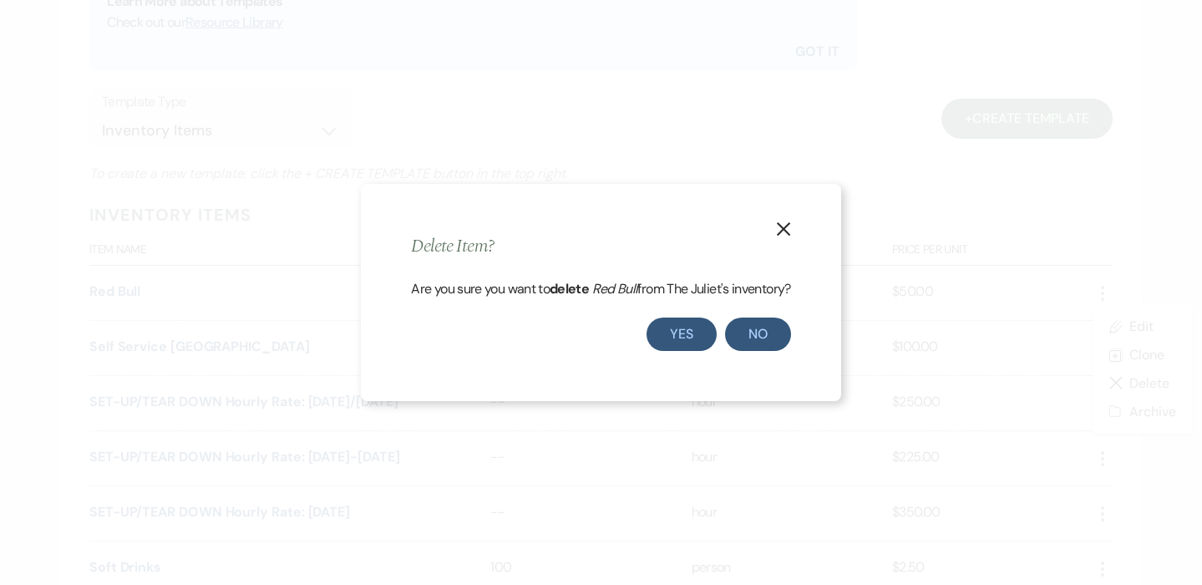
click at [690, 332] on button "Yes" at bounding box center [682, 334] width 70 height 33
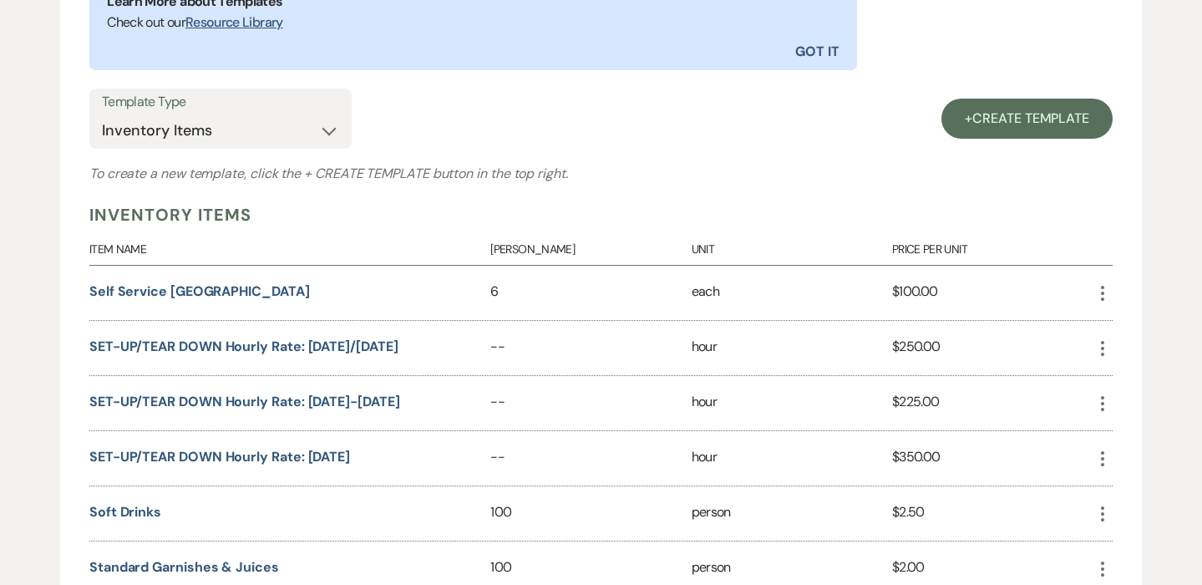
click at [1105, 291] on use "button" at bounding box center [1102, 293] width 3 height 15
click at [1124, 385] on use "button" at bounding box center [1120, 383] width 12 height 12
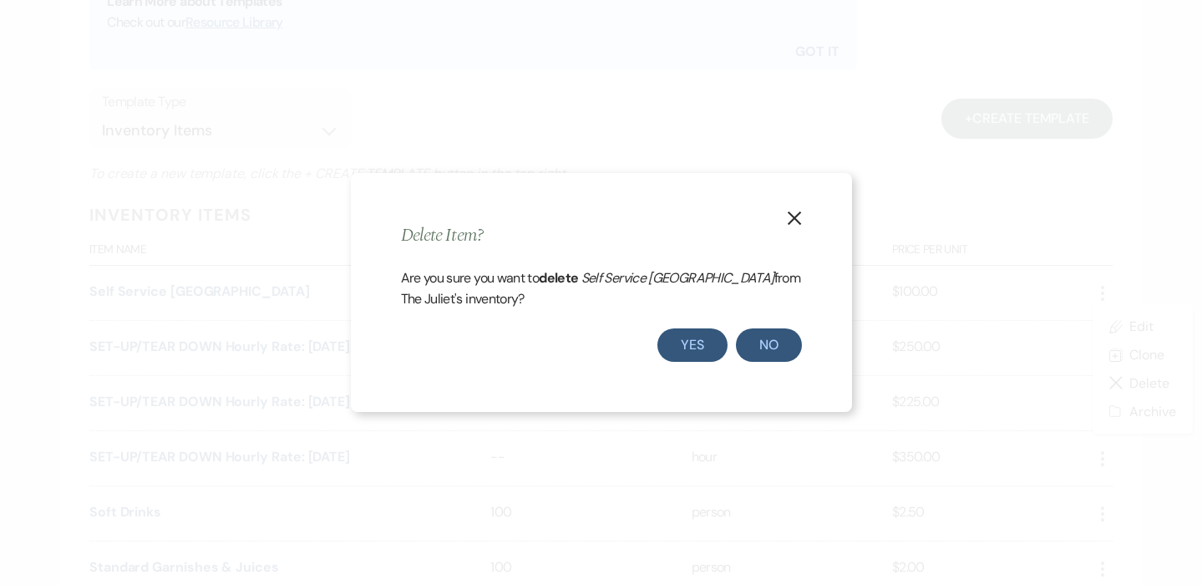
click at [661, 347] on button "Yes" at bounding box center [693, 344] width 70 height 33
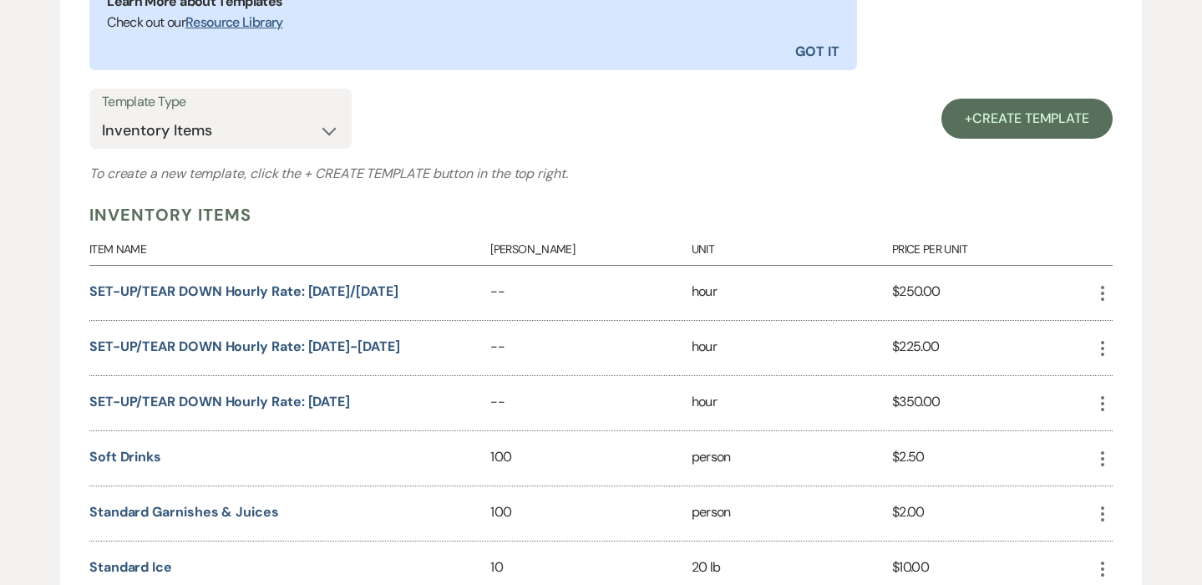
click at [1095, 285] on icon "More" at bounding box center [1103, 293] width 20 height 20
click at [1137, 381] on button "Close Delete X Delete" at bounding box center [1142, 382] width 99 height 28
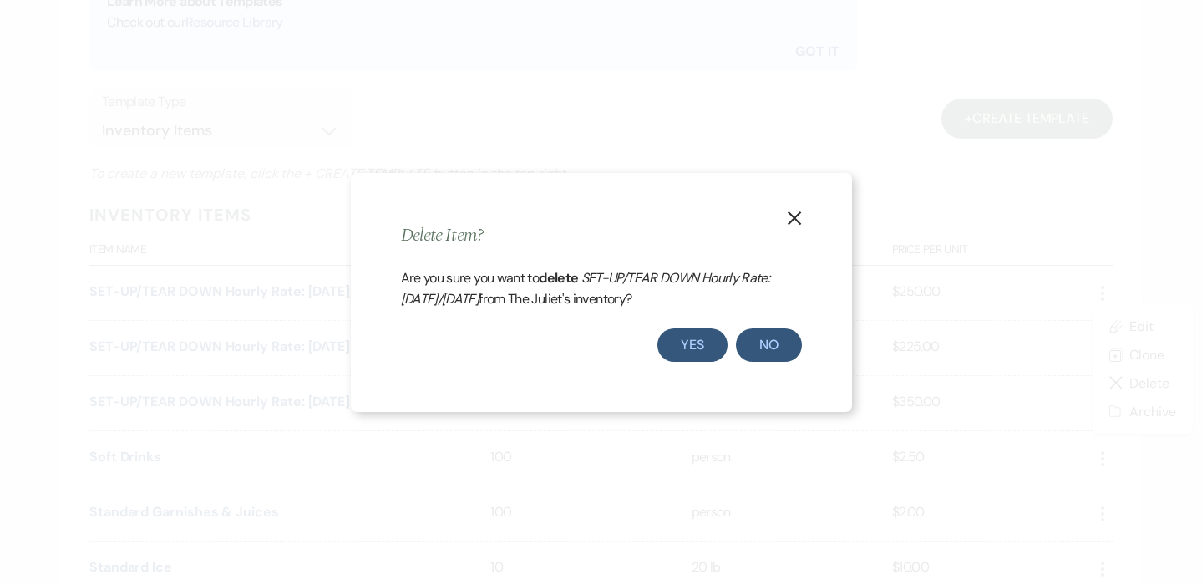
click at [709, 332] on button "Yes" at bounding box center [693, 344] width 70 height 33
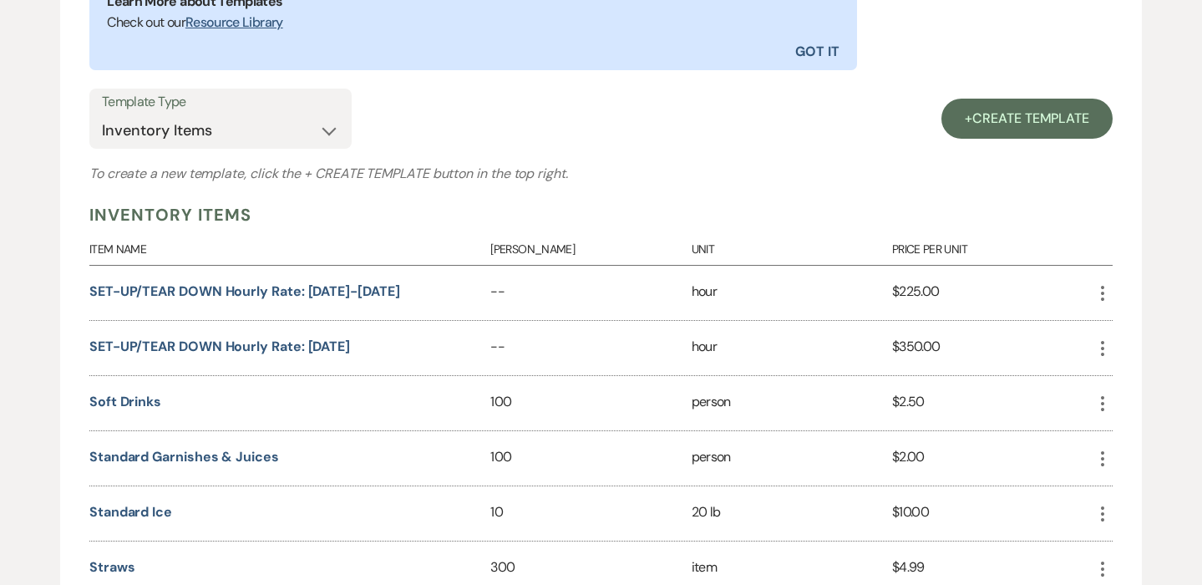
click at [1106, 291] on icon "More" at bounding box center [1103, 293] width 20 height 20
click at [1130, 387] on button "Close Delete X Delete" at bounding box center [1142, 382] width 99 height 28
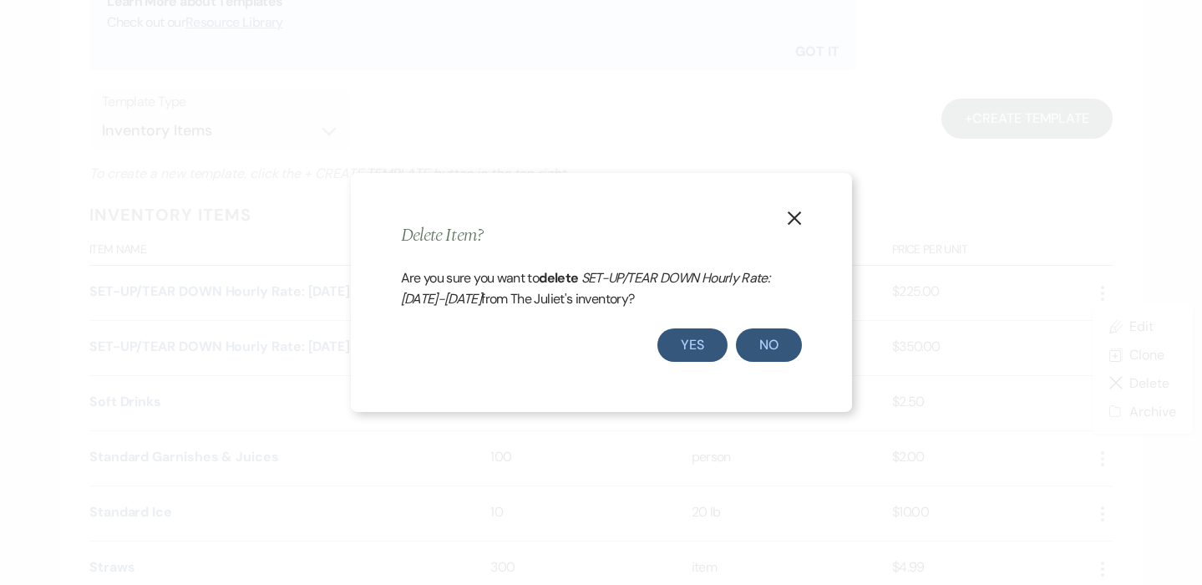
click at [702, 343] on button "Yes" at bounding box center [693, 344] width 70 height 33
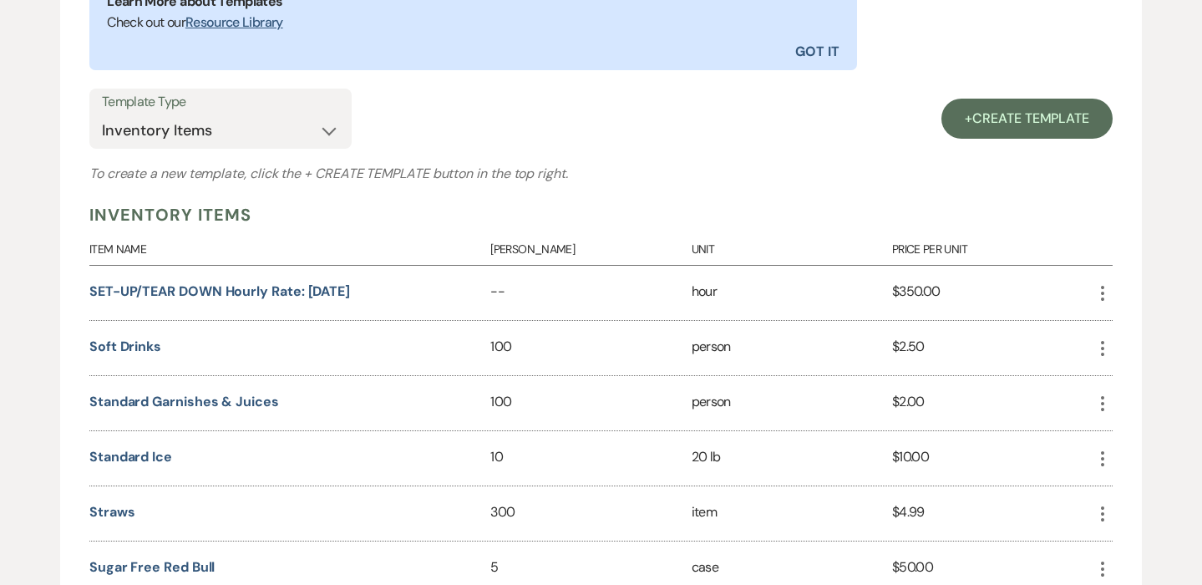
click at [1107, 284] on icon "More" at bounding box center [1103, 293] width 20 height 20
click at [1139, 383] on button "Close Delete X Delete" at bounding box center [1142, 382] width 99 height 28
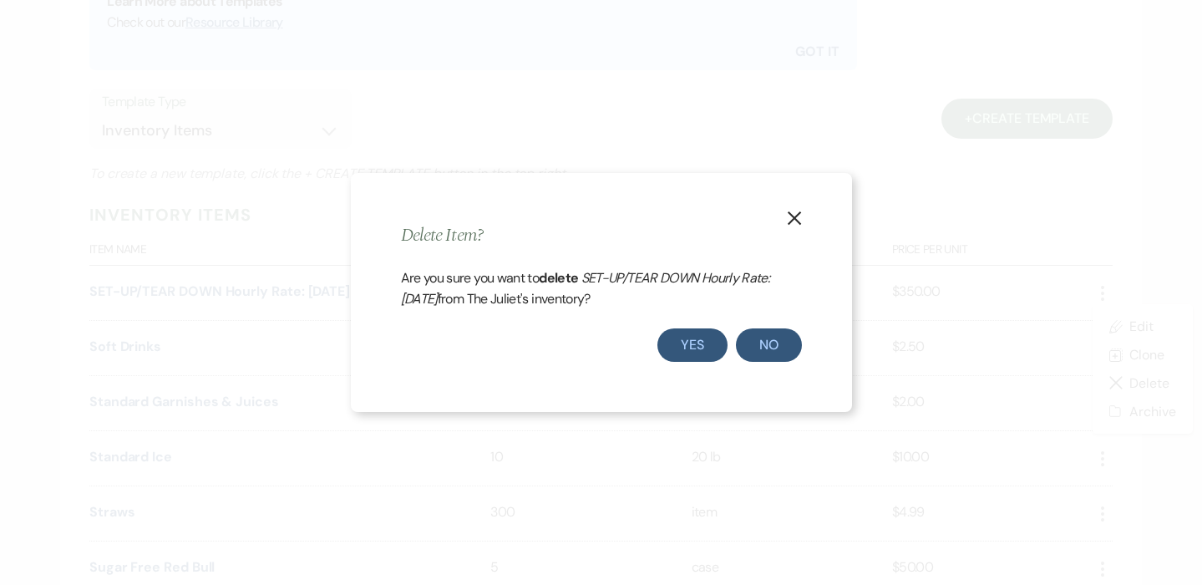
click at [668, 341] on button "Yes" at bounding box center [693, 344] width 70 height 33
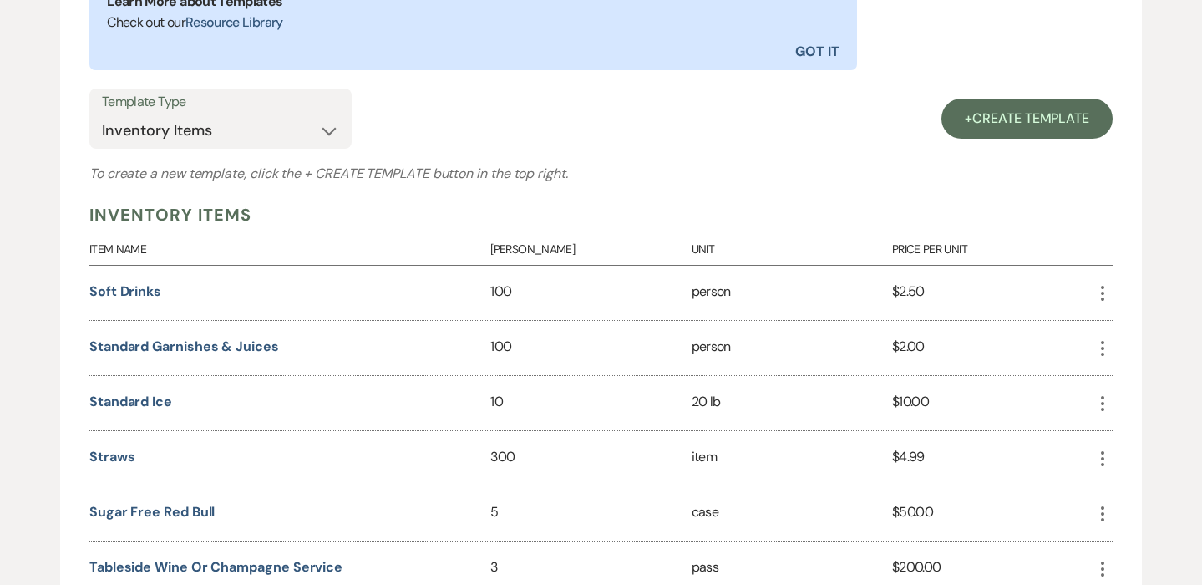
click at [1103, 289] on use "button" at bounding box center [1102, 293] width 3 height 15
click at [1123, 378] on icon "Close Delete X" at bounding box center [1119, 382] width 13 height 13
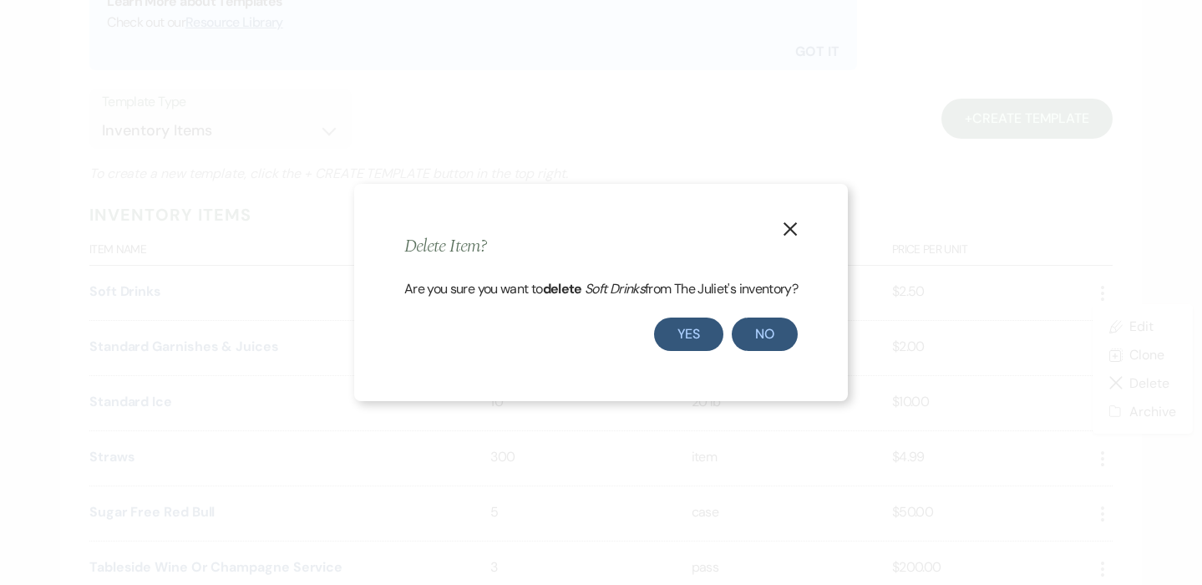
click at [688, 342] on button "Yes" at bounding box center [689, 334] width 70 height 33
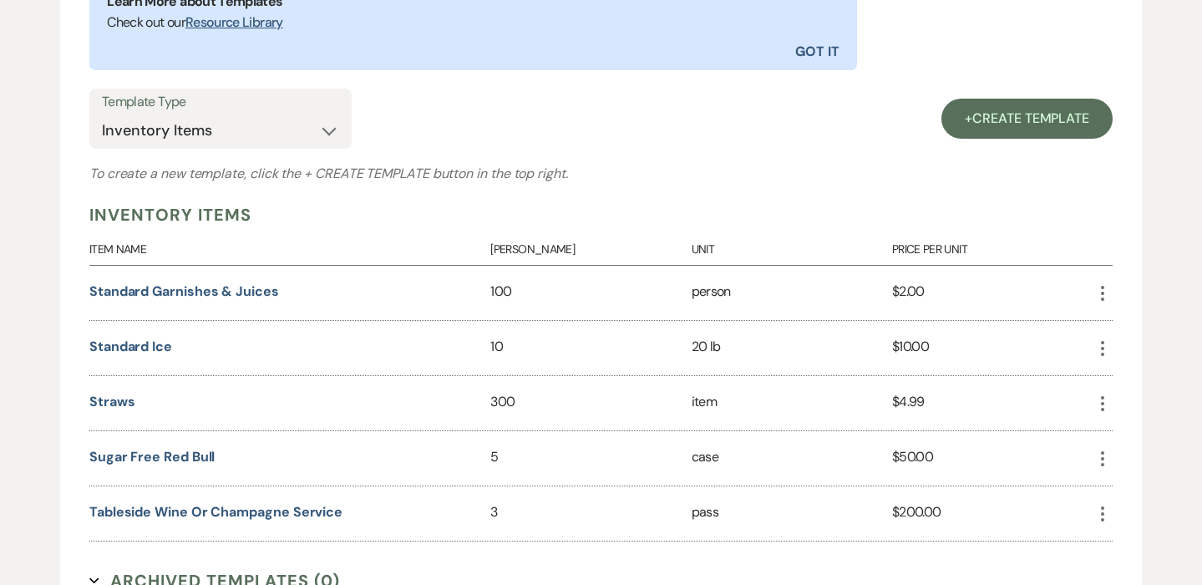
click at [1102, 290] on use "button" at bounding box center [1102, 293] width 3 height 15
click at [1131, 384] on button "Close Delete X Delete" at bounding box center [1142, 382] width 99 height 28
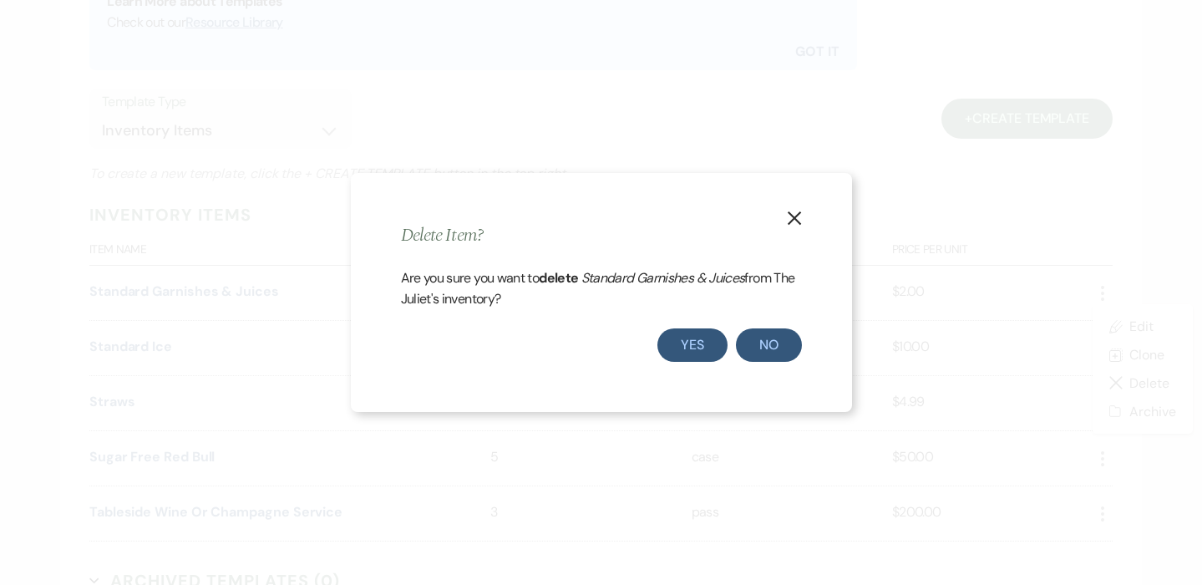
click at [695, 338] on button "Yes" at bounding box center [693, 344] width 70 height 33
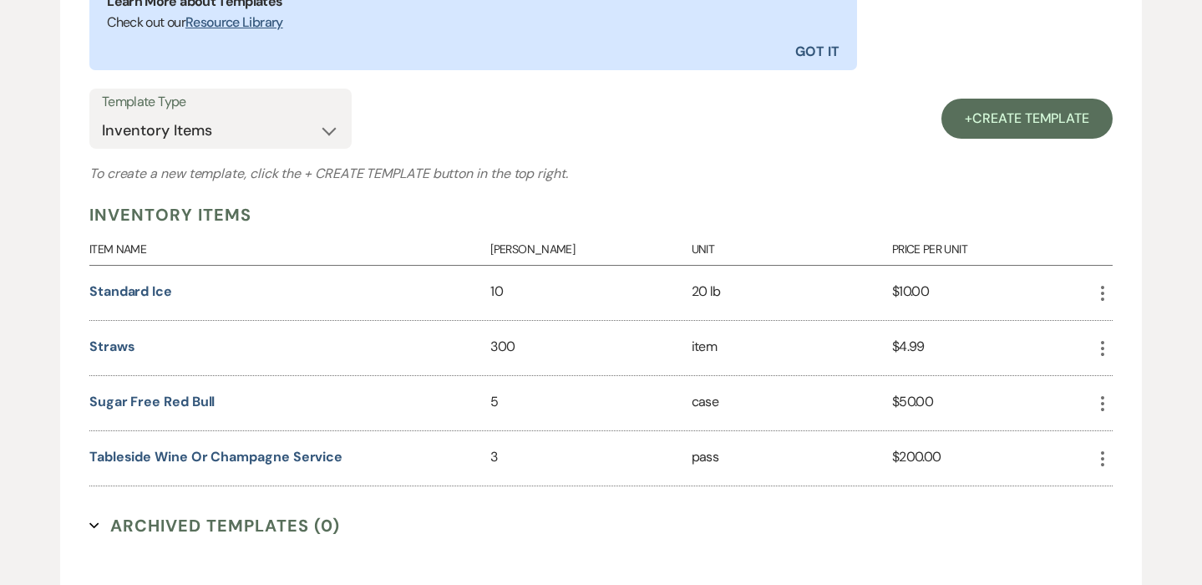
click at [1102, 286] on use "button" at bounding box center [1102, 293] width 3 height 15
click at [1143, 390] on button "Close Delete X Delete" at bounding box center [1142, 382] width 99 height 28
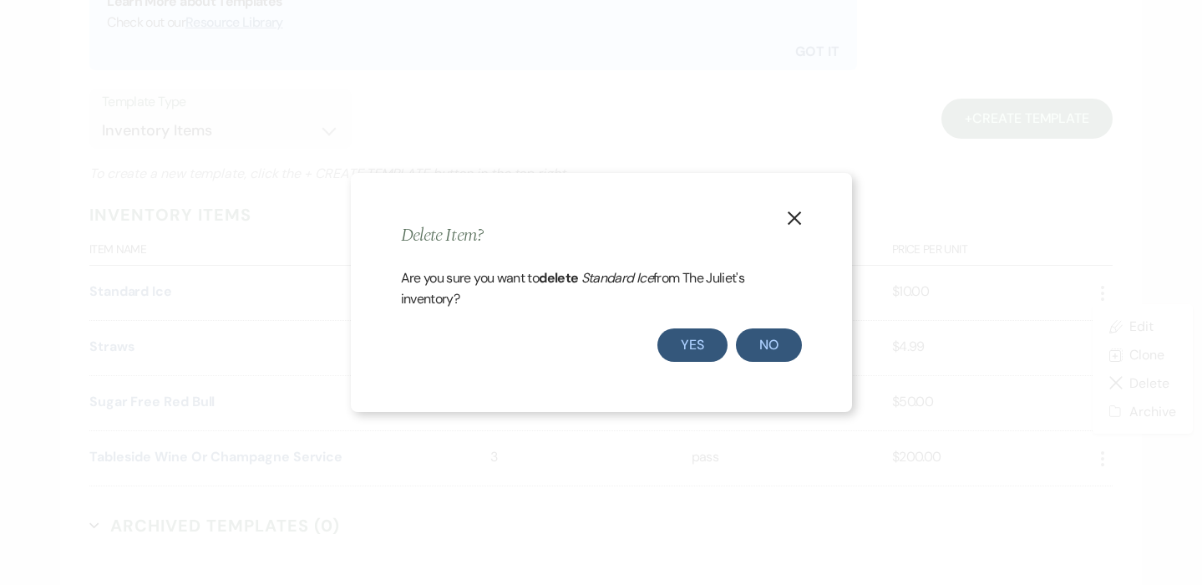
click at [680, 335] on button "Yes" at bounding box center [693, 344] width 70 height 33
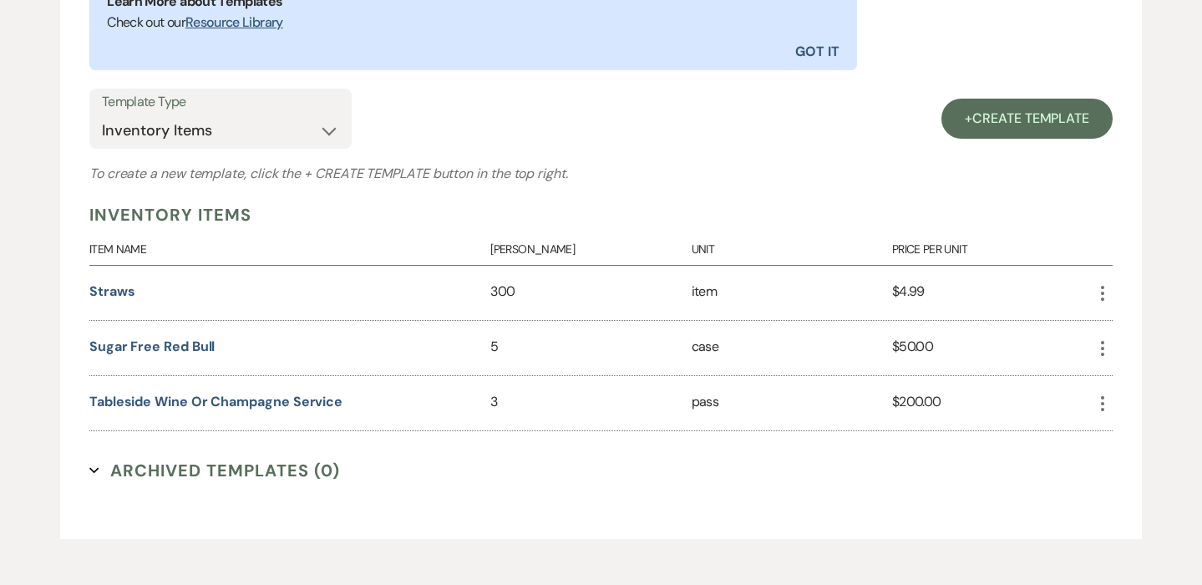
click at [1101, 288] on icon "More" at bounding box center [1103, 293] width 20 height 20
click at [1150, 388] on button "Close Delete X Delete" at bounding box center [1142, 382] width 99 height 28
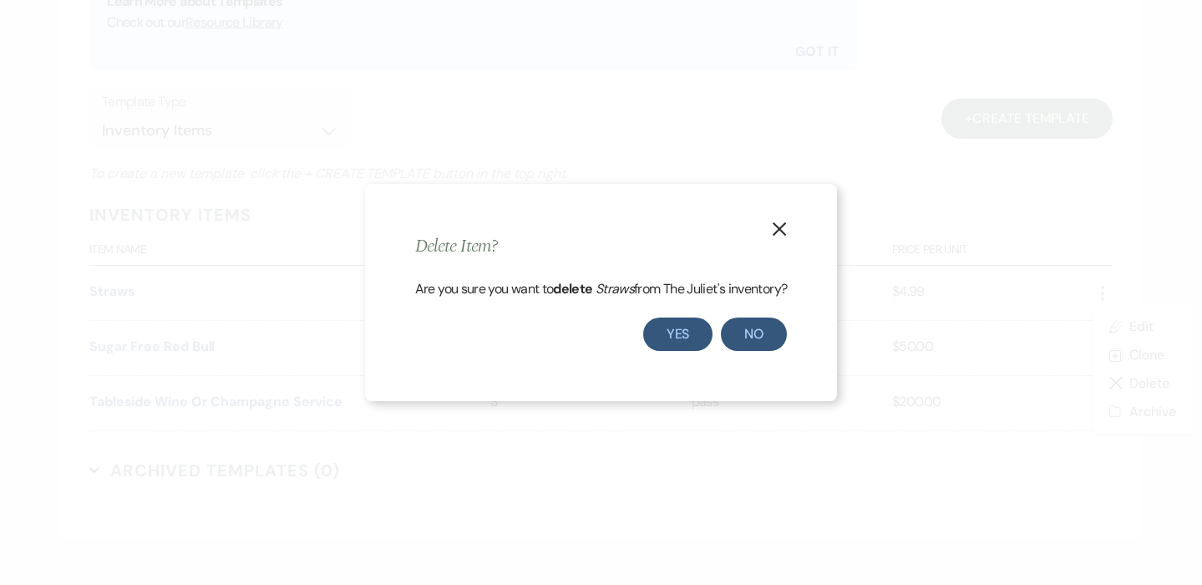
click at [694, 332] on button "Yes" at bounding box center [678, 334] width 70 height 33
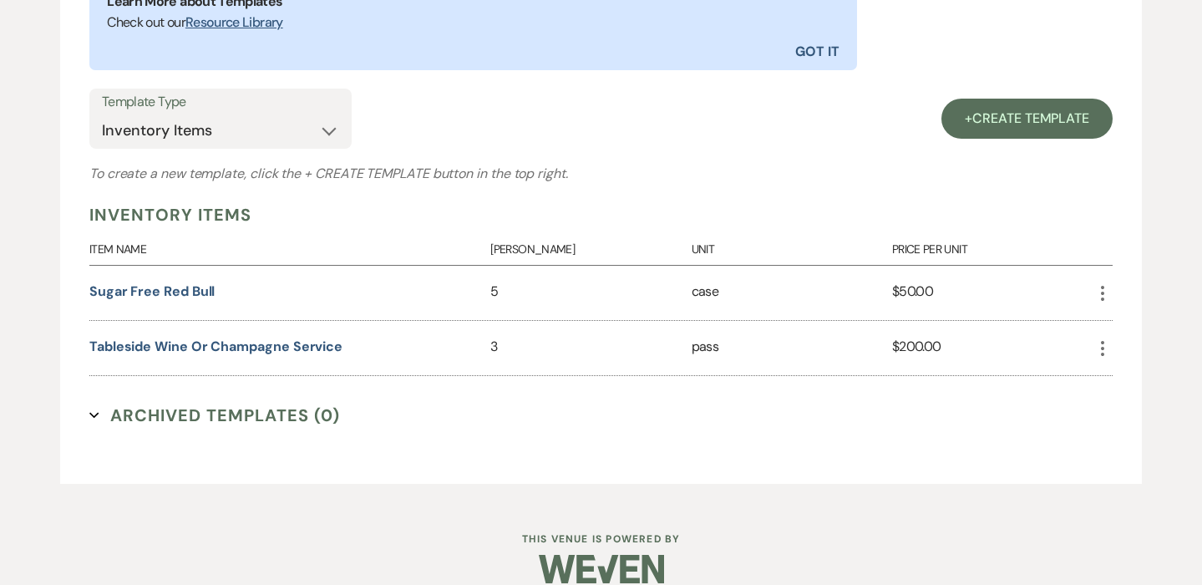
click at [1104, 287] on icon "More" at bounding box center [1103, 293] width 20 height 20
click at [1121, 379] on use "button" at bounding box center [1120, 383] width 12 height 12
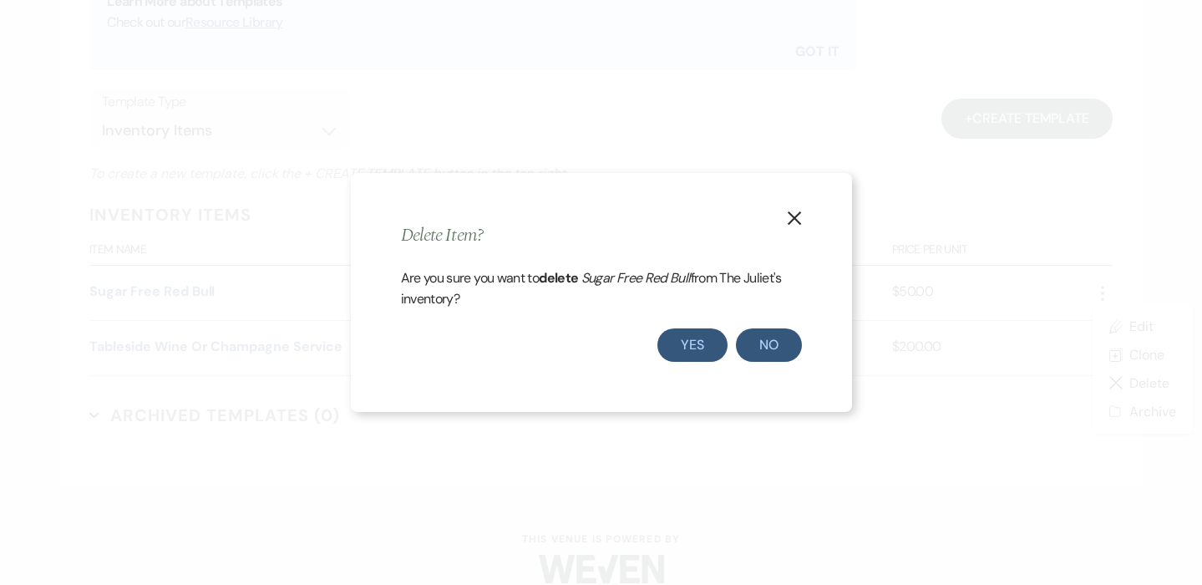
click at [667, 339] on button "Yes" at bounding box center [693, 344] width 70 height 33
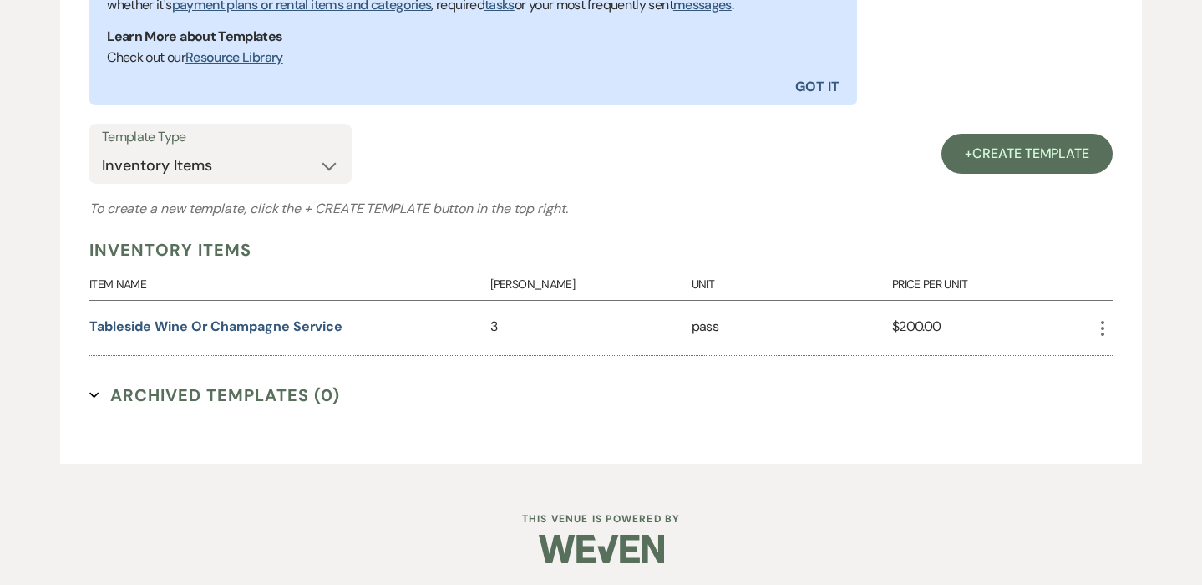
click at [1103, 328] on icon "More" at bounding box center [1103, 328] width 20 height 20
click at [1135, 416] on button "Close Delete X Delete" at bounding box center [1142, 418] width 99 height 28
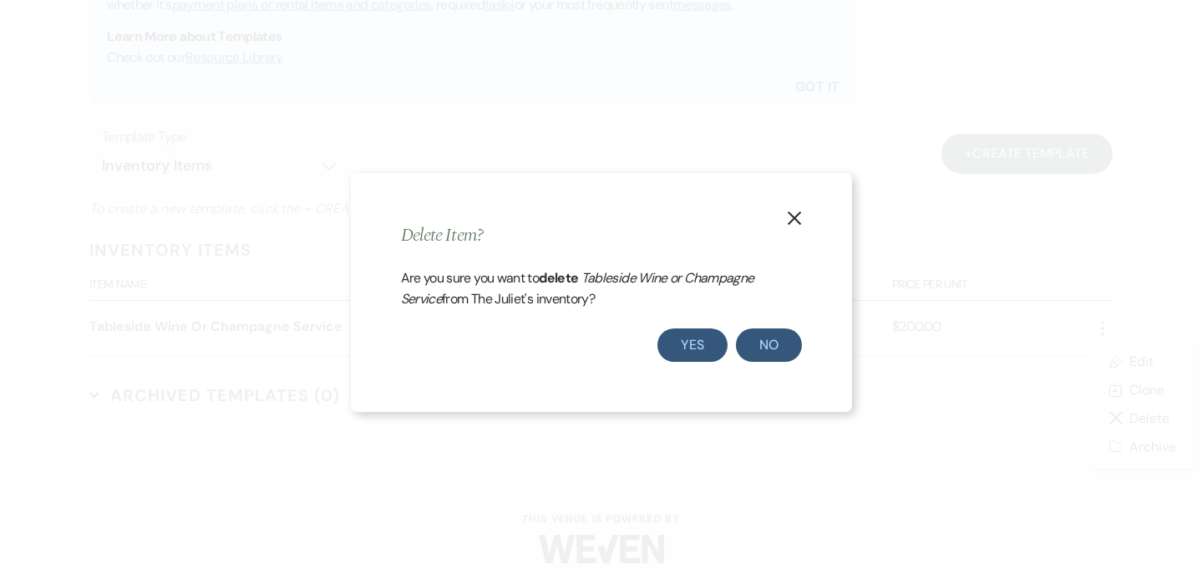
click at [698, 335] on button "Yes" at bounding box center [693, 344] width 70 height 33
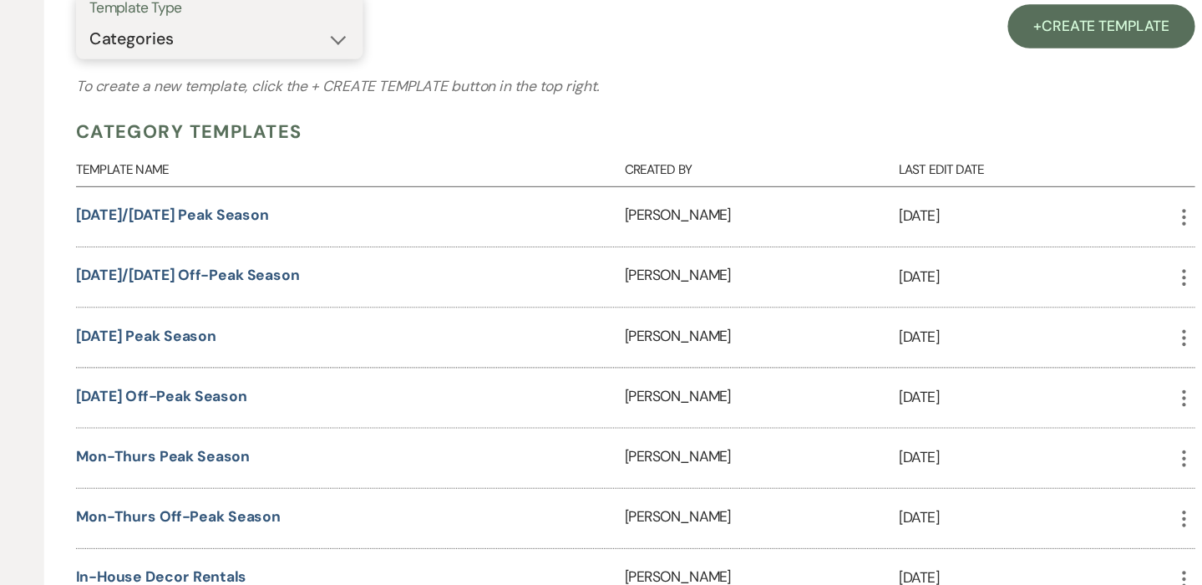
scroll to position [609, 0]
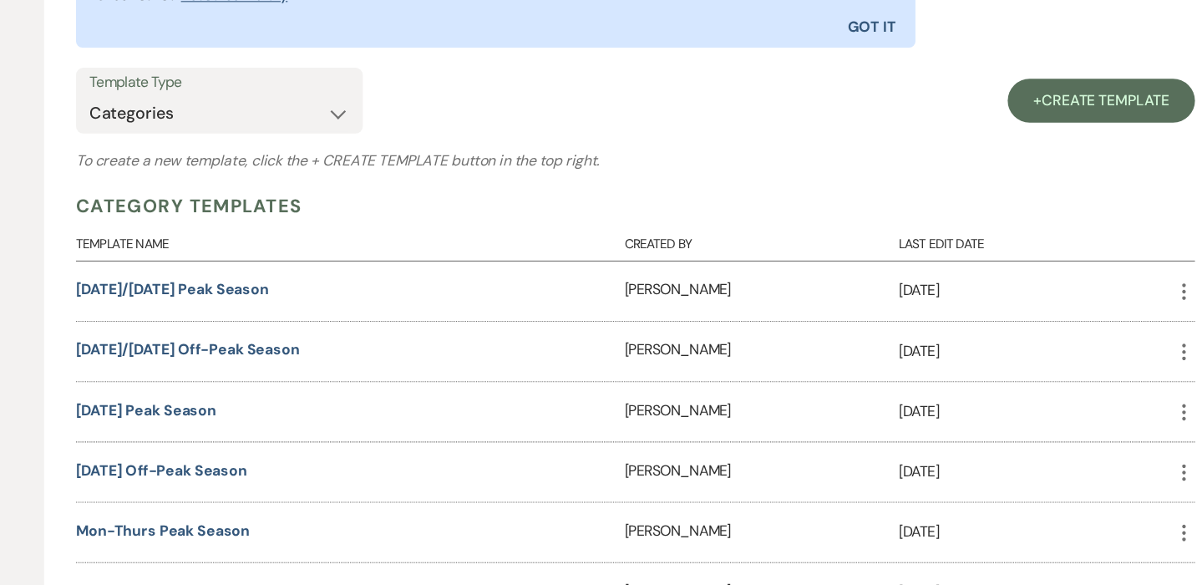
click at [1093, 267] on icon "More" at bounding box center [1103, 267] width 20 height 20
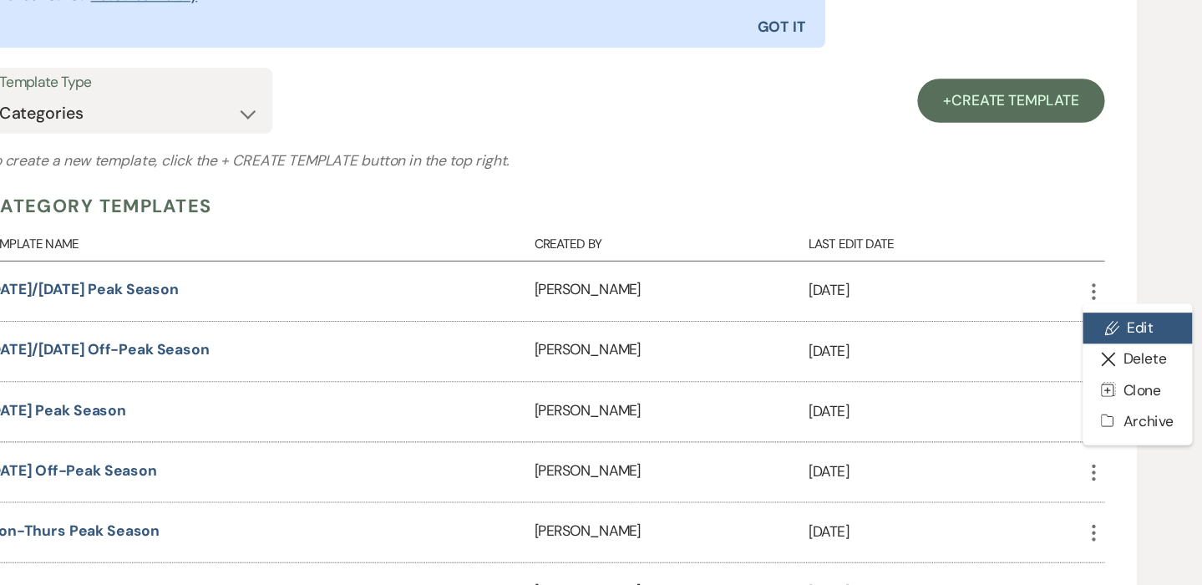
scroll to position [607, 0]
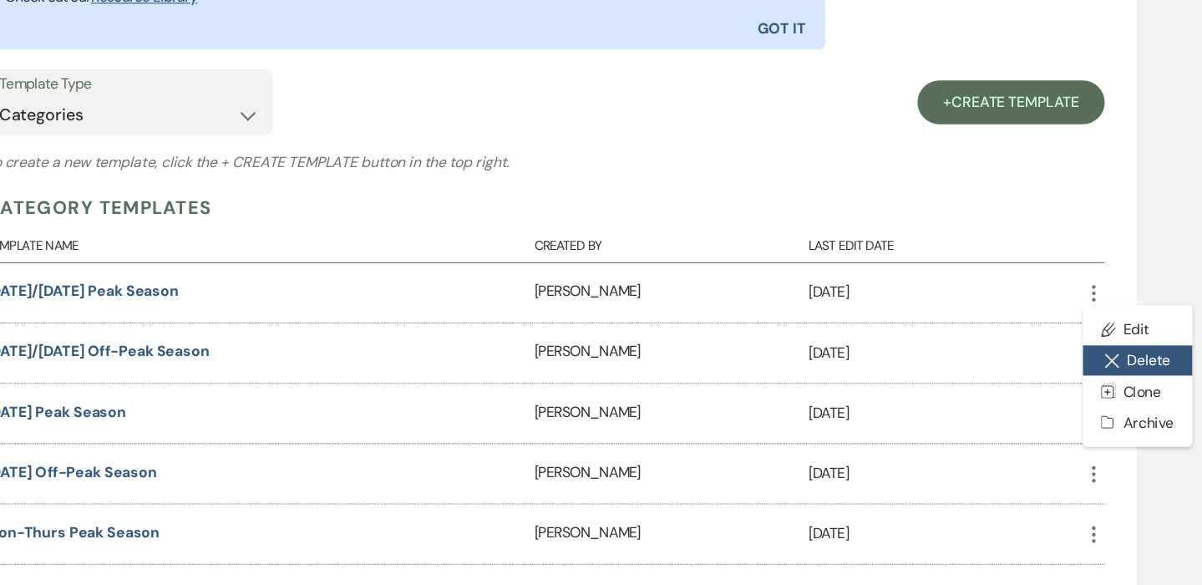
click at [1093, 322] on button "Close Delete X Delete" at bounding box center [1142, 330] width 99 height 28
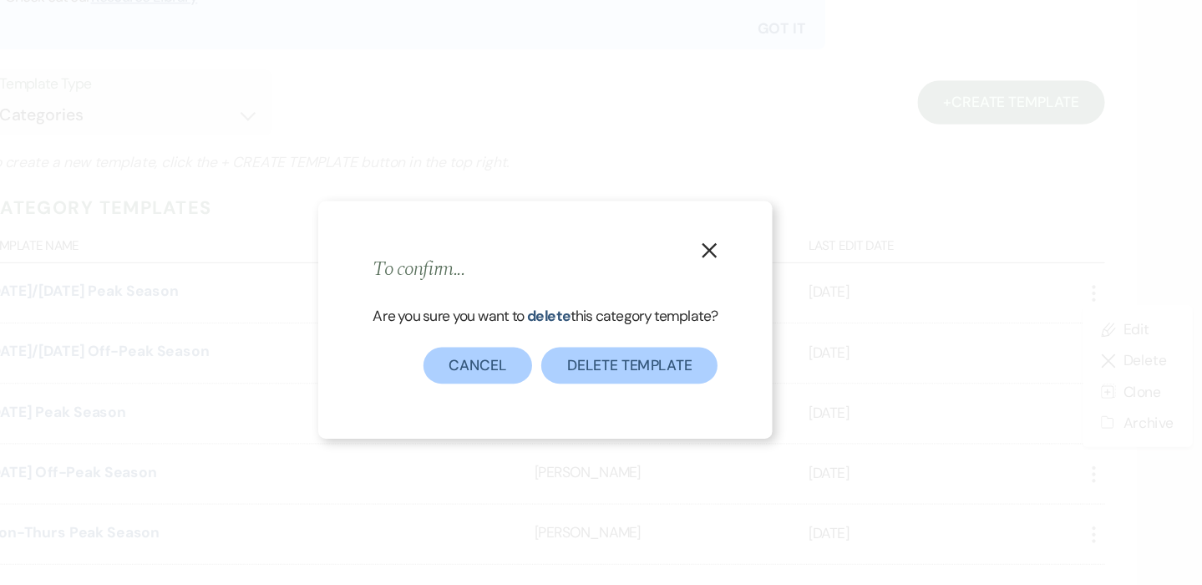
click at [597, 334] on button "Delete template" at bounding box center [677, 334] width 161 height 33
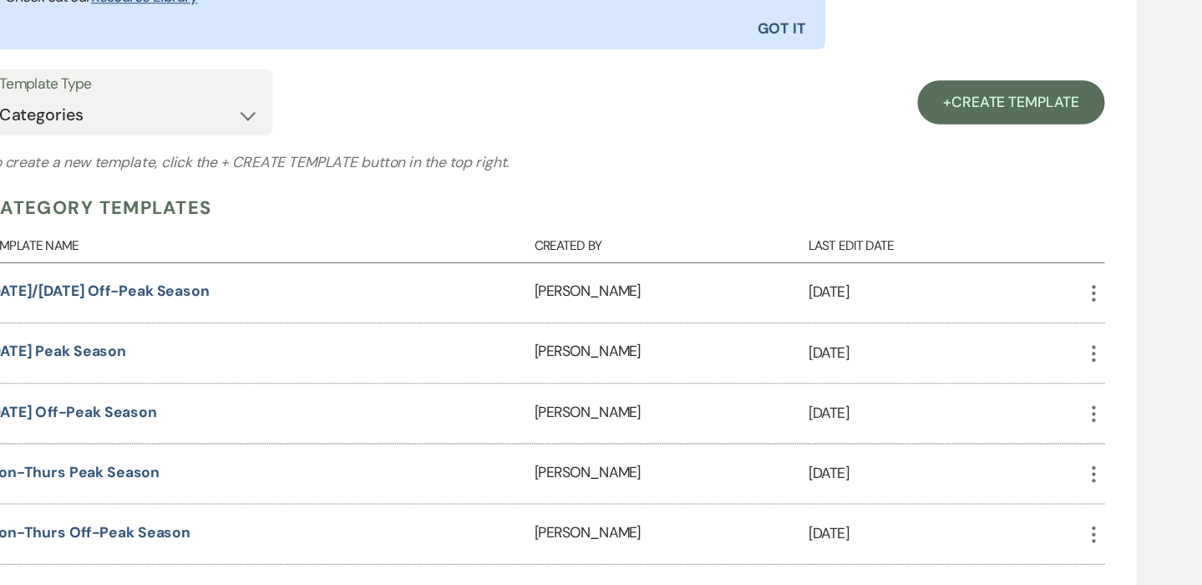
click at [1093, 266] on icon "More" at bounding box center [1103, 268] width 20 height 20
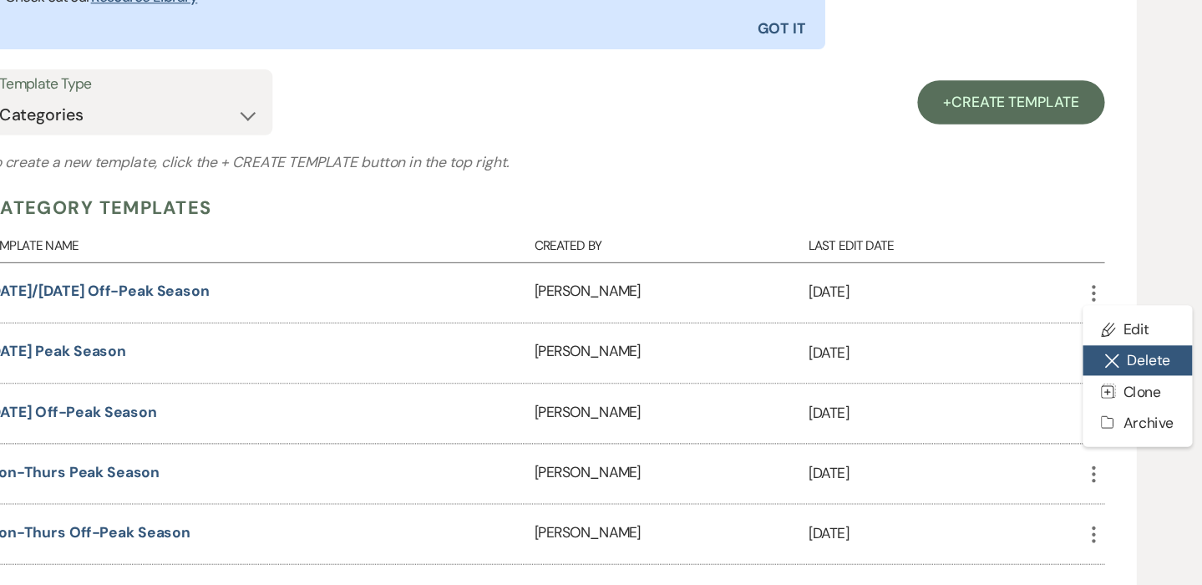
click at [1093, 333] on button "Close Delete X Delete" at bounding box center [1142, 330] width 99 height 28
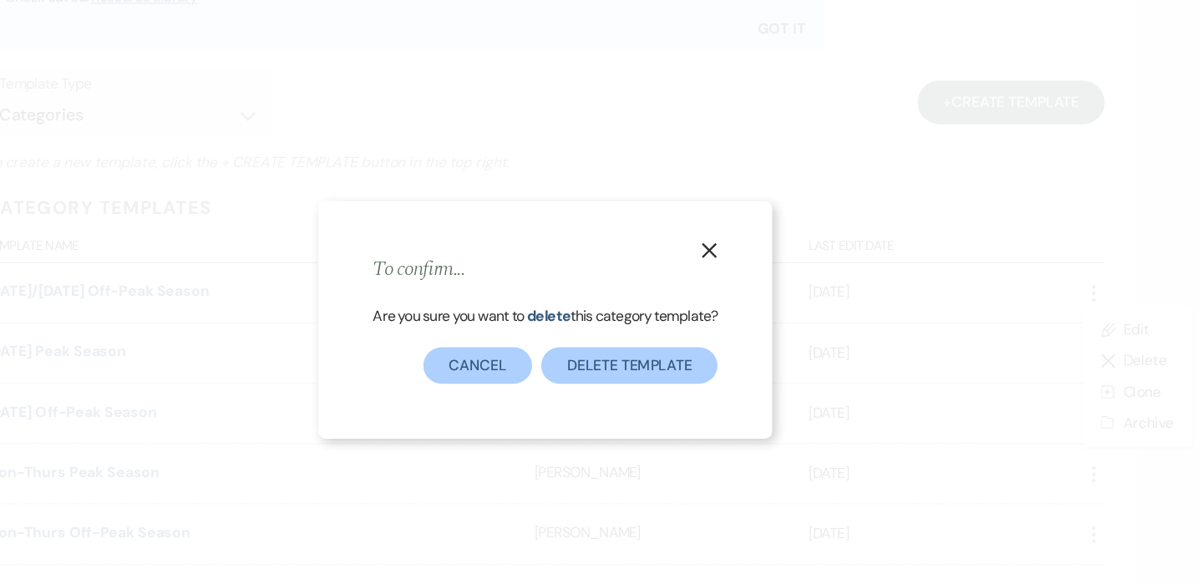
click at [607, 331] on button "Delete template" at bounding box center [677, 334] width 161 height 33
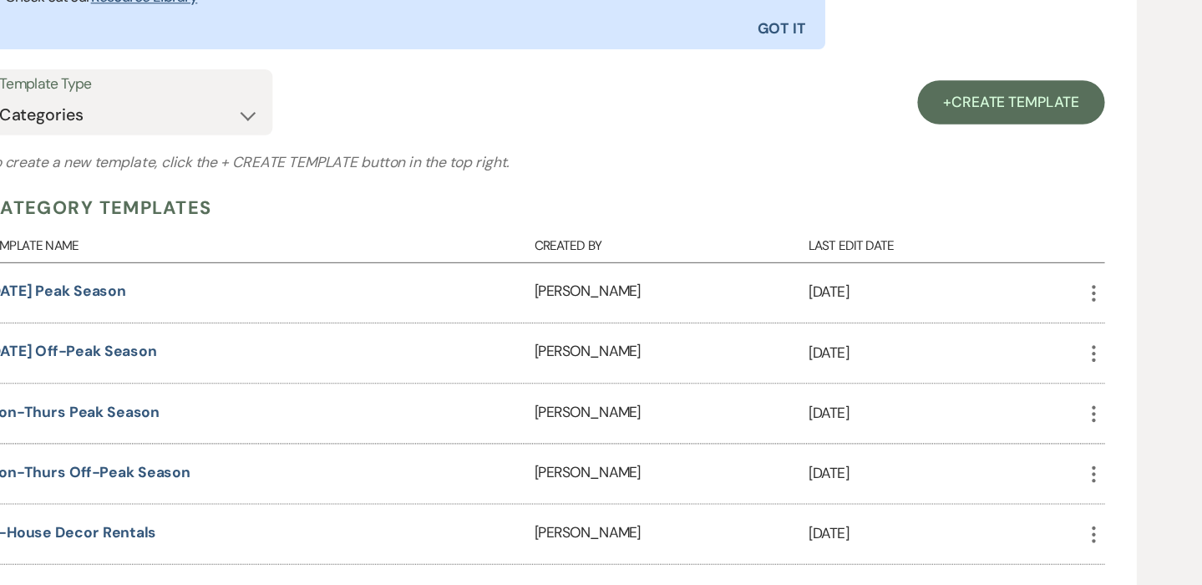
click at [1093, 262] on icon "More" at bounding box center [1103, 268] width 20 height 20
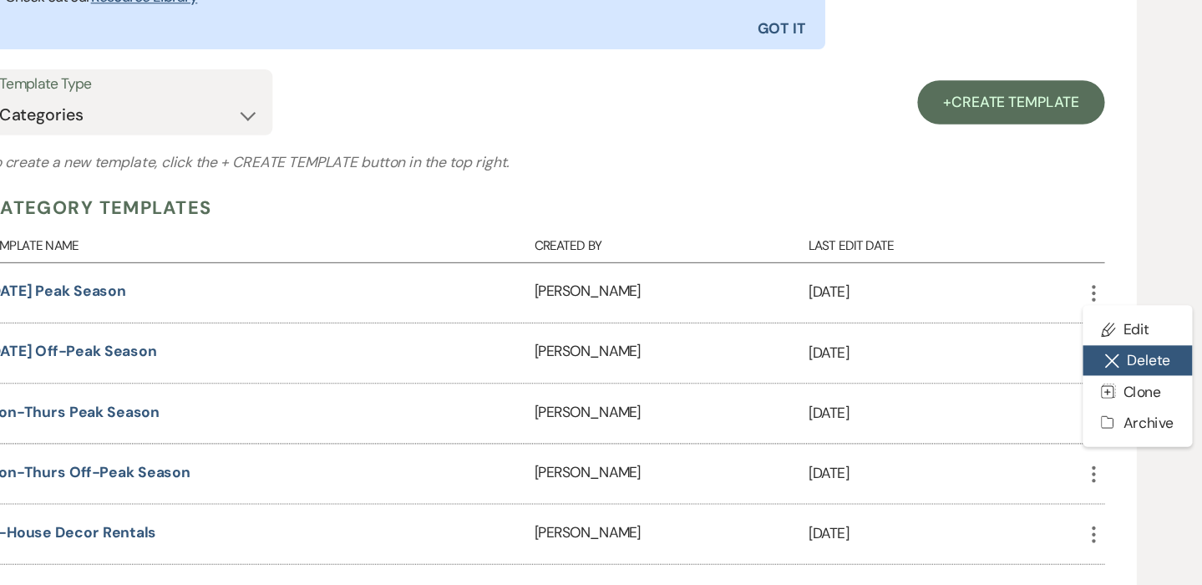
click at [1113, 327] on icon "Close Delete X" at bounding box center [1119, 329] width 13 height 13
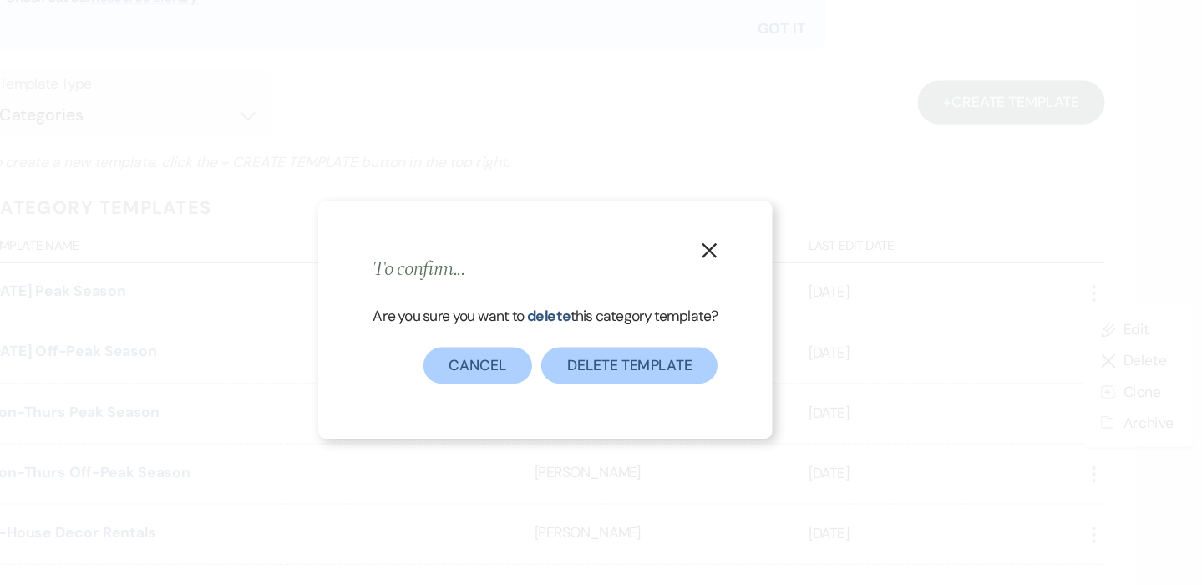
click at [597, 333] on button "Delete template" at bounding box center [677, 334] width 161 height 33
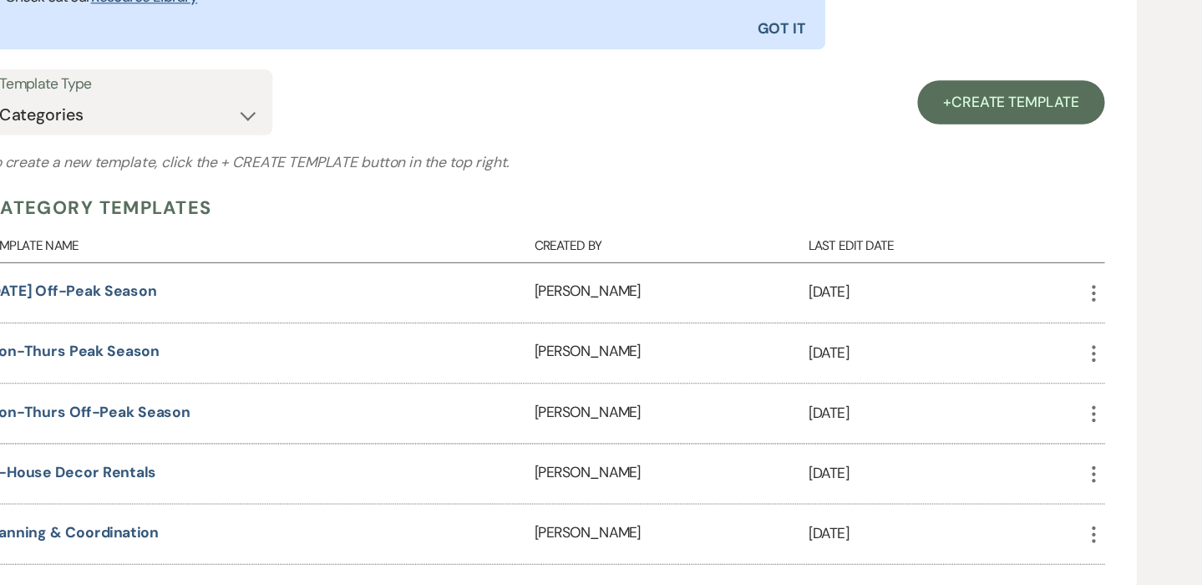
scroll to position [553, 0]
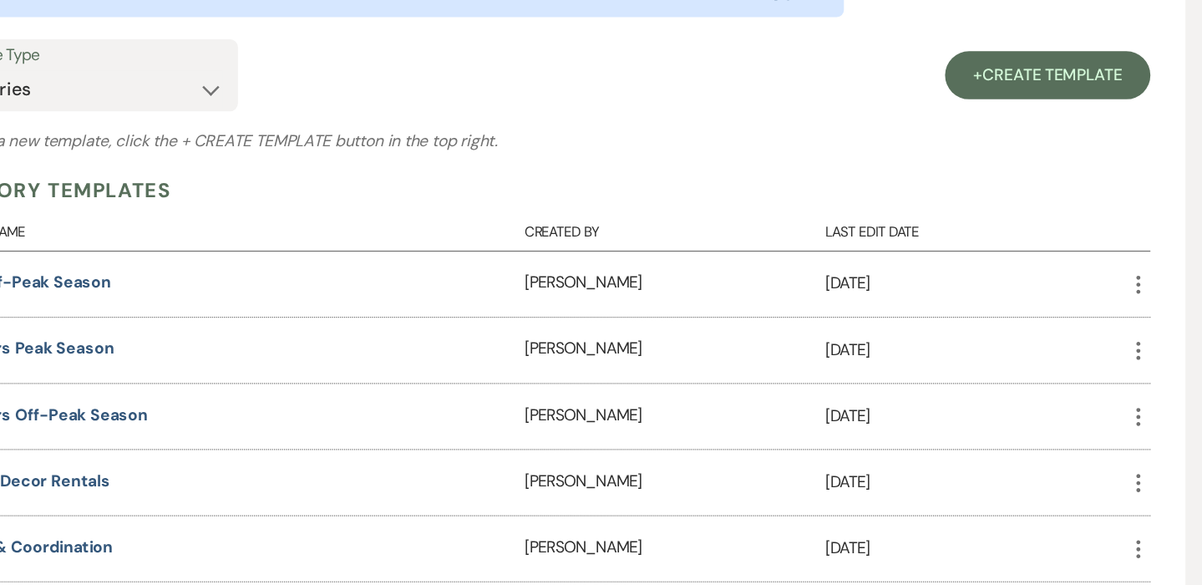
click at [1093, 312] on icon "More" at bounding box center [1103, 322] width 20 height 20
click at [1113, 378] on icon "Close Delete X" at bounding box center [1119, 384] width 13 height 13
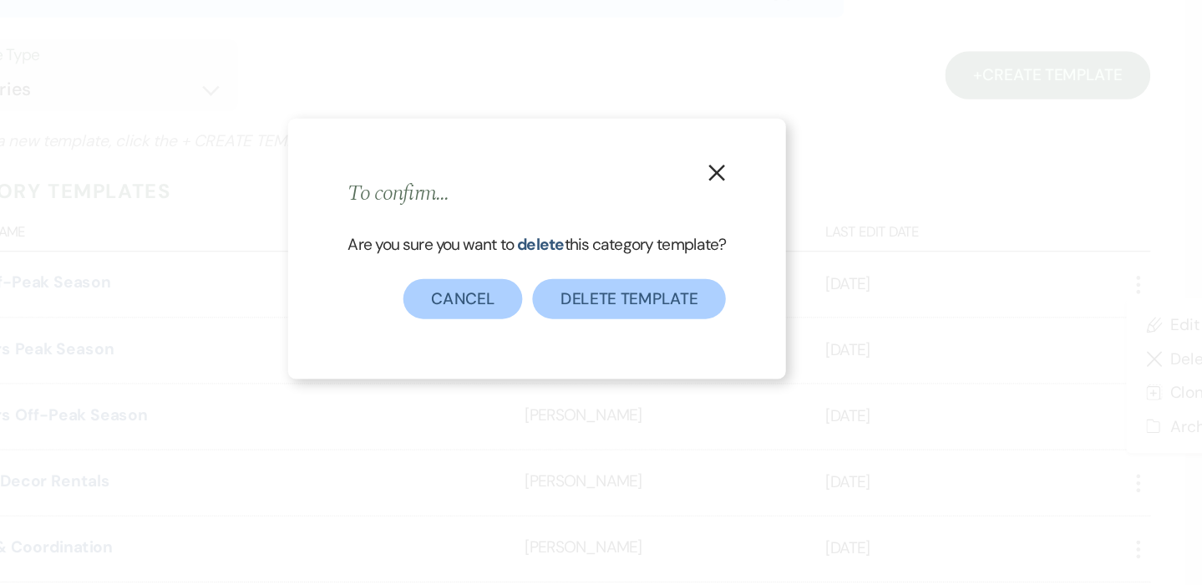
click at [597, 318] on button "Delete template" at bounding box center [677, 334] width 161 height 33
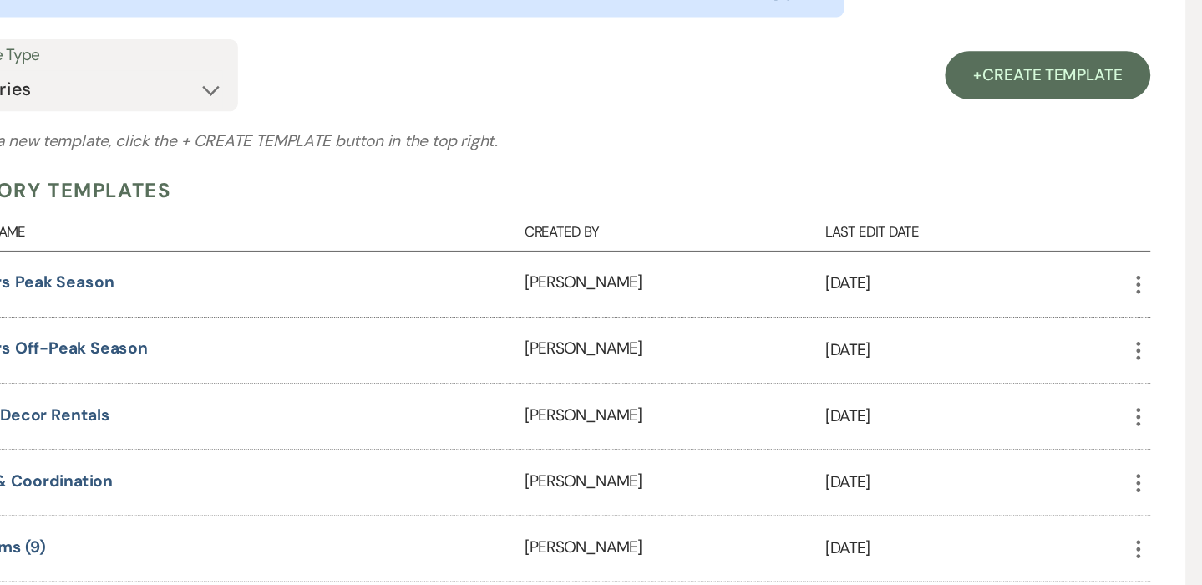
scroll to position [592, 0]
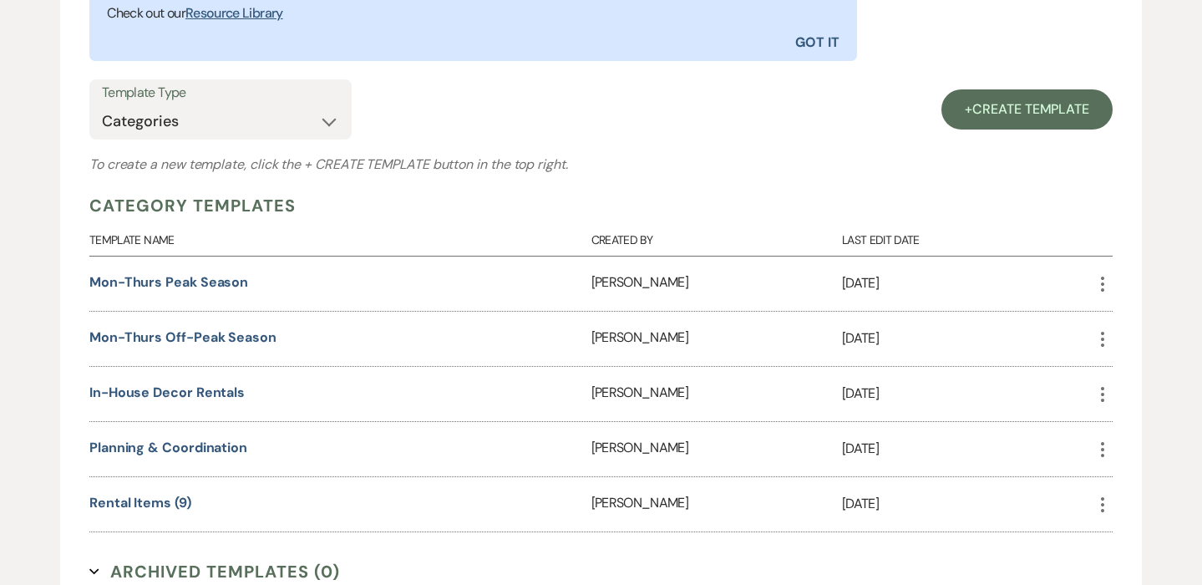
click at [1103, 286] on use "button" at bounding box center [1102, 284] width 3 height 15
click at [1130, 344] on button "Close Delete X Delete" at bounding box center [1142, 346] width 99 height 28
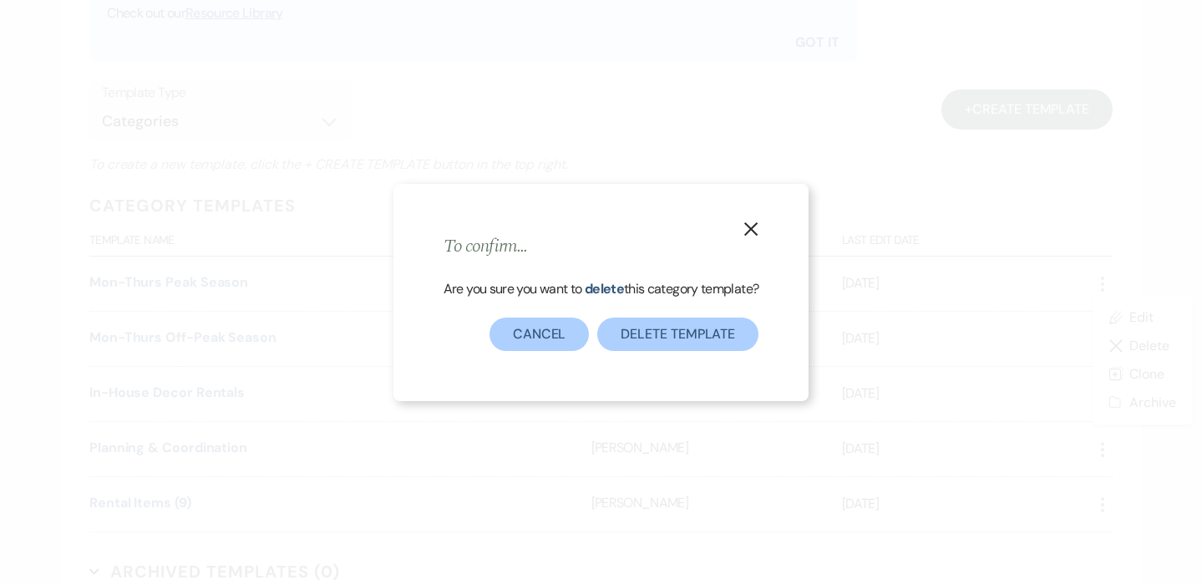
click at [733, 334] on button "Delete template" at bounding box center [677, 334] width 161 height 33
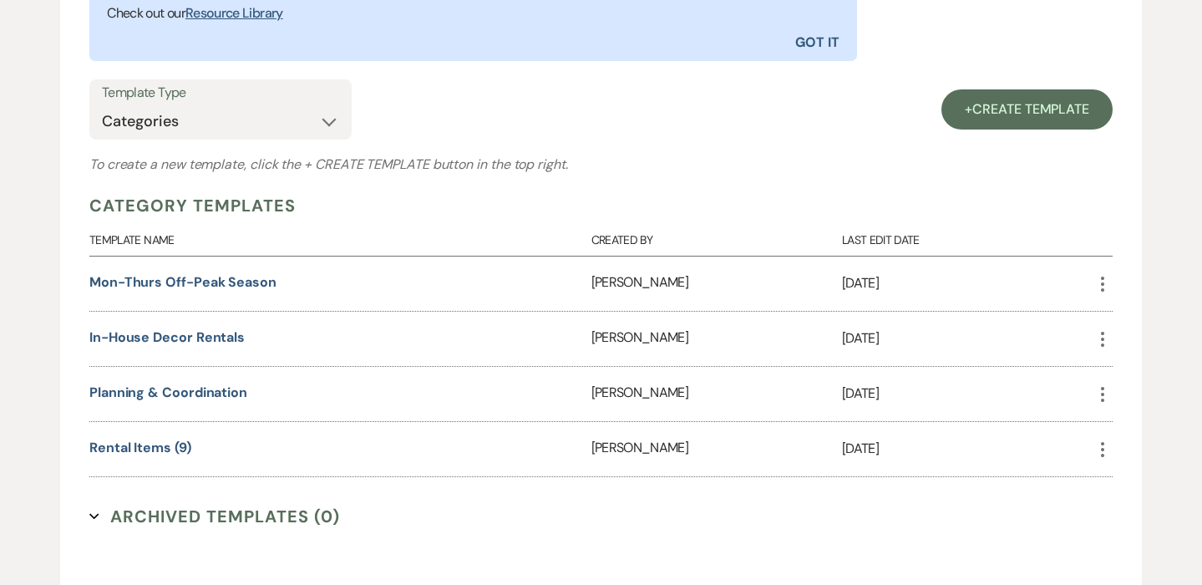
click at [1103, 277] on icon "More" at bounding box center [1103, 284] width 20 height 20
click at [1129, 348] on button "Close Delete X Delete" at bounding box center [1142, 346] width 99 height 28
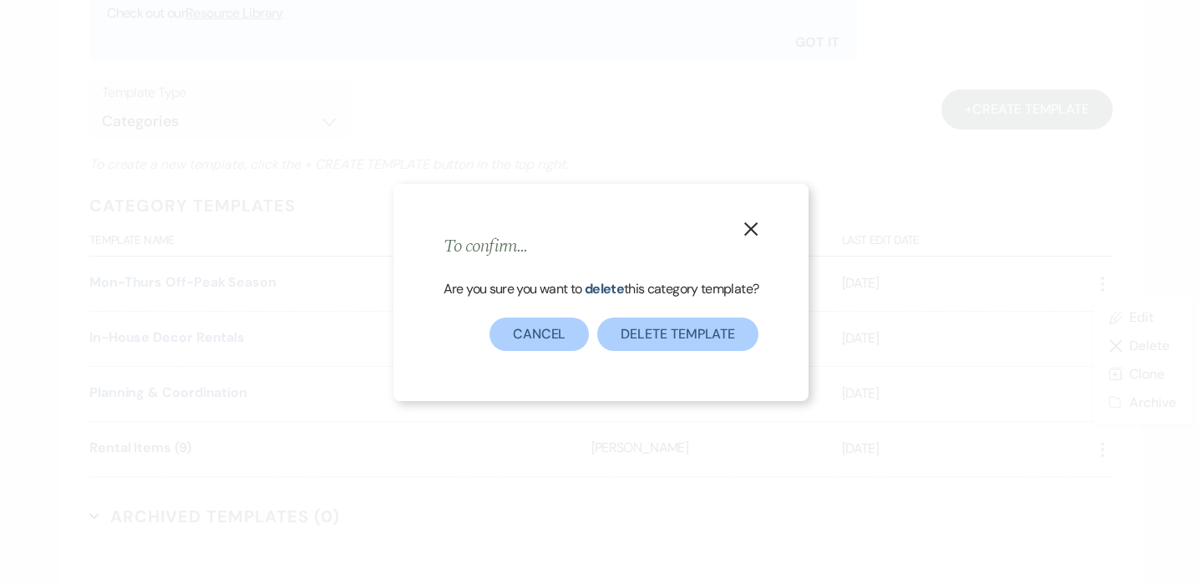
click at [708, 339] on button "Delete template" at bounding box center [677, 334] width 161 height 33
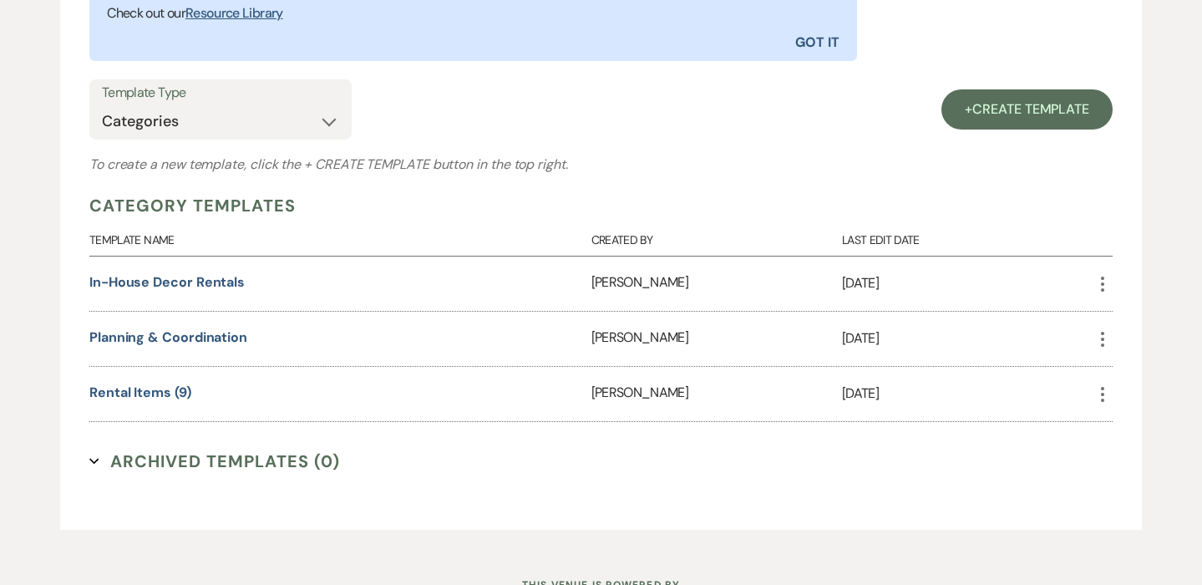
click at [1104, 280] on use "button" at bounding box center [1102, 284] width 3 height 15
click at [1118, 339] on icon "Close Delete X" at bounding box center [1119, 345] width 13 height 13
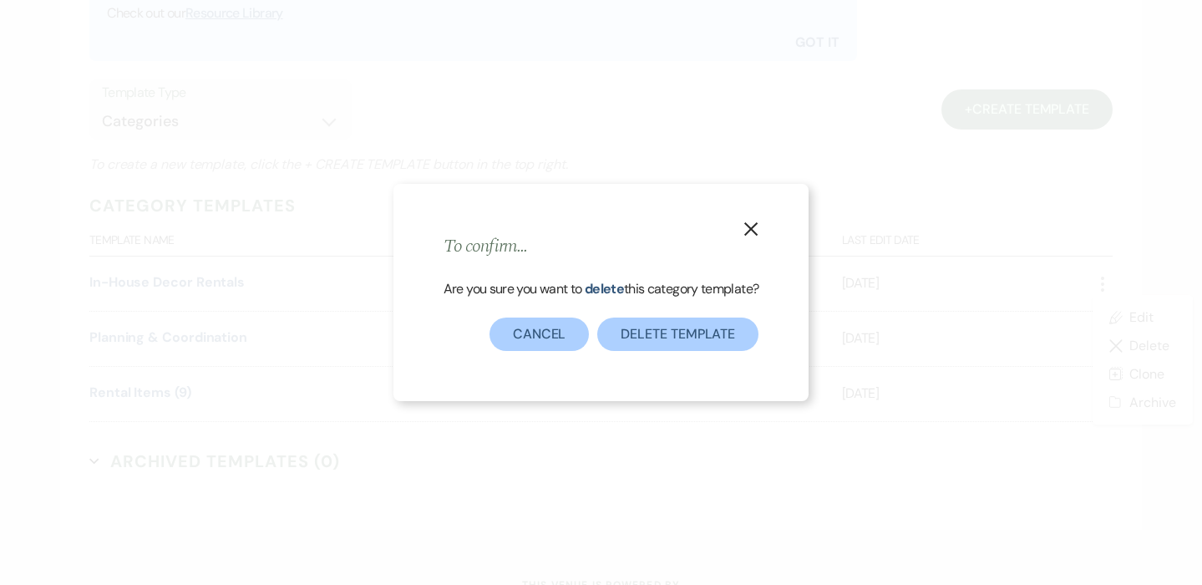
click at [658, 334] on button "Delete template" at bounding box center [677, 334] width 161 height 33
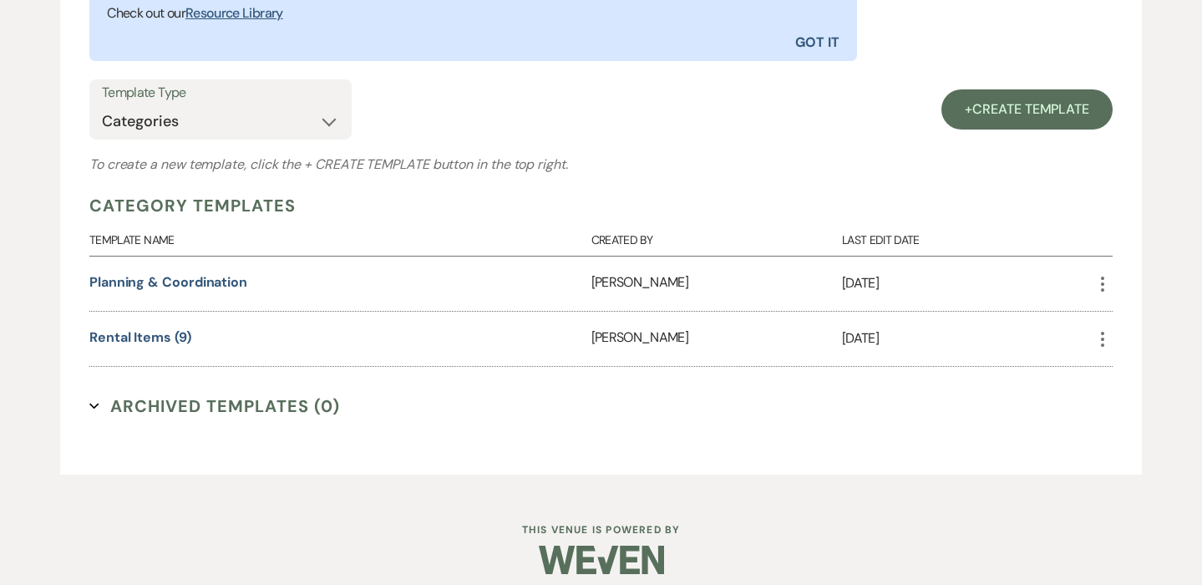
click at [1100, 279] on icon "More" at bounding box center [1103, 284] width 20 height 20
click at [1129, 342] on button "Close Delete X Delete" at bounding box center [1142, 346] width 99 height 28
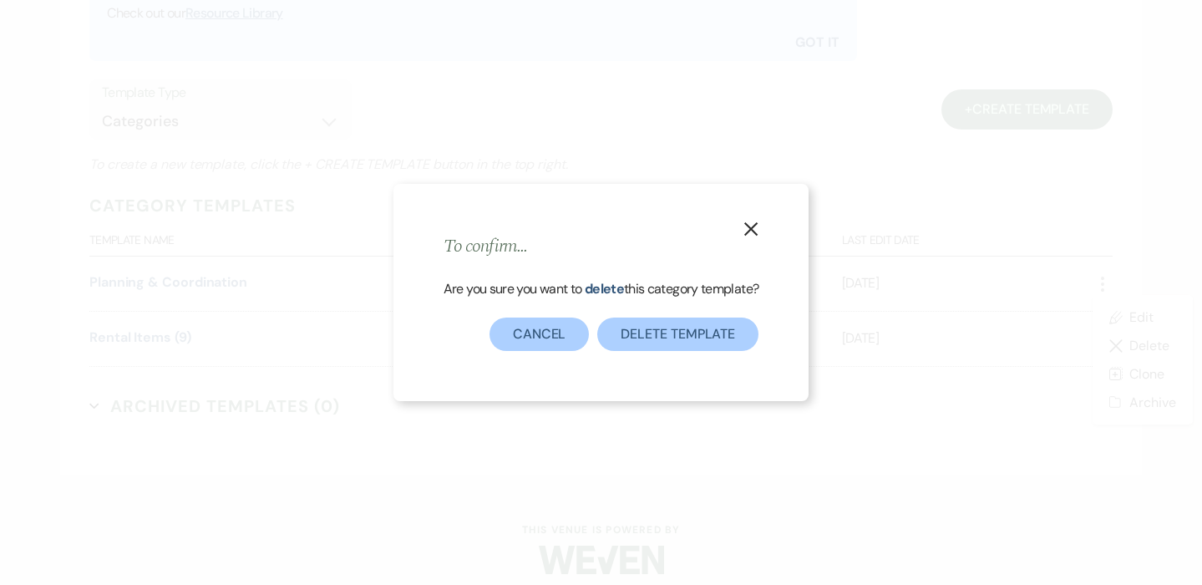
click at [688, 331] on button "Delete template" at bounding box center [677, 334] width 161 height 33
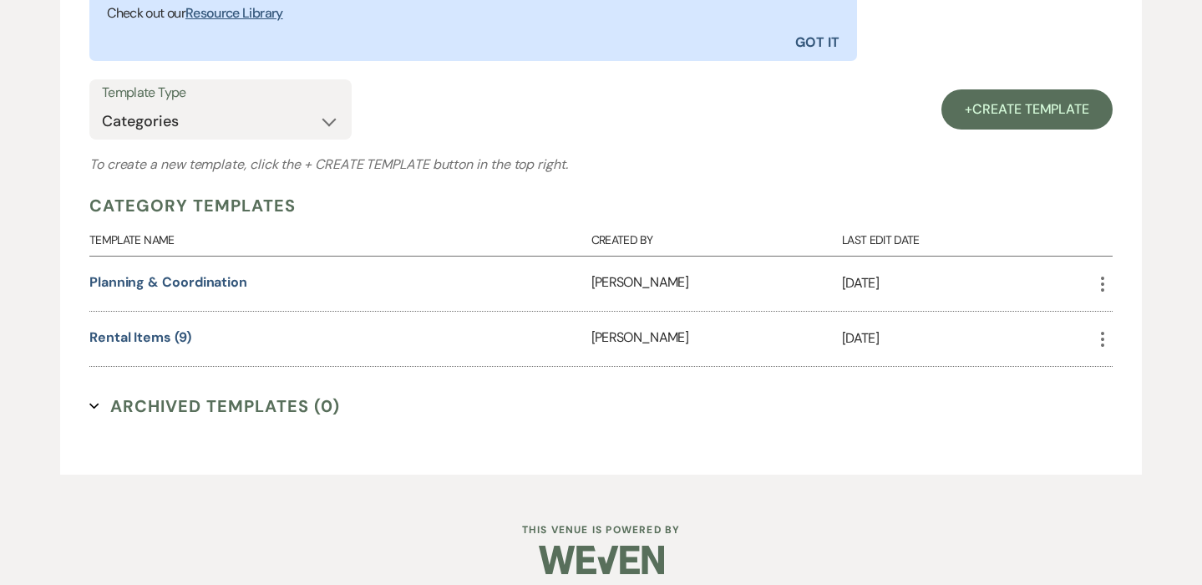
scroll to position [547, 0]
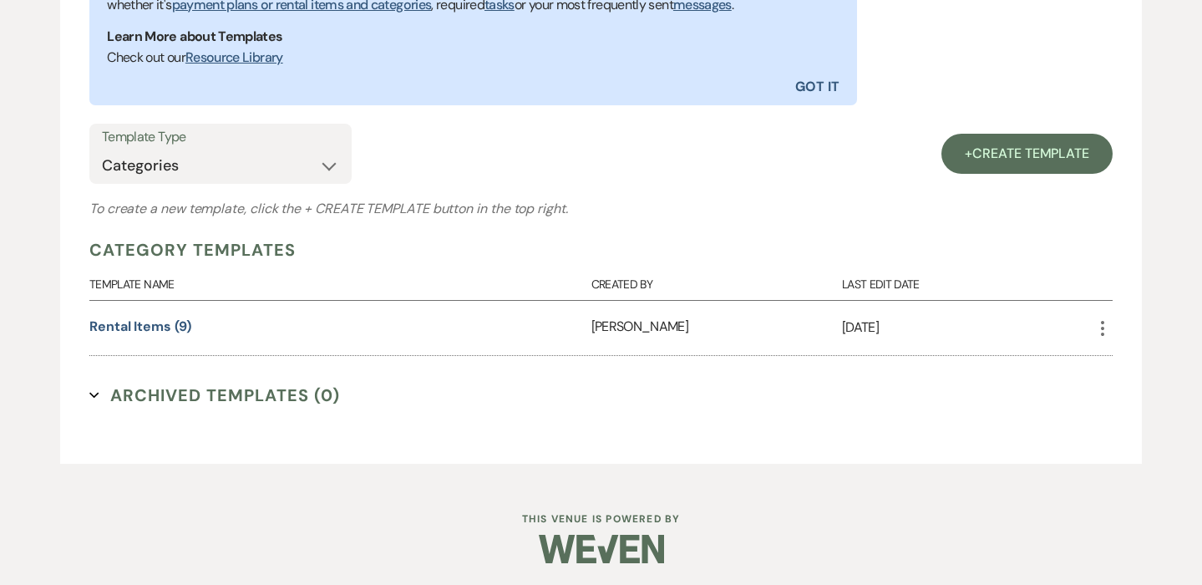
click at [1103, 323] on icon "More" at bounding box center [1103, 328] width 20 height 20
click at [1122, 384] on icon "Close Delete X" at bounding box center [1119, 390] width 13 height 13
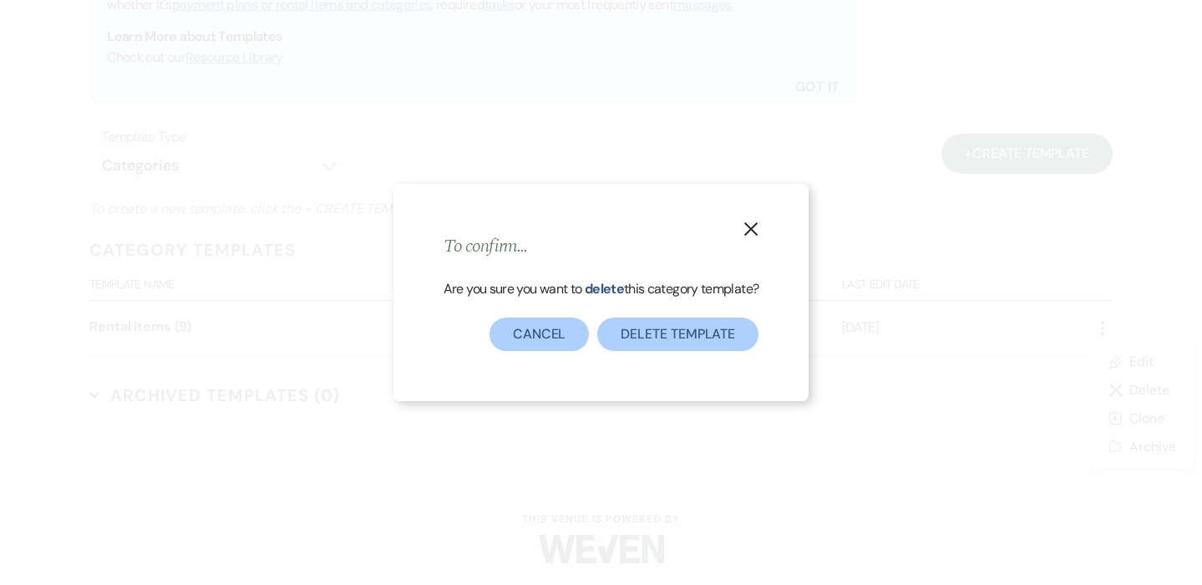
click at [676, 331] on button "Delete template" at bounding box center [677, 334] width 161 height 33
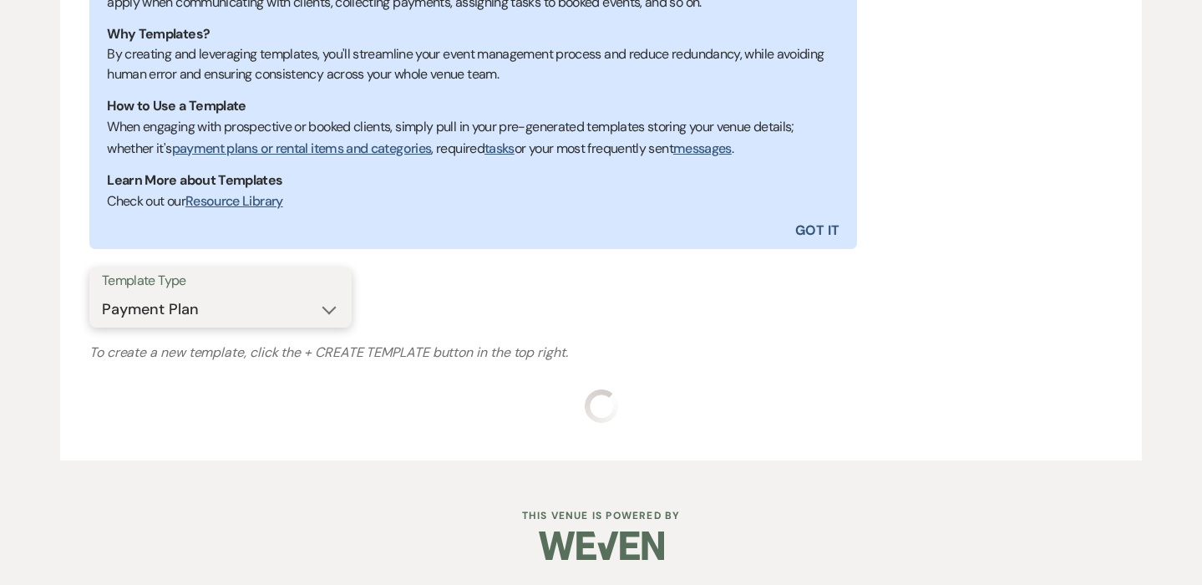
scroll to position [400, 0]
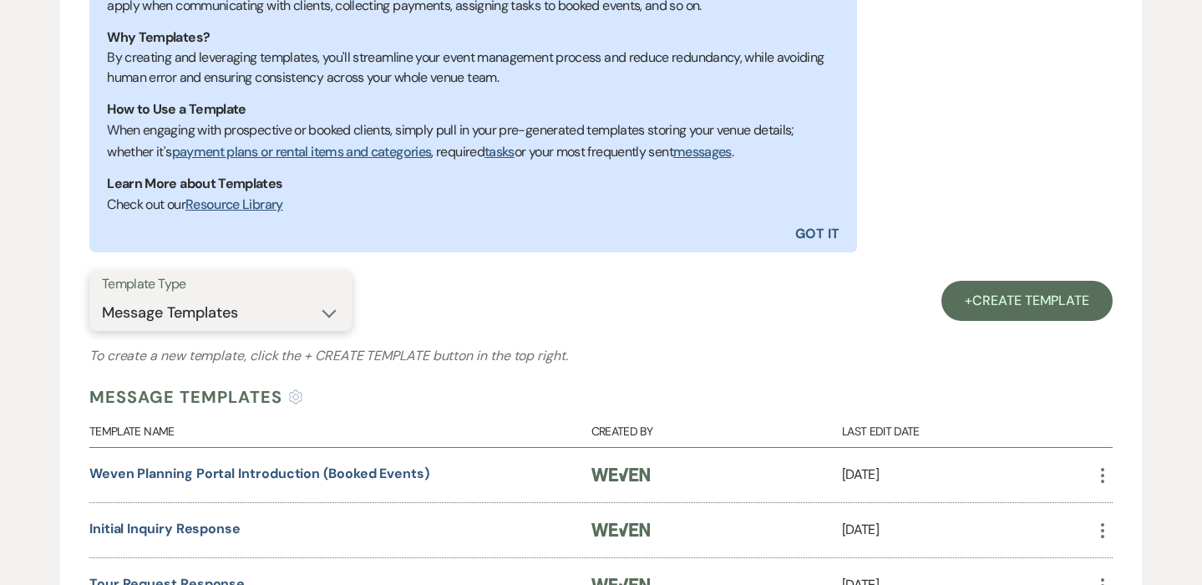
select select "Task List"
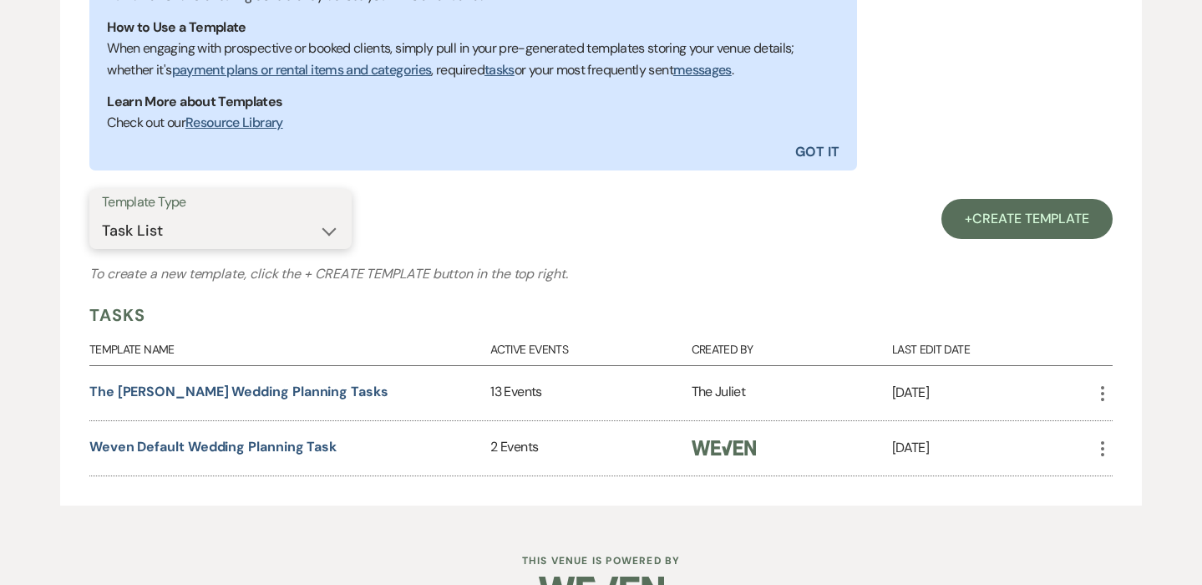
scroll to position [491, 0]
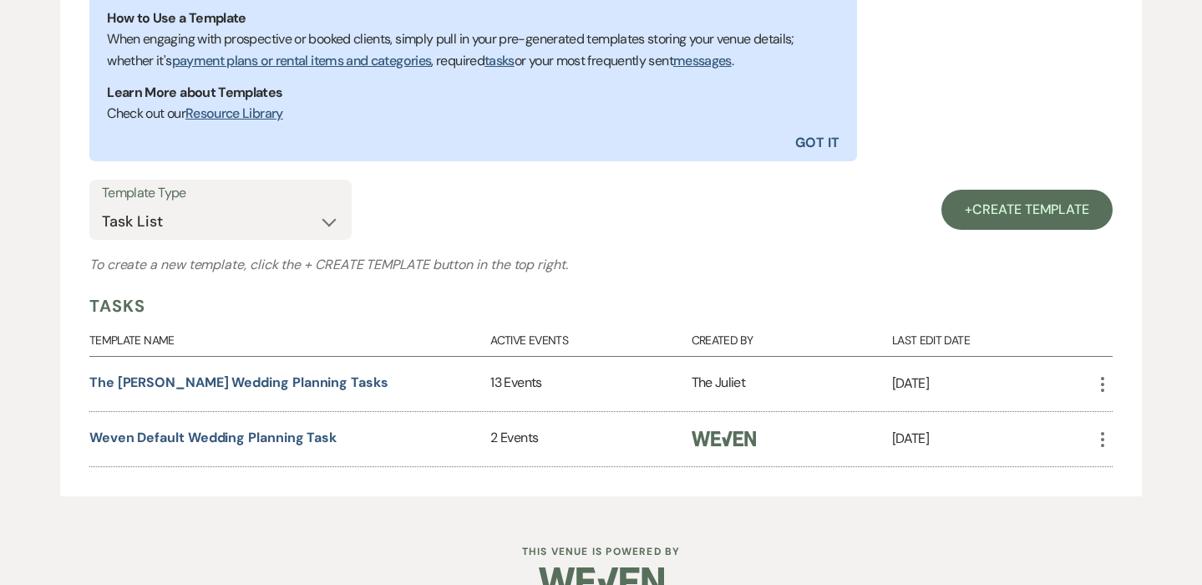
click at [1102, 379] on icon "More" at bounding box center [1103, 384] width 20 height 20
click at [1103, 377] on use "button" at bounding box center [1102, 384] width 3 height 15
click at [1098, 309] on div "Tasks" at bounding box center [601, 305] width 1024 height 25
click at [1106, 442] on icon "More" at bounding box center [1103, 439] width 20 height 20
click at [1102, 378] on icon "More" at bounding box center [1103, 384] width 20 height 20
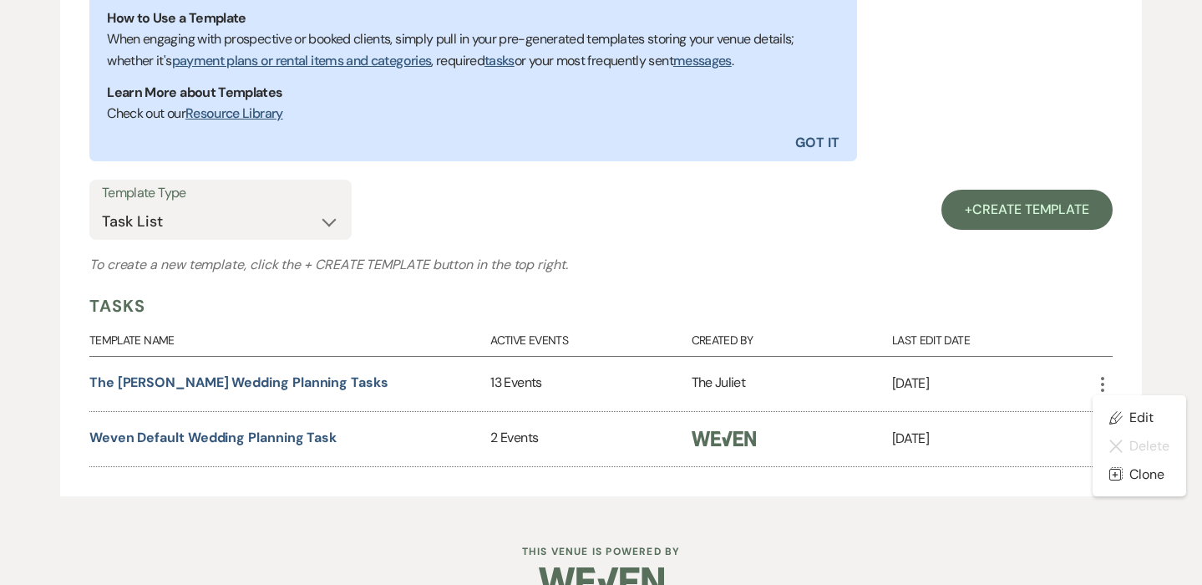
click at [1108, 305] on div "Tasks" at bounding box center [601, 305] width 1024 height 25
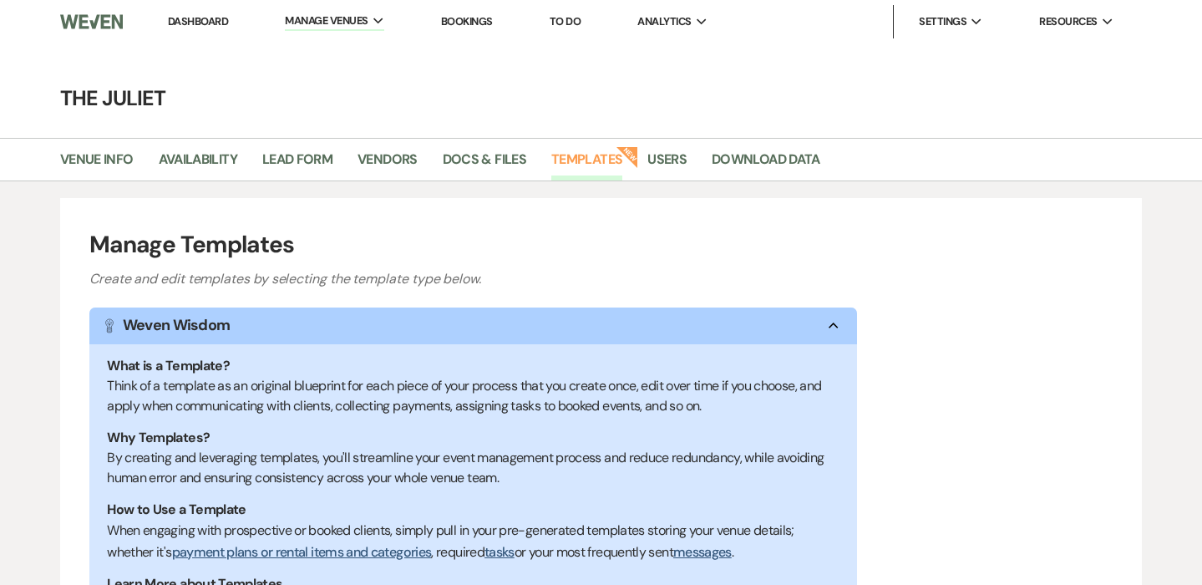
scroll to position [0, 0]
click at [496, 153] on link "Docs & Files" at bounding box center [485, 165] width 84 height 32
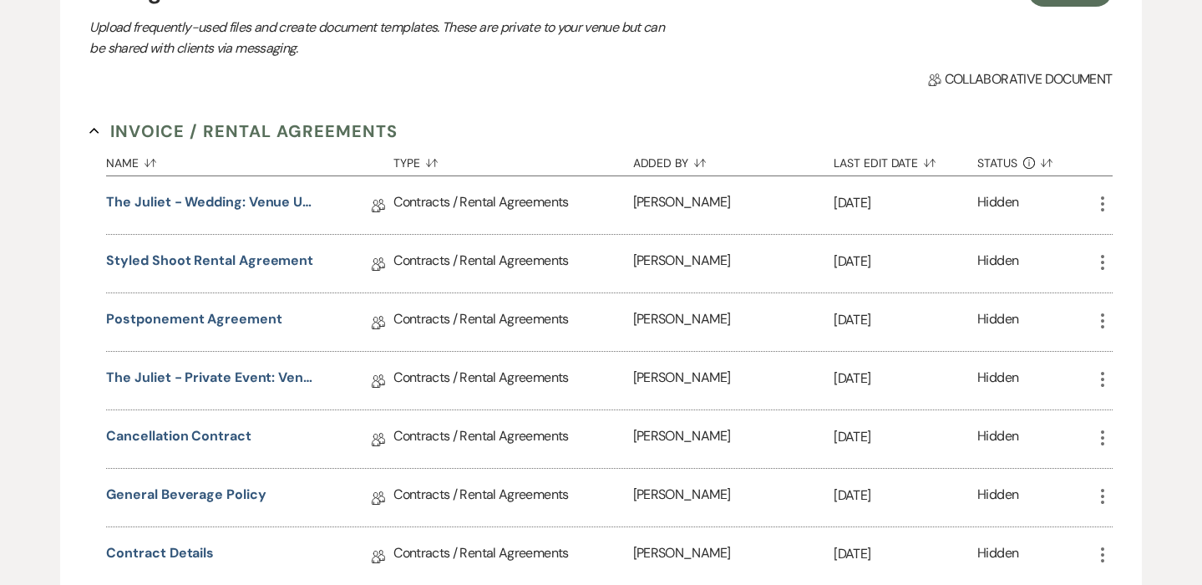
scroll to position [241, 0]
click at [1100, 261] on icon "More" at bounding box center [1103, 263] width 20 height 20
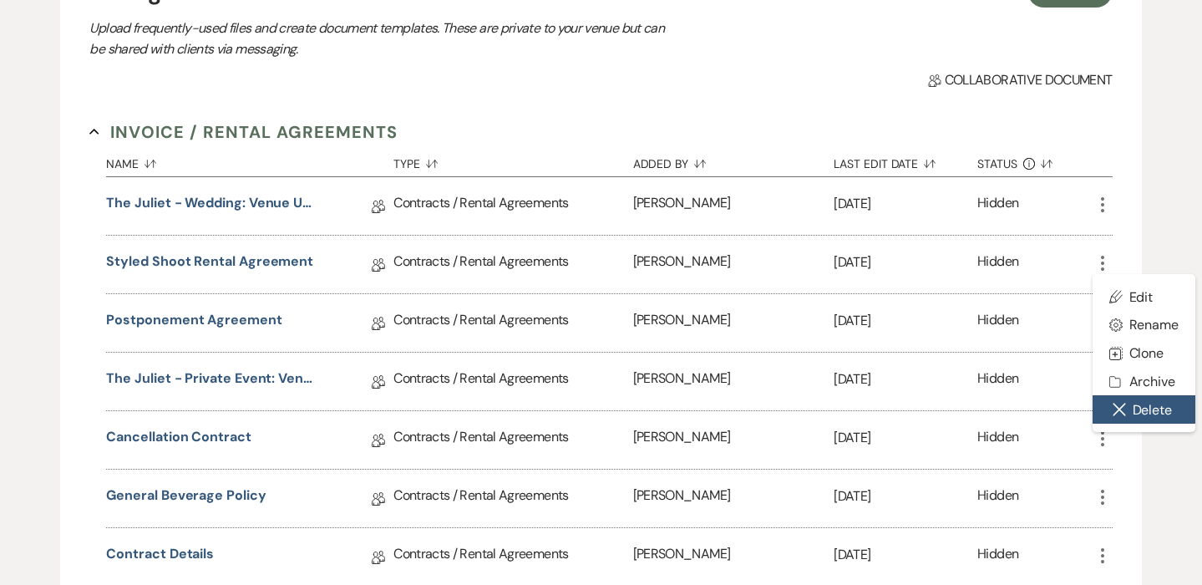
click at [1128, 409] on button "Close Delete X Delete" at bounding box center [1145, 409] width 104 height 28
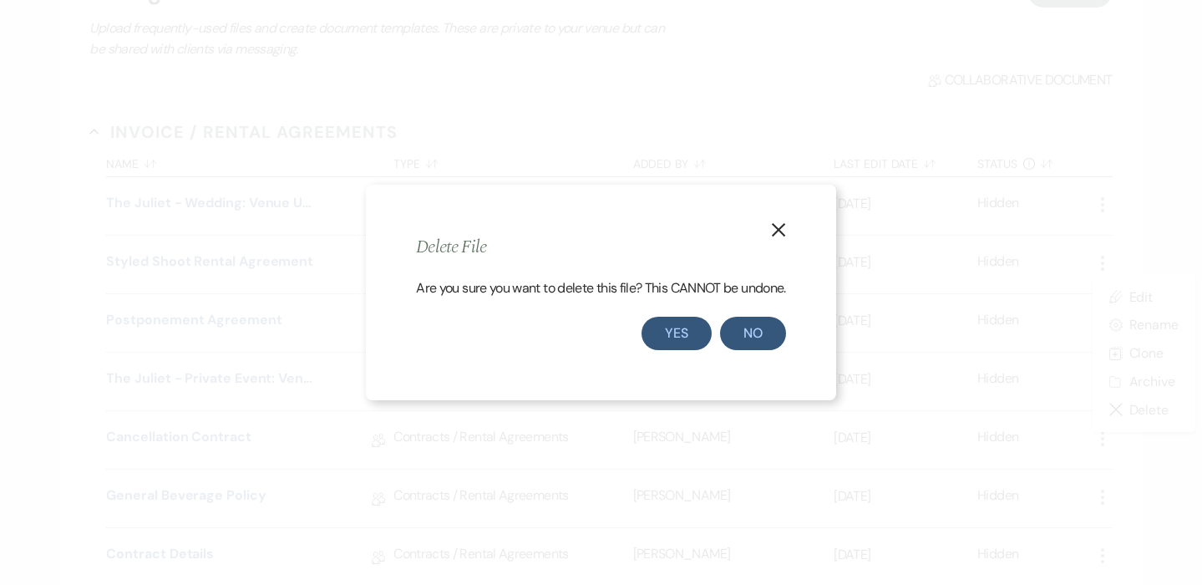
click at [674, 326] on button "Yes" at bounding box center [677, 333] width 70 height 33
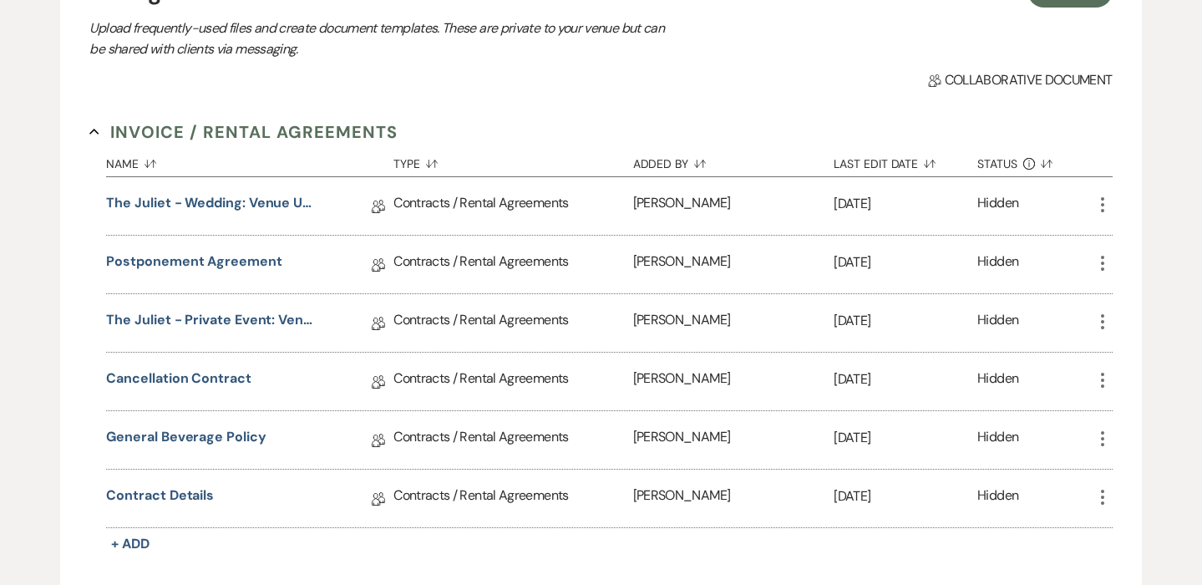
click at [1104, 259] on icon "More" at bounding box center [1103, 263] width 20 height 20
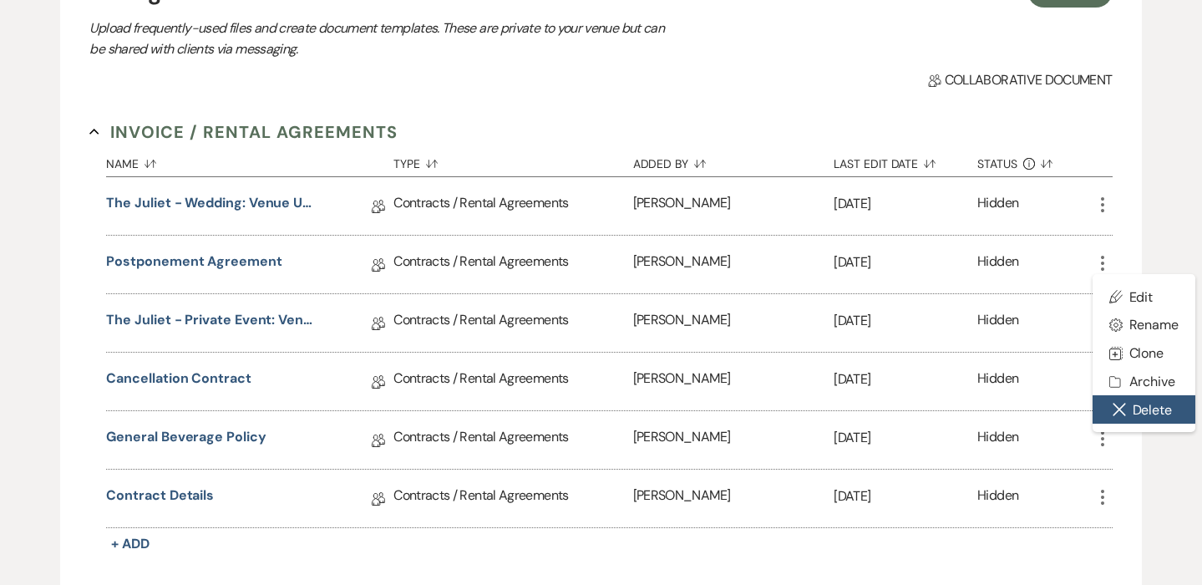
click at [1133, 415] on button "Close Delete X Delete" at bounding box center [1145, 409] width 104 height 28
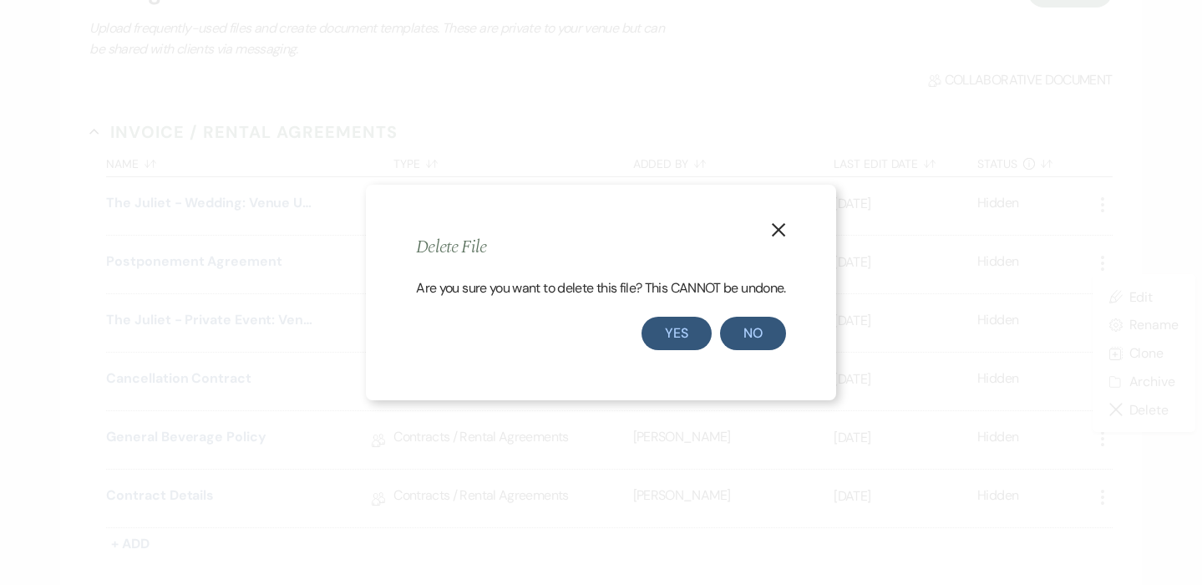
click at [679, 327] on button "Yes" at bounding box center [677, 333] width 70 height 33
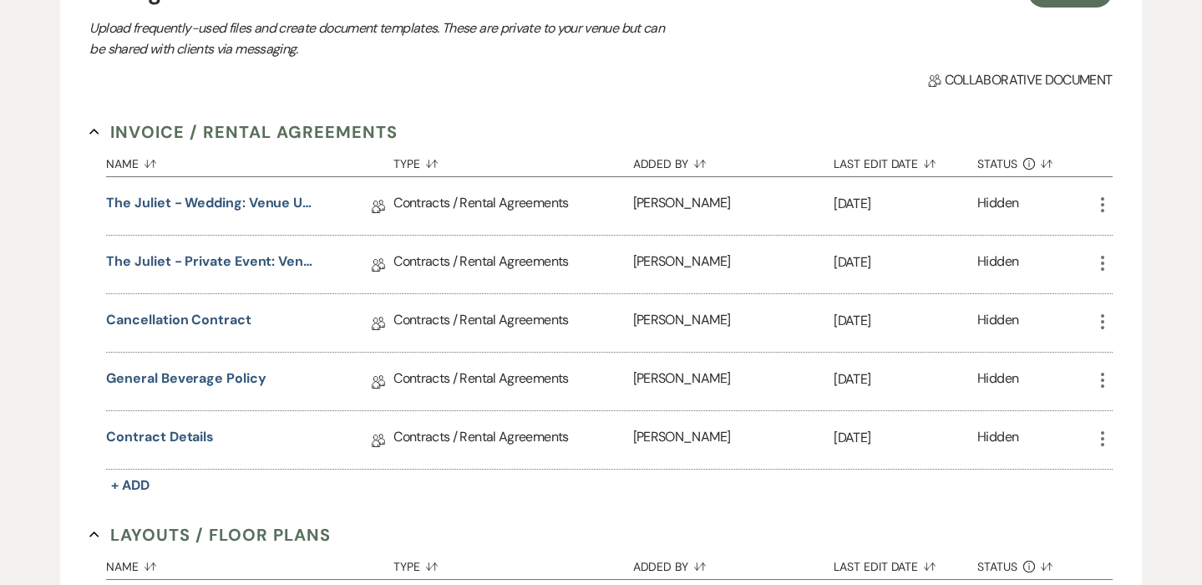
click at [1101, 263] on icon "More" at bounding box center [1103, 263] width 20 height 20
click at [1039, 337] on div "Hidden" at bounding box center [1035, 323] width 114 height 58
click at [1100, 315] on icon "More" at bounding box center [1103, 322] width 20 height 20
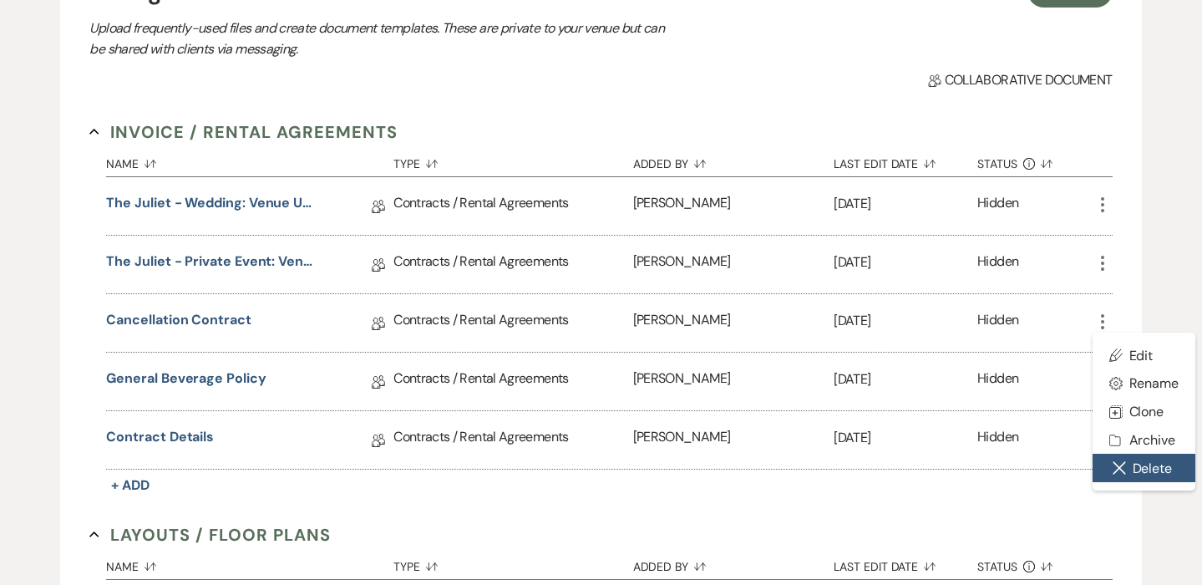
click at [1141, 464] on button "Close Delete X Delete" at bounding box center [1145, 468] width 104 height 28
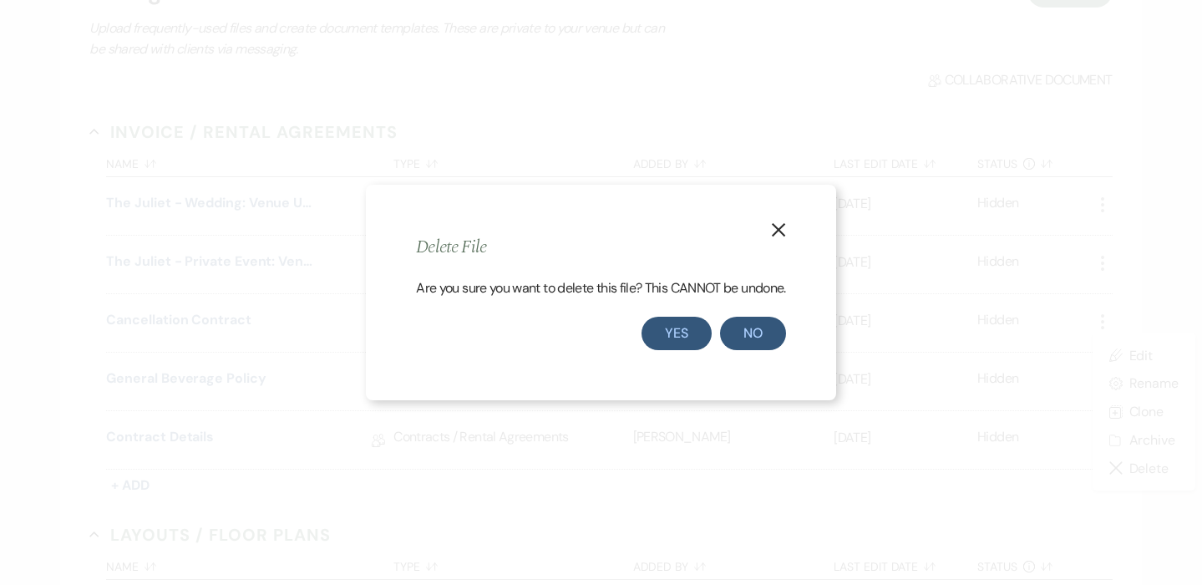
click at [675, 331] on button "Yes" at bounding box center [677, 333] width 70 height 33
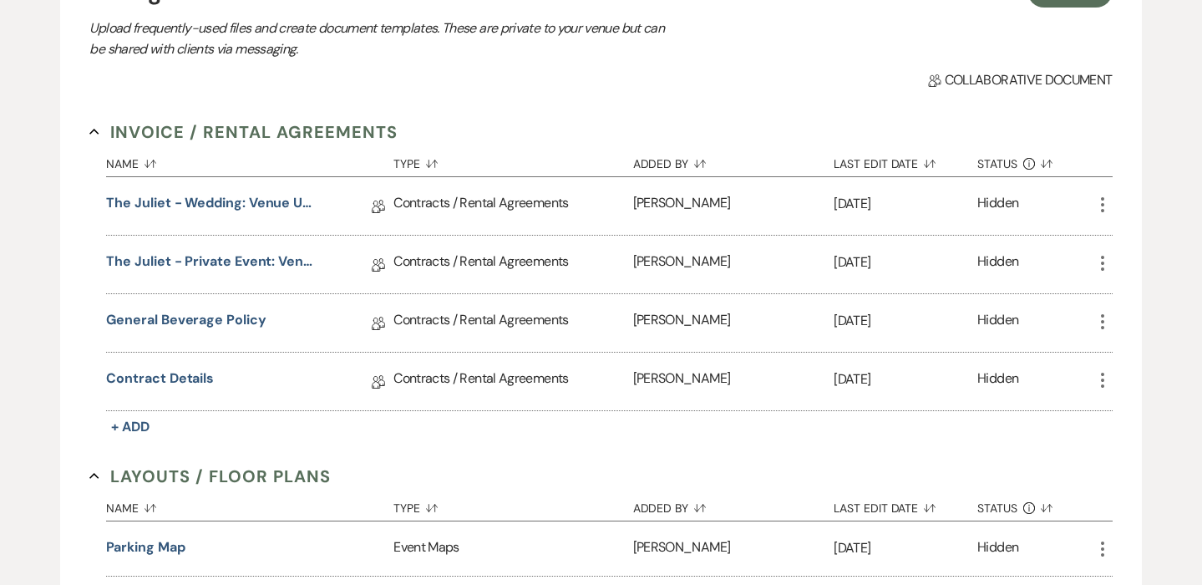
click at [1100, 317] on icon "More" at bounding box center [1103, 322] width 20 height 20
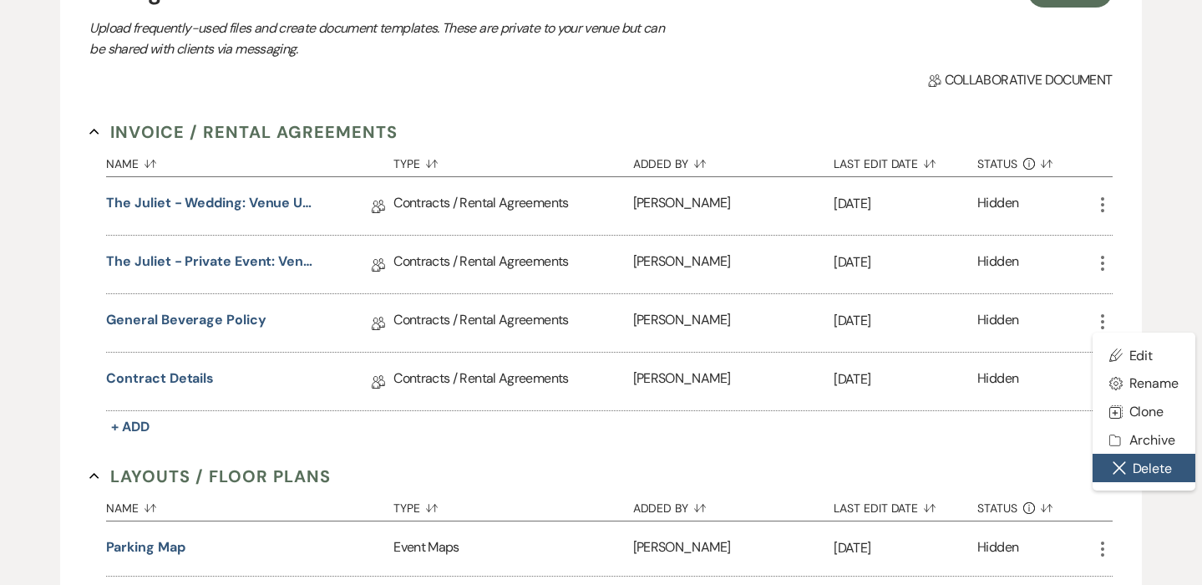
click at [1133, 470] on button "Close Delete X Delete" at bounding box center [1145, 468] width 104 height 28
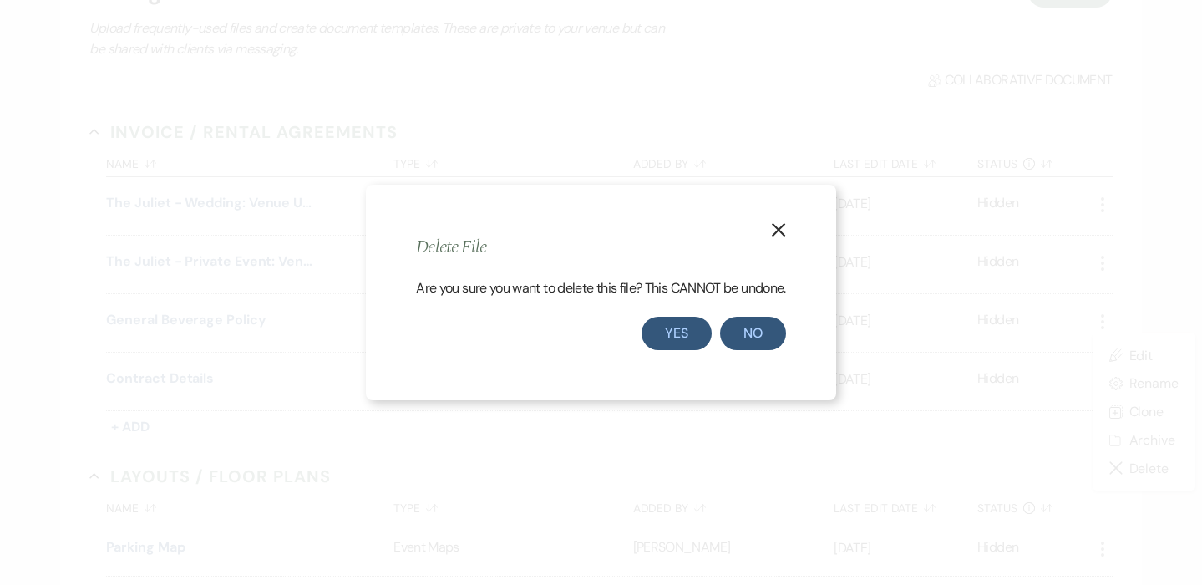
click at [692, 333] on button "Yes" at bounding box center [677, 333] width 70 height 33
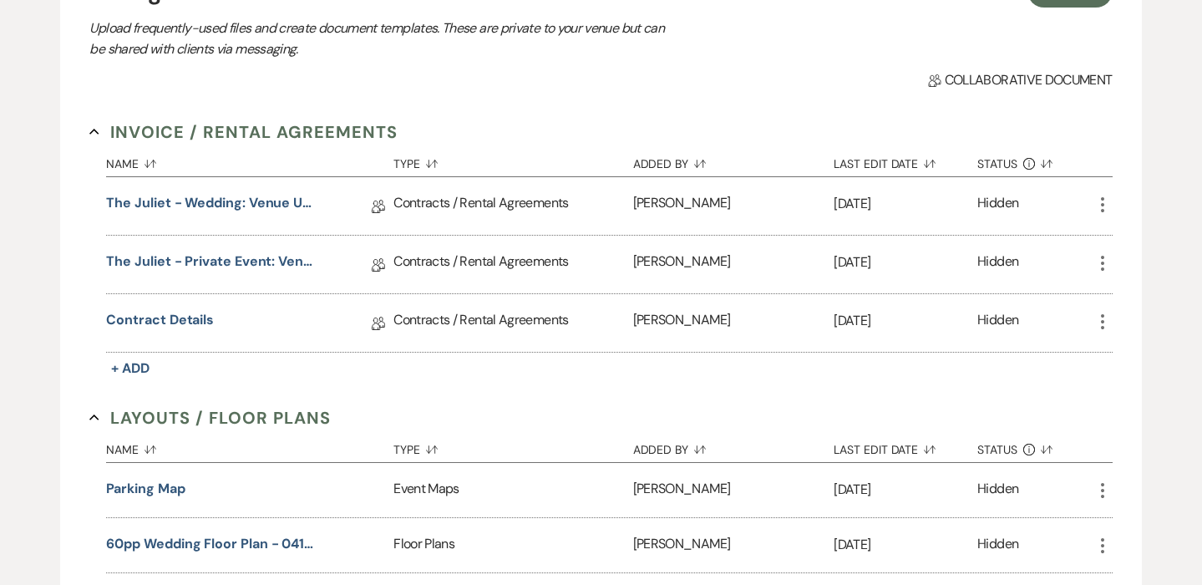
click at [1100, 317] on icon "More" at bounding box center [1103, 322] width 20 height 20
click at [1099, 266] on icon "More" at bounding box center [1103, 263] width 20 height 20
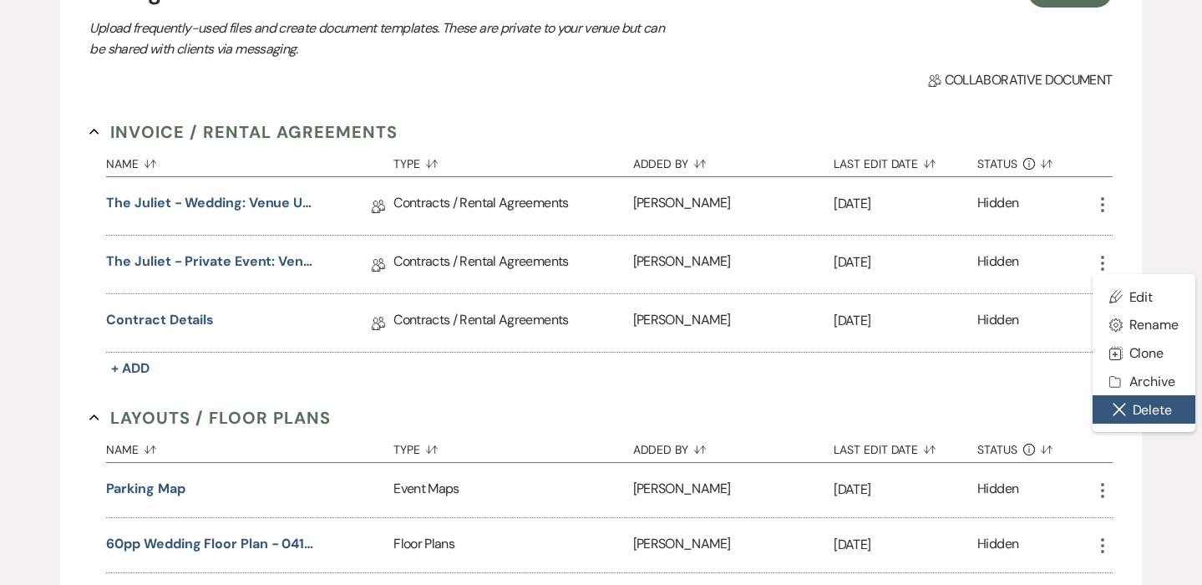
click at [1153, 400] on button "Close Delete X Delete" at bounding box center [1145, 409] width 104 height 28
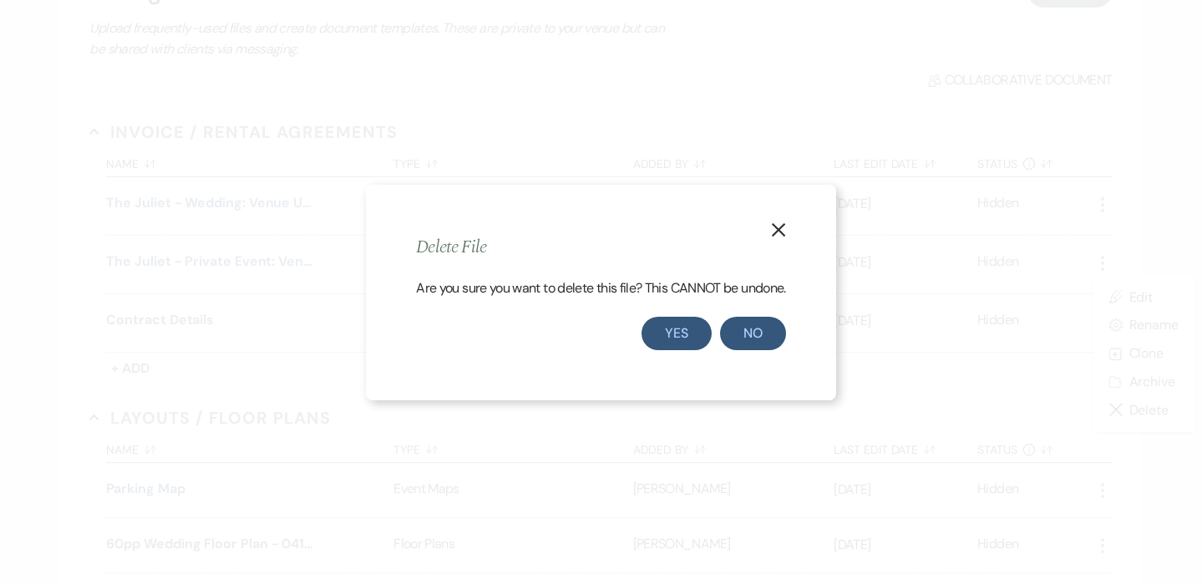
click at [678, 323] on button "Yes" at bounding box center [677, 333] width 70 height 33
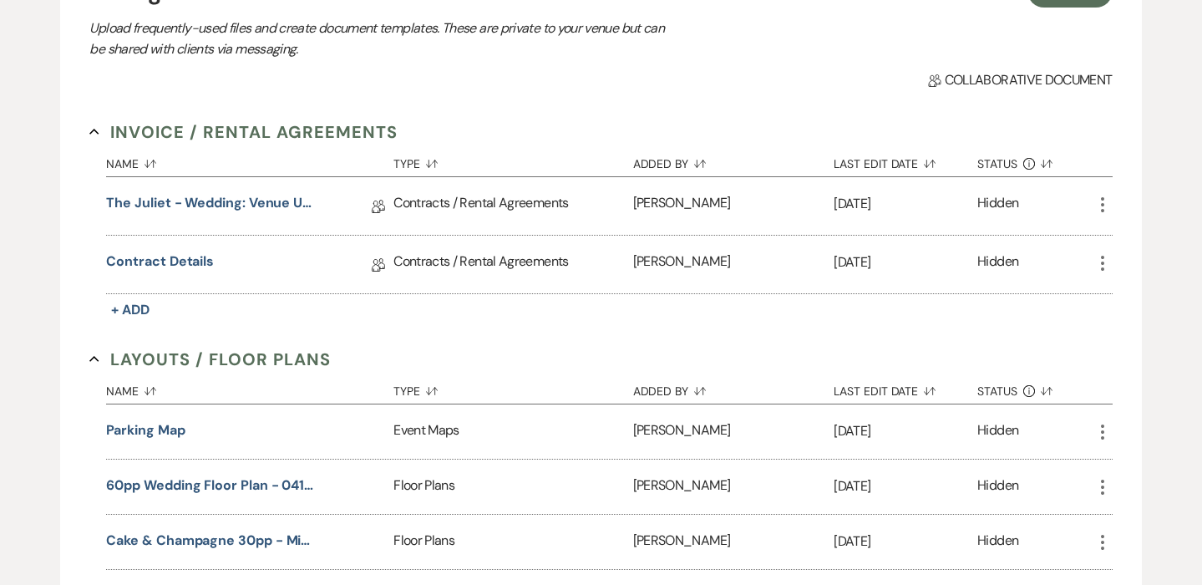
click at [1104, 206] on icon "More" at bounding box center [1103, 205] width 20 height 20
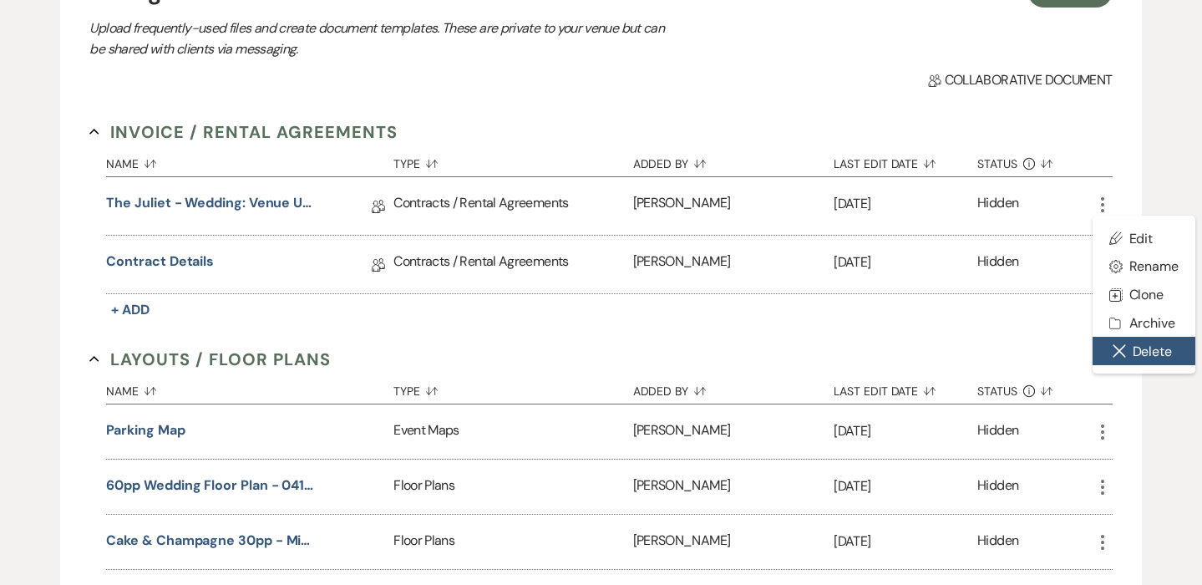
click at [1133, 348] on button "Close Delete X Delete" at bounding box center [1145, 351] width 104 height 28
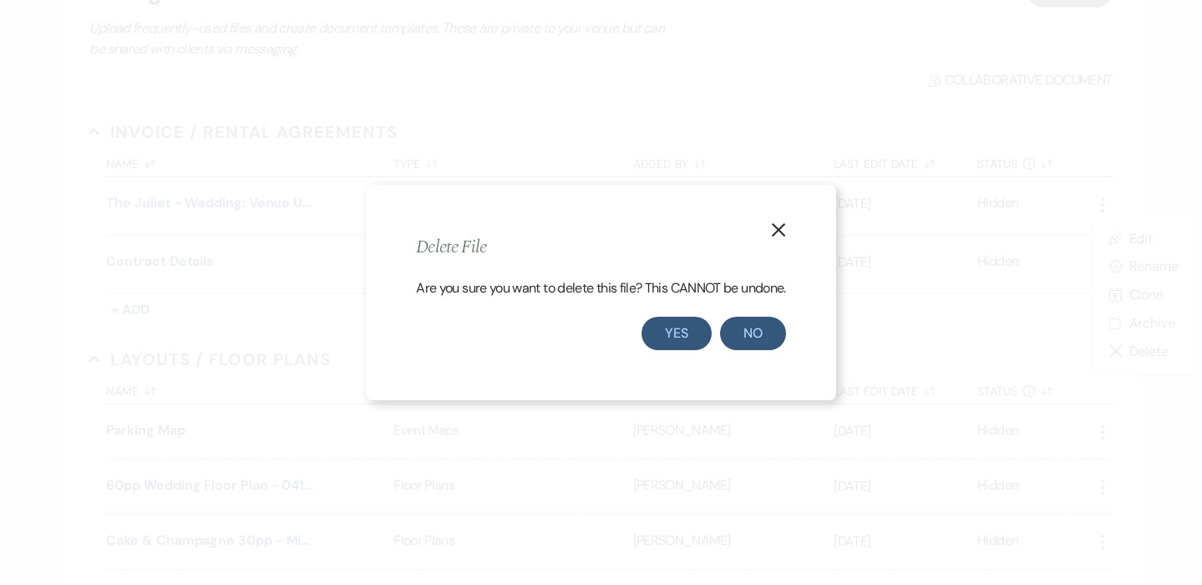
click at [663, 318] on button "Yes" at bounding box center [677, 333] width 70 height 33
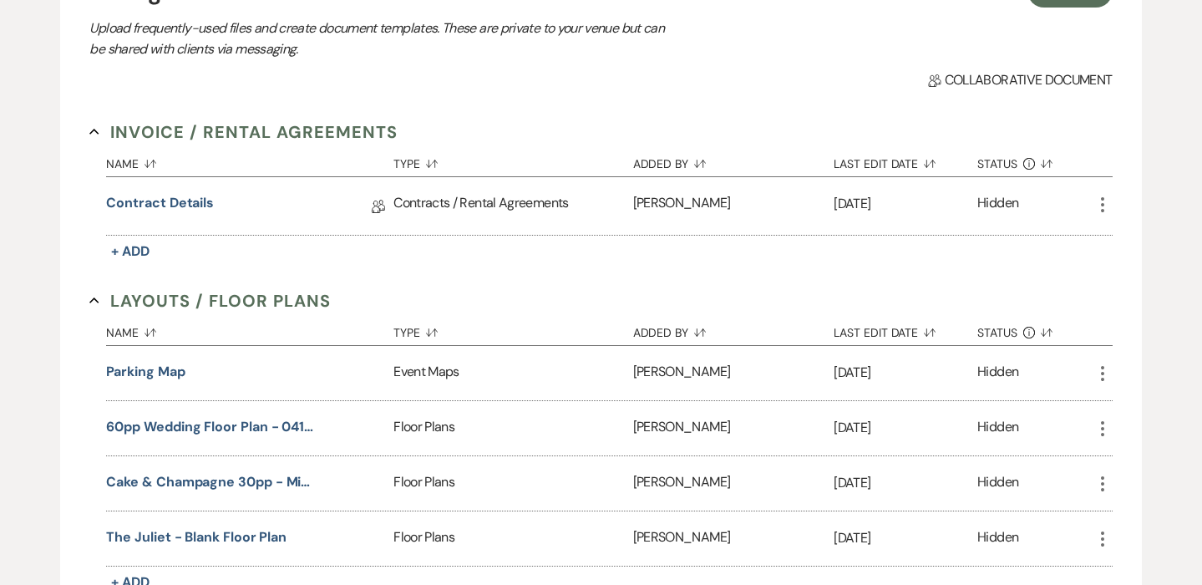
click at [1104, 204] on use "button" at bounding box center [1102, 204] width 3 height 15
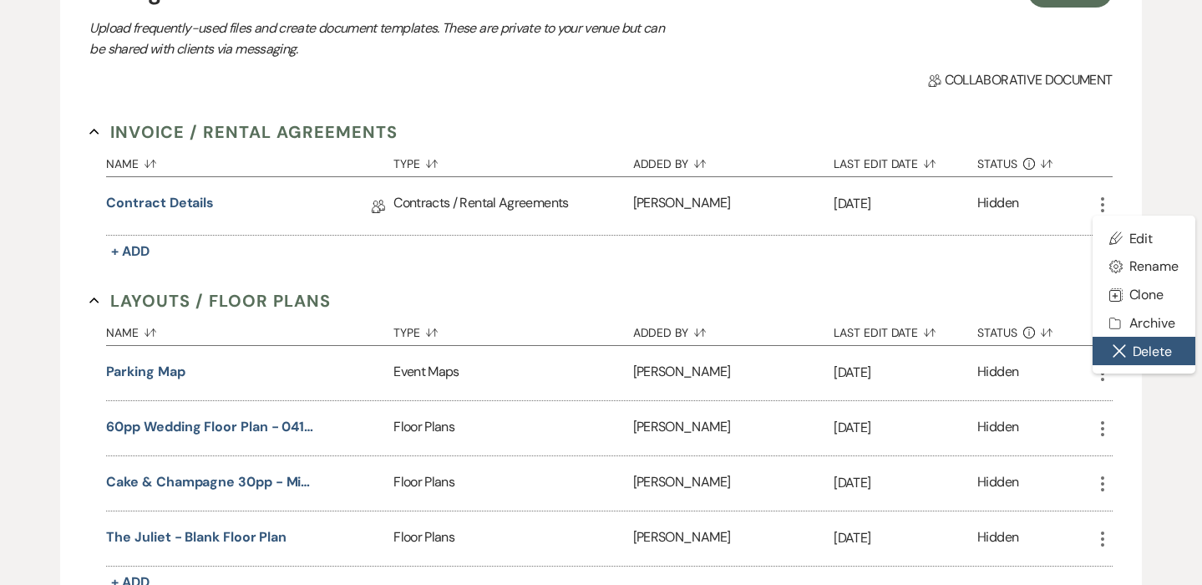
click at [1135, 358] on button "Close Delete X Delete" at bounding box center [1145, 351] width 104 height 28
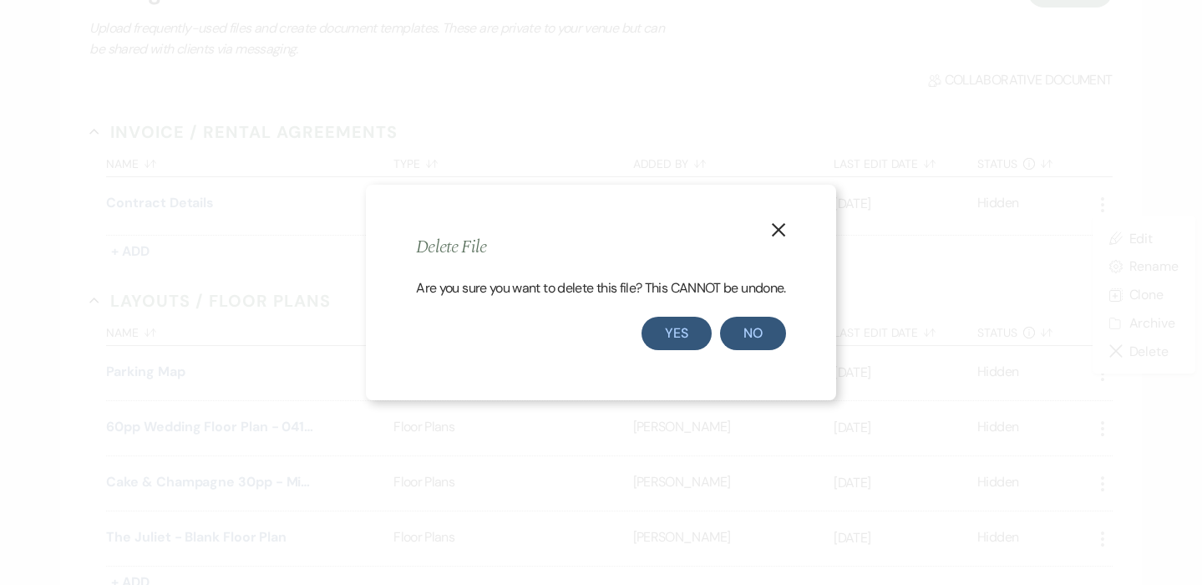
click at [672, 332] on button "Yes" at bounding box center [677, 333] width 70 height 33
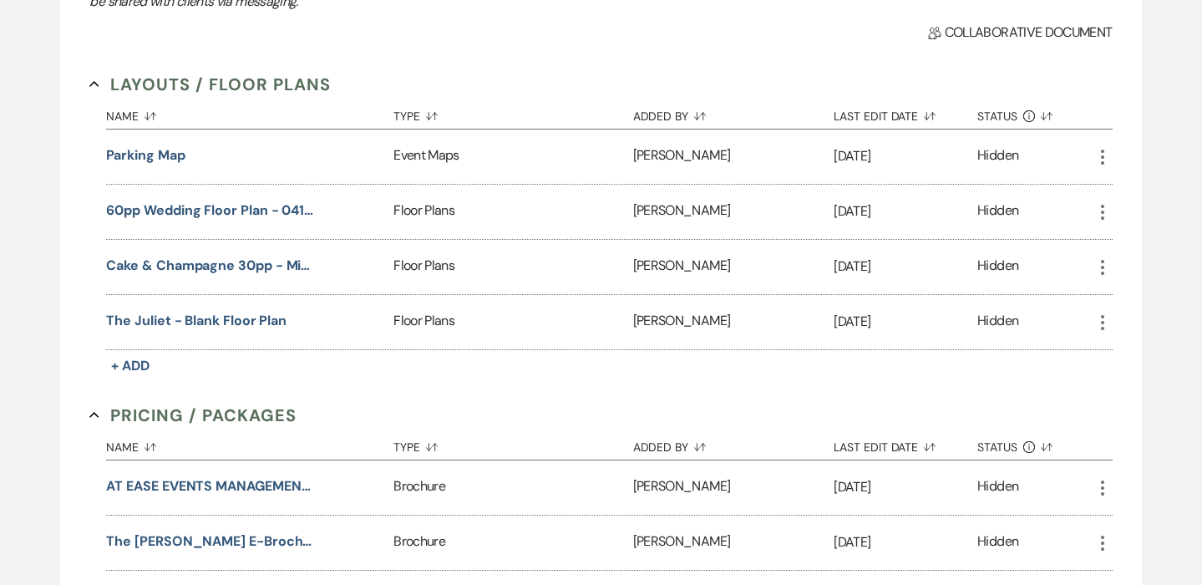
scroll to position [292, 0]
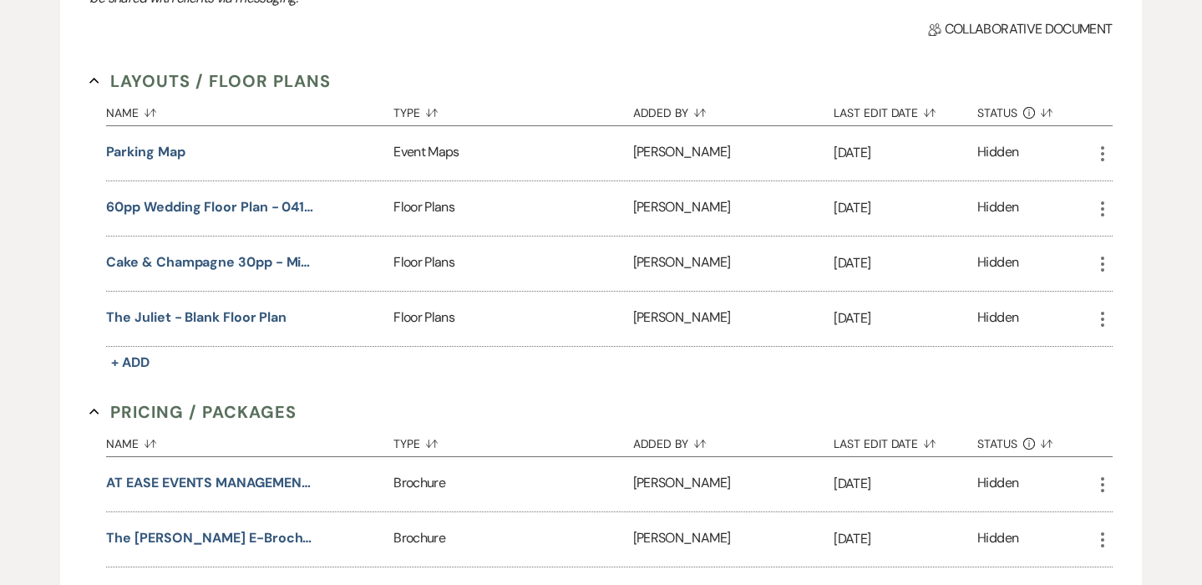
click at [1102, 205] on icon "More" at bounding box center [1103, 209] width 20 height 20
click at [1143, 303] on button "Close Delete X Delete" at bounding box center [1150, 299] width 114 height 28
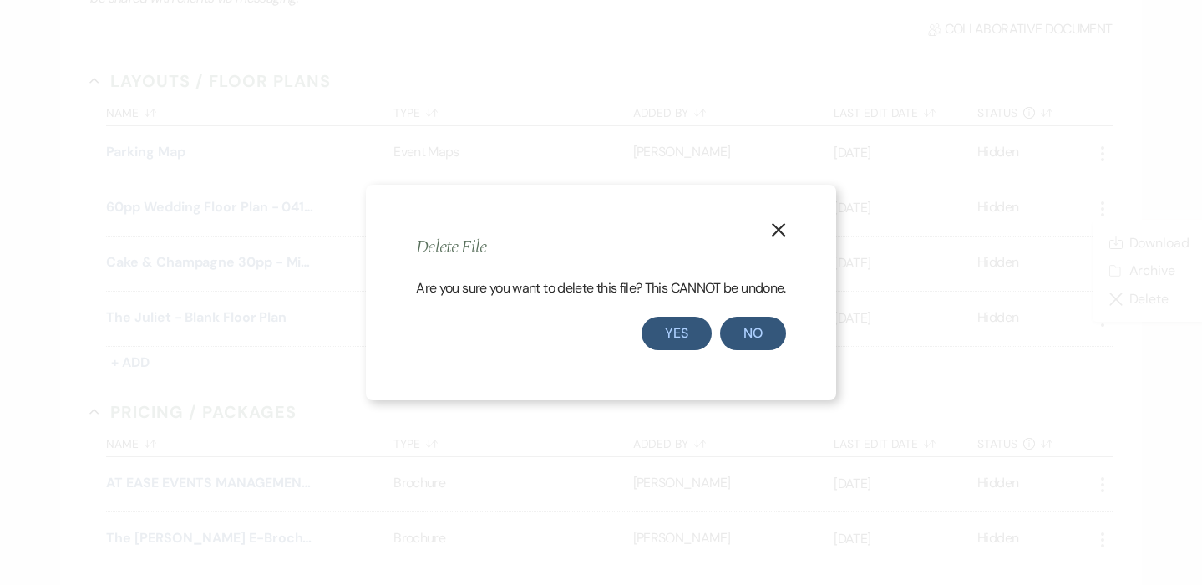
click at [689, 329] on button "Yes" at bounding box center [677, 333] width 70 height 33
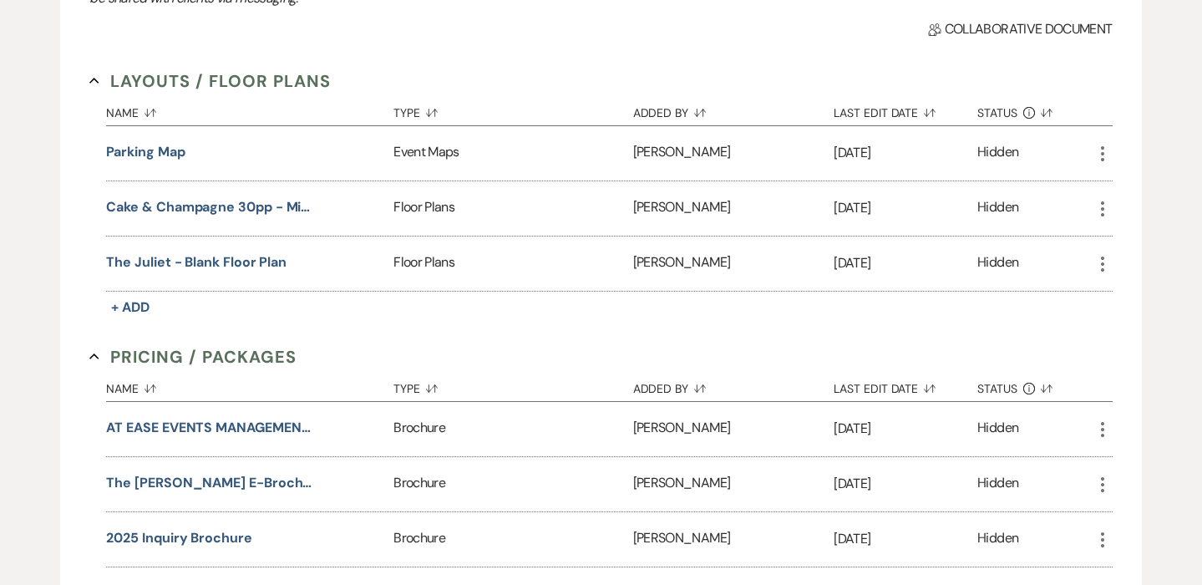
click at [1105, 206] on icon "More" at bounding box center [1103, 209] width 20 height 20
click at [1131, 297] on button "Close Delete X Delete" at bounding box center [1150, 299] width 114 height 28
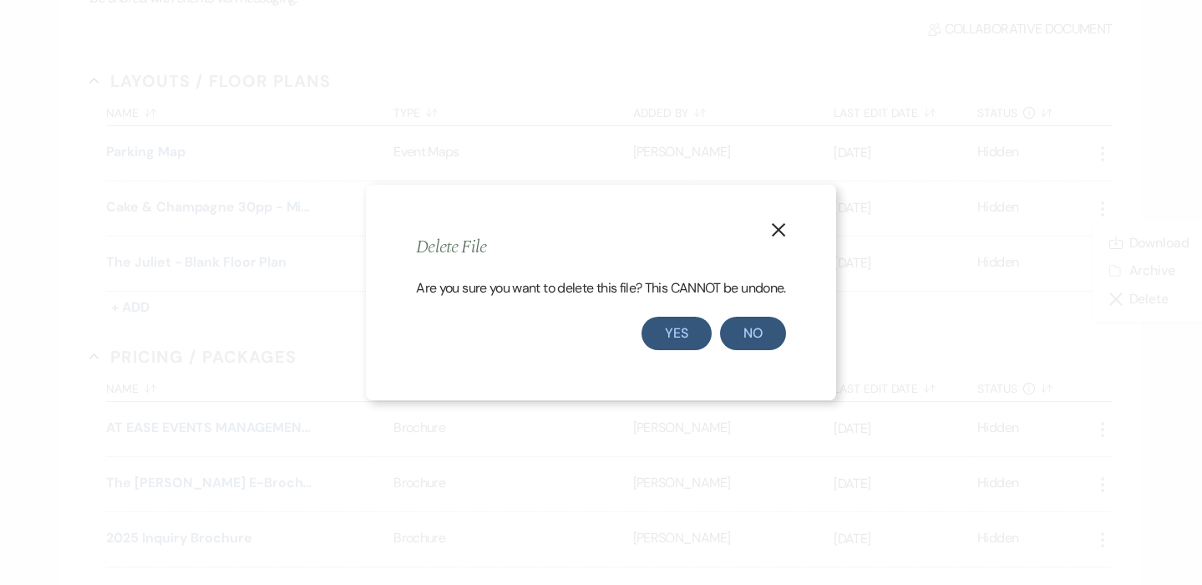
click at [664, 338] on button "Yes" at bounding box center [677, 333] width 70 height 33
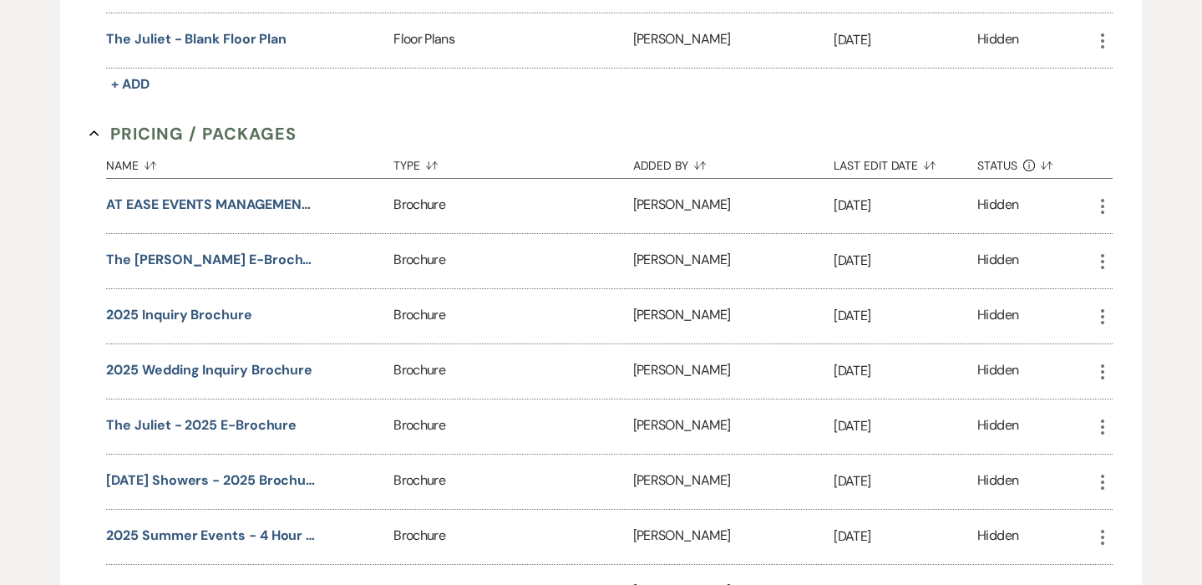
scroll to position [471, 0]
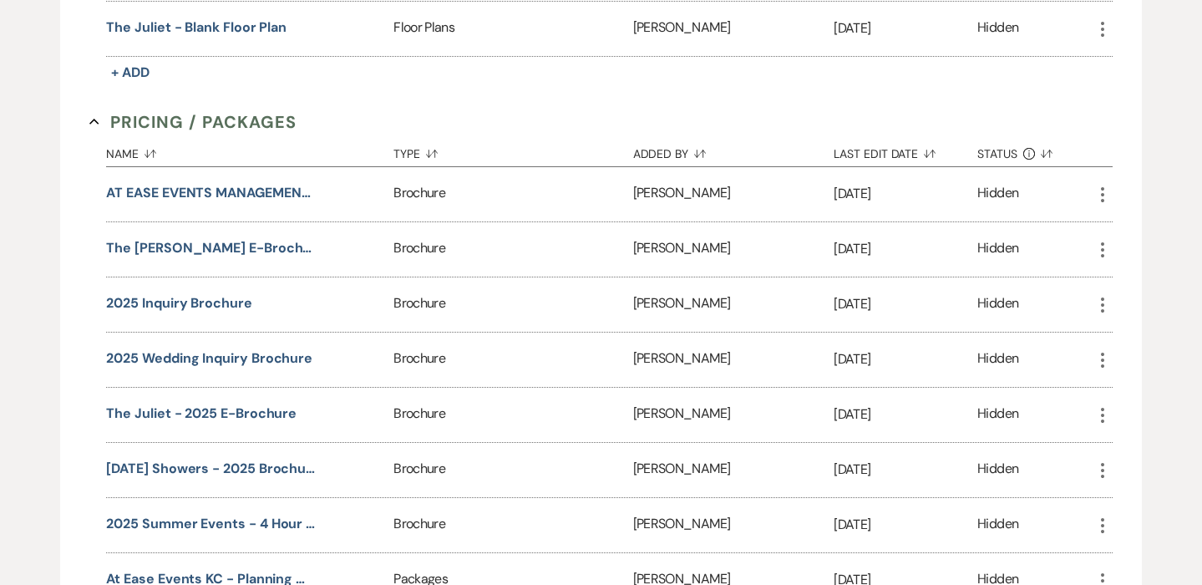
click at [1105, 195] on icon "More" at bounding box center [1103, 195] width 20 height 20
click at [1139, 283] on button "Close Delete X Delete" at bounding box center [1150, 285] width 114 height 28
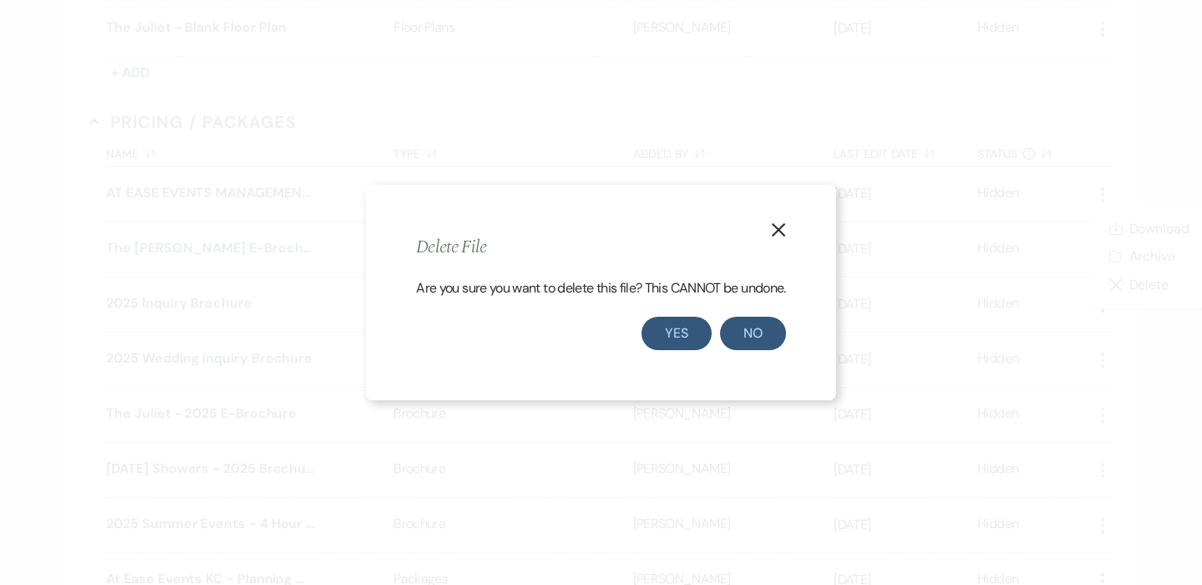
click at [676, 326] on button "Yes" at bounding box center [677, 333] width 70 height 33
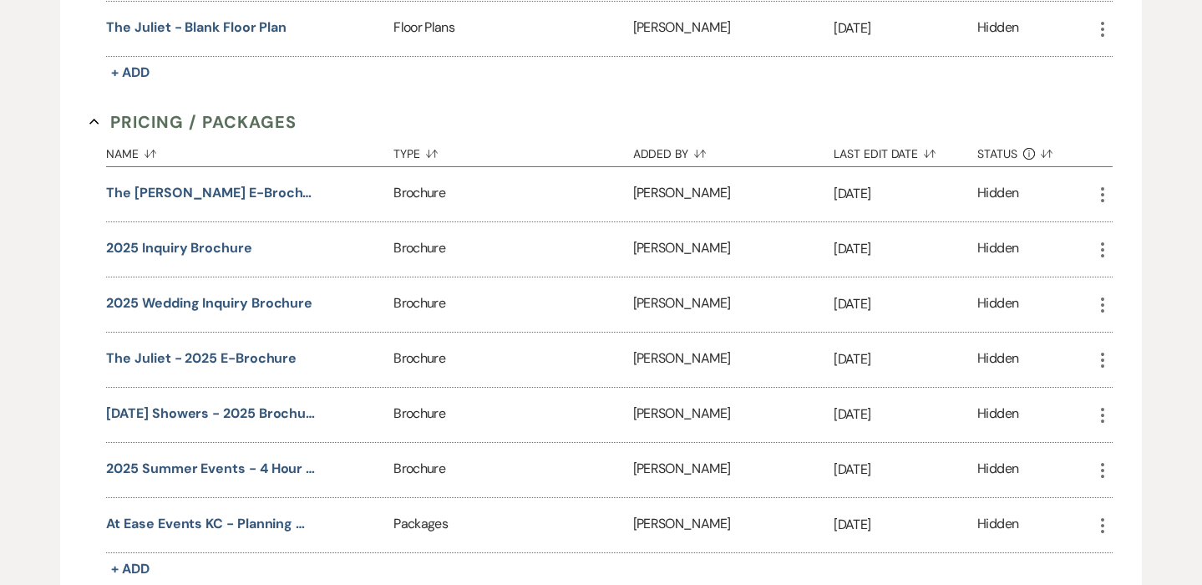
click at [1097, 194] on icon "More" at bounding box center [1103, 195] width 20 height 20
click at [1137, 287] on button "Close Delete X Delete" at bounding box center [1150, 285] width 114 height 28
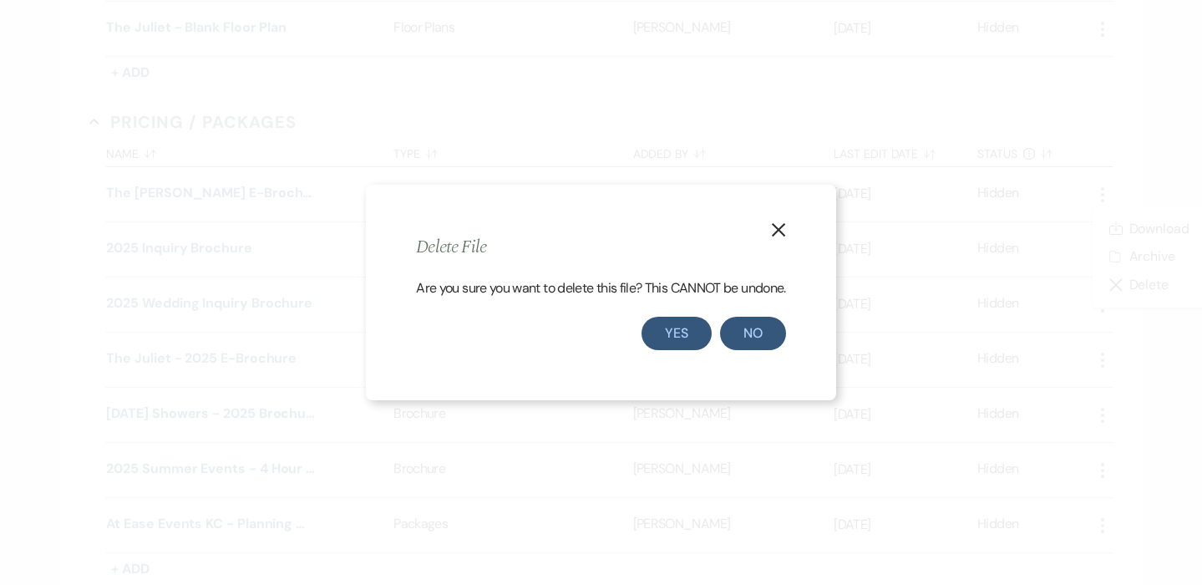
click at [678, 337] on button "Yes" at bounding box center [677, 333] width 70 height 33
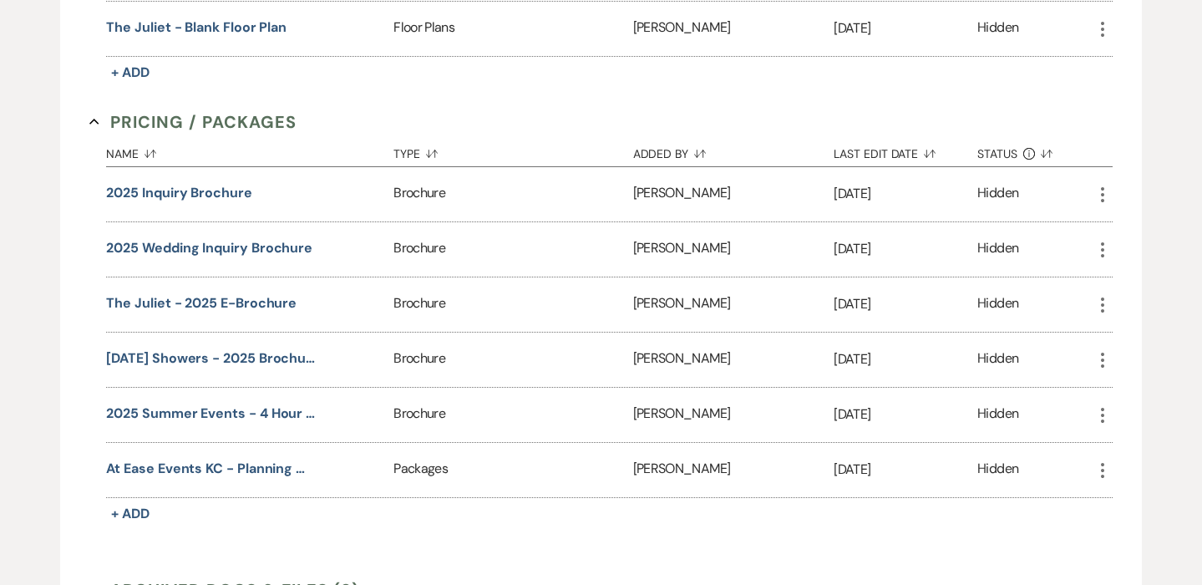
click at [1104, 191] on icon "More" at bounding box center [1103, 195] width 20 height 20
click at [1135, 280] on button "Close Delete X Delete" at bounding box center [1150, 285] width 114 height 28
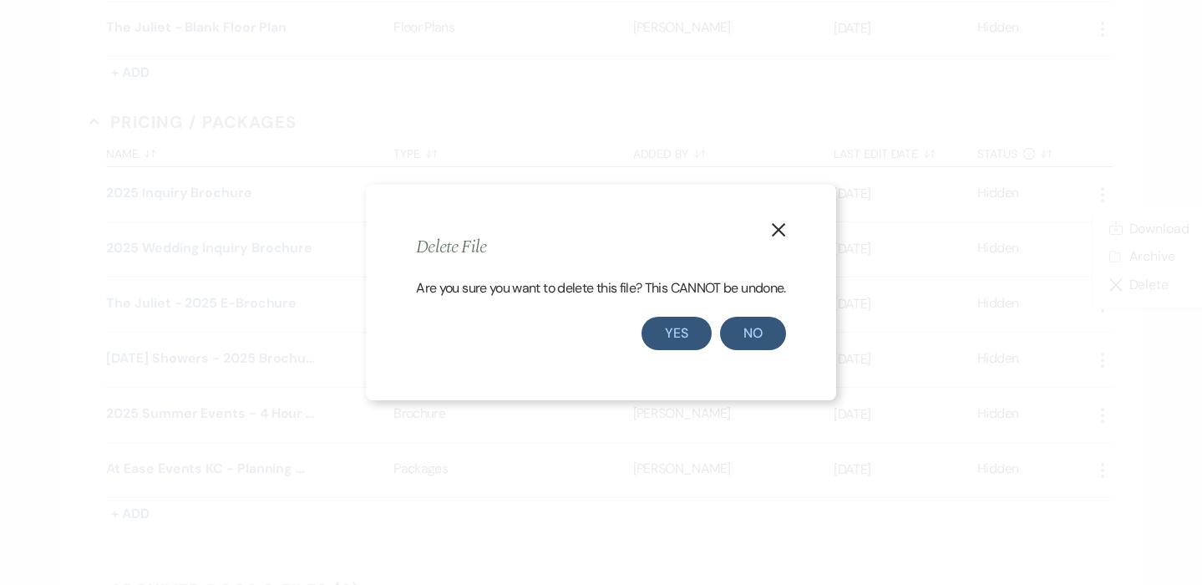
click at [684, 332] on button "Yes" at bounding box center [677, 333] width 70 height 33
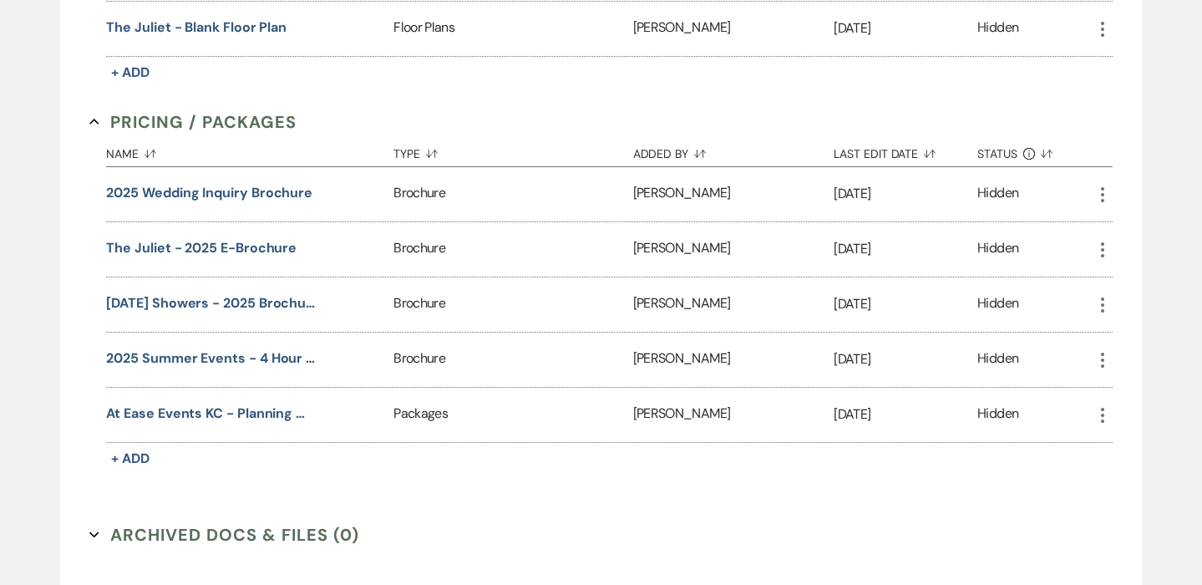
click at [1103, 191] on icon "More" at bounding box center [1103, 195] width 20 height 20
click at [1135, 285] on button "Close Delete X Delete" at bounding box center [1150, 285] width 114 height 28
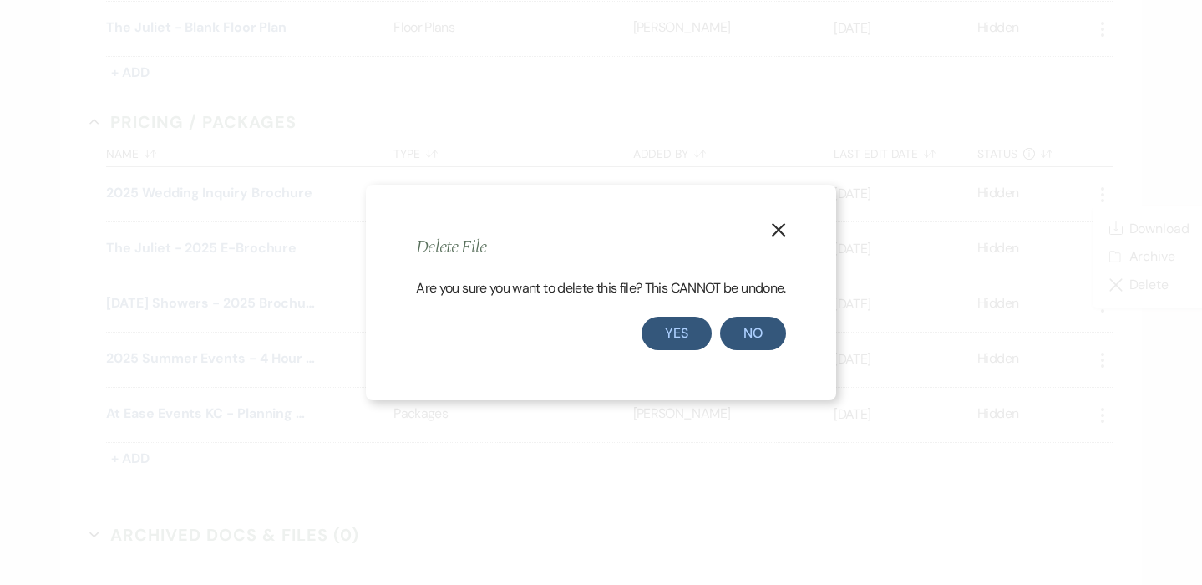
click at [671, 340] on button "Yes" at bounding box center [677, 333] width 70 height 33
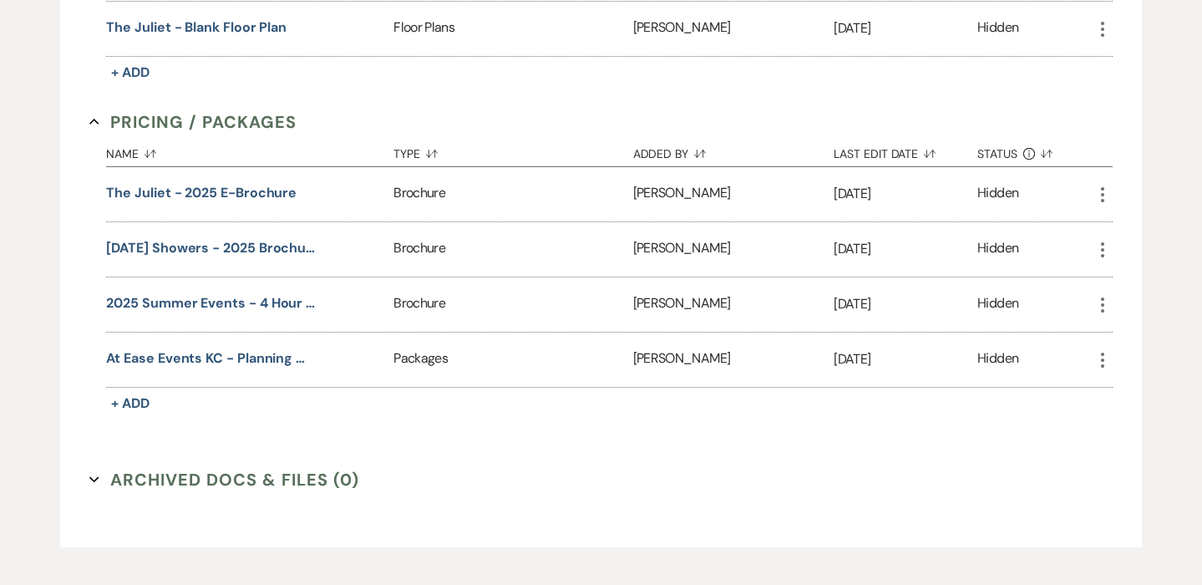
click at [1101, 194] on use "button" at bounding box center [1102, 194] width 3 height 15
click at [1125, 286] on icon "Close Delete X" at bounding box center [1119, 284] width 13 height 13
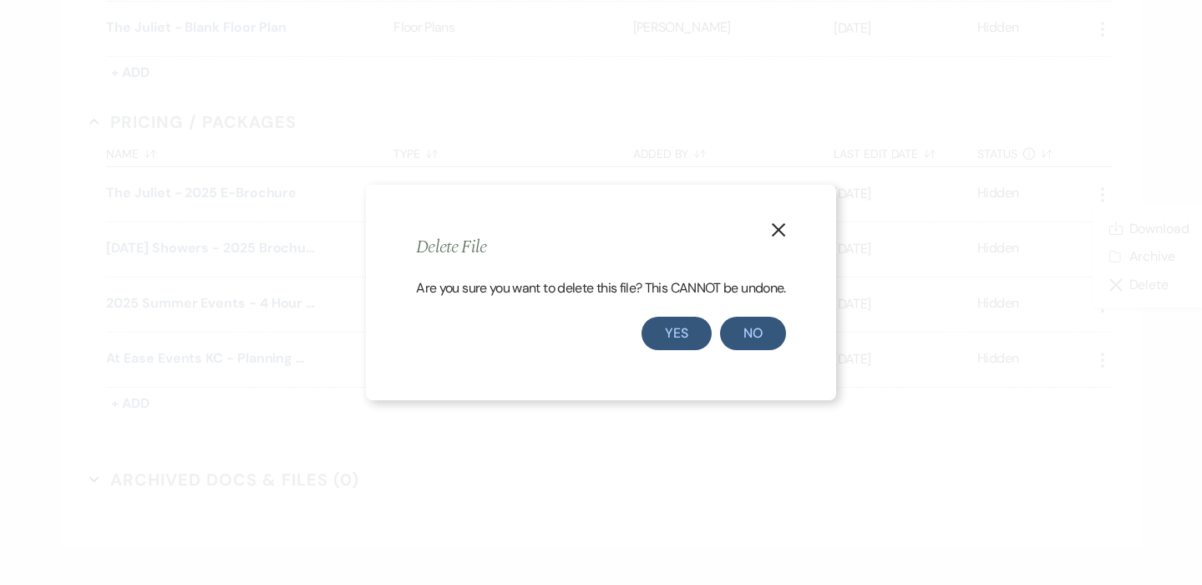
click at [671, 333] on button "Yes" at bounding box center [677, 333] width 70 height 33
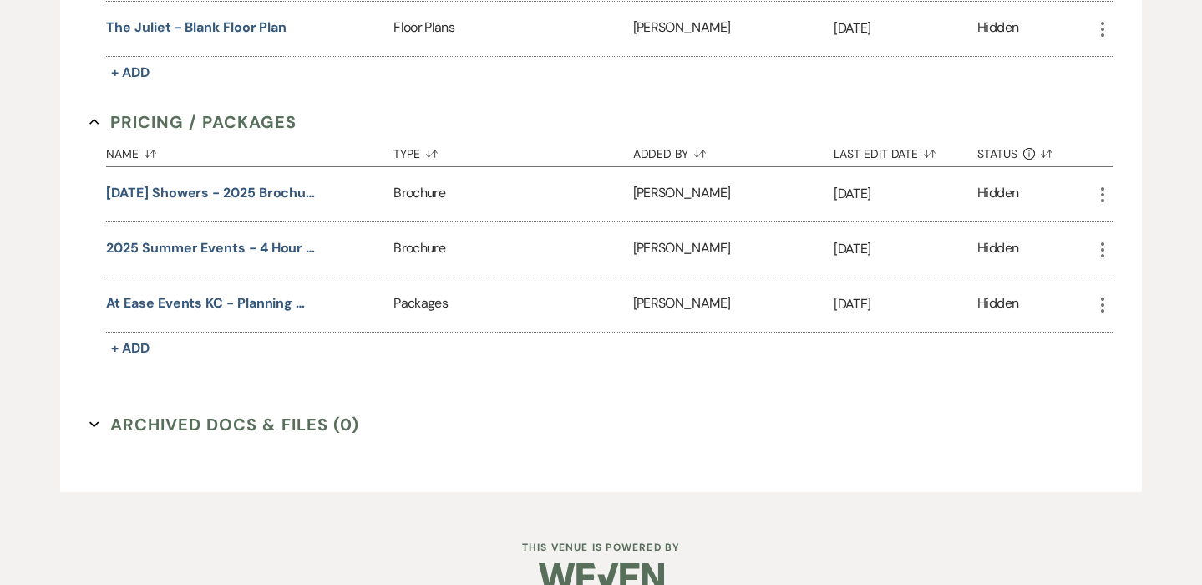
click at [1100, 191] on icon "More" at bounding box center [1103, 195] width 20 height 20
click at [1147, 288] on button "Close Delete X Delete" at bounding box center [1150, 285] width 114 height 28
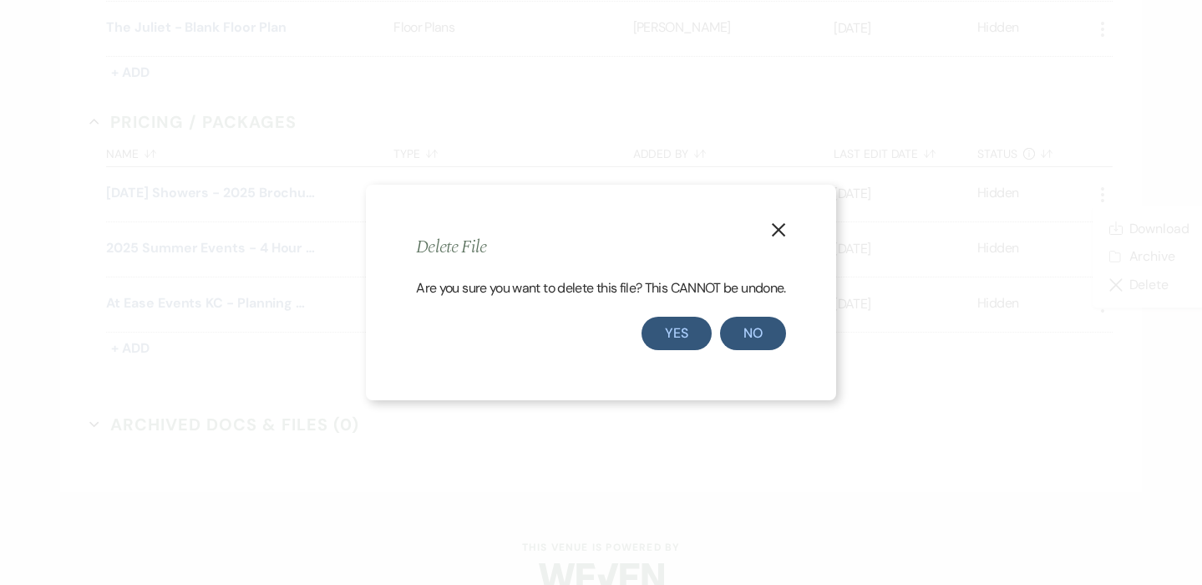
click at [682, 333] on button "Yes" at bounding box center [677, 333] width 70 height 33
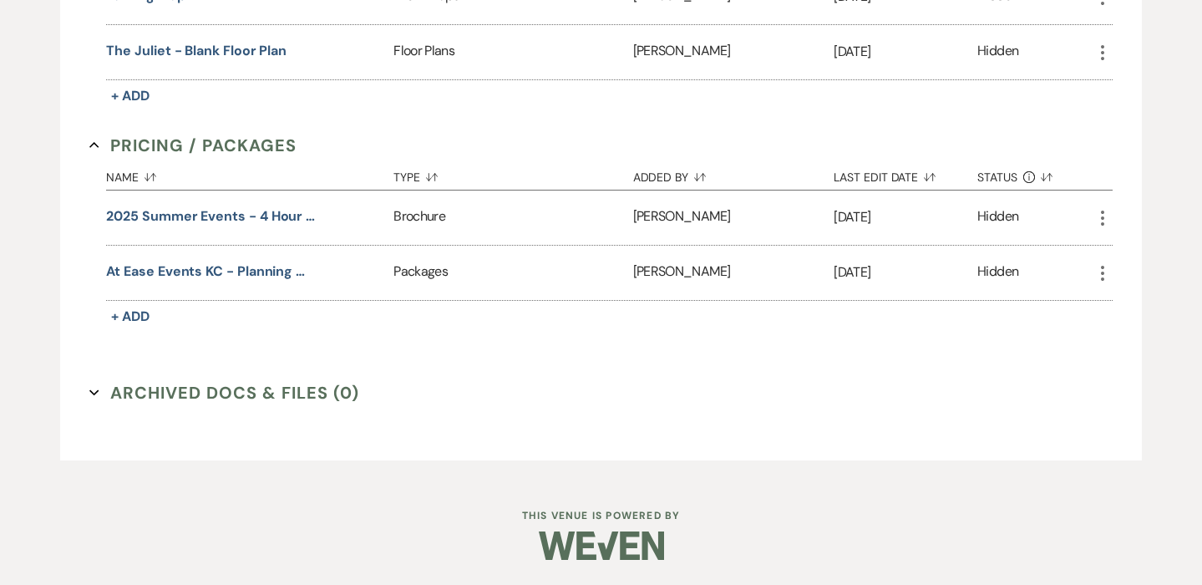
scroll to position [445, 0]
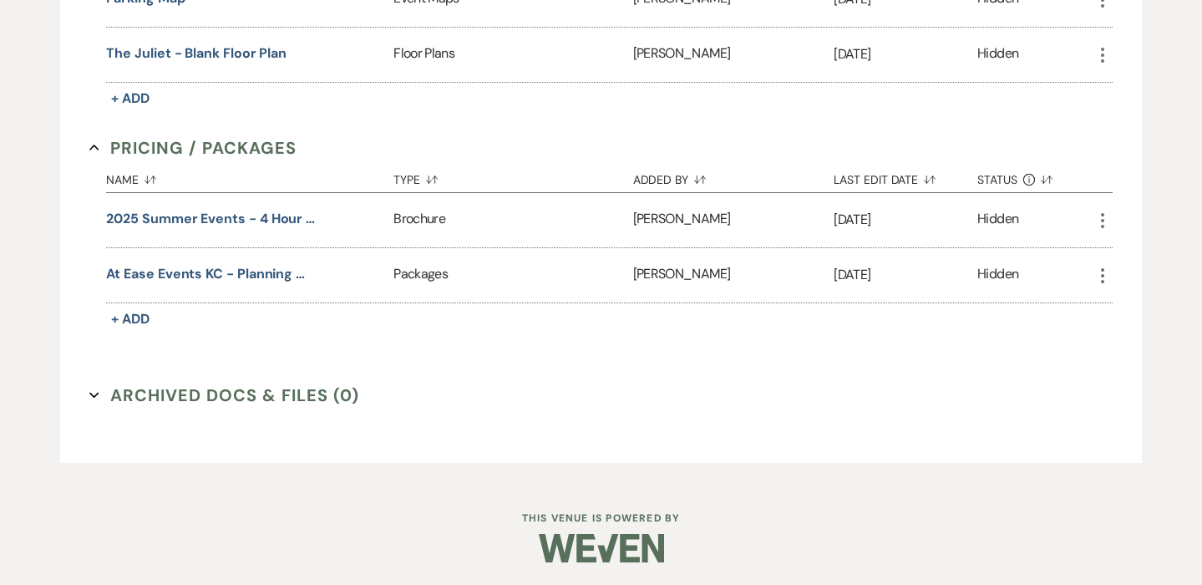
click at [1099, 215] on icon "More" at bounding box center [1103, 221] width 20 height 20
click at [1128, 311] on button "Close Delete X Delete" at bounding box center [1150, 311] width 114 height 28
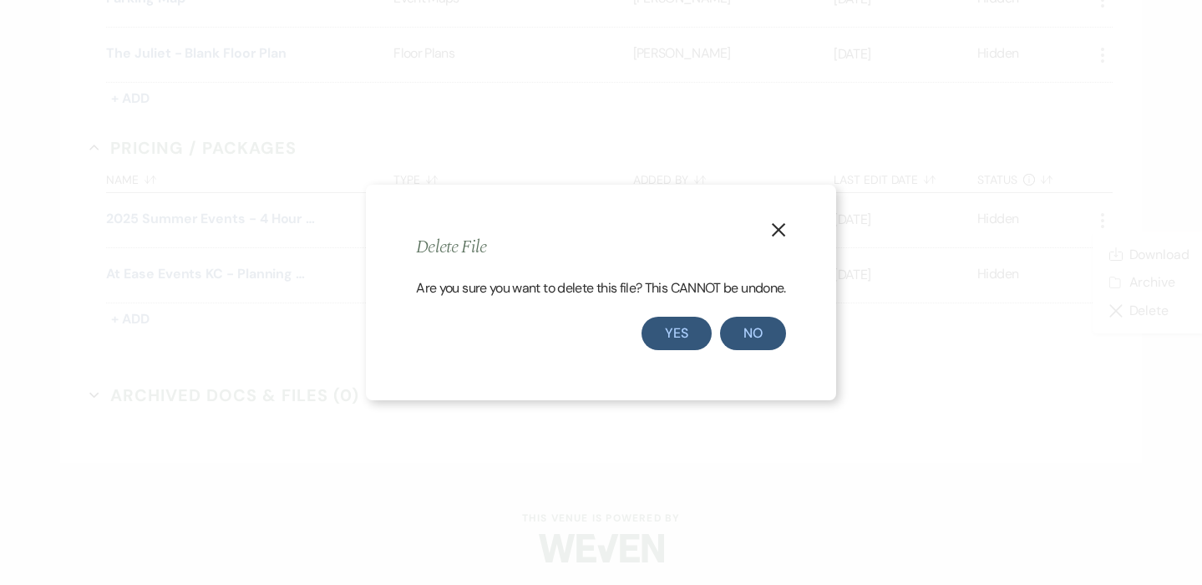
click at [680, 330] on button "Yes" at bounding box center [677, 333] width 70 height 33
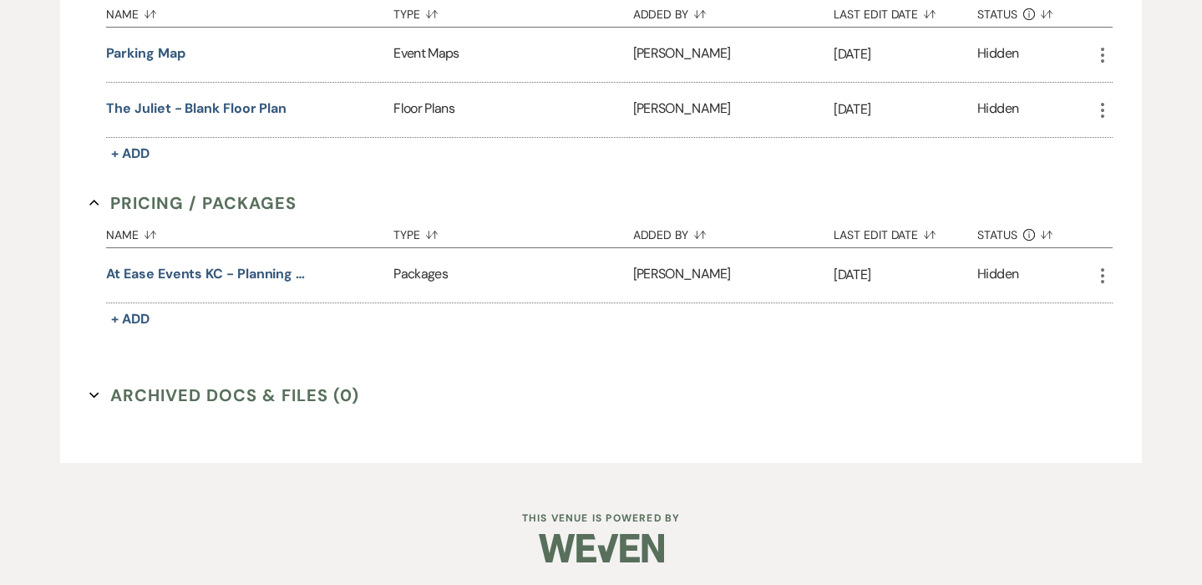
click at [1100, 275] on icon "More" at bounding box center [1103, 276] width 20 height 20
click at [1133, 364] on button "Close Delete X Delete" at bounding box center [1150, 366] width 114 height 28
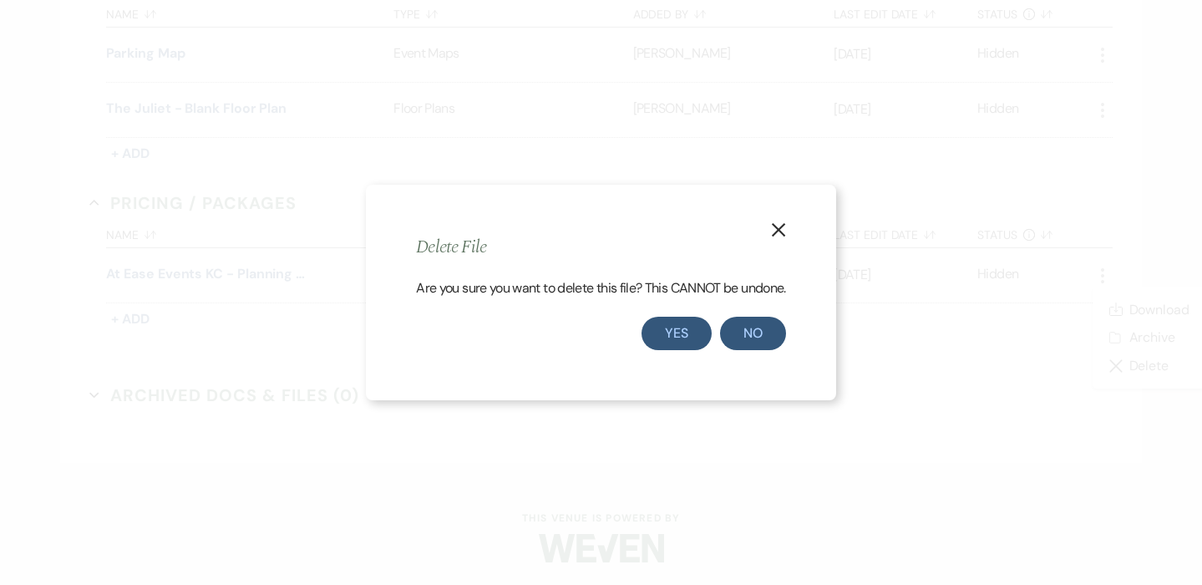
click at [673, 334] on button "Yes" at bounding box center [677, 333] width 70 height 33
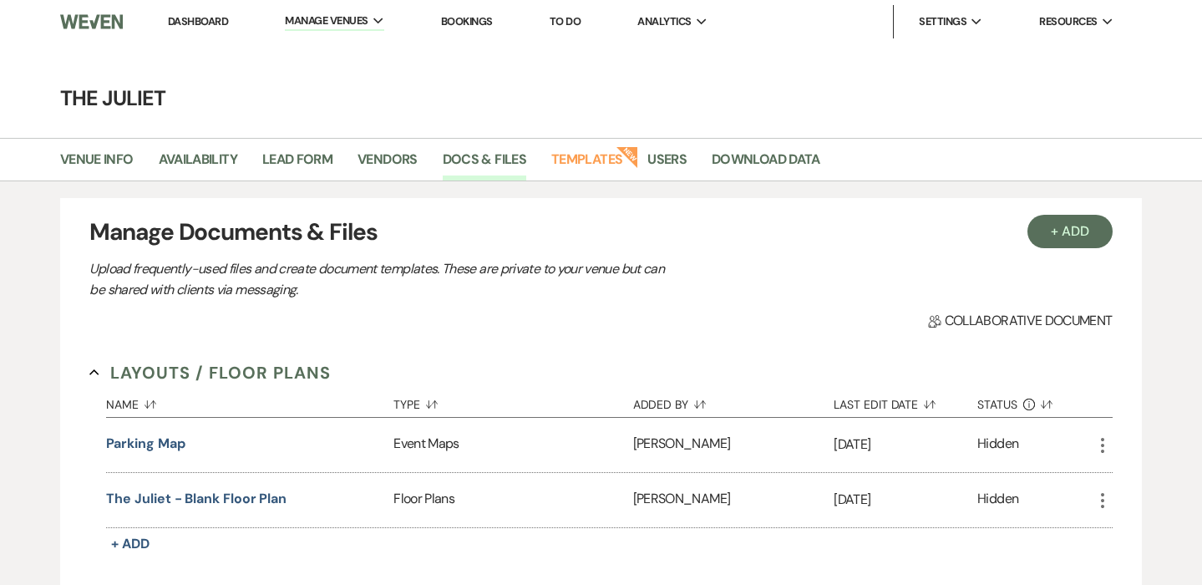
scroll to position [0, 0]
click at [668, 159] on link "Users" at bounding box center [667, 165] width 39 height 32
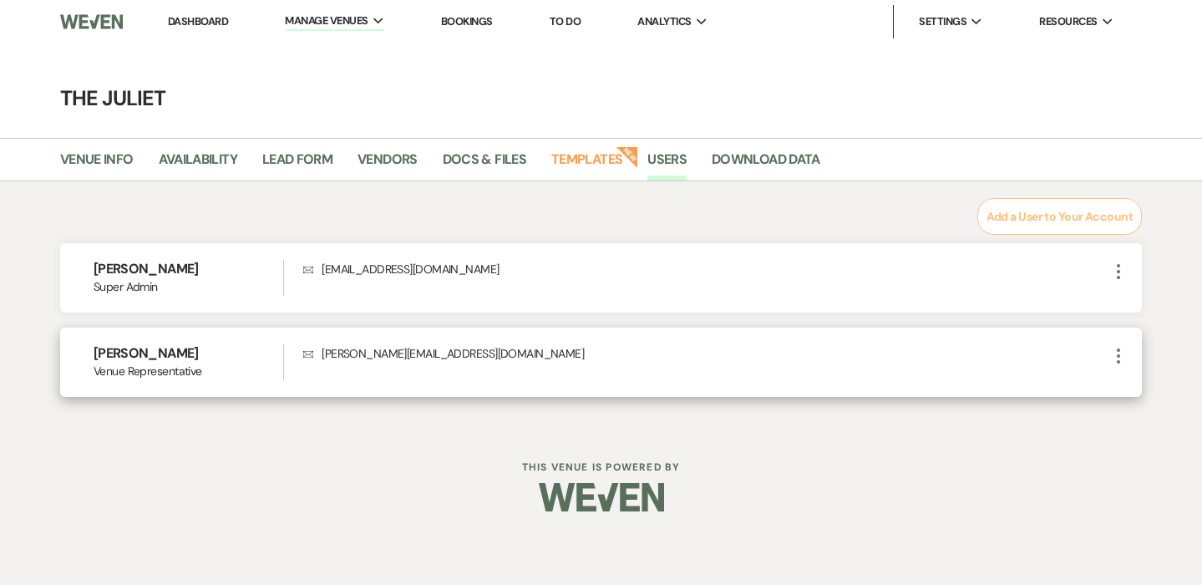
click at [1109, 350] on icon "More" at bounding box center [1119, 356] width 20 height 20
click at [1144, 386] on button "Edit" at bounding box center [1146, 388] width 74 height 28
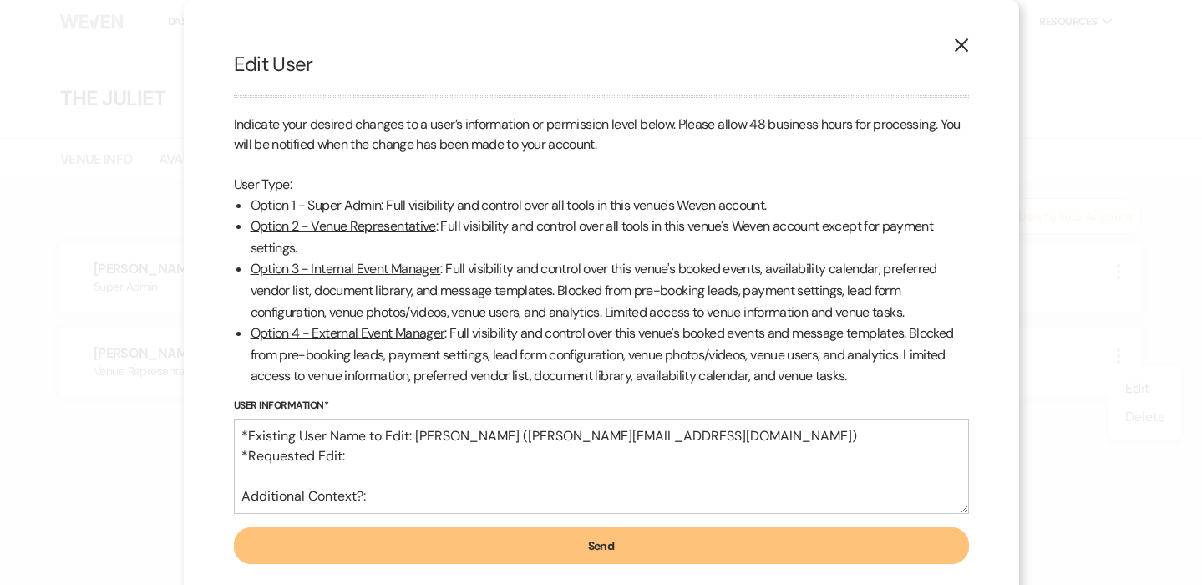
click at [958, 43] on use "button" at bounding box center [960, 44] width 13 height 13
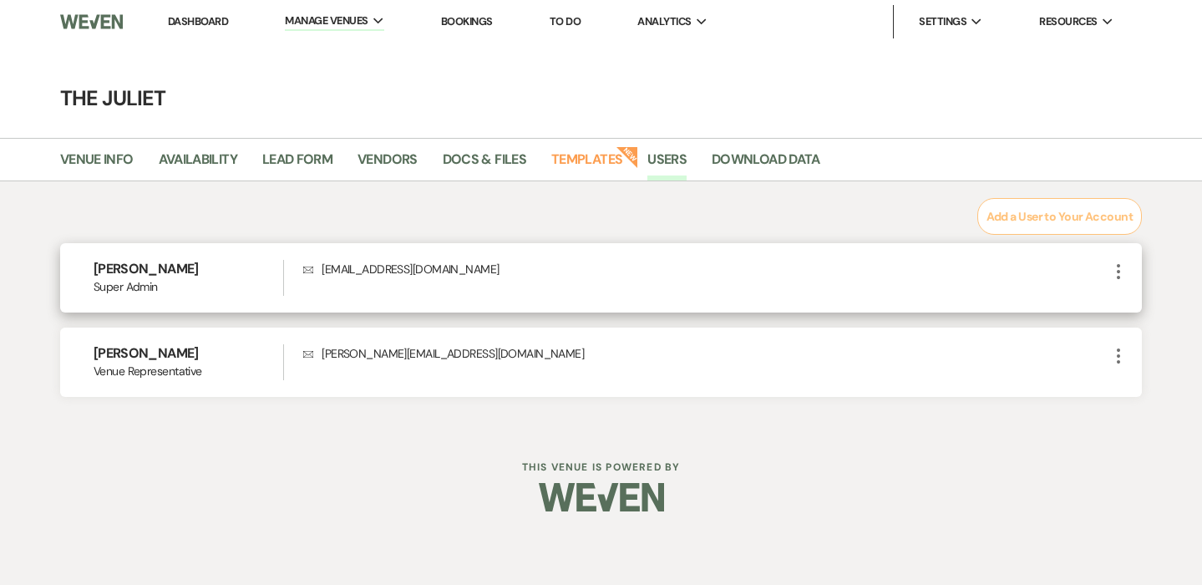
click at [1114, 266] on icon "More" at bounding box center [1119, 272] width 20 height 20
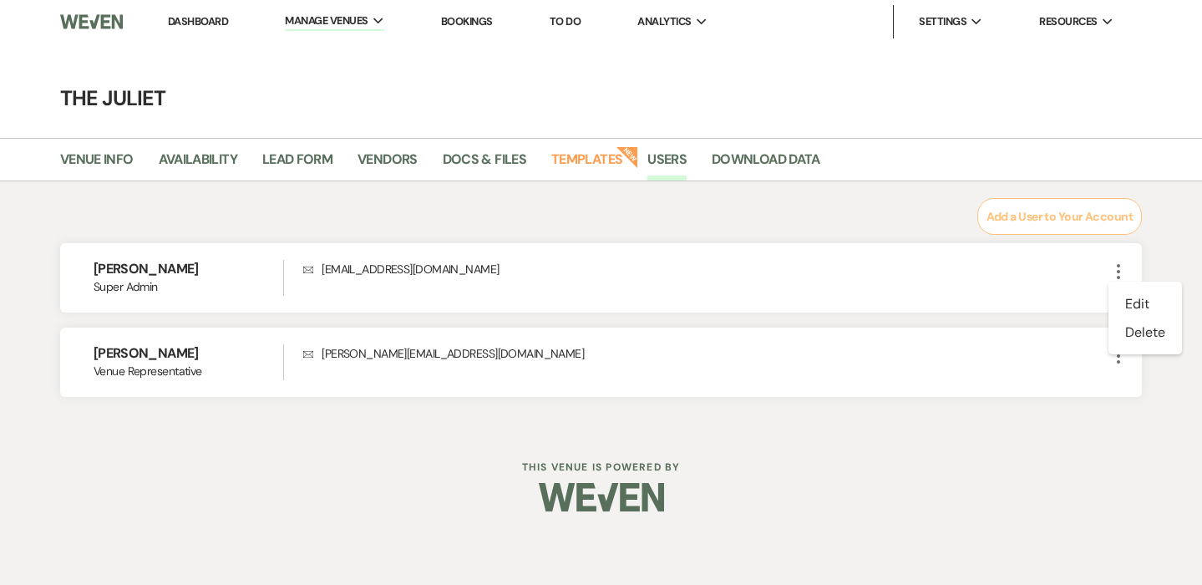
click at [1172, 223] on div "Add a User to Your Account Laura Clark Super Admin Envelope thejulietkc@gmail.c…" at bounding box center [601, 298] width 1202 height 200
click at [766, 159] on link "Download Data" at bounding box center [766, 165] width 109 height 32
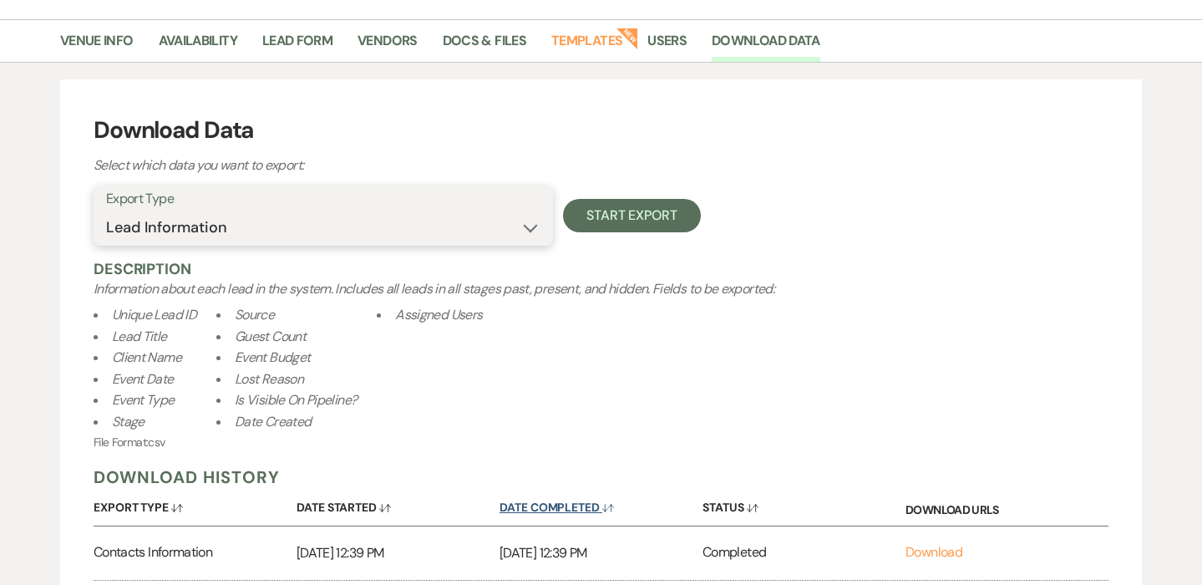
scroll to position [94, 0]
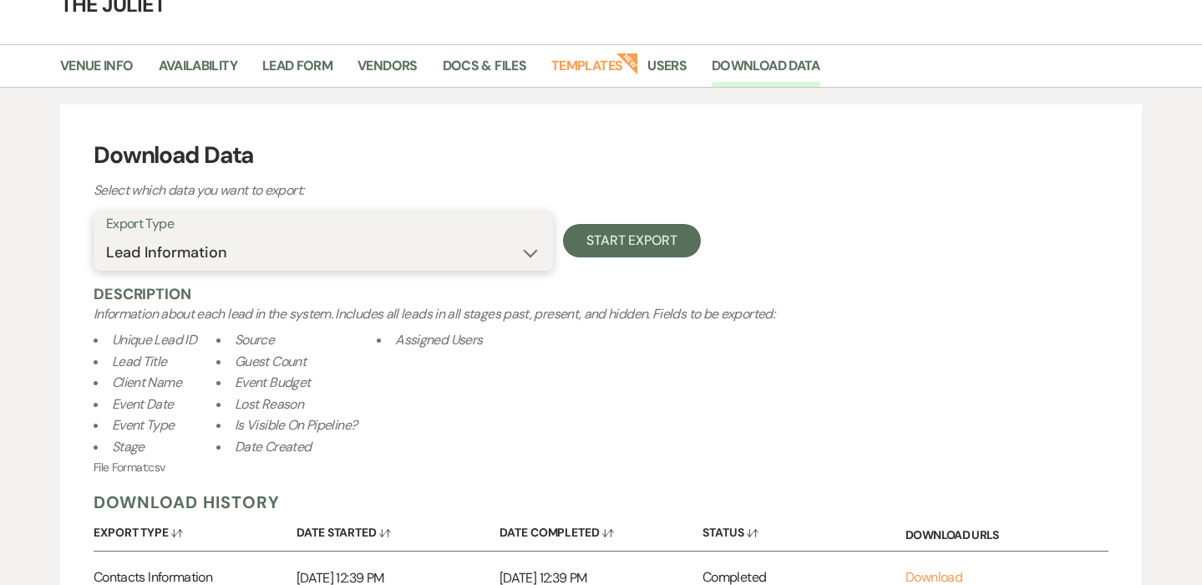
select select "contactsInfo"
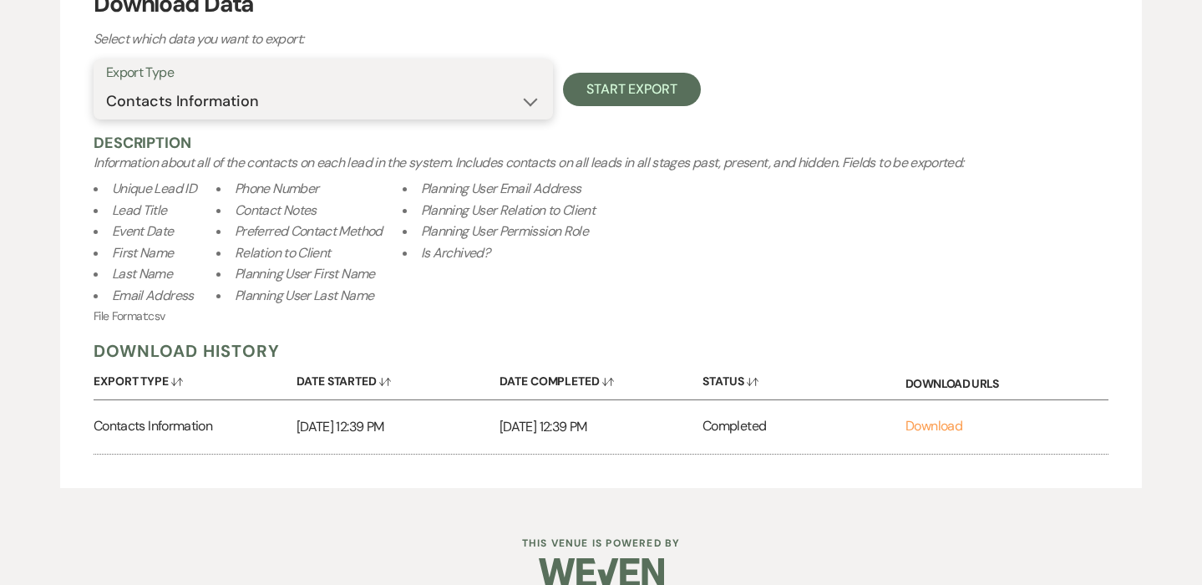
scroll to position [248, 0]
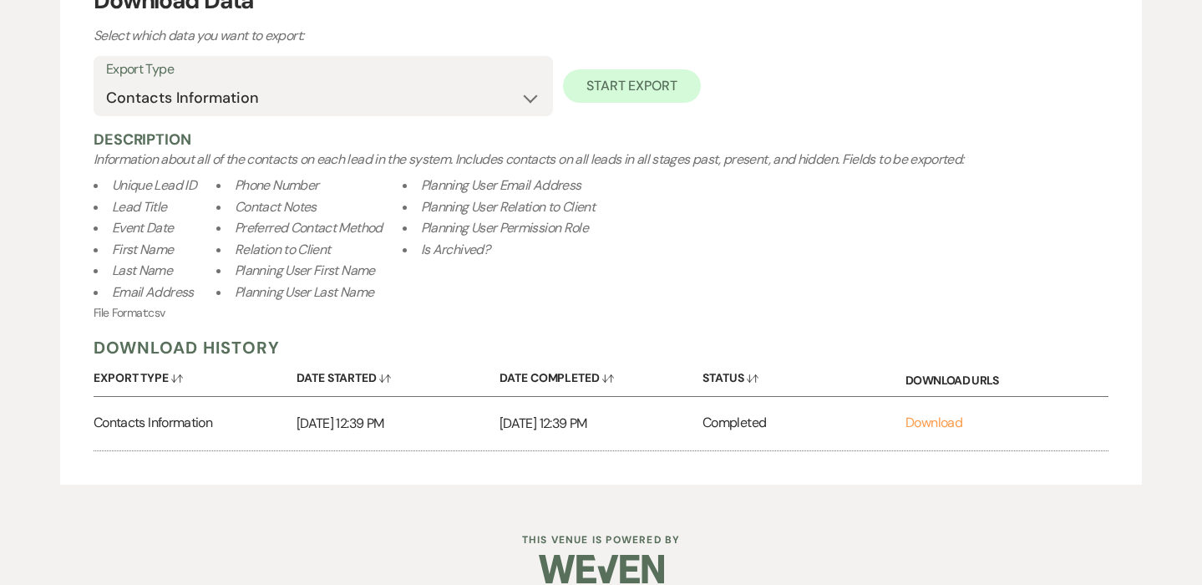
click at [642, 82] on button "Start Export" at bounding box center [632, 85] width 138 height 33
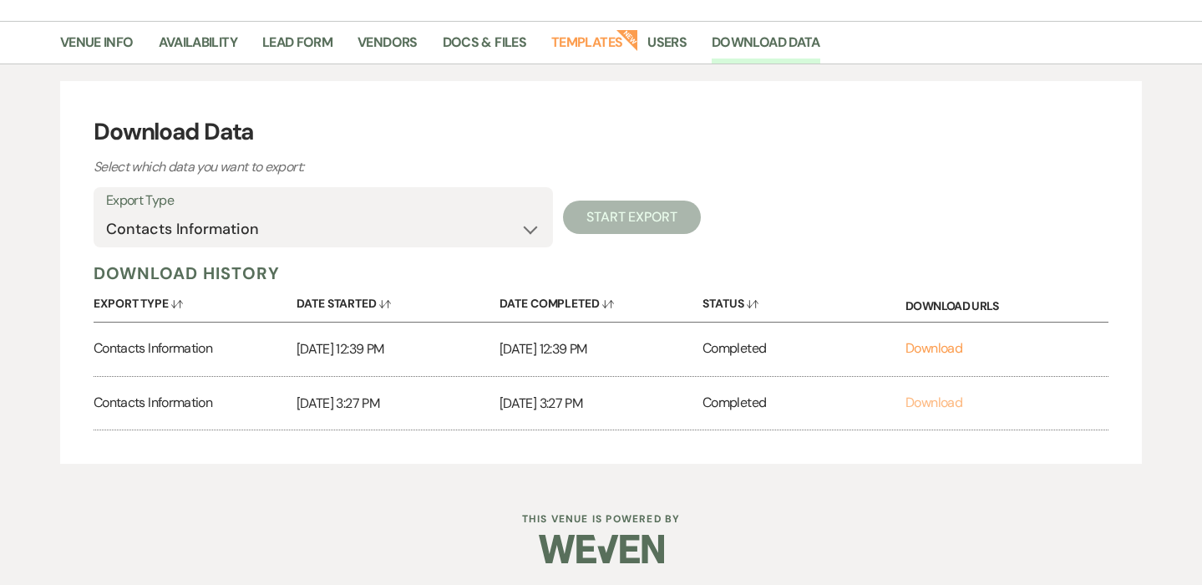
click at [932, 397] on link "Download" at bounding box center [934, 403] width 57 height 18
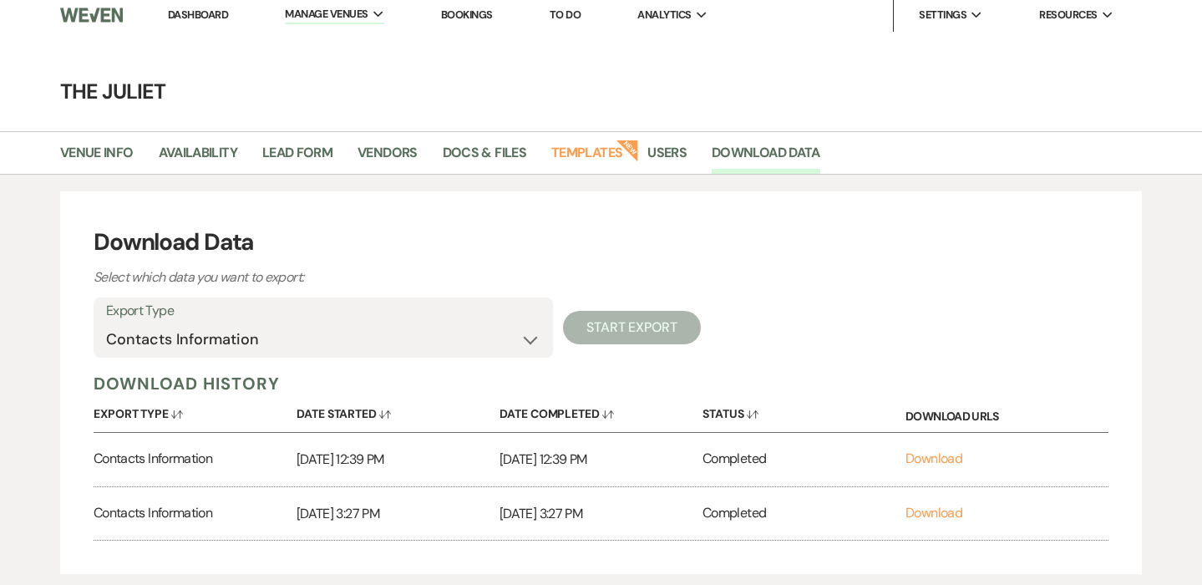
scroll to position [5, 0]
click at [379, 154] on link "Vendors" at bounding box center [388, 160] width 60 height 32
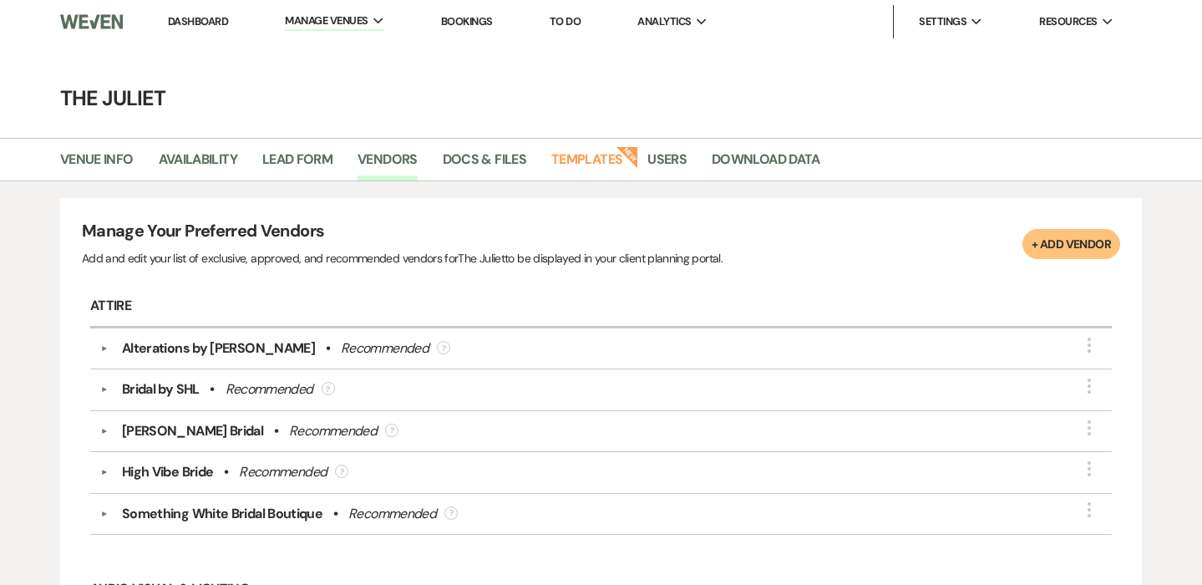
click at [1077, 237] on button "+ Add Vendor" at bounding box center [1072, 244] width 98 height 30
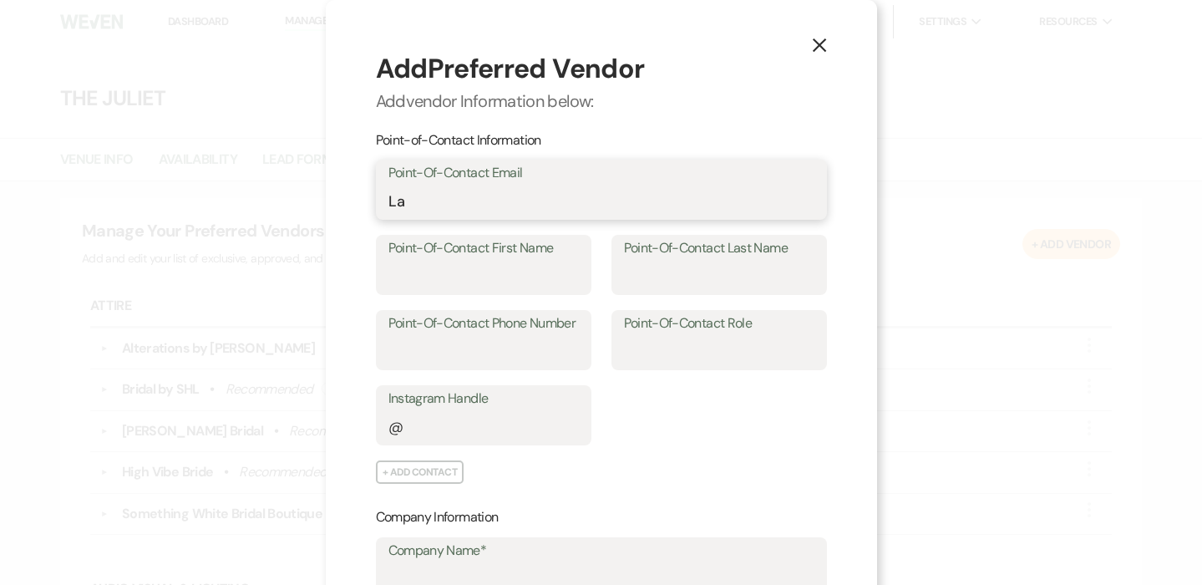
type input "L"
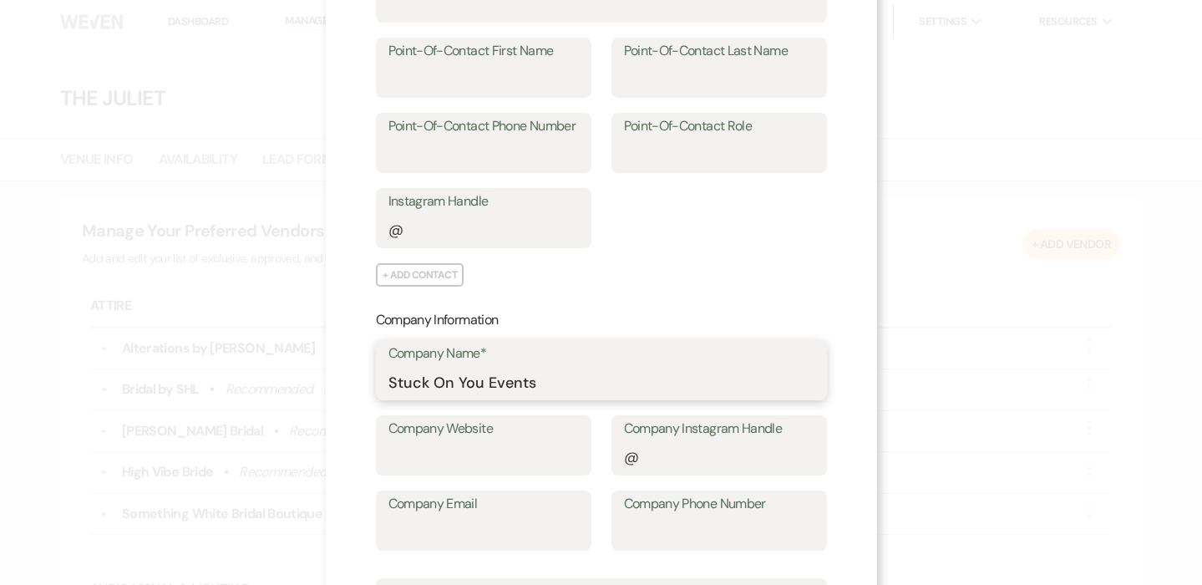
scroll to position [205, 0]
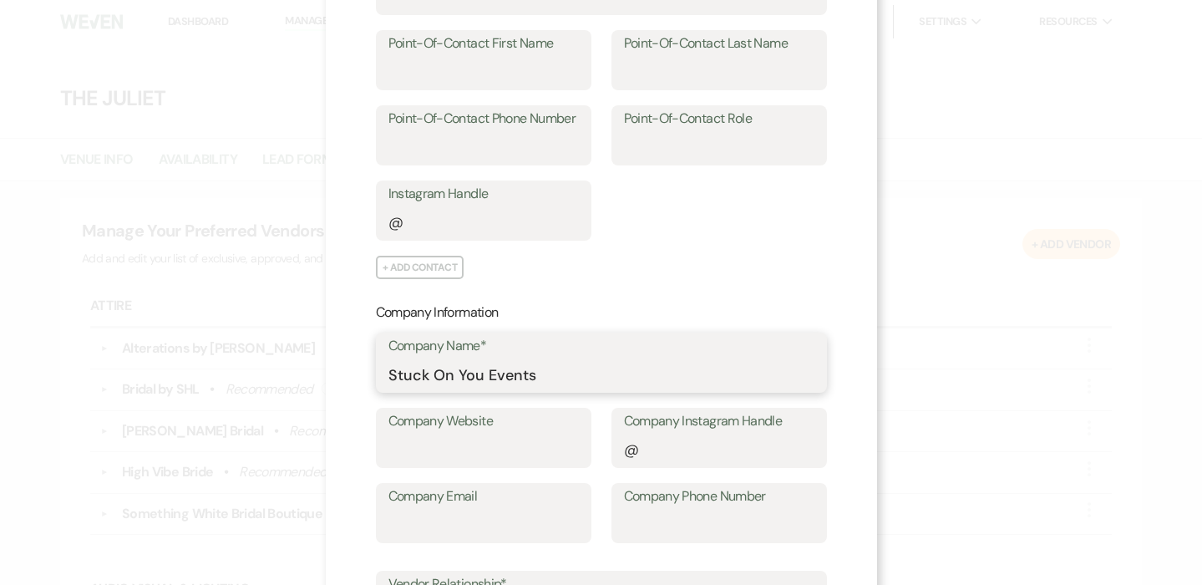
type input "Stuck On You Events"
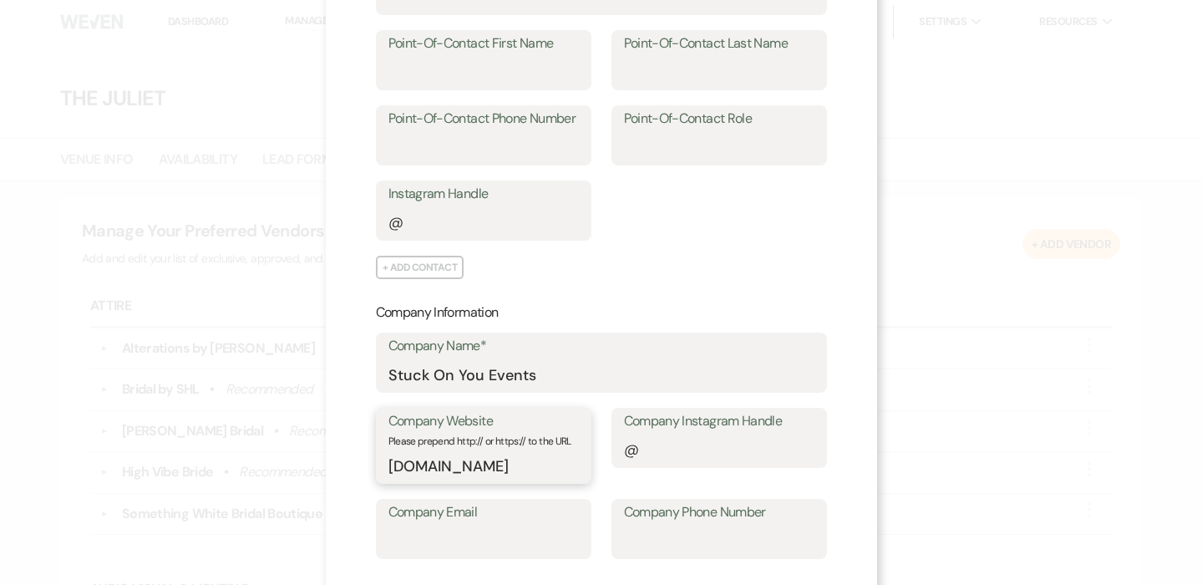
type input "www.stuckonyouevents.com"
type input "stuckonyouevents"
click at [426, 463] on input "www.stuckonyouevents.com" at bounding box center [483, 466] width 189 height 33
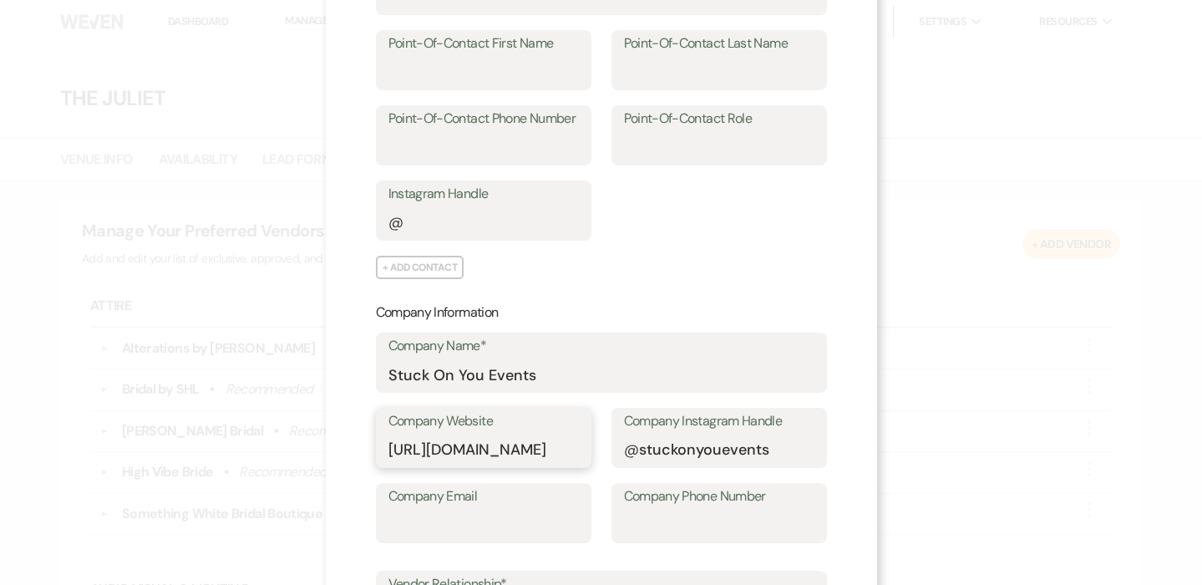
type input "https://stuckonyouevents.com"
type input "stuckonyouevents@gmail.com"
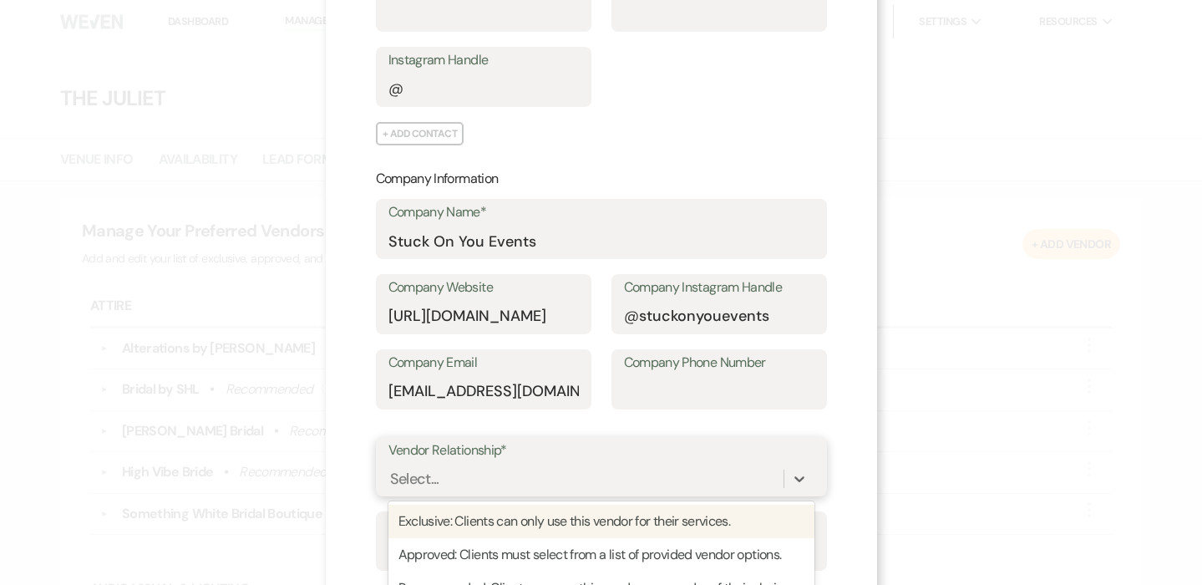
click at [431, 475] on div "option Exclusive: Clients can only use this vendor for their services. focused,…" at bounding box center [602, 479] width 426 height 32
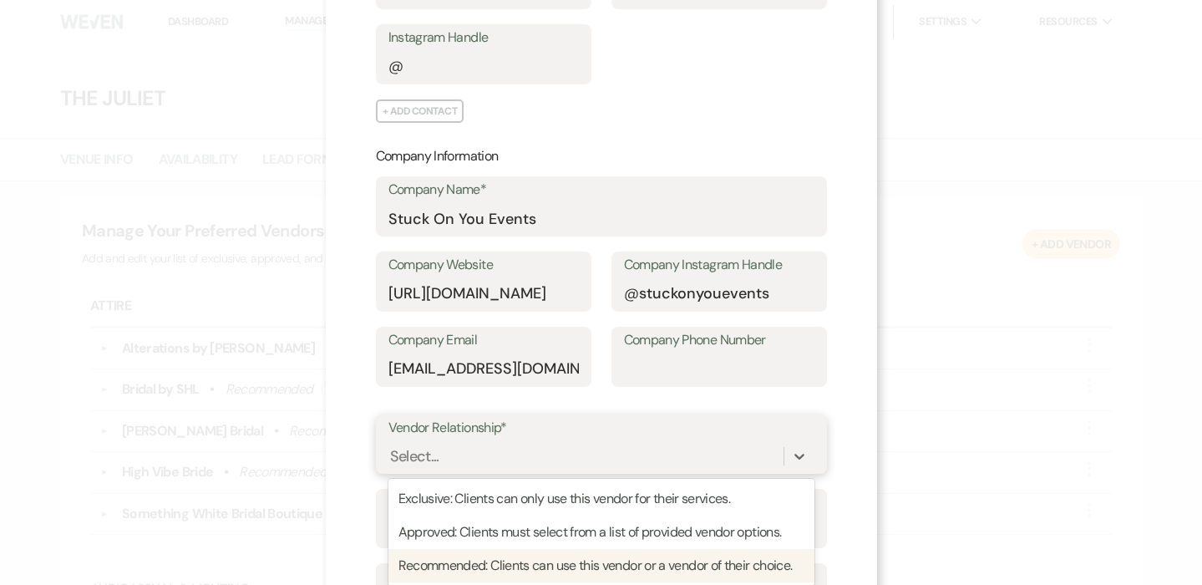
click at [461, 558] on div "Recommended: Clients can use this vendor or a vendor of their choice." at bounding box center [602, 565] width 426 height 33
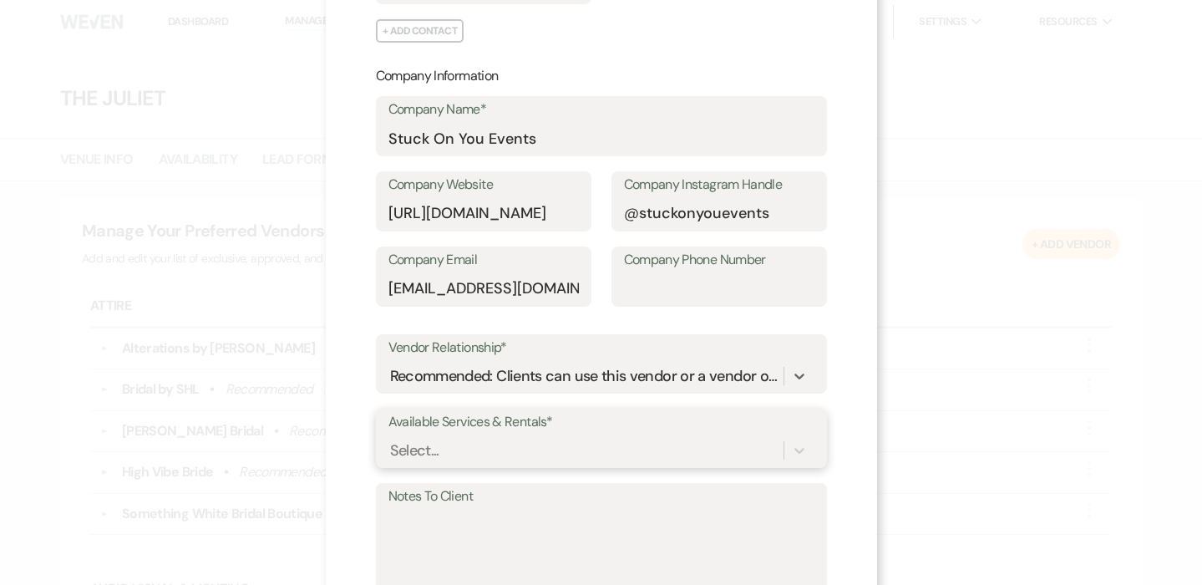
click at [484, 442] on div "Select..." at bounding box center [602, 450] width 426 height 32
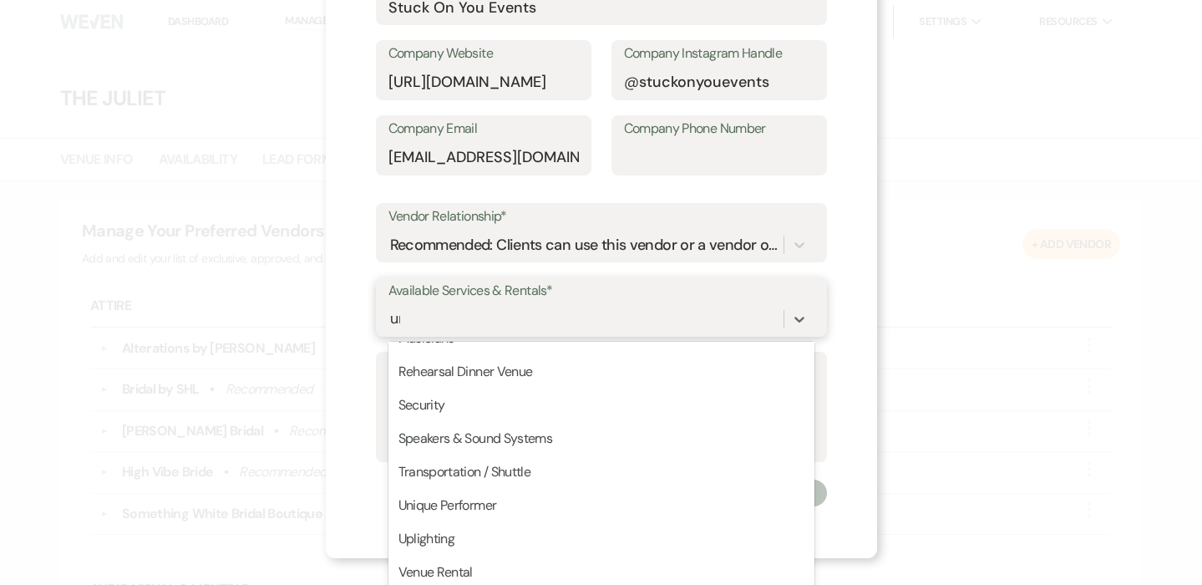
scroll to position [537, 0]
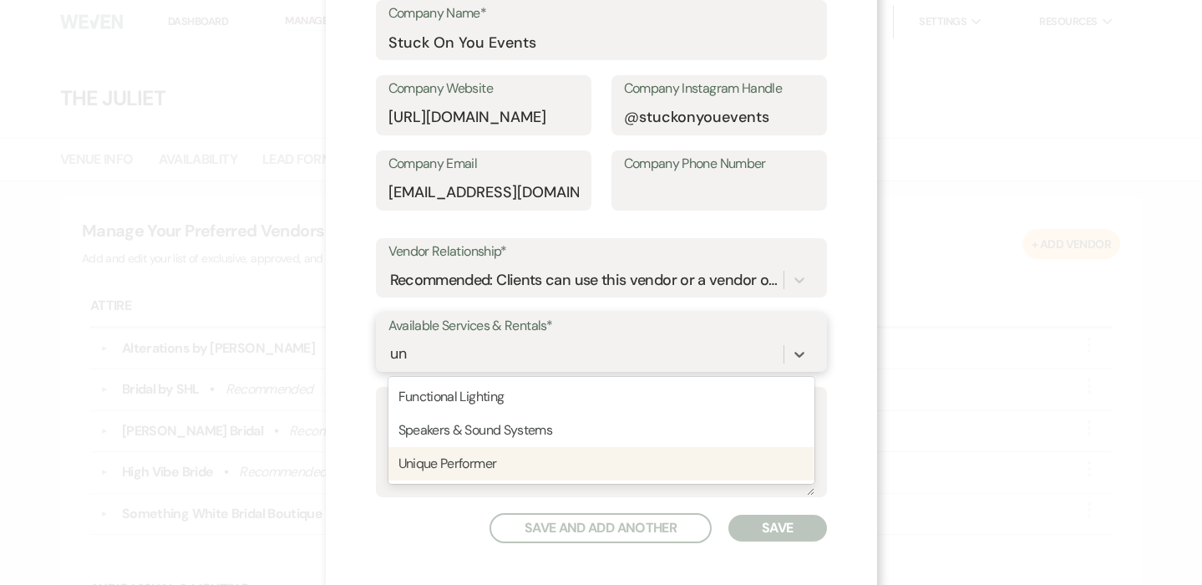
type input "u"
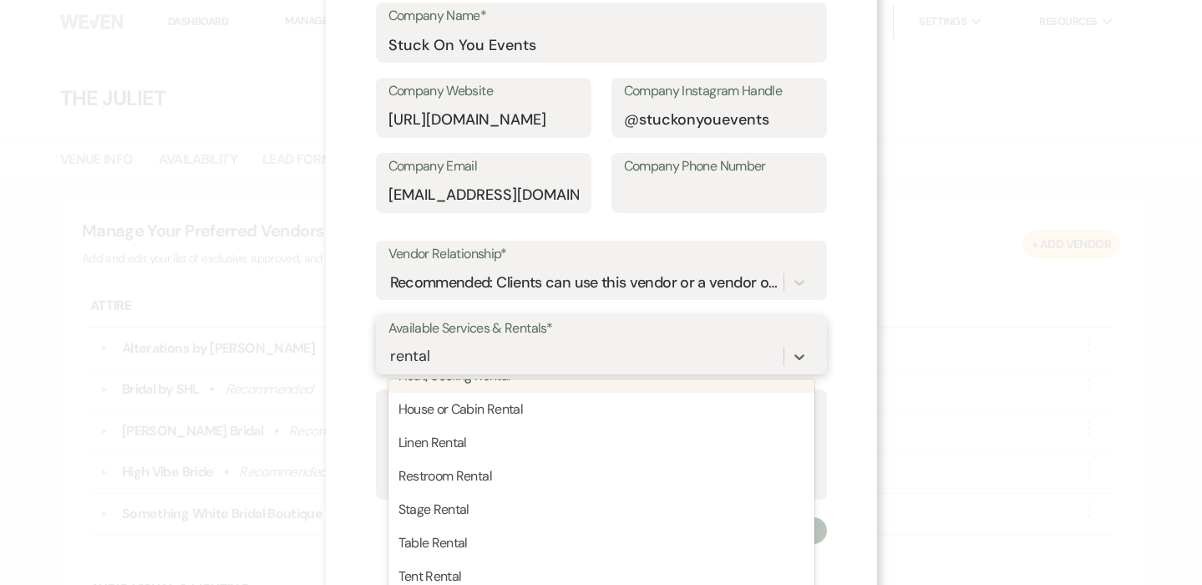
scroll to position [533, 0]
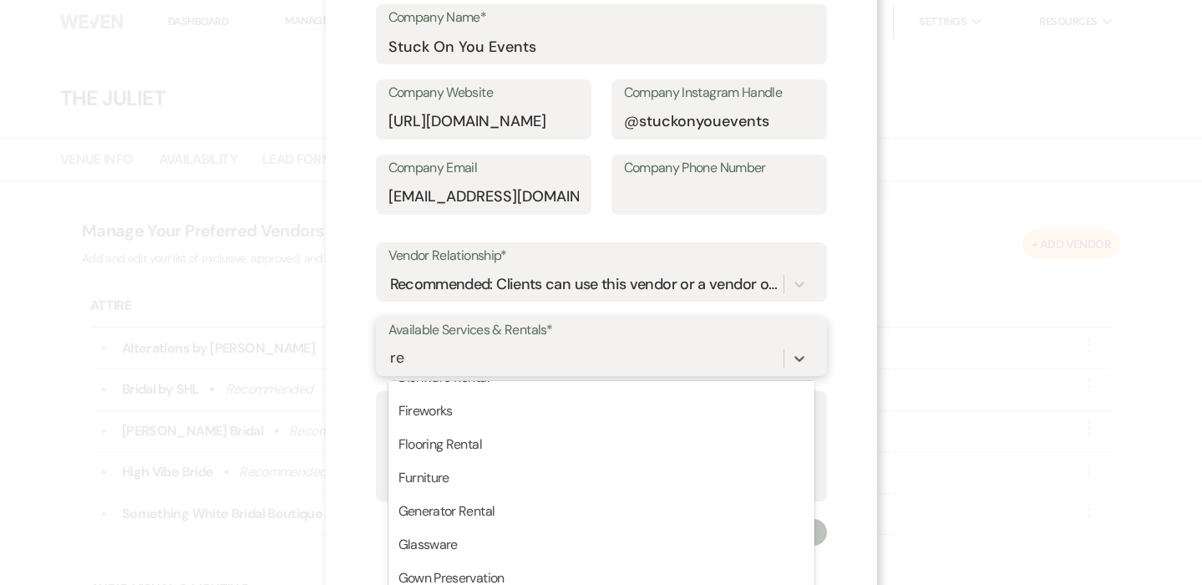
type input "r"
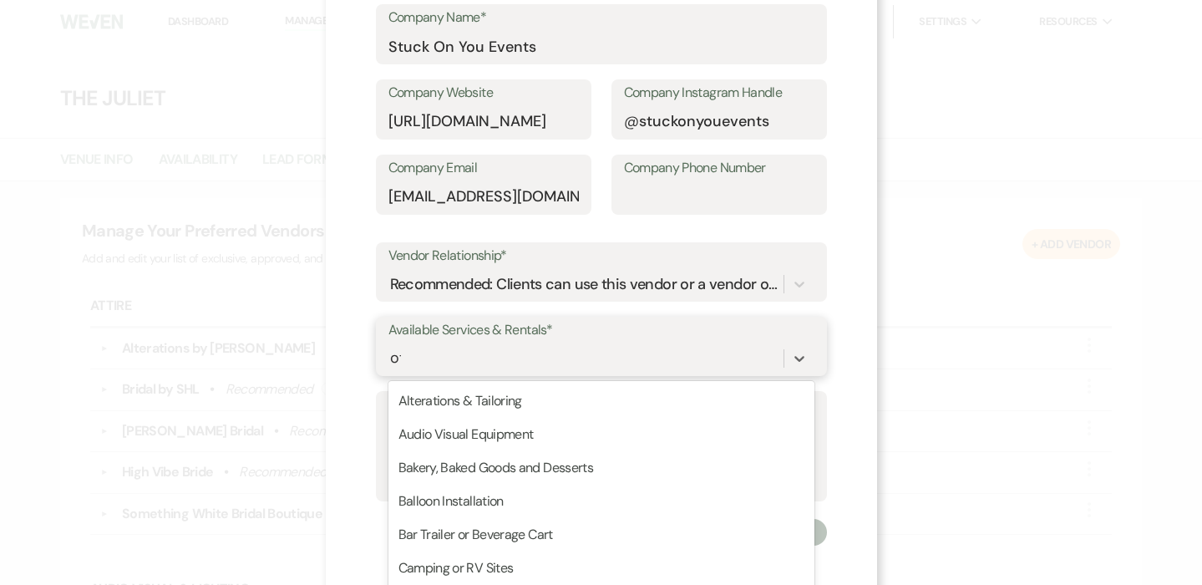
type input "o"
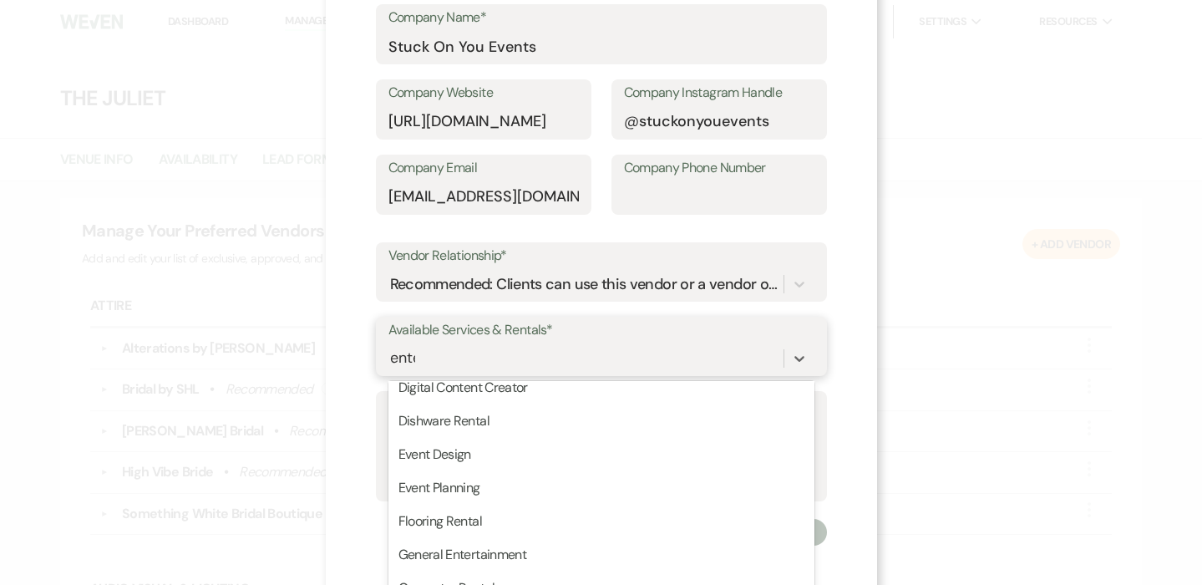
type input "enter"
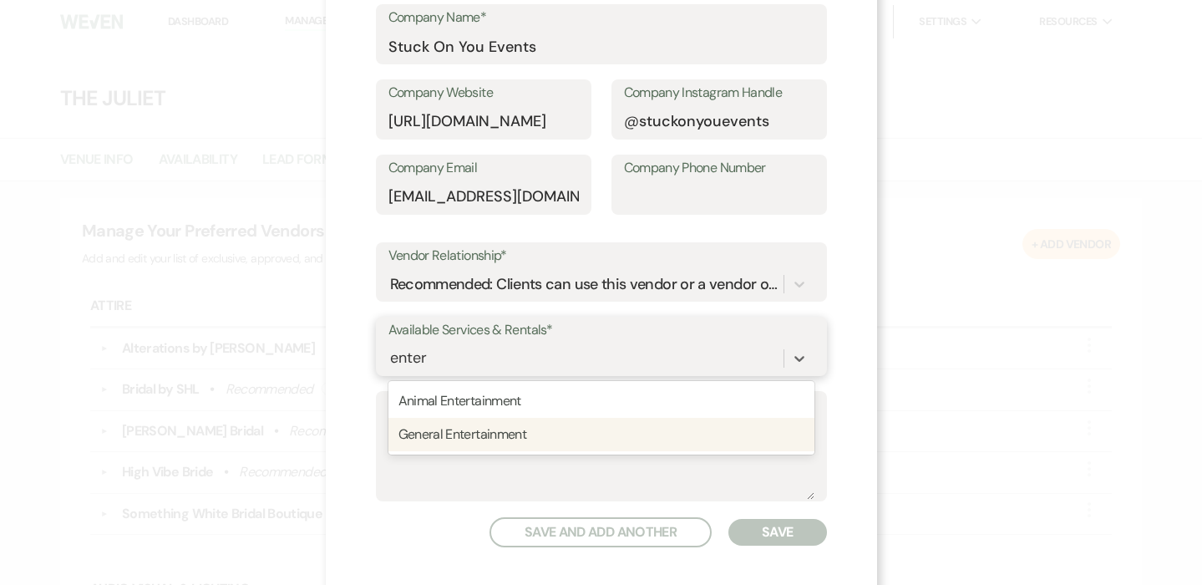
click at [591, 422] on div "General Entertainment" at bounding box center [602, 434] width 426 height 33
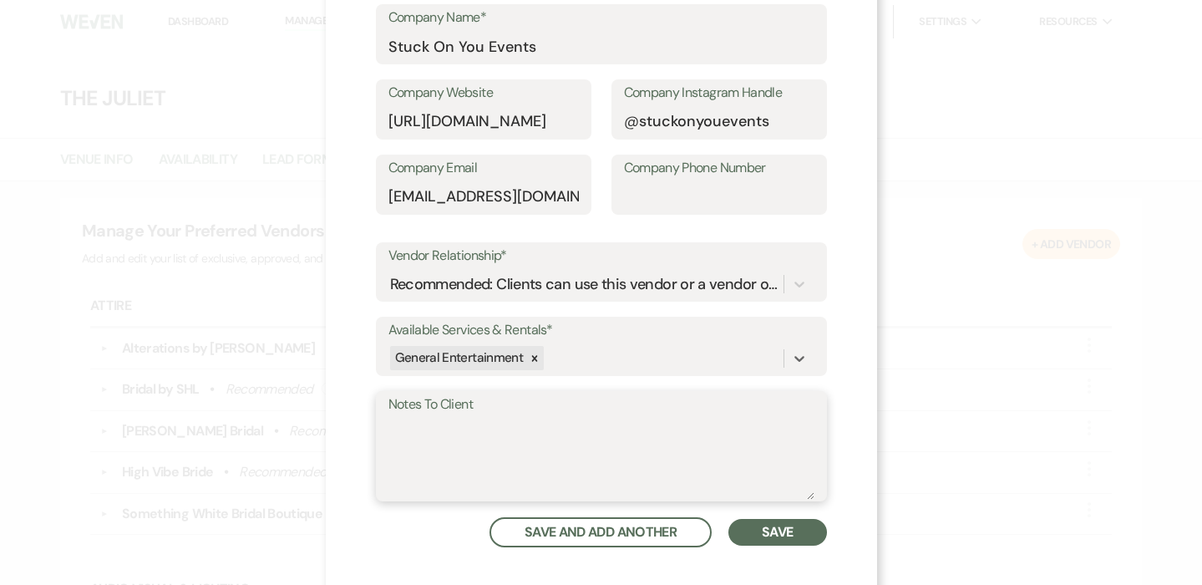
click at [514, 429] on textarea "Notes To Client" at bounding box center [602, 458] width 426 height 84
type textarea "Vintage sticker and temporary tattoo vending machine for events"
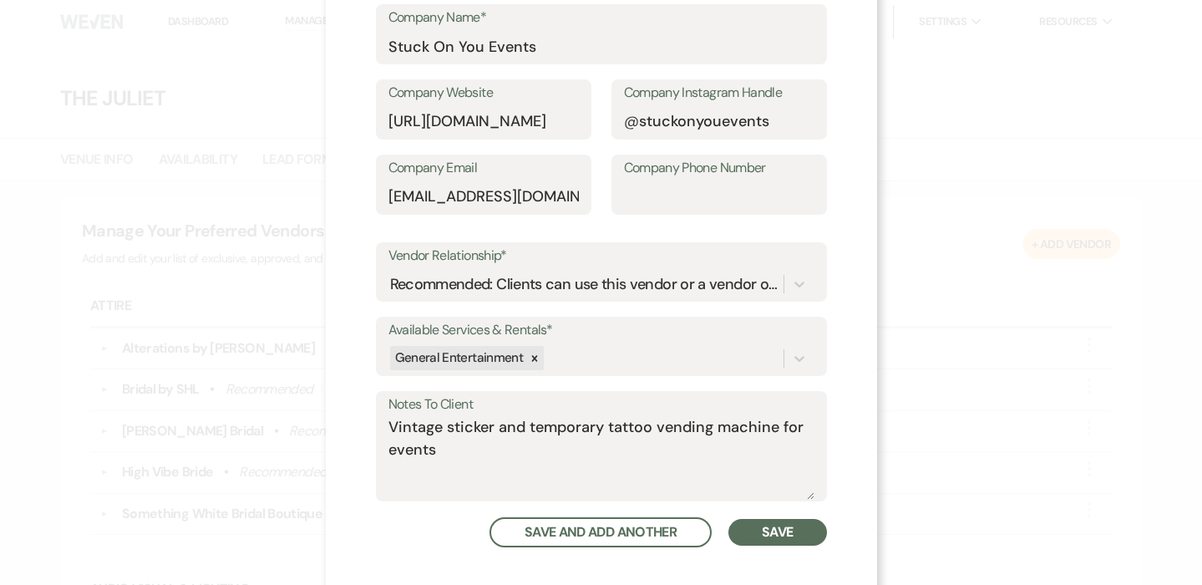
click at [801, 527] on button "Save" at bounding box center [778, 532] width 98 height 27
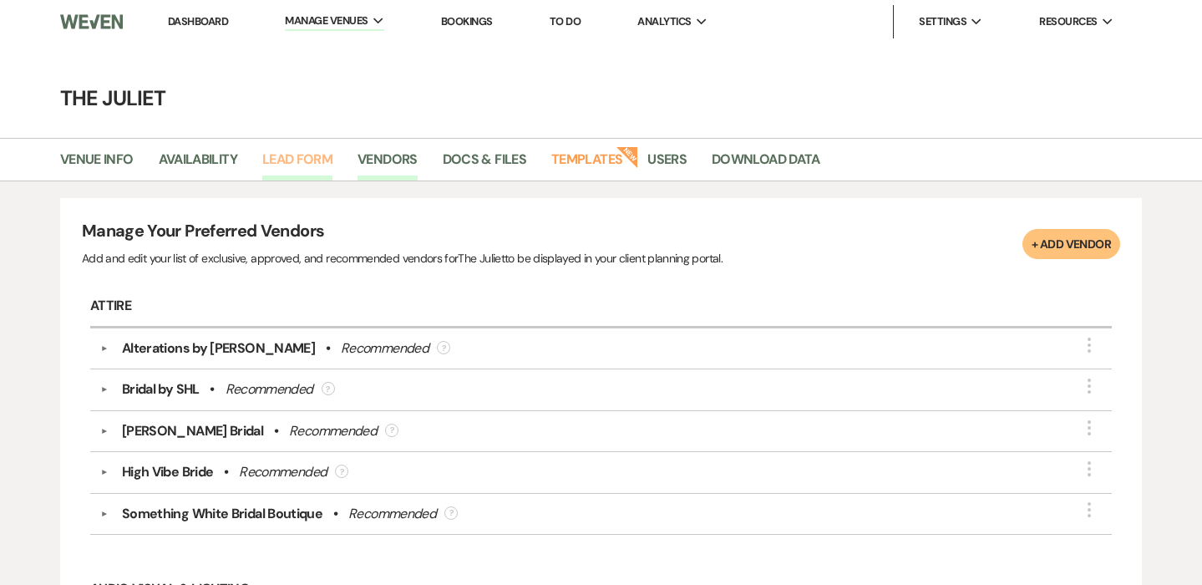
click at [299, 164] on link "Lead Form" at bounding box center [297, 165] width 70 height 32
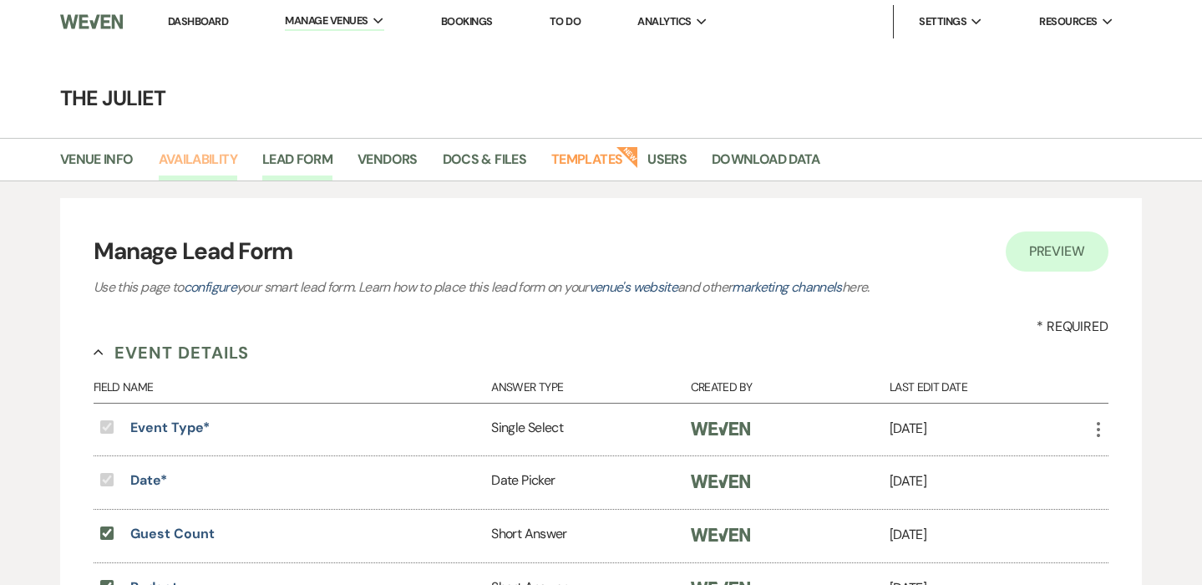
click at [196, 155] on link "Availability" at bounding box center [198, 165] width 79 height 32
select select "2"
select select "2026"
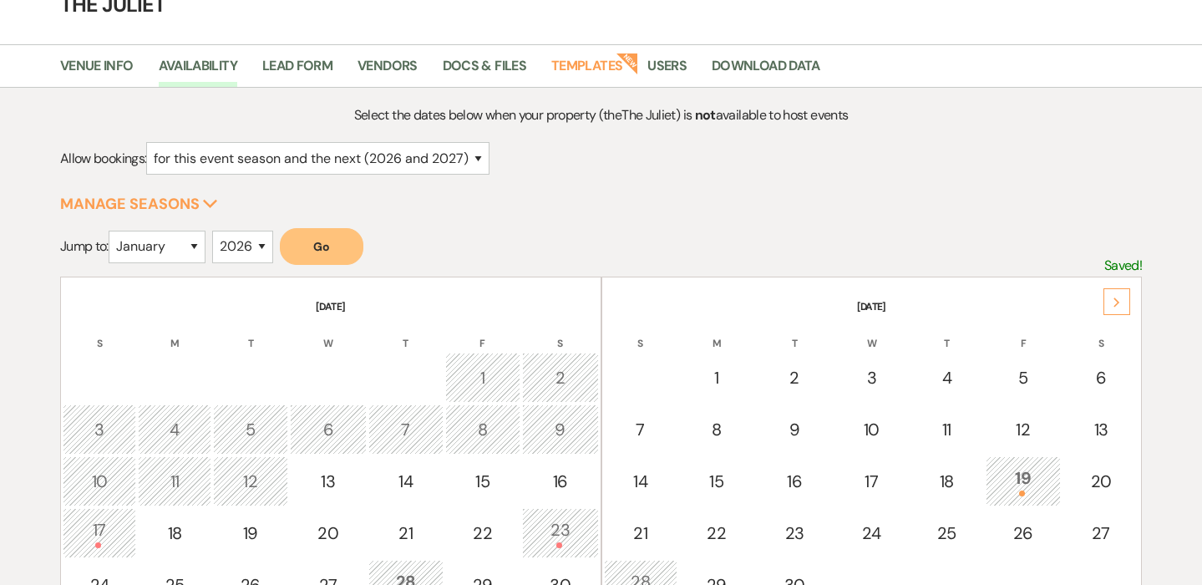
scroll to position [53, 0]
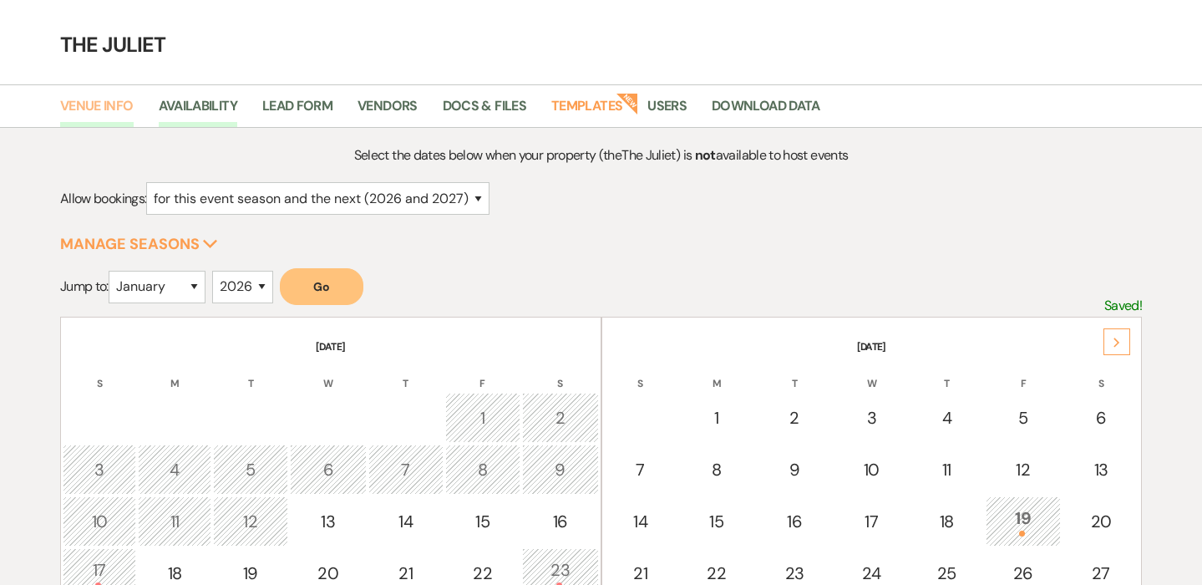
click at [109, 104] on link "Venue Info" at bounding box center [97, 111] width 74 height 32
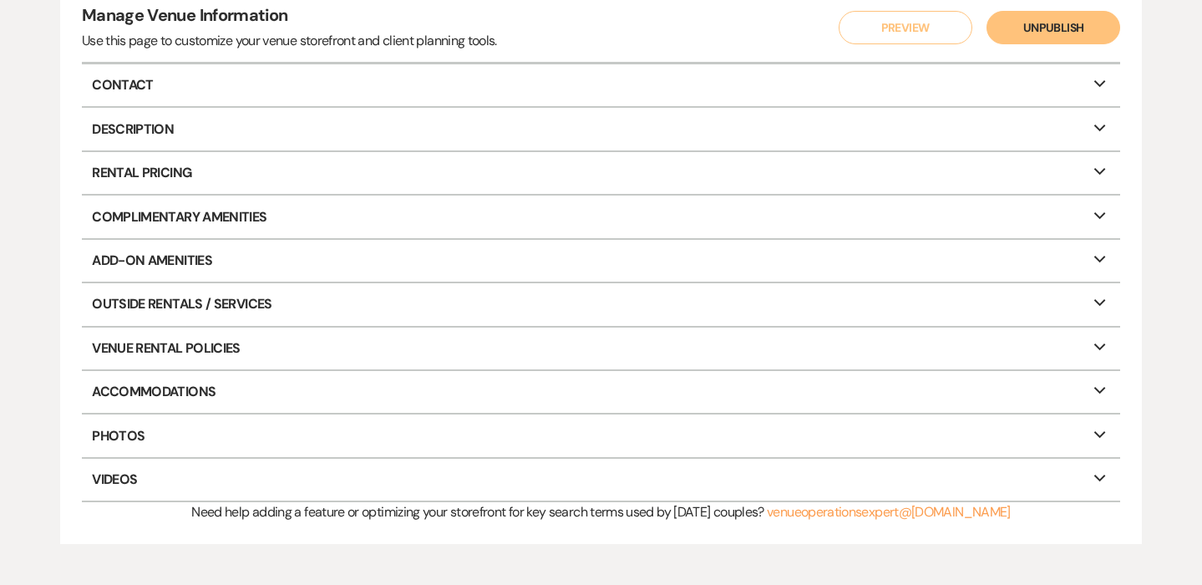
scroll to position [215, 0]
click at [1100, 213] on icon "Expand" at bounding box center [1100, 213] width 20 height 13
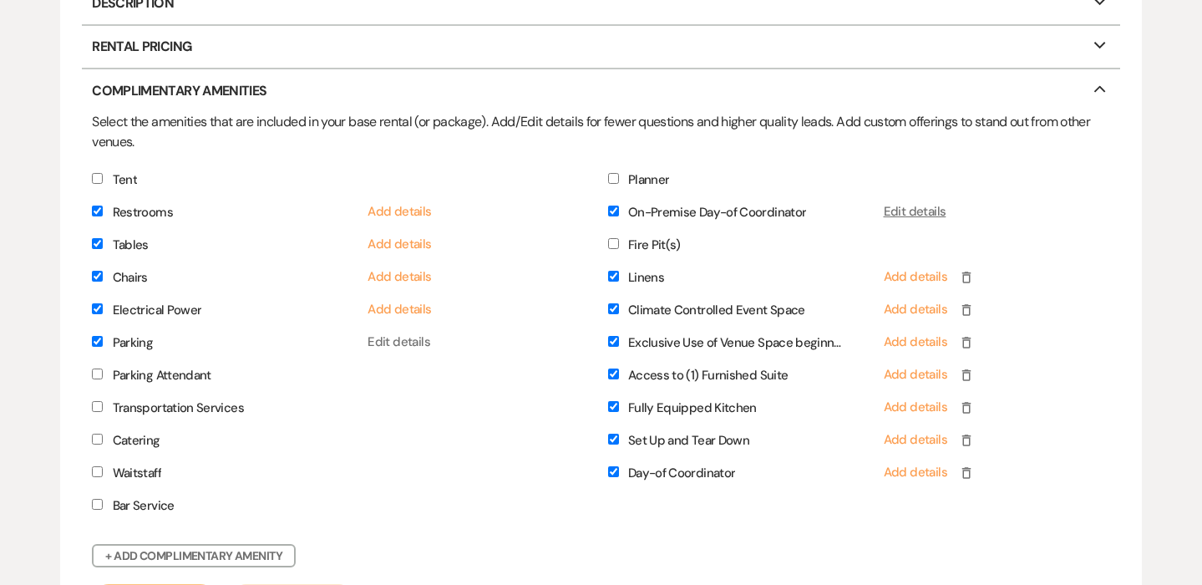
scroll to position [345, 0]
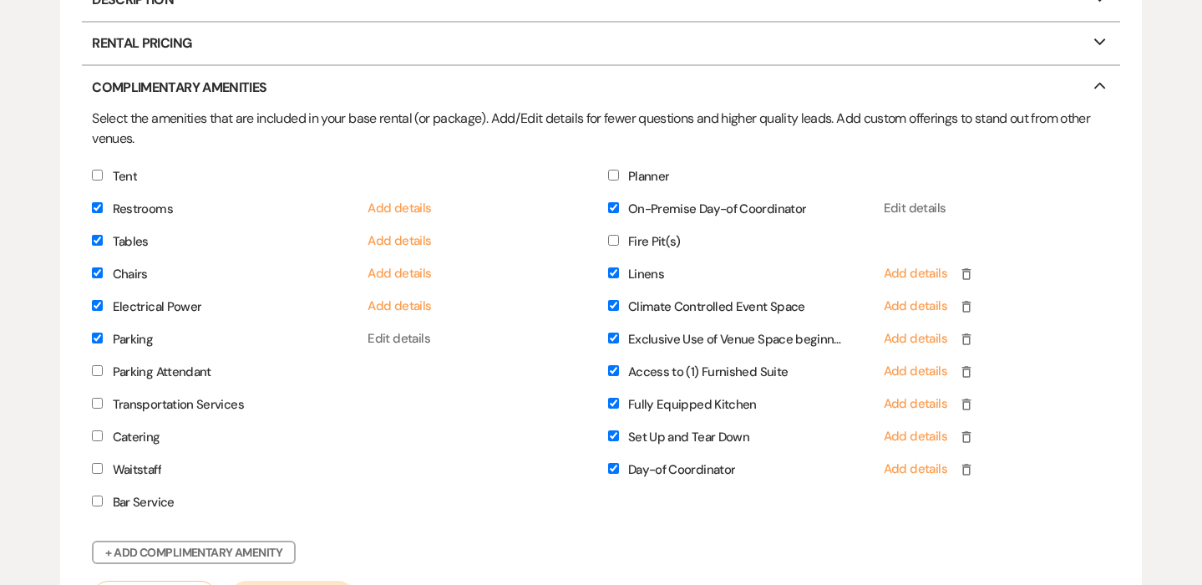
click at [613, 272] on input "Linens" at bounding box center [613, 272] width 11 height 11
click at [612, 204] on input "On-Premise Day-of Coordinator" at bounding box center [613, 207] width 11 height 11
click at [615, 368] on input "Access to (1) Furnished Suite" at bounding box center [613, 370] width 11 height 11
click at [611, 466] on input "Day-of Coordinator" at bounding box center [613, 468] width 11 height 11
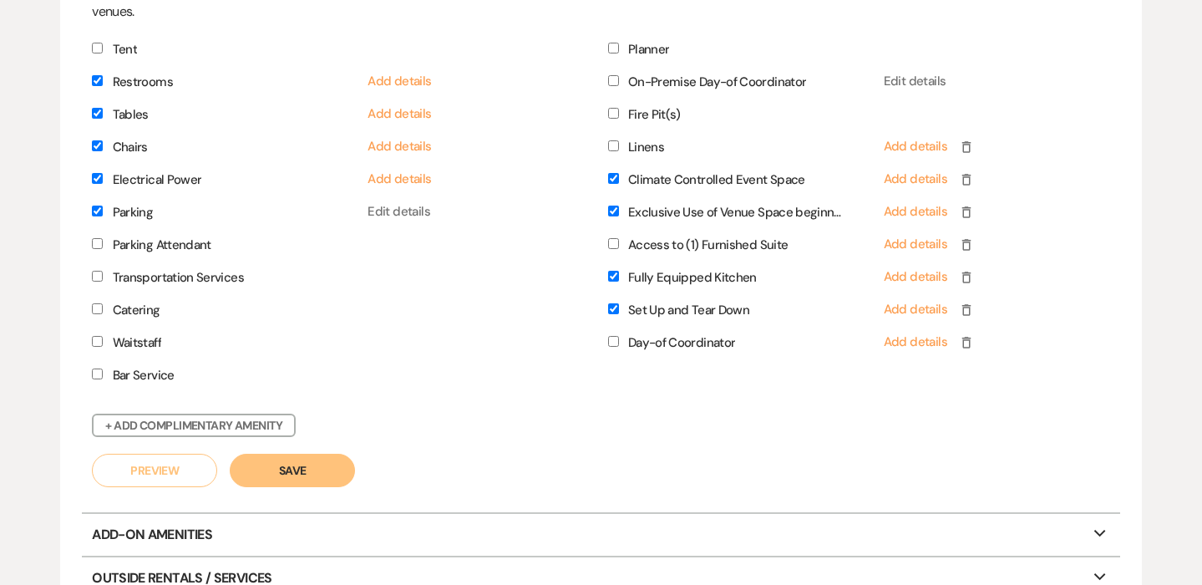
scroll to position [480, 0]
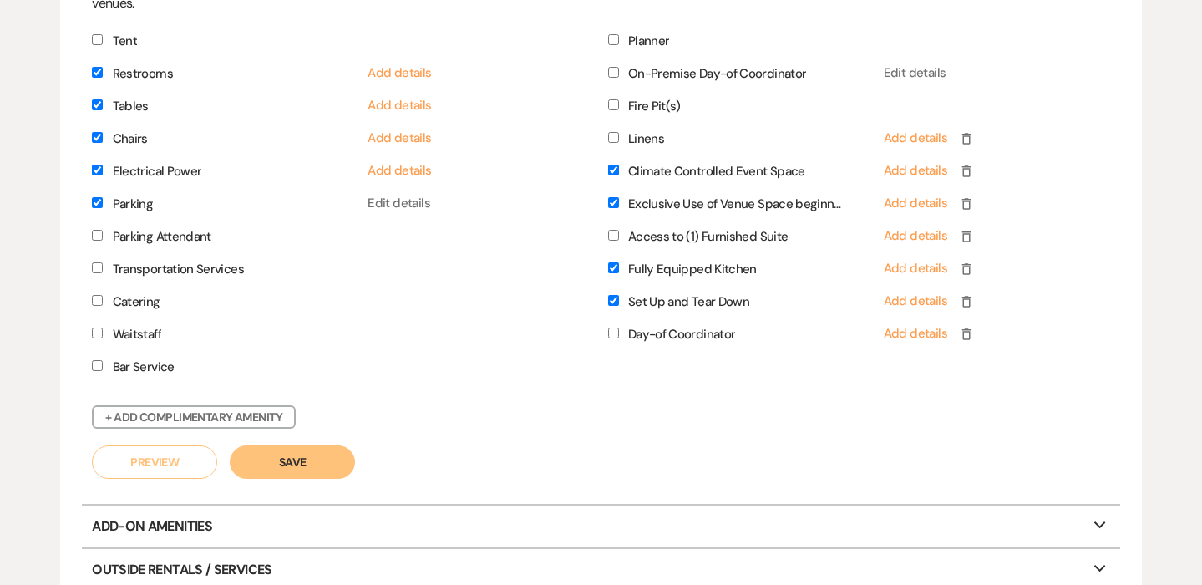
click at [305, 462] on button "Save" at bounding box center [292, 461] width 125 height 33
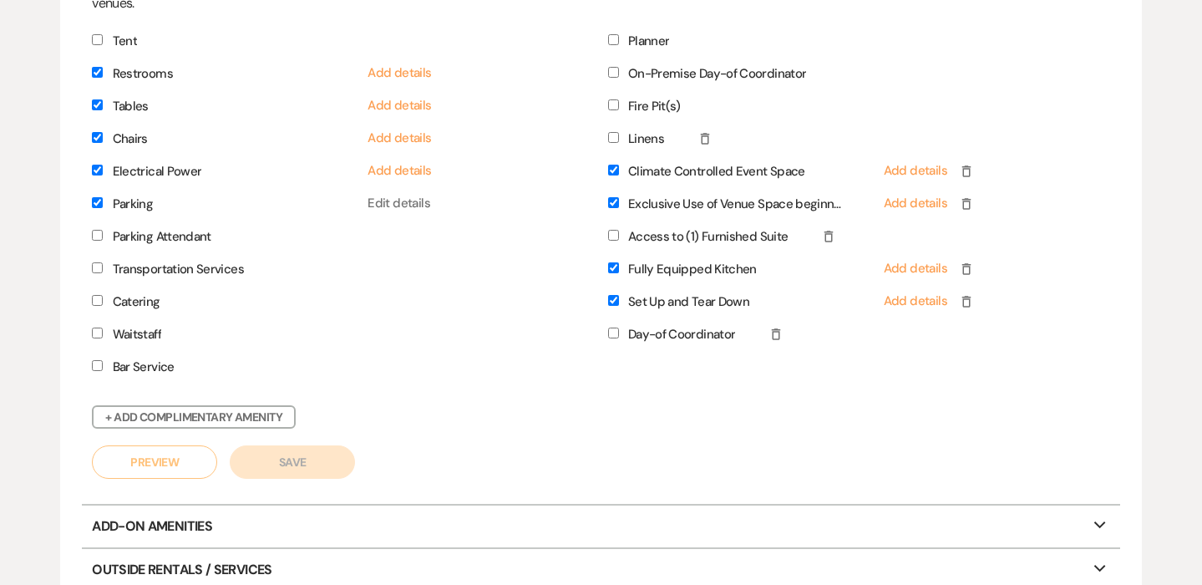
click at [1102, 521] on use at bounding box center [1101, 524] width 12 height 7
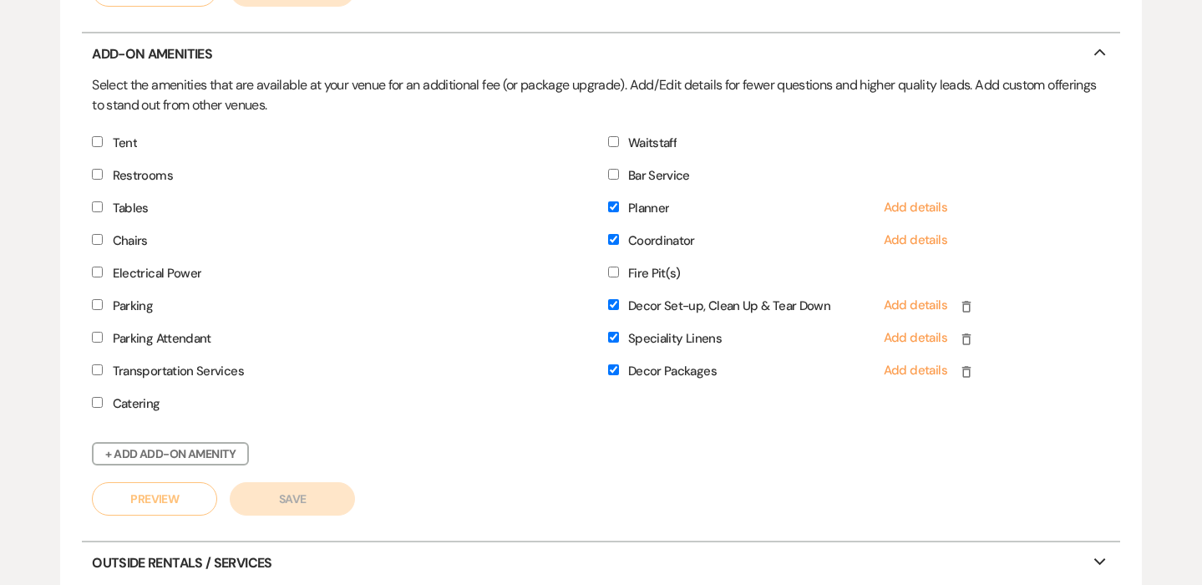
scroll to position [954, 0]
click at [610, 239] on input "Coordinator" at bounding box center [613, 237] width 11 height 11
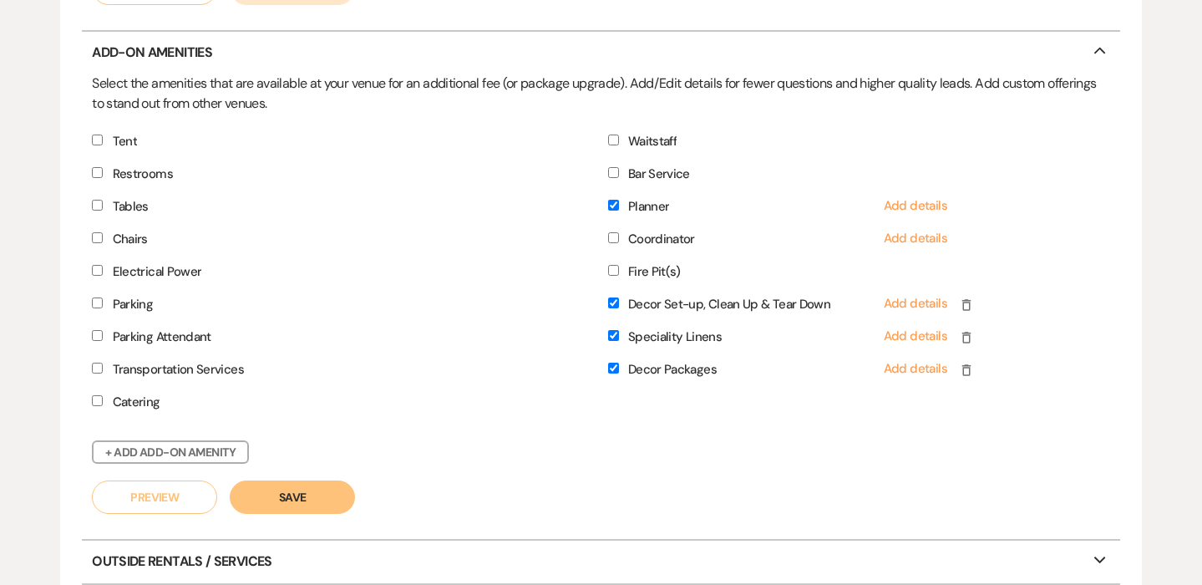
click at [613, 202] on input "Planner" at bounding box center [613, 205] width 11 height 11
click at [299, 491] on button "Save" at bounding box center [292, 496] width 125 height 33
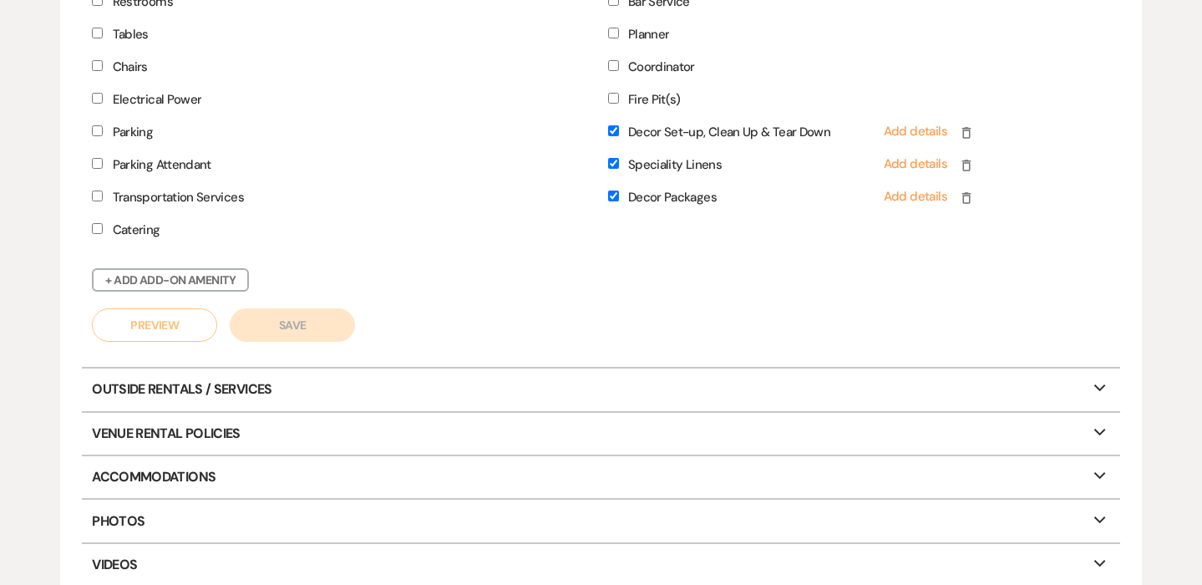
scroll to position [1171, 0]
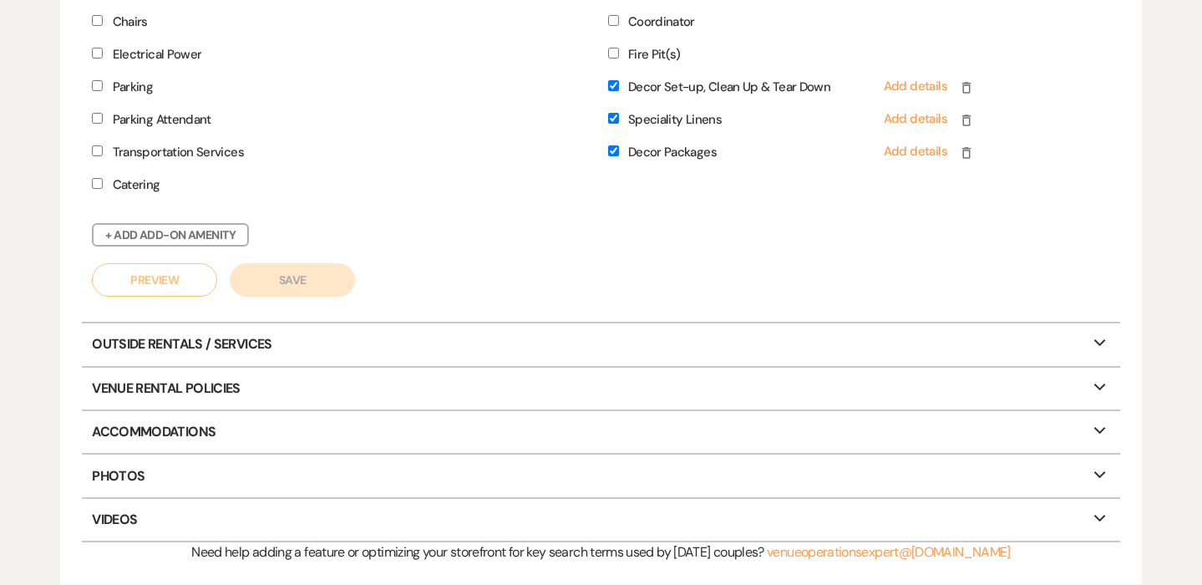
click at [1099, 337] on icon "Expand" at bounding box center [1100, 339] width 20 height 13
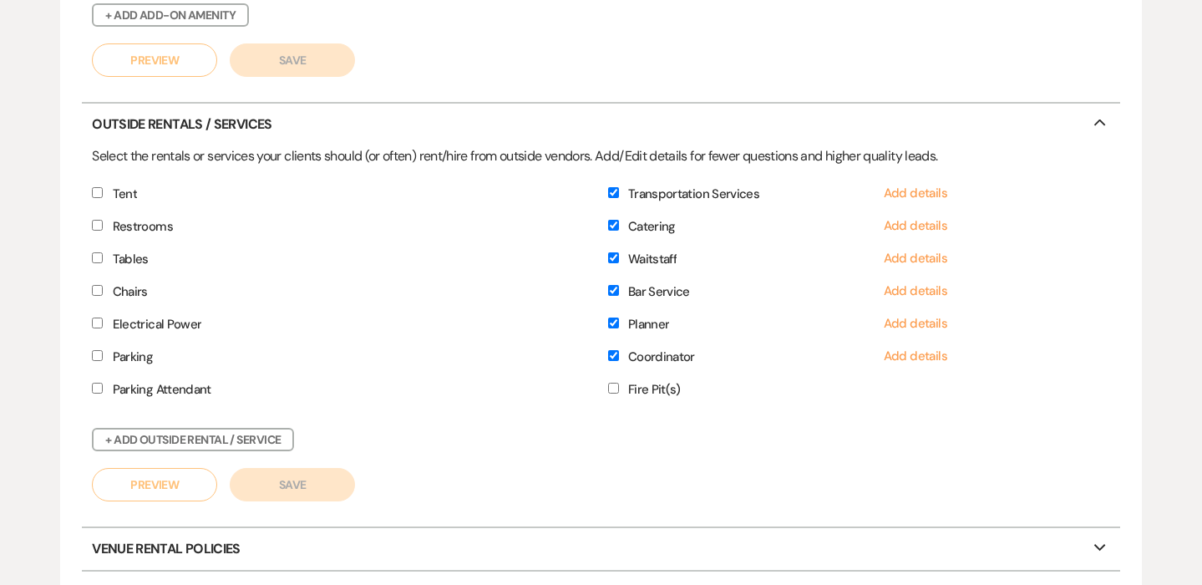
scroll to position [1383, 0]
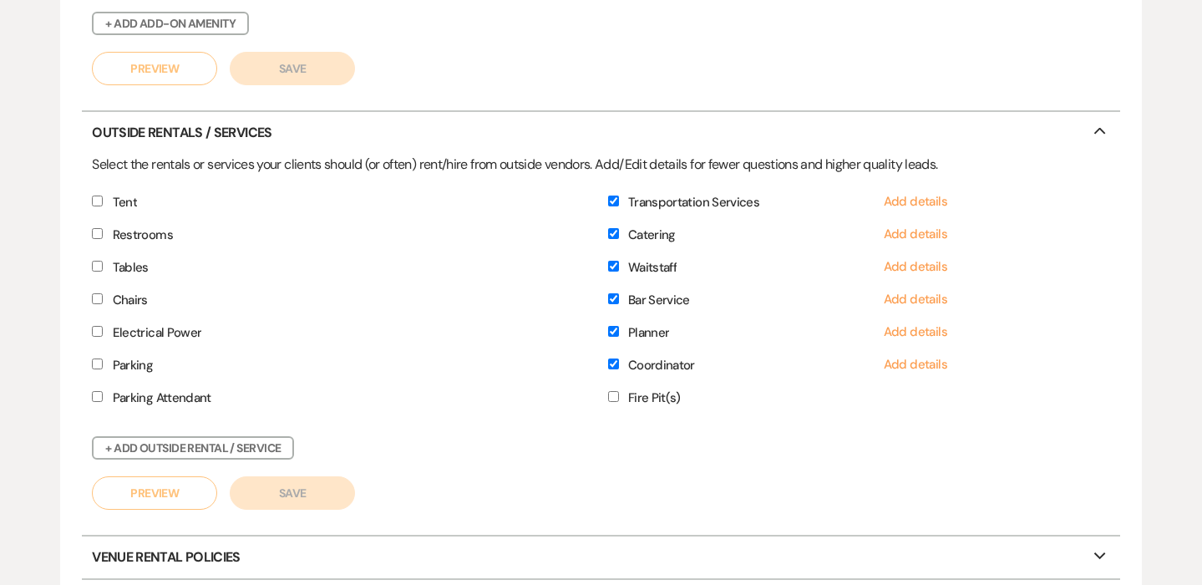
click at [98, 396] on input "Parking Attendant" at bounding box center [97, 396] width 11 height 11
click at [310, 497] on button "Save" at bounding box center [292, 492] width 125 height 33
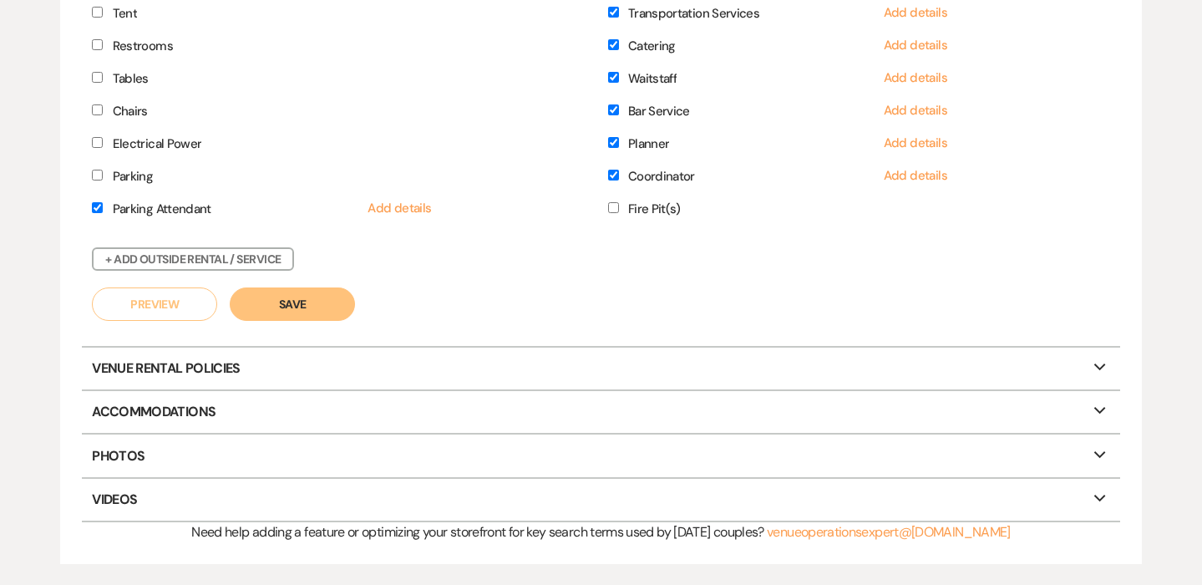
scroll to position [1582, 0]
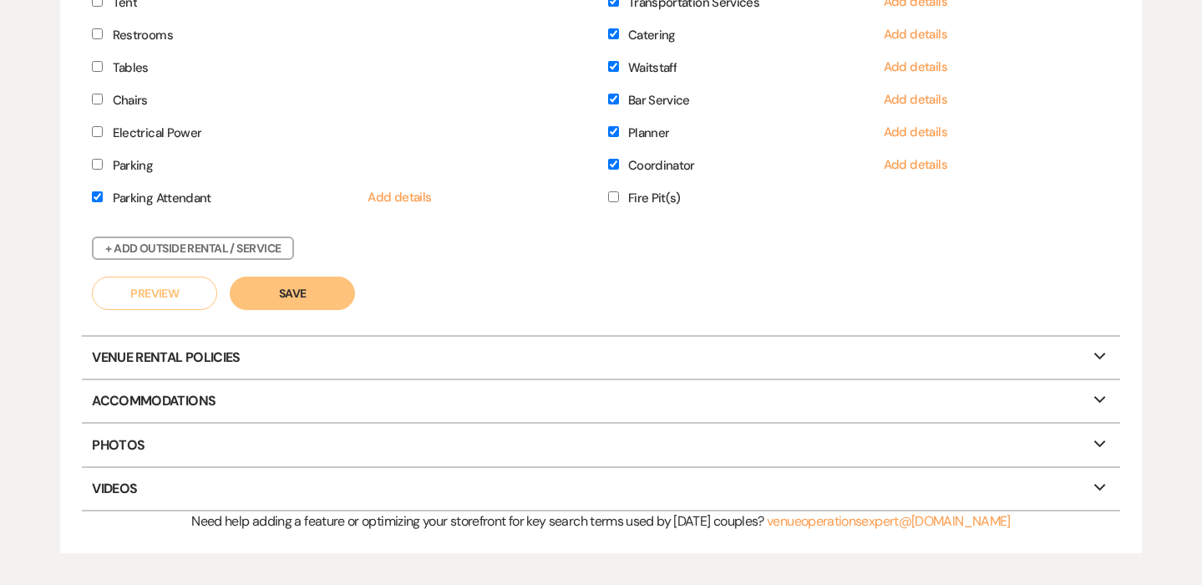
click at [343, 351] on p "Venue Rental Policies Expand" at bounding box center [601, 358] width 1039 height 42
select select "allowed"
select select "restricted"
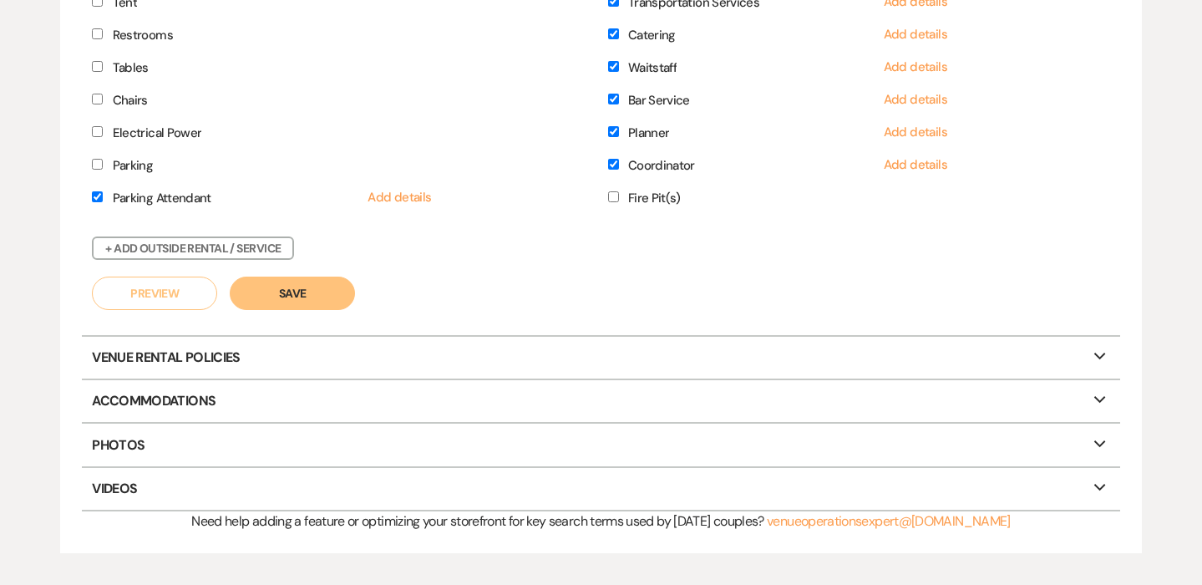
select select "notAllowed"
select select "allowed"
select select "notAllowed"
select select "allowed"
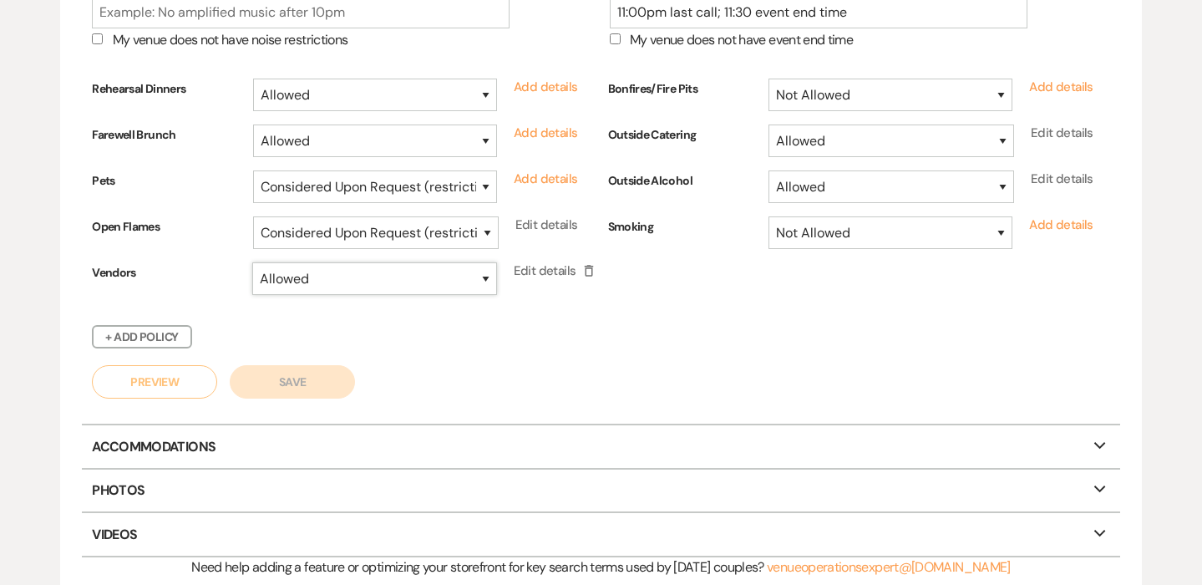
scroll to position [2112, 0]
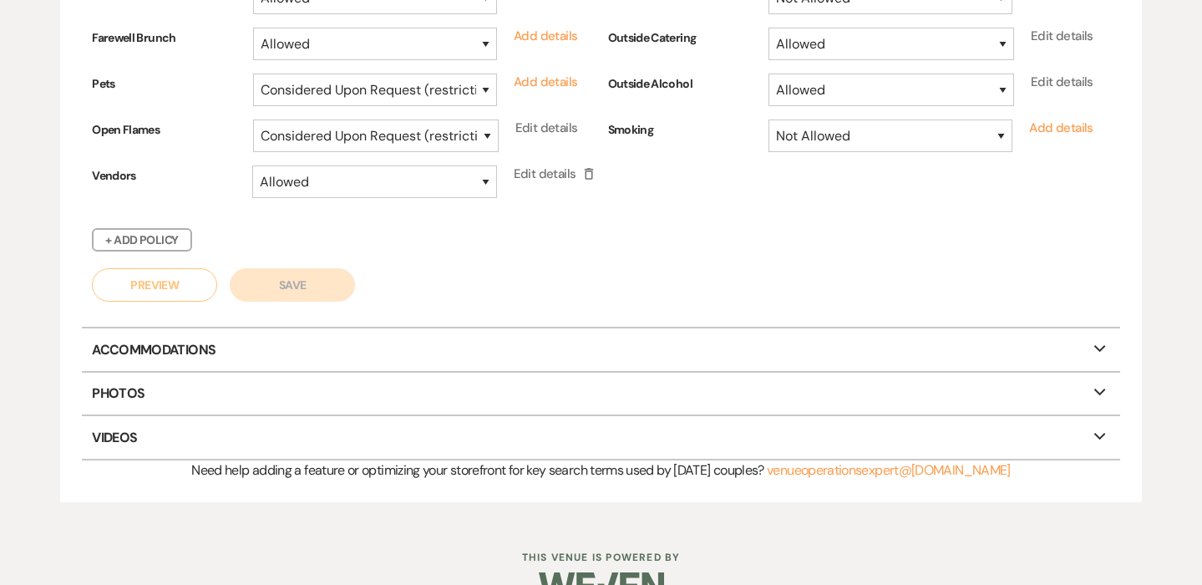
click at [460, 347] on p "Accommodations Expand" at bounding box center [601, 349] width 1039 height 42
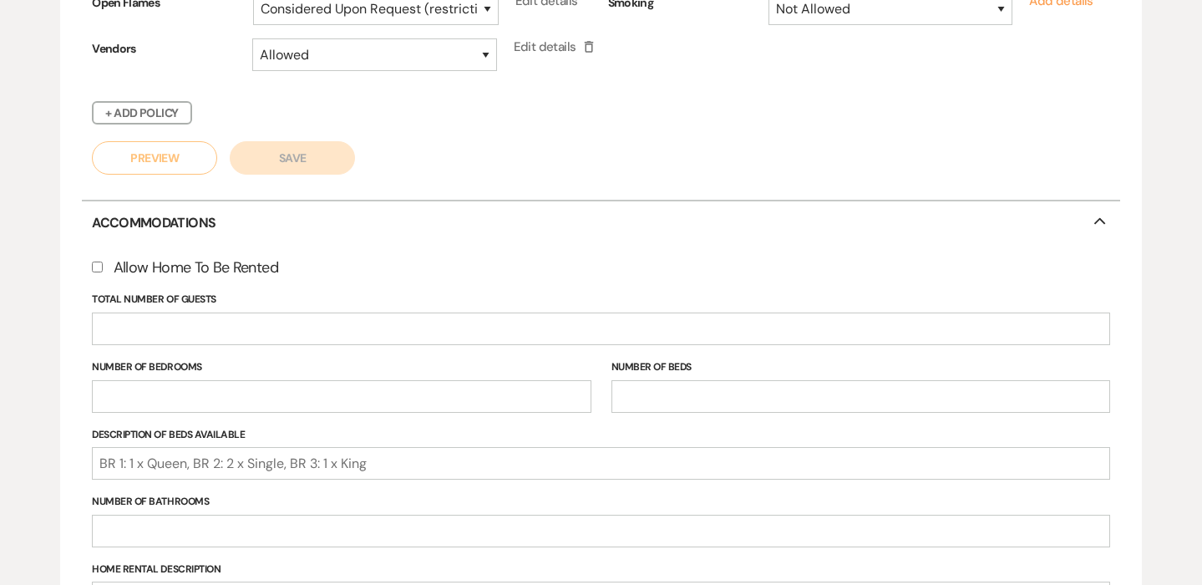
scroll to position [2246, 0]
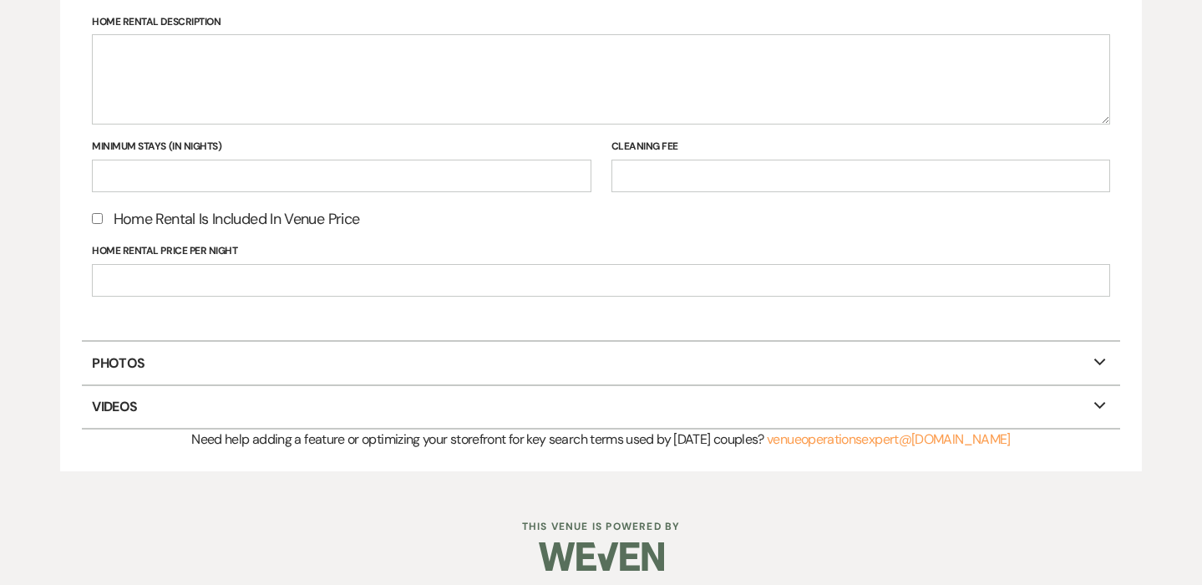
click at [309, 358] on p "Photos Expand" at bounding box center [601, 363] width 1039 height 42
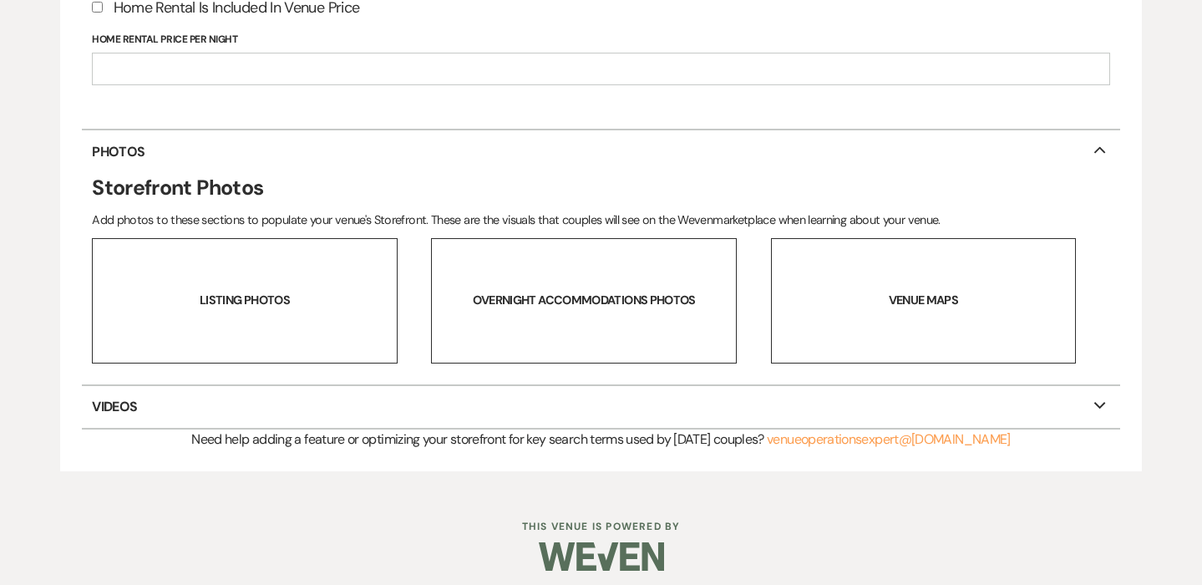
click at [230, 397] on p "Videos Expand" at bounding box center [601, 407] width 1039 height 42
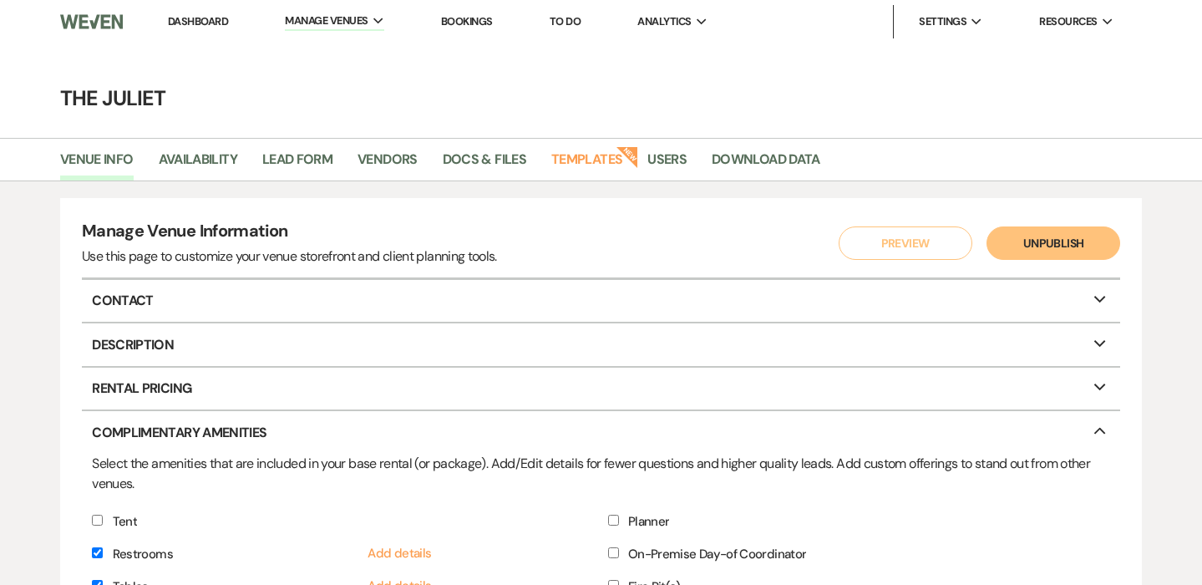
click at [184, 19] on link "Dashboard" at bounding box center [198, 21] width 60 height 14
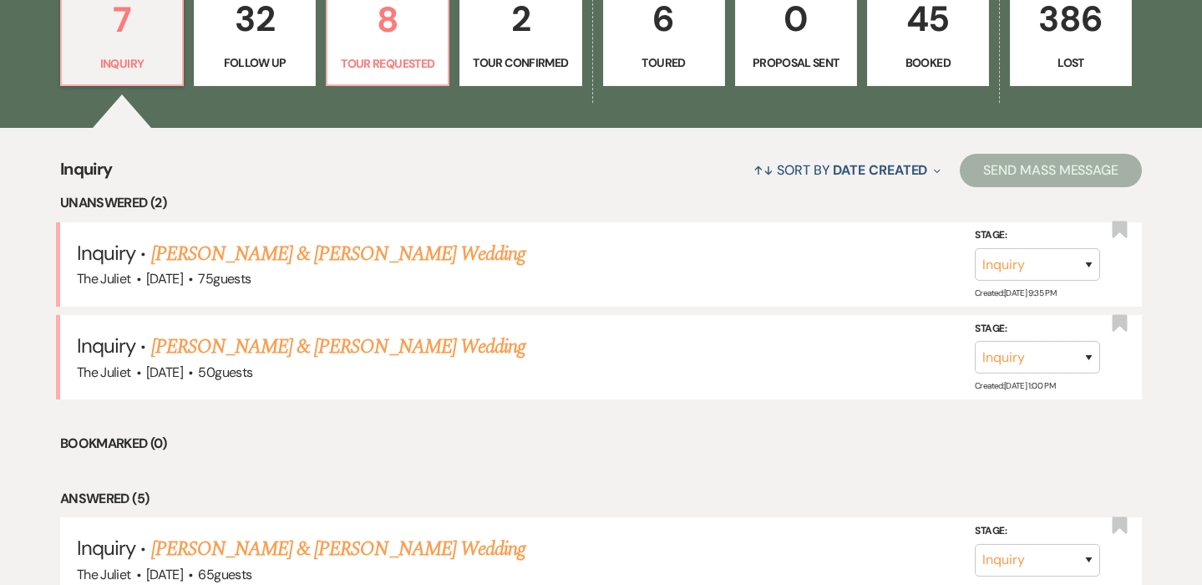
scroll to position [521, 0]
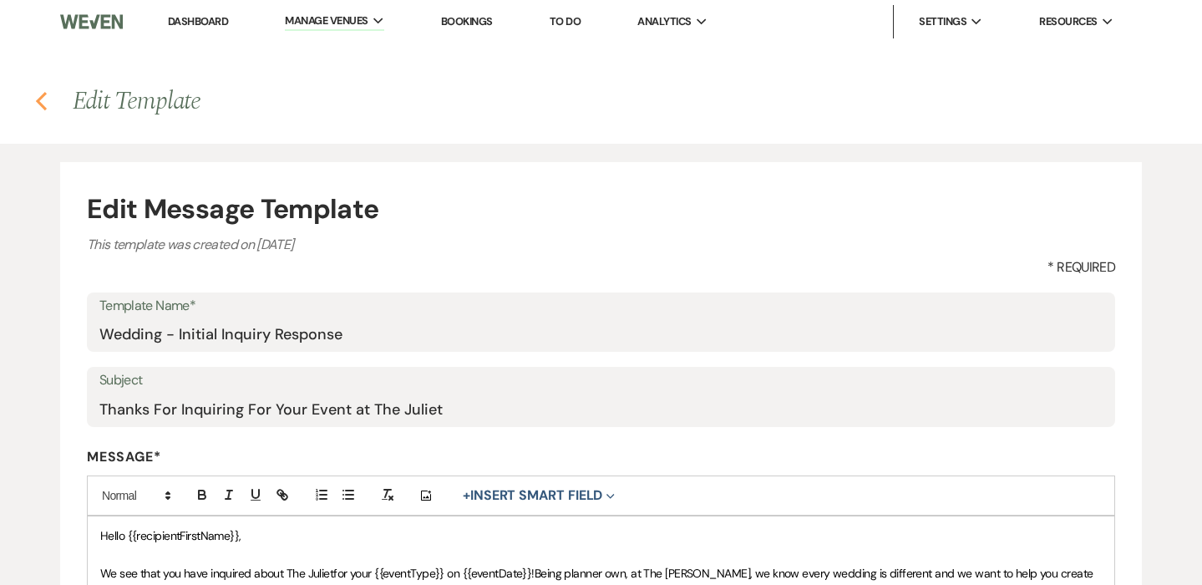
click at [39, 100] on use "button" at bounding box center [41, 101] width 11 height 18
